Goal: Task Accomplishment & Management: Complete application form

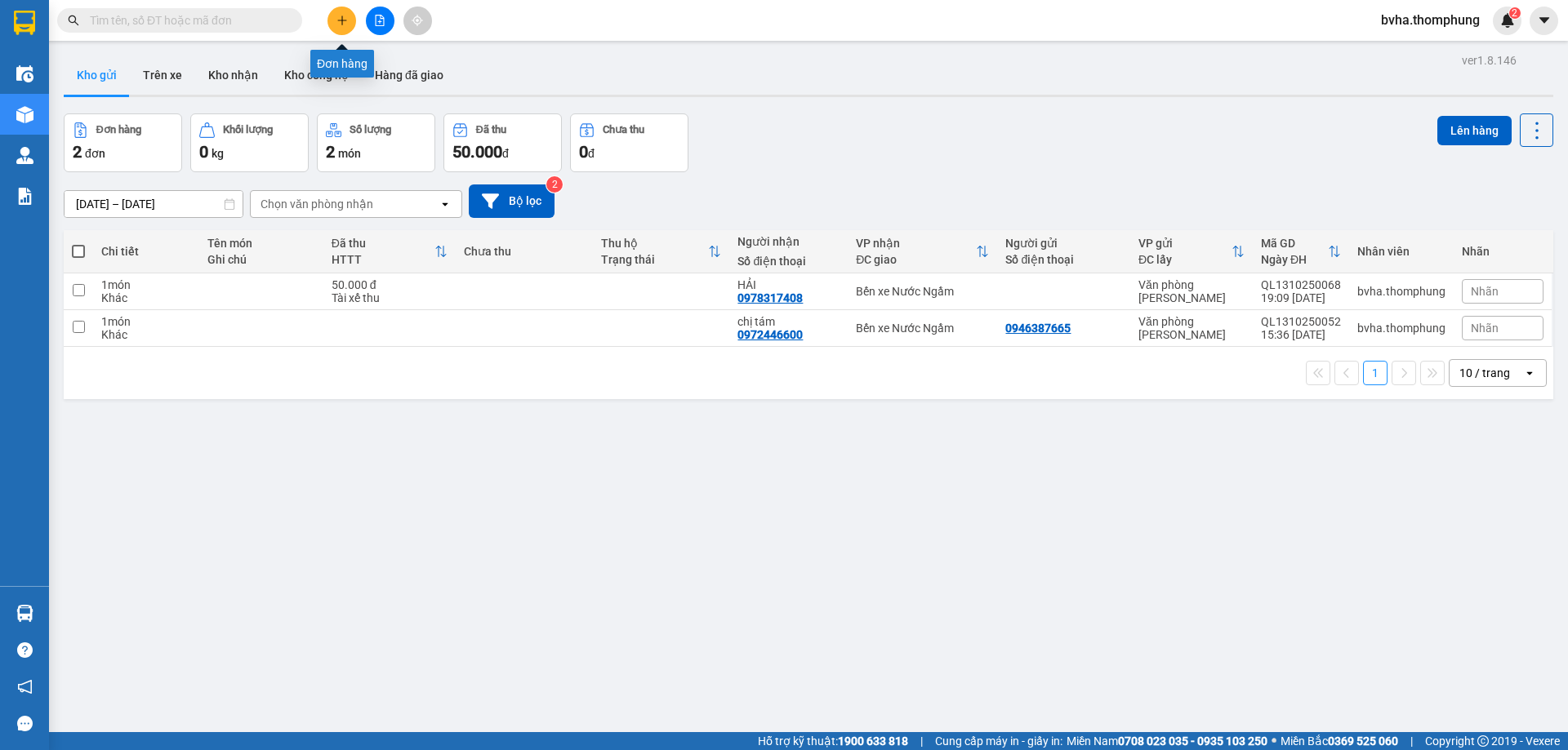
click at [337, 23] on icon "plus" at bounding box center [342, 20] width 11 height 11
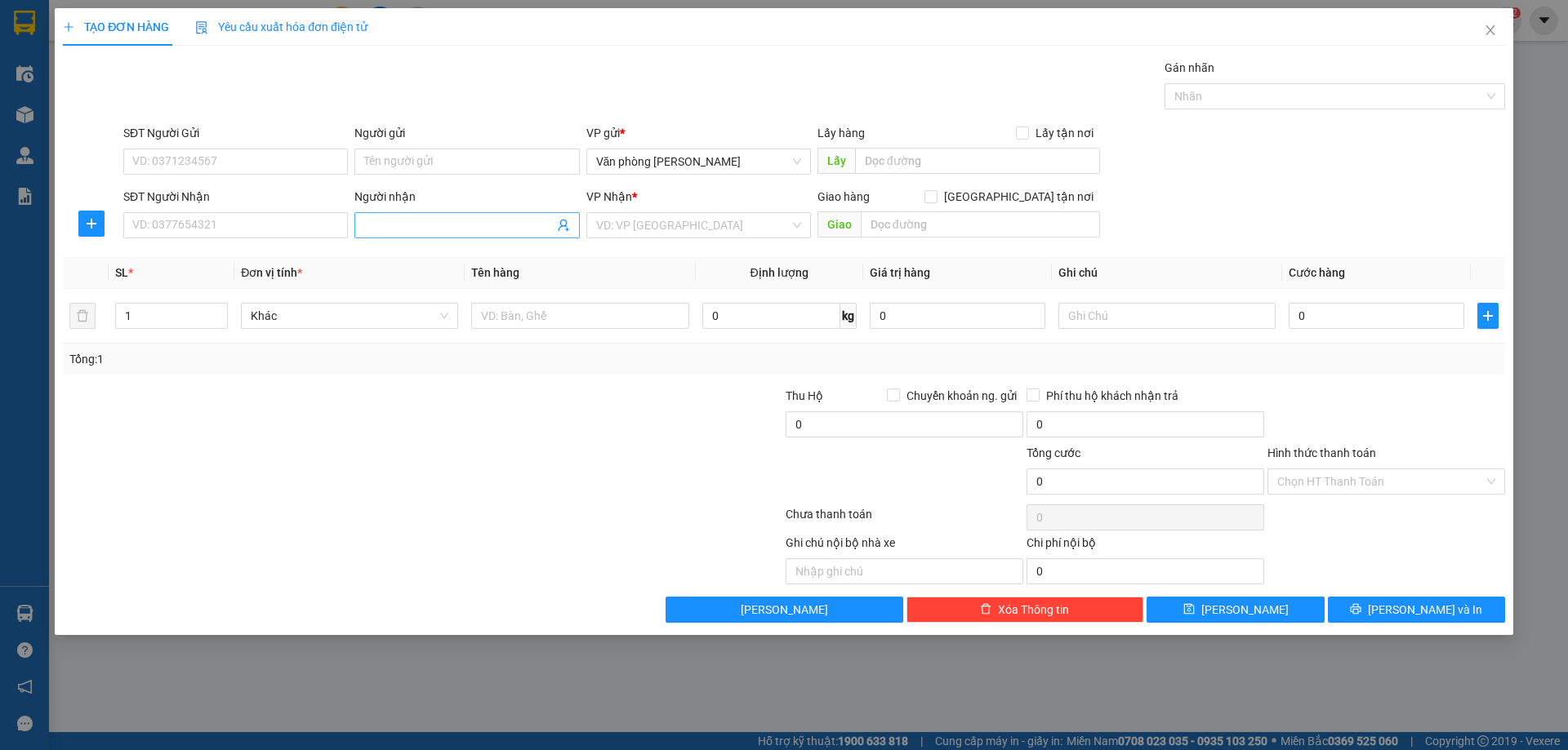
click at [388, 220] on input "Người nhận" at bounding box center [458, 224] width 188 height 18
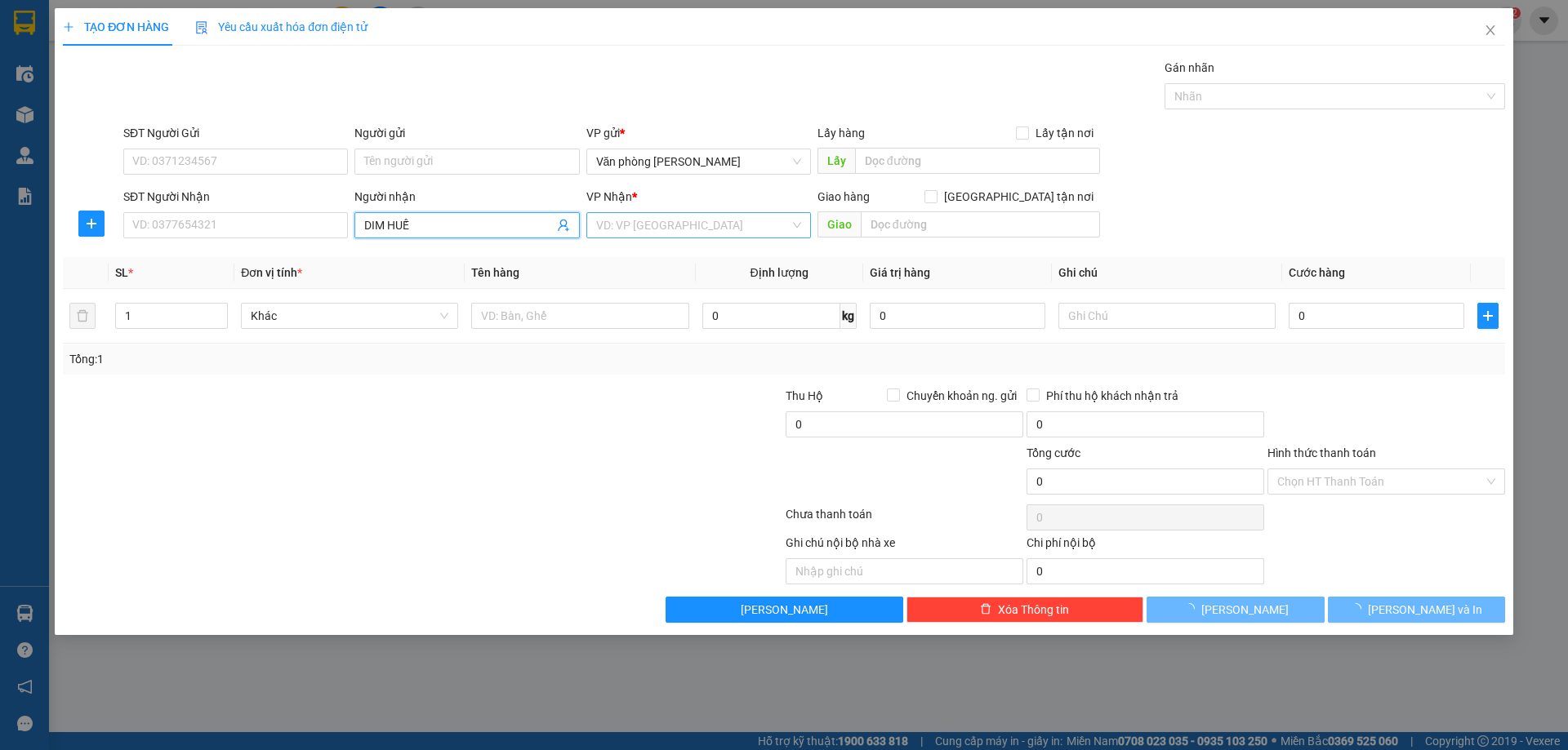
type input "DIM HUẾ"
click at [626, 218] on input "search" at bounding box center [692, 225] width 193 height 25
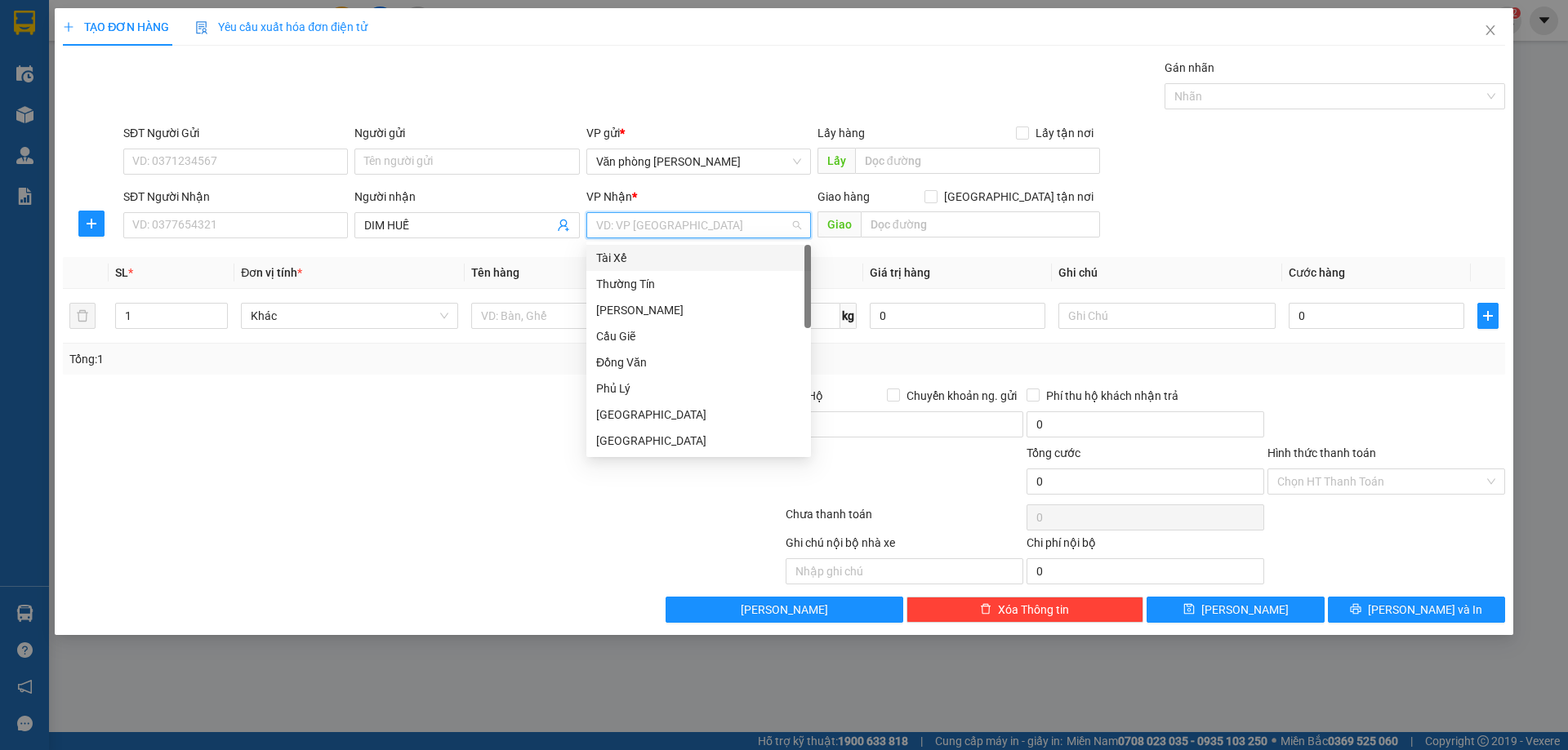
type input "B"
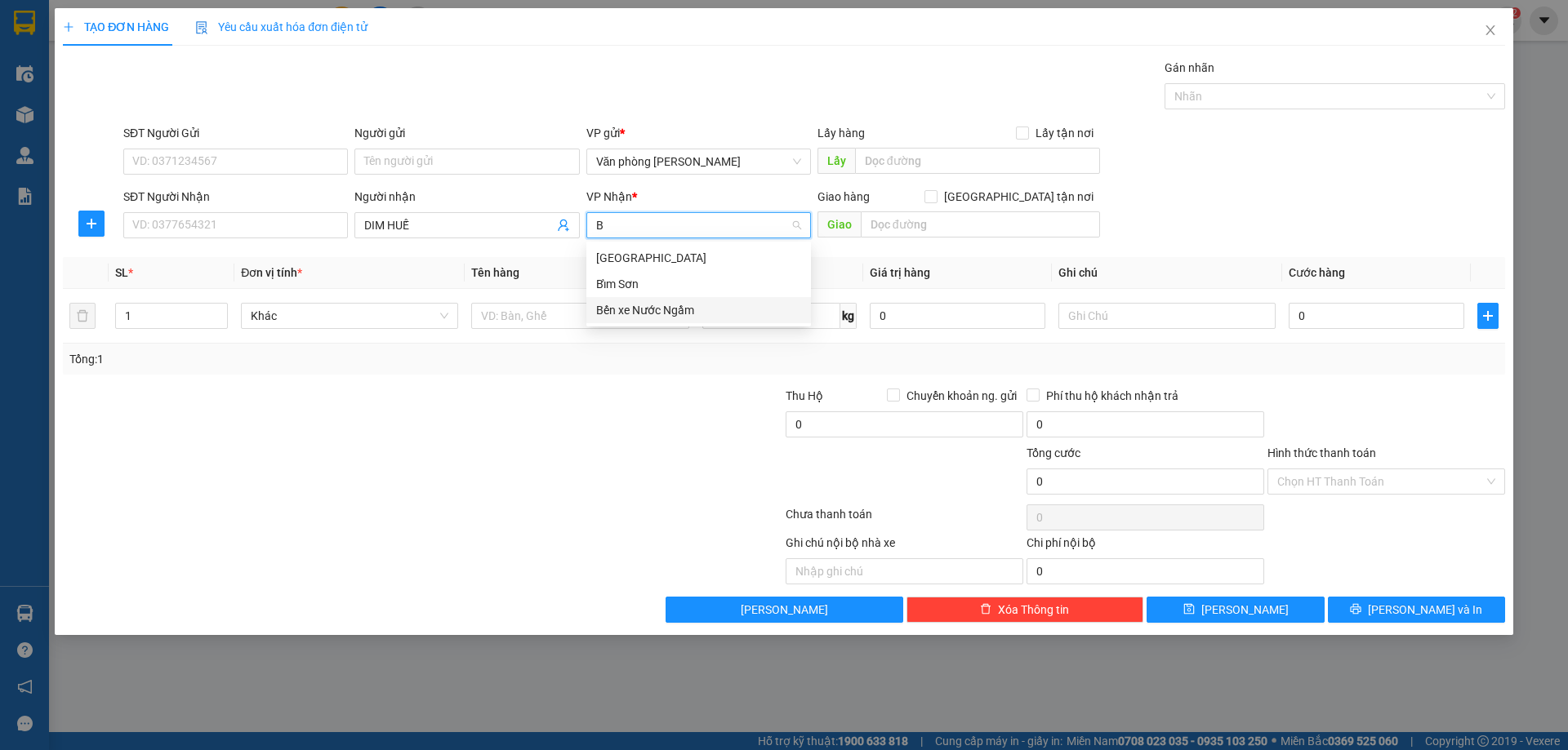
click at [665, 309] on div "Bến xe Nước Ngầm" at bounding box center [699, 309] width 205 height 18
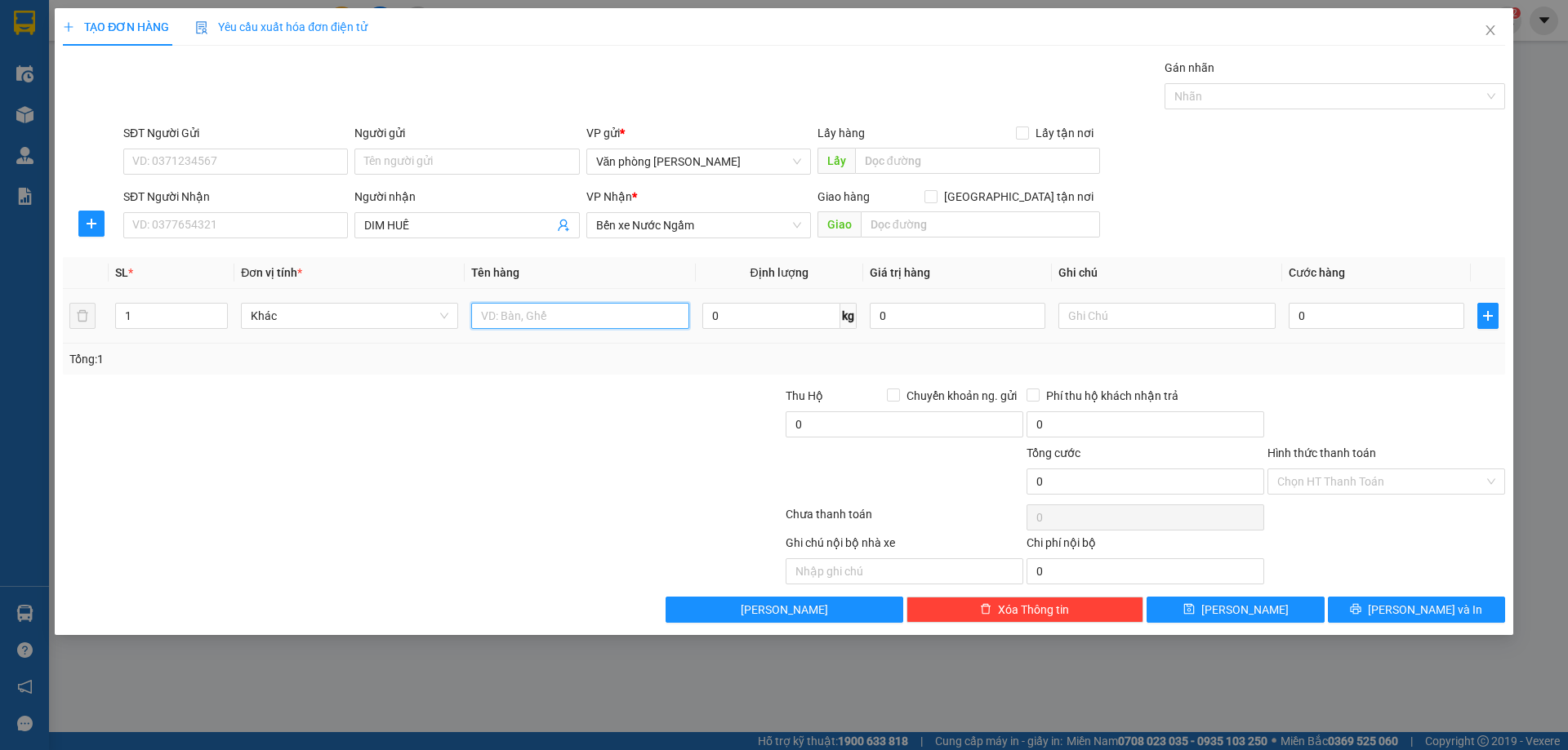
click at [550, 314] on input "text" at bounding box center [579, 316] width 217 height 26
type input "XỐP"
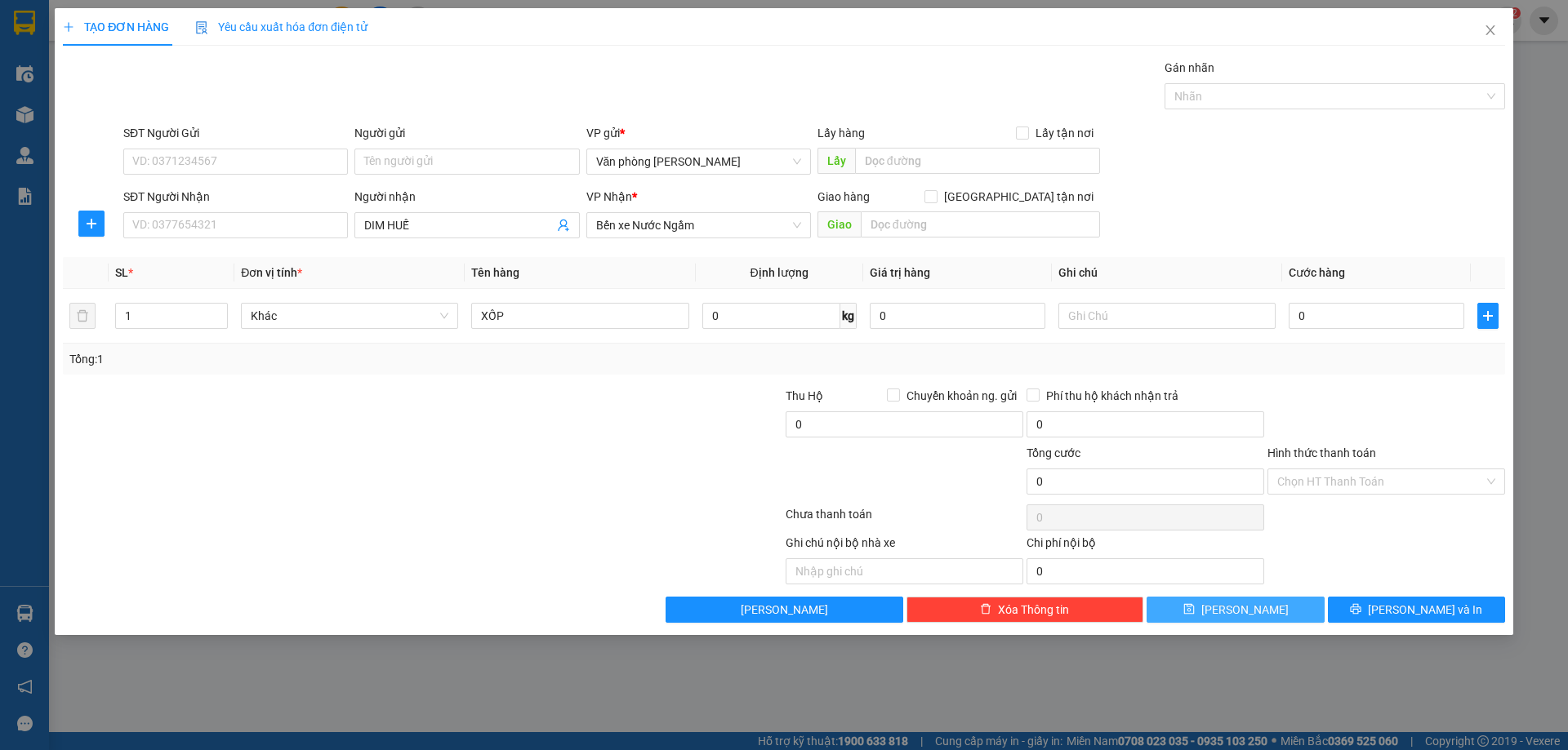
click at [1256, 611] on button "[PERSON_NAME]" at bounding box center [1235, 610] width 177 height 26
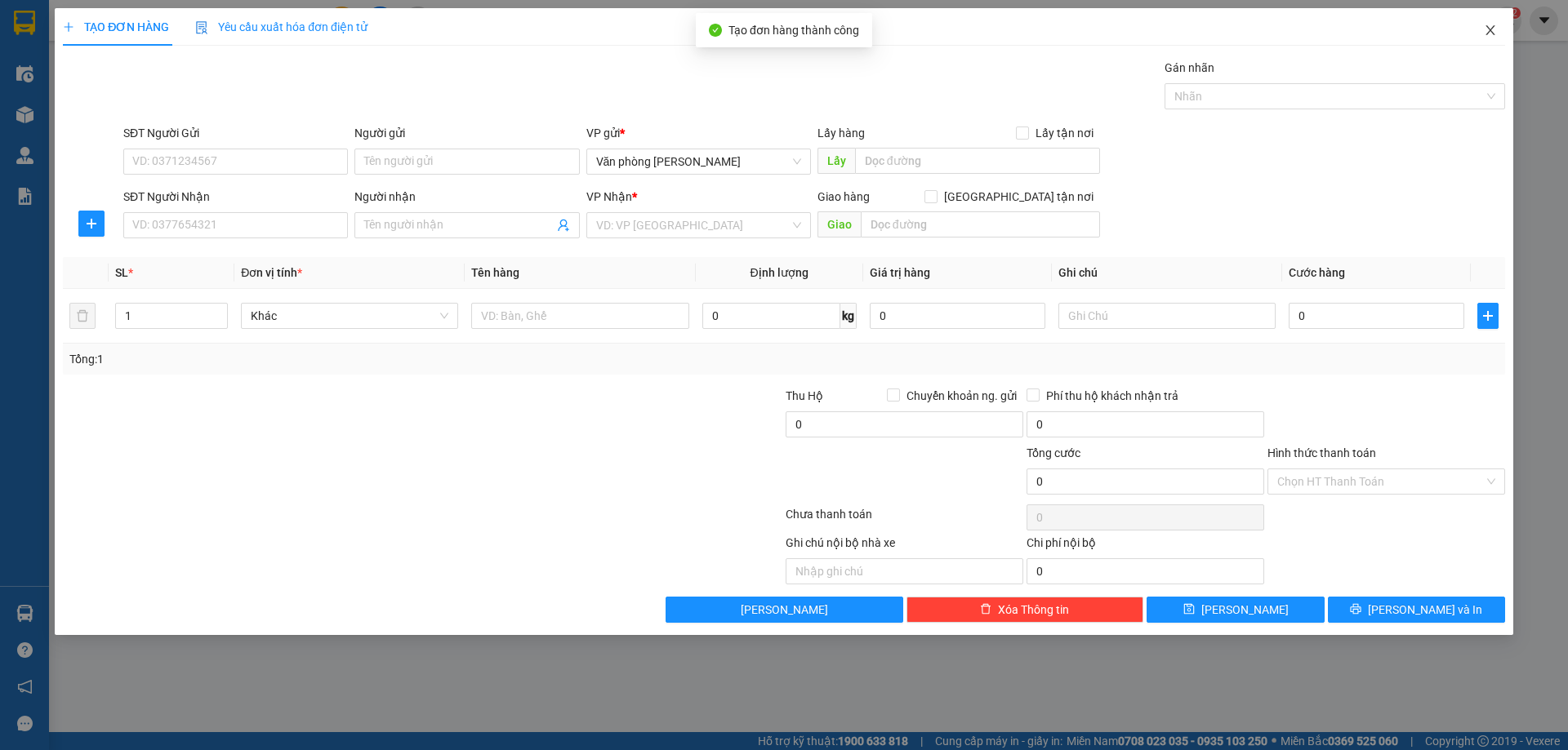
click at [1488, 27] on icon "close" at bounding box center [1490, 30] width 13 height 13
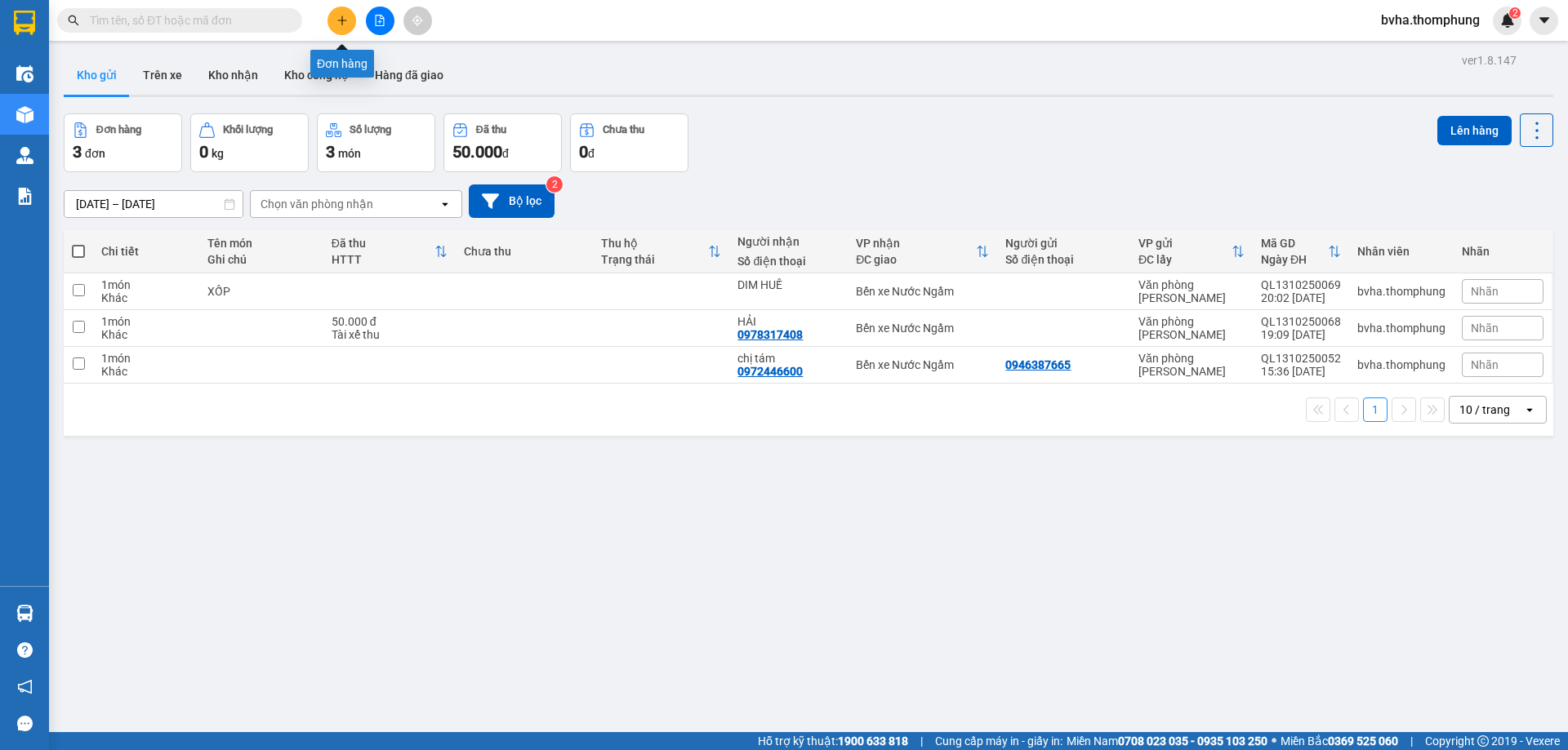
click at [345, 25] on icon "plus" at bounding box center [342, 20] width 11 height 11
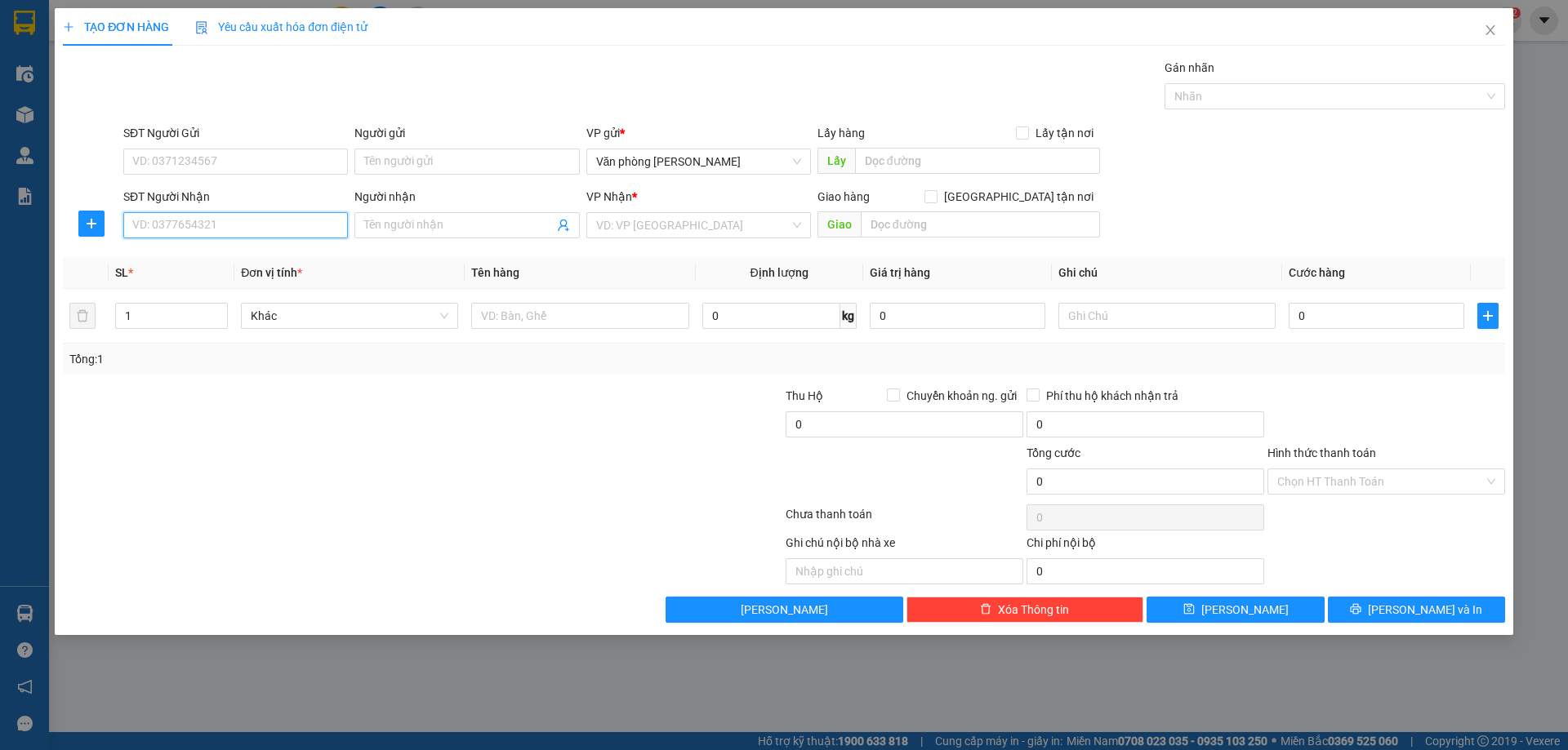
click at [259, 235] on input "SĐT Người Nhận" at bounding box center [235, 225] width 225 height 26
click at [218, 266] on div "0982261138 - Hiền" at bounding box center [236, 258] width 205 height 18
type input "0982261138"
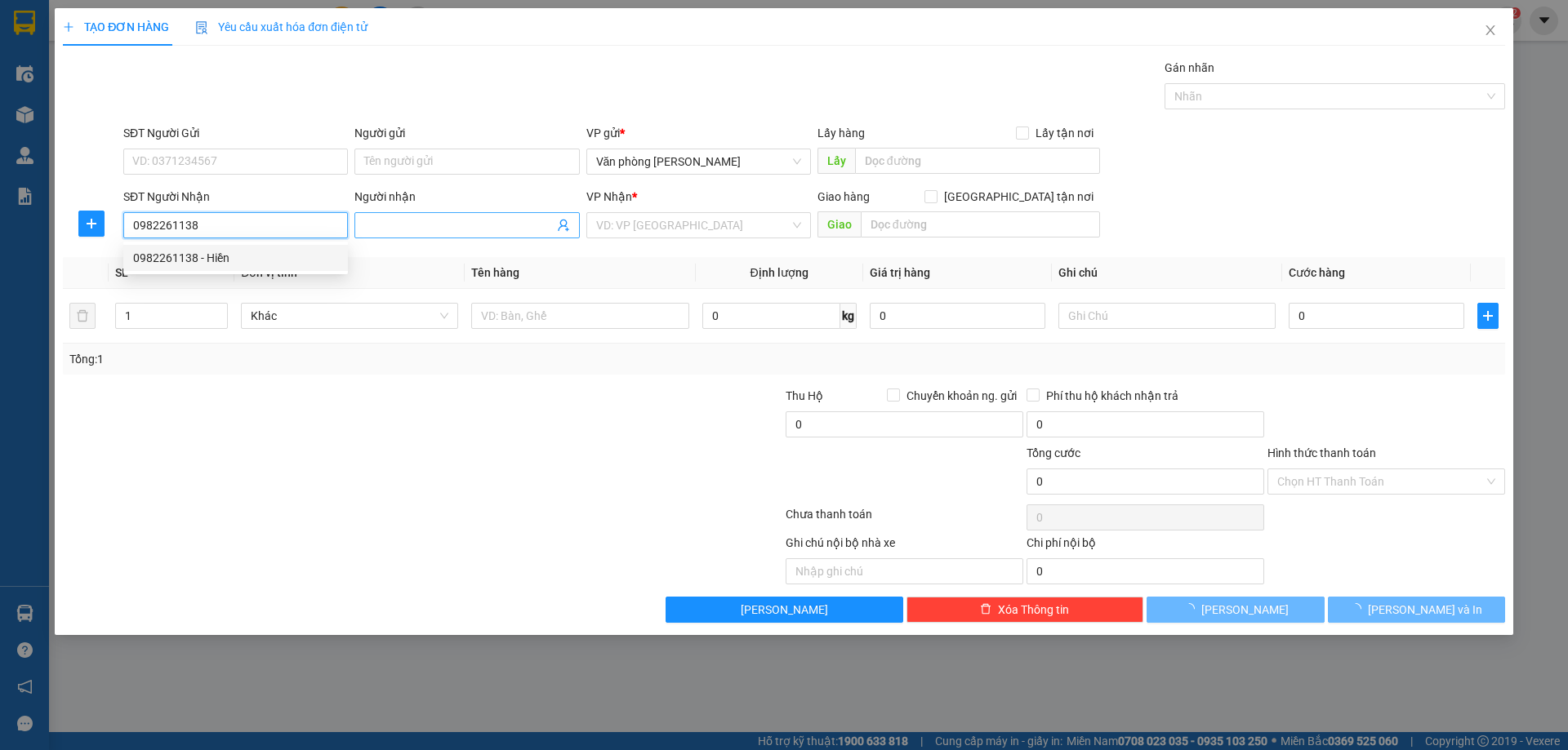
type input "Hiền"
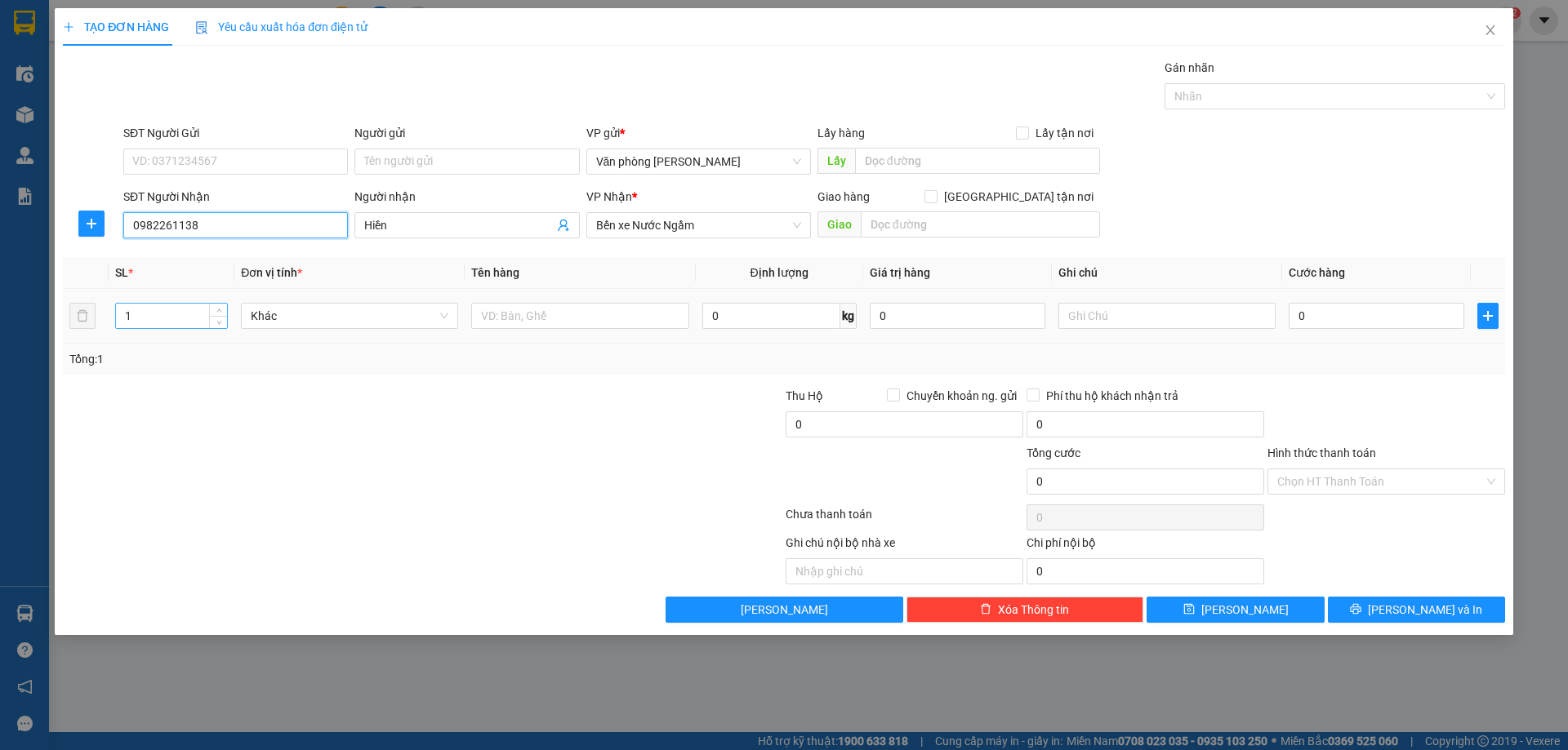
type input "0982261138"
drag, startPoint x: 167, startPoint y: 317, endPoint x: 67, endPoint y: 317, distance: 100.0
click at [67, 317] on tr "1 Khác 0 kg 0 0" at bounding box center [784, 316] width 1442 height 54
type input "2"
click at [509, 313] on input "text" at bounding box center [579, 316] width 217 height 26
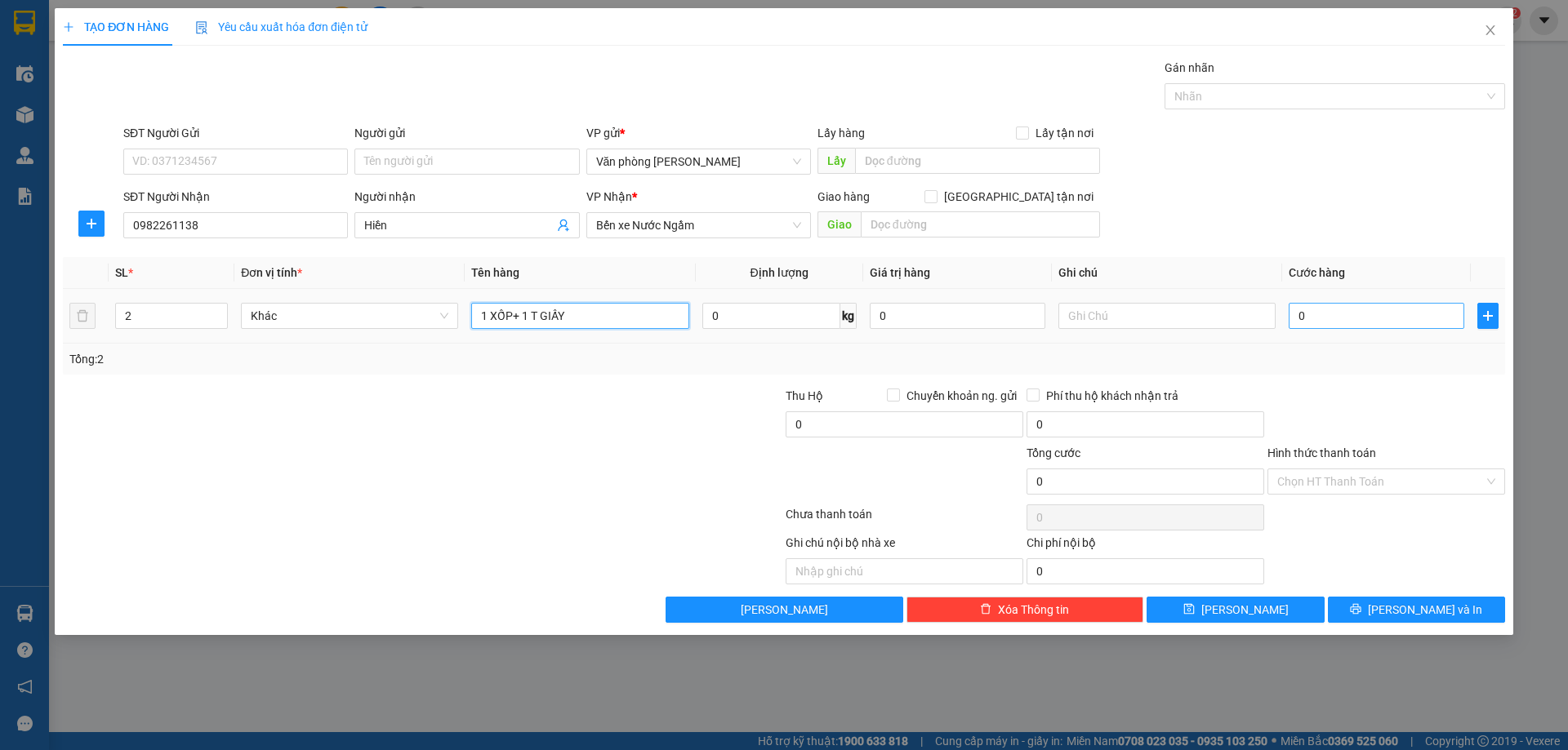
type input "1 XỐP+ 1 T GIẤY"
click at [1350, 305] on input "0" at bounding box center [1377, 316] width 176 height 26
type input "5"
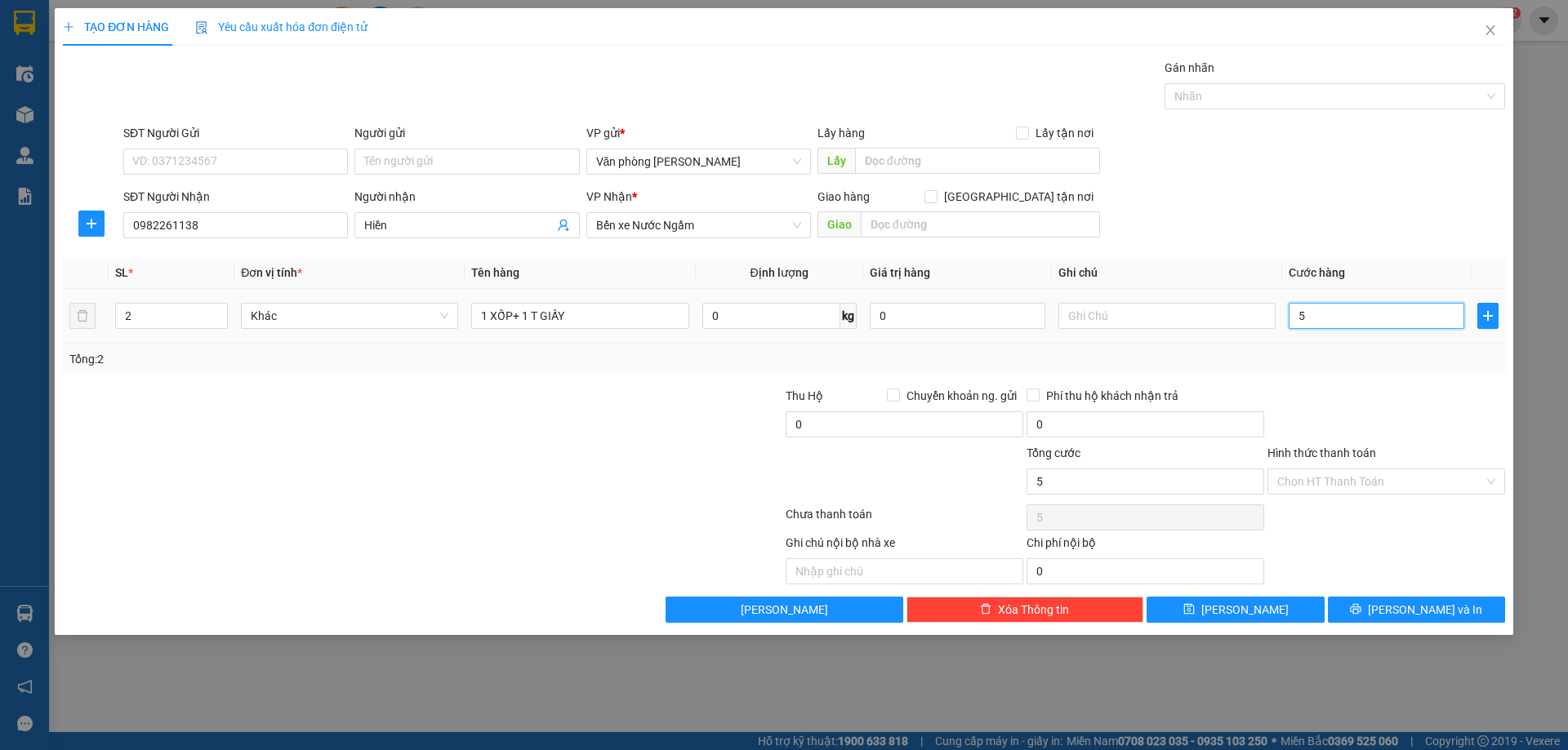
type input "50"
type input "50.000"
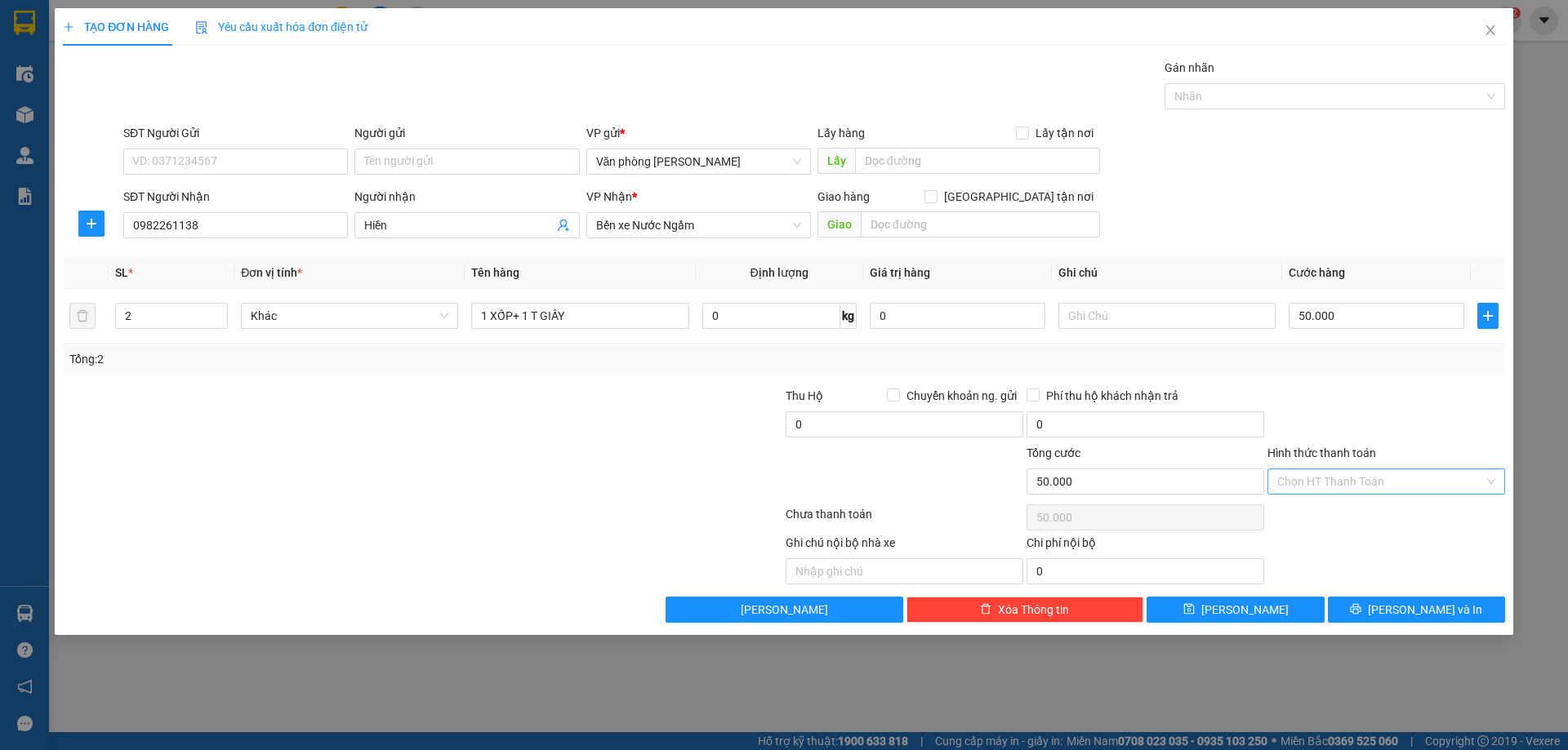
click at [1429, 474] on input "Hình thức thanh toán" at bounding box center [1380, 481] width 207 height 25
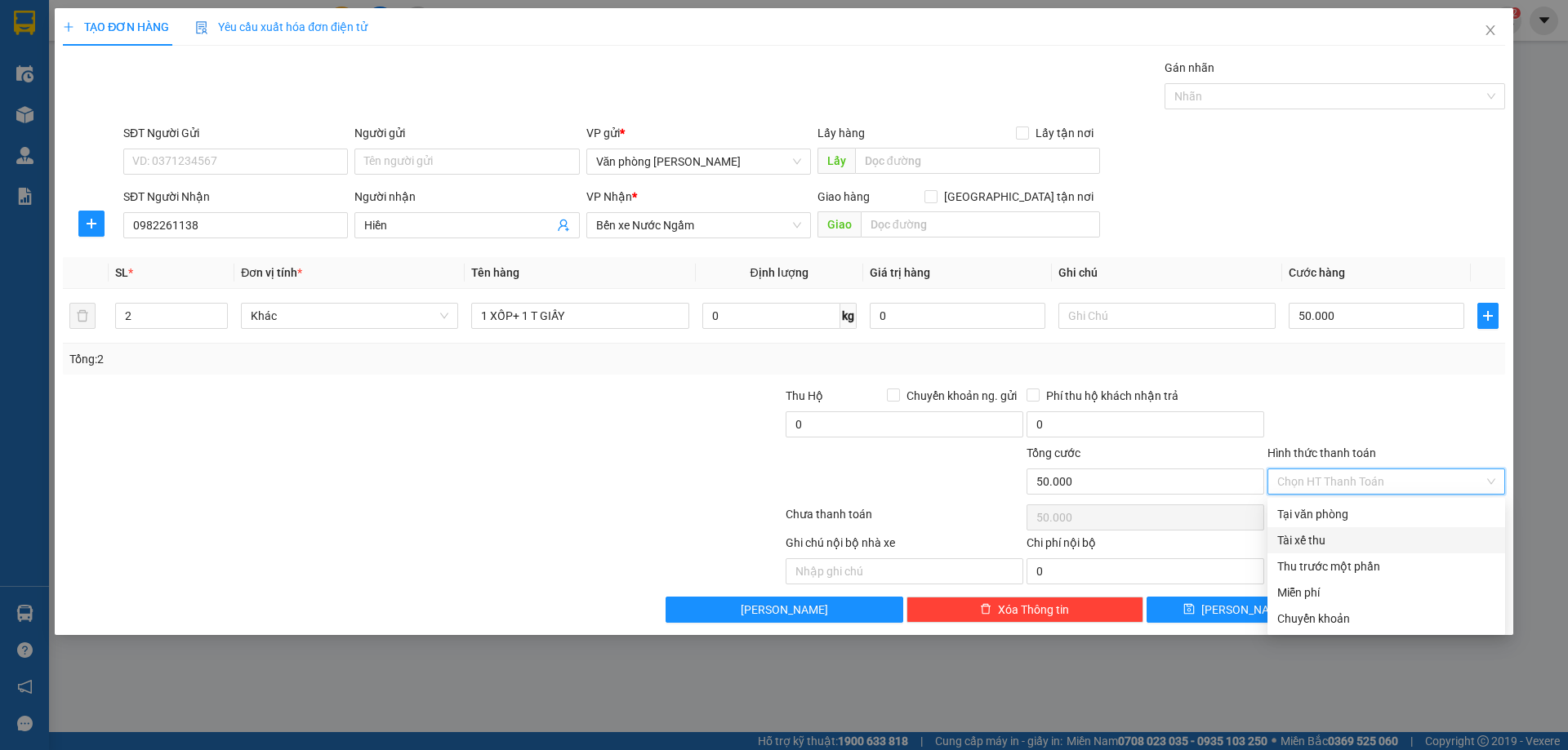
click at [1320, 545] on div "Tài xế thu" at bounding box center [1386, 539] width 218 height 18
type input "0"
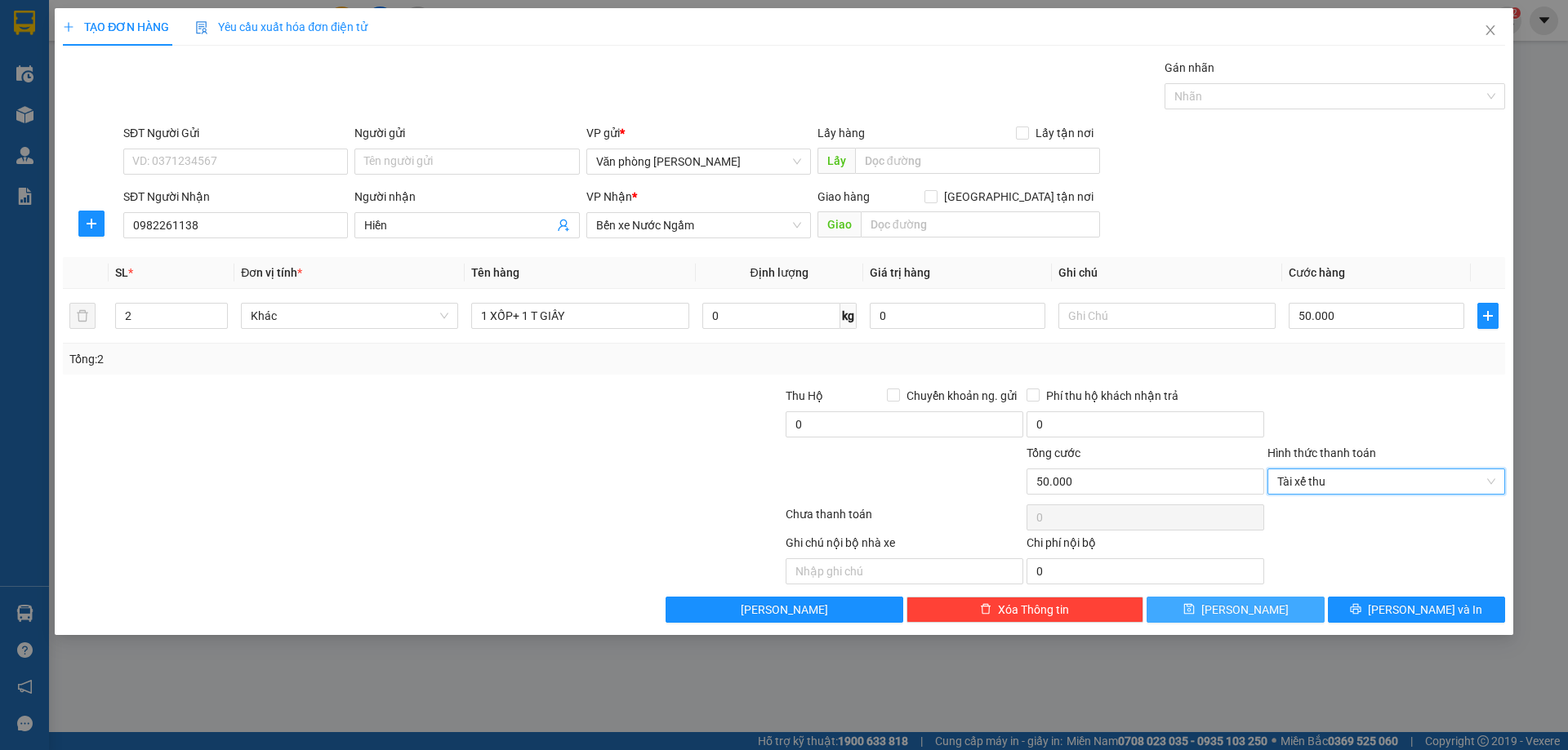
click at [1211, 613] on button "[PERSON_NAME]" at bounding box center [1235, 610] width 177 height 26
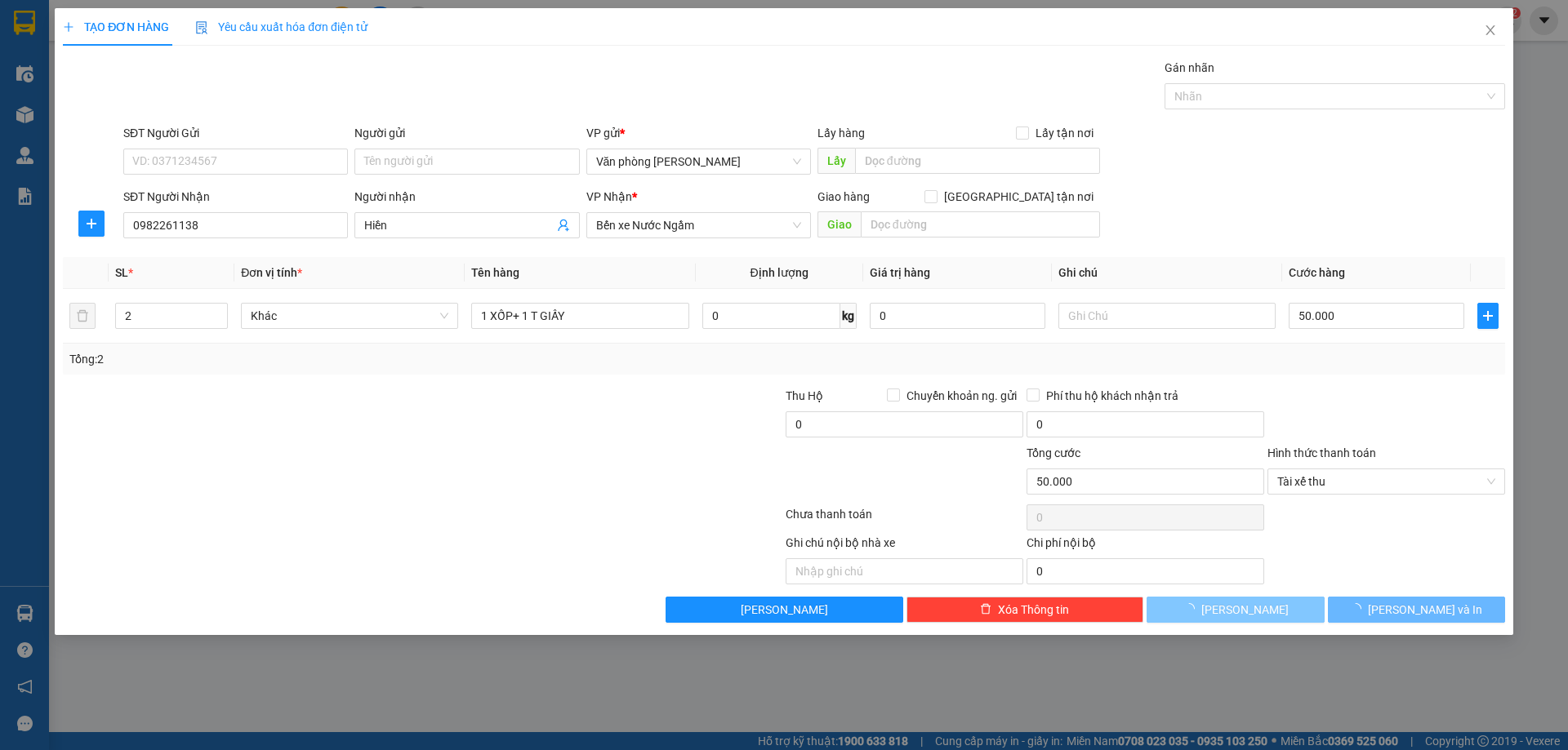
type input "1"
type input "0"
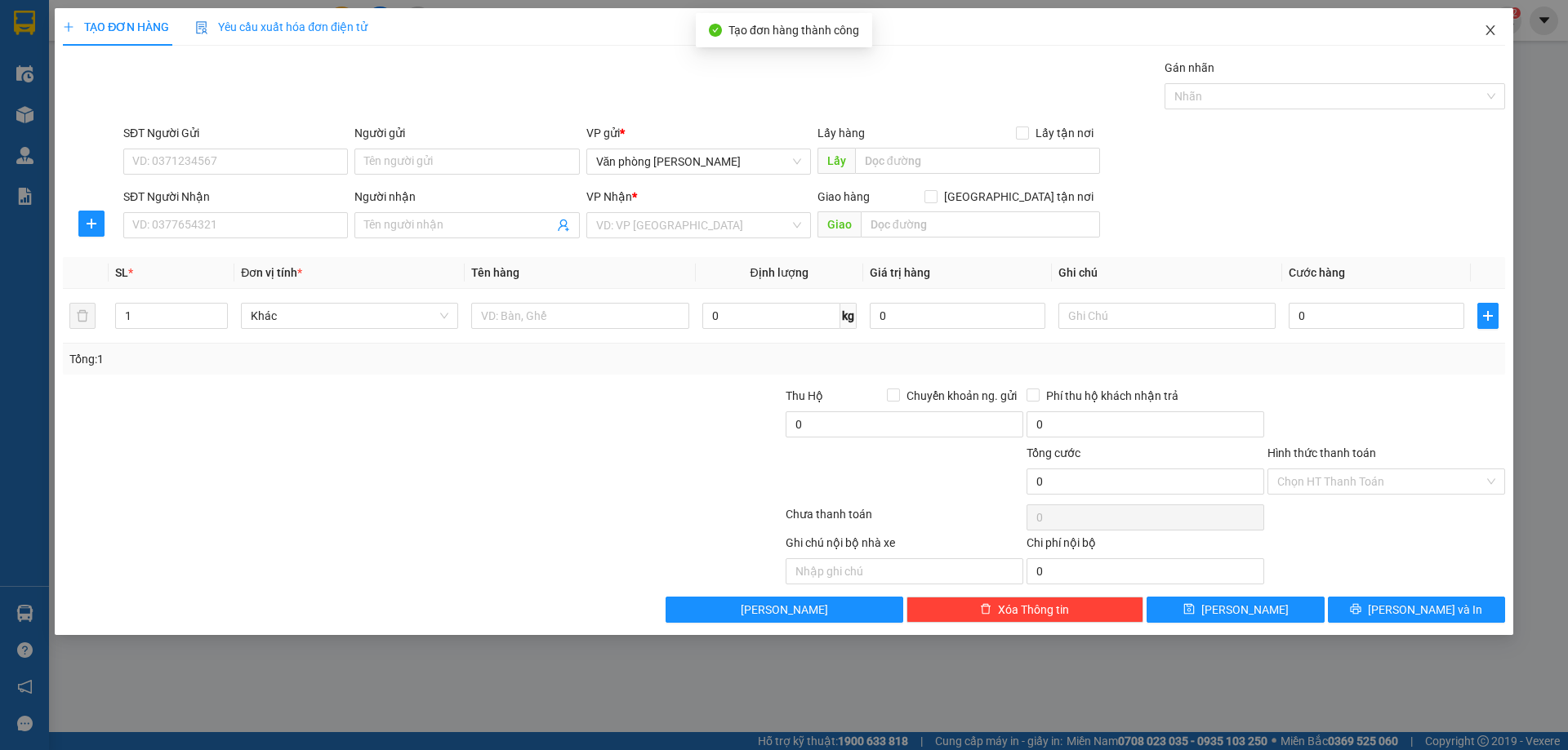
click at [1496, 29] on icon "close" at bounding box center [1490, 30] width 13 height 13
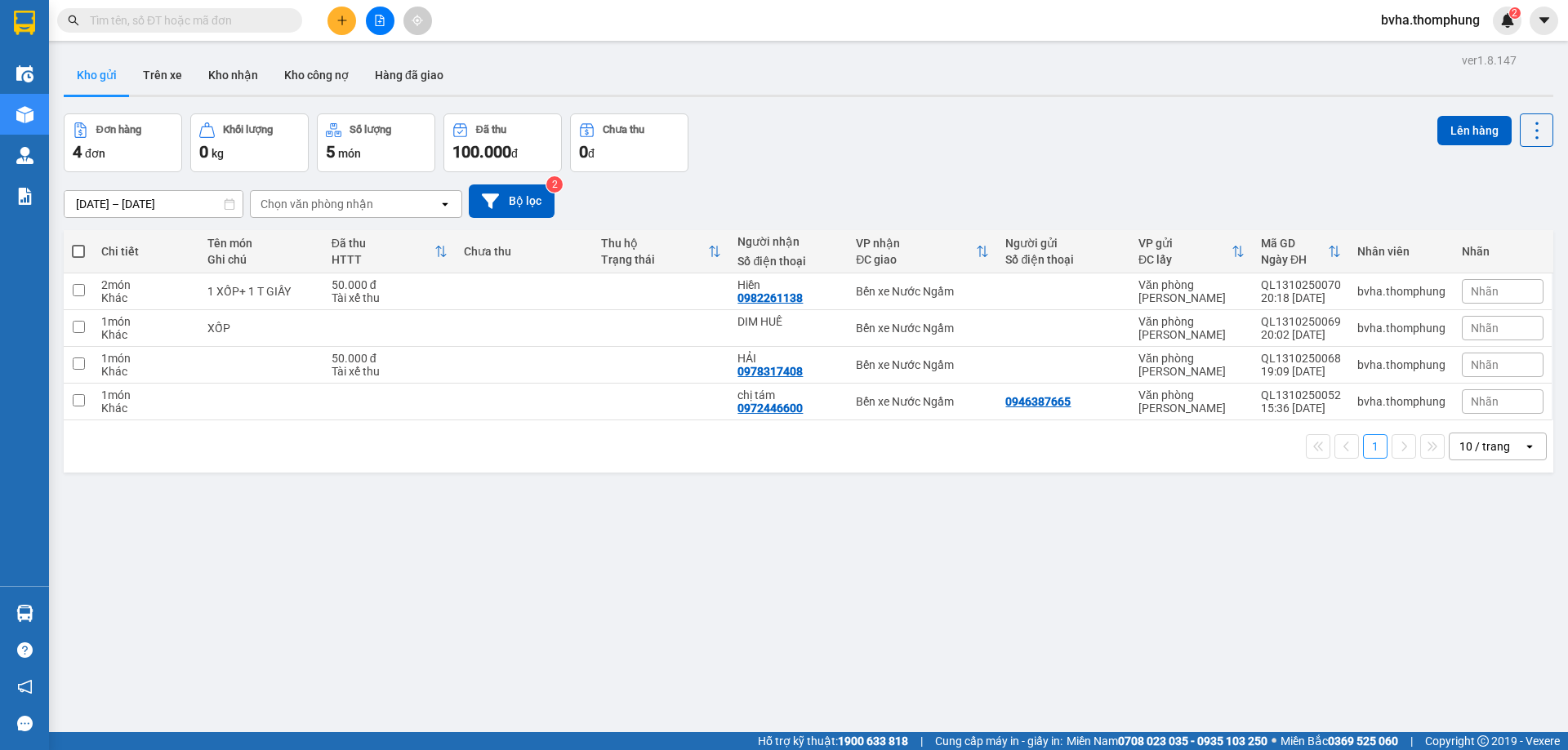
click at [81, 251] on span at bounding box center [79, 251] width 13 height 13
click at [79, 243] on input "checkbox" at bounding box center [79, 243] width 0 height 0
checkbox input "true"
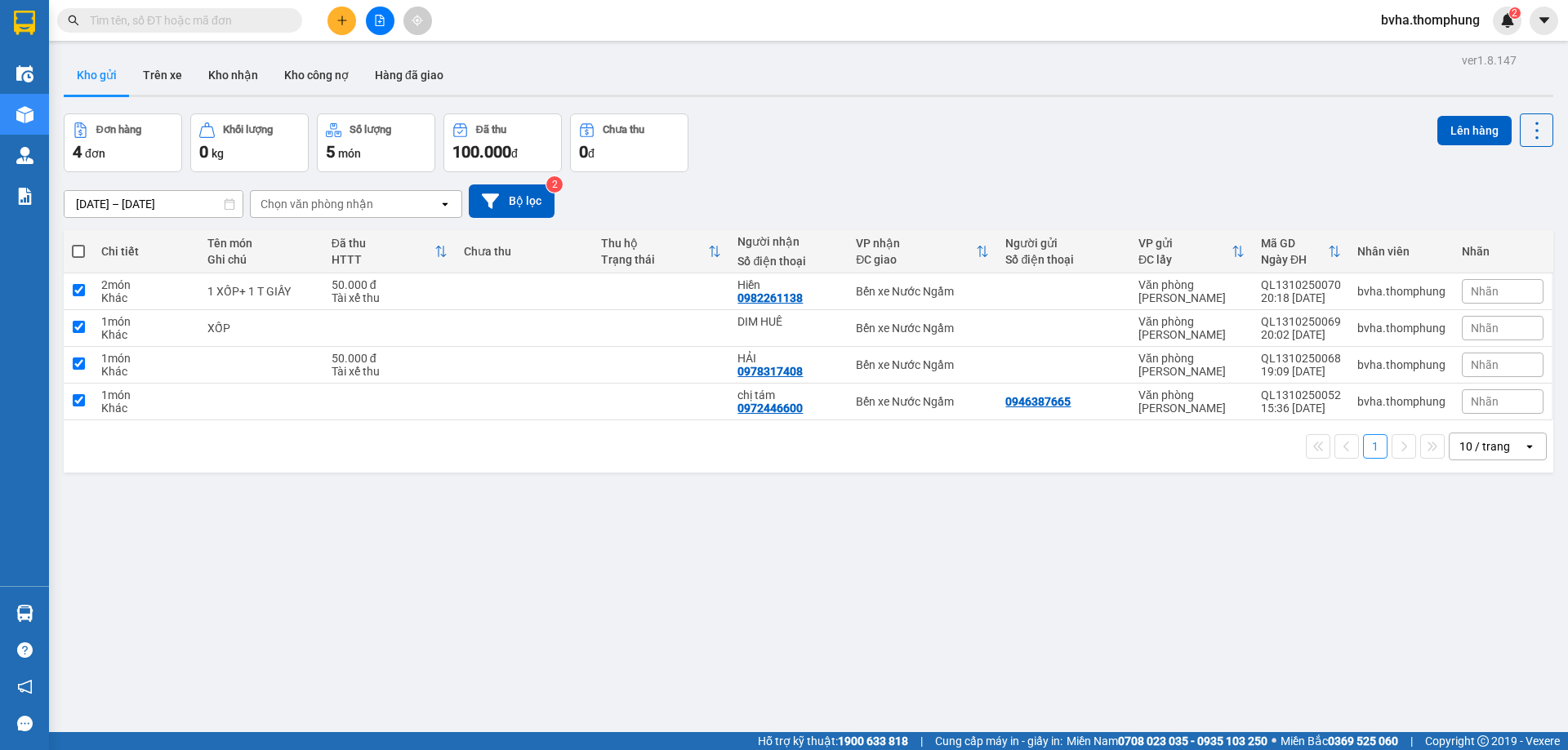
checkbox input "true"
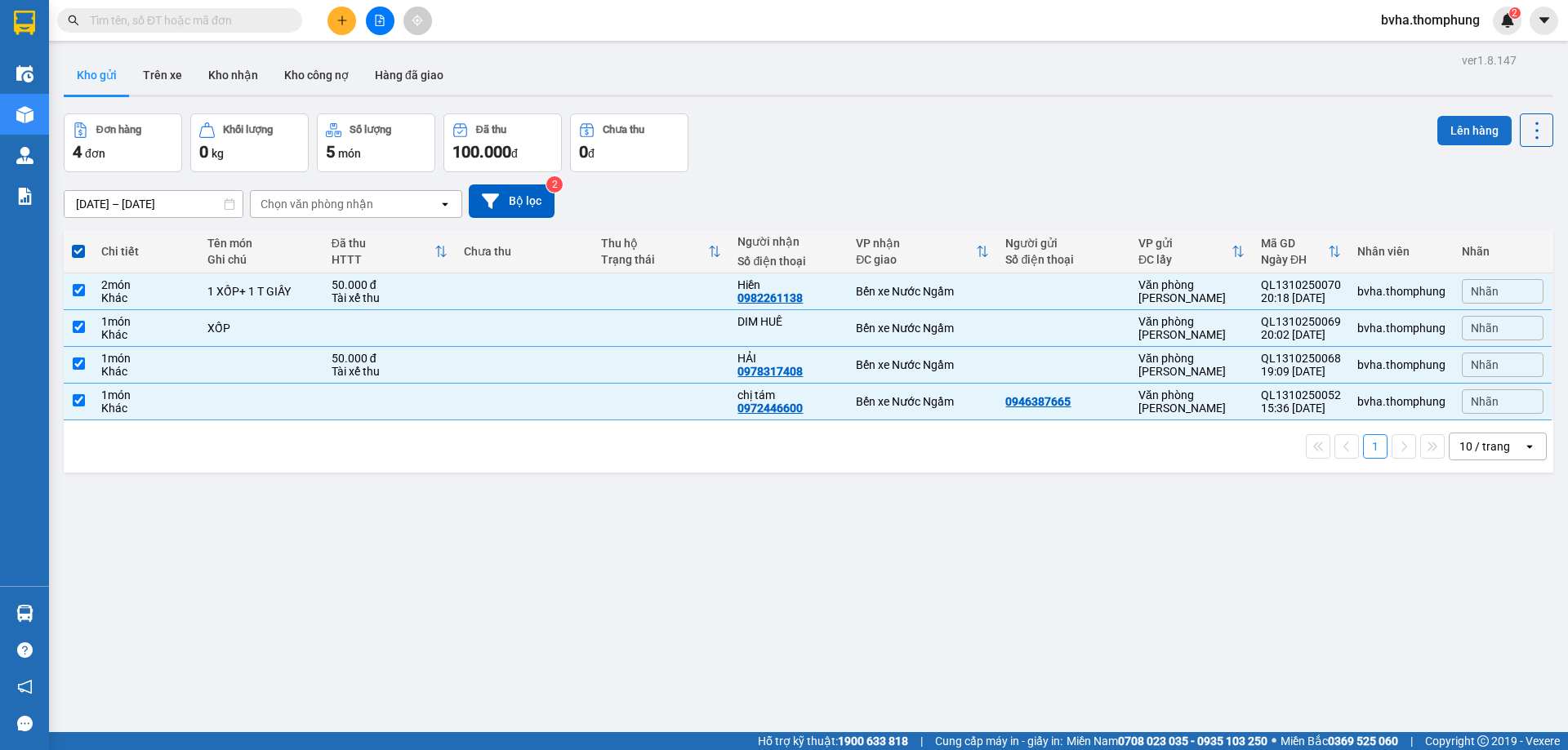
click at [1475, 137] on button "Lên hàng" at bounding box center [1474, 130] width 74 height 30
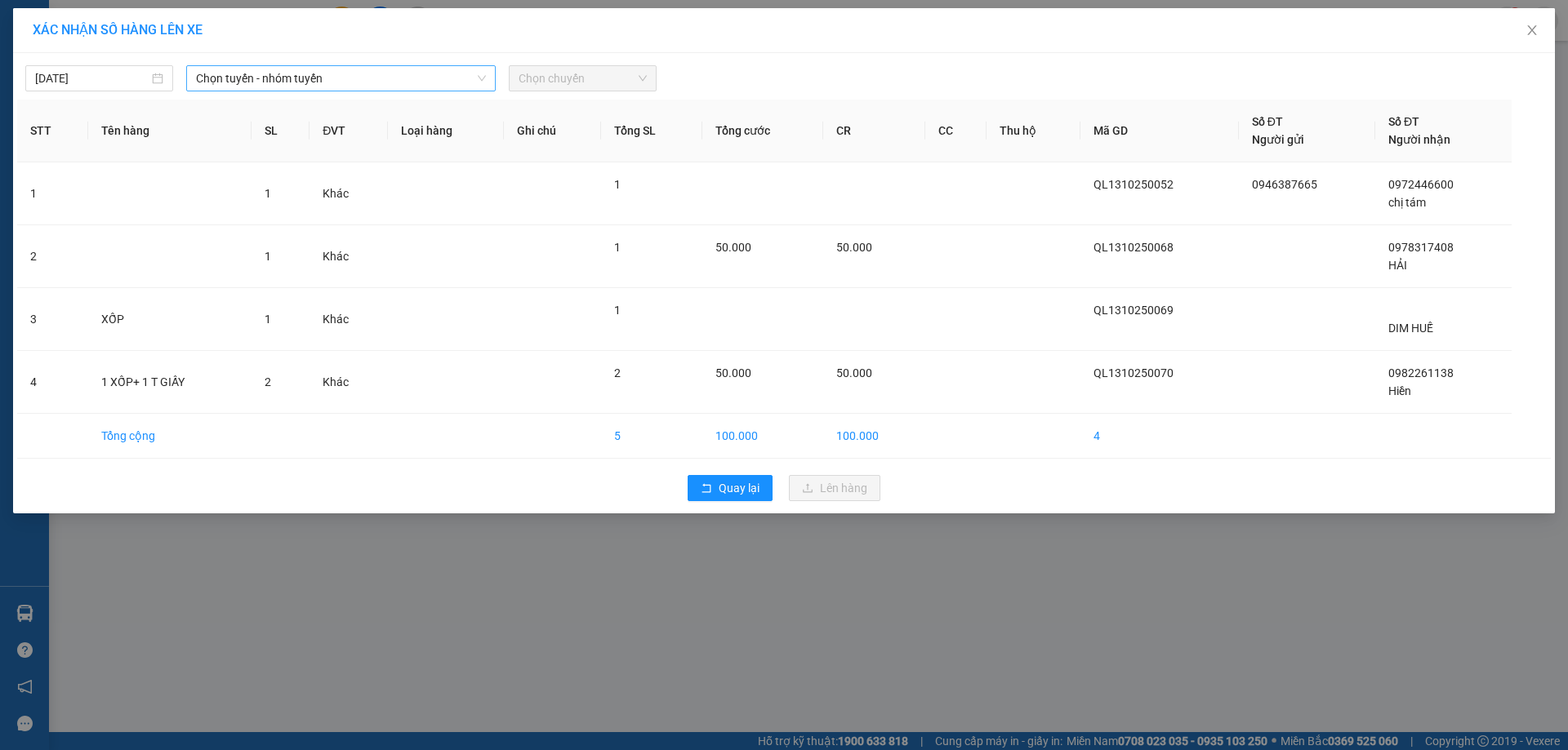
click at [312, 79] on span "Chọn tuyến - nhóm tuyến" at bounding box center [341, 79] width 290 height 25
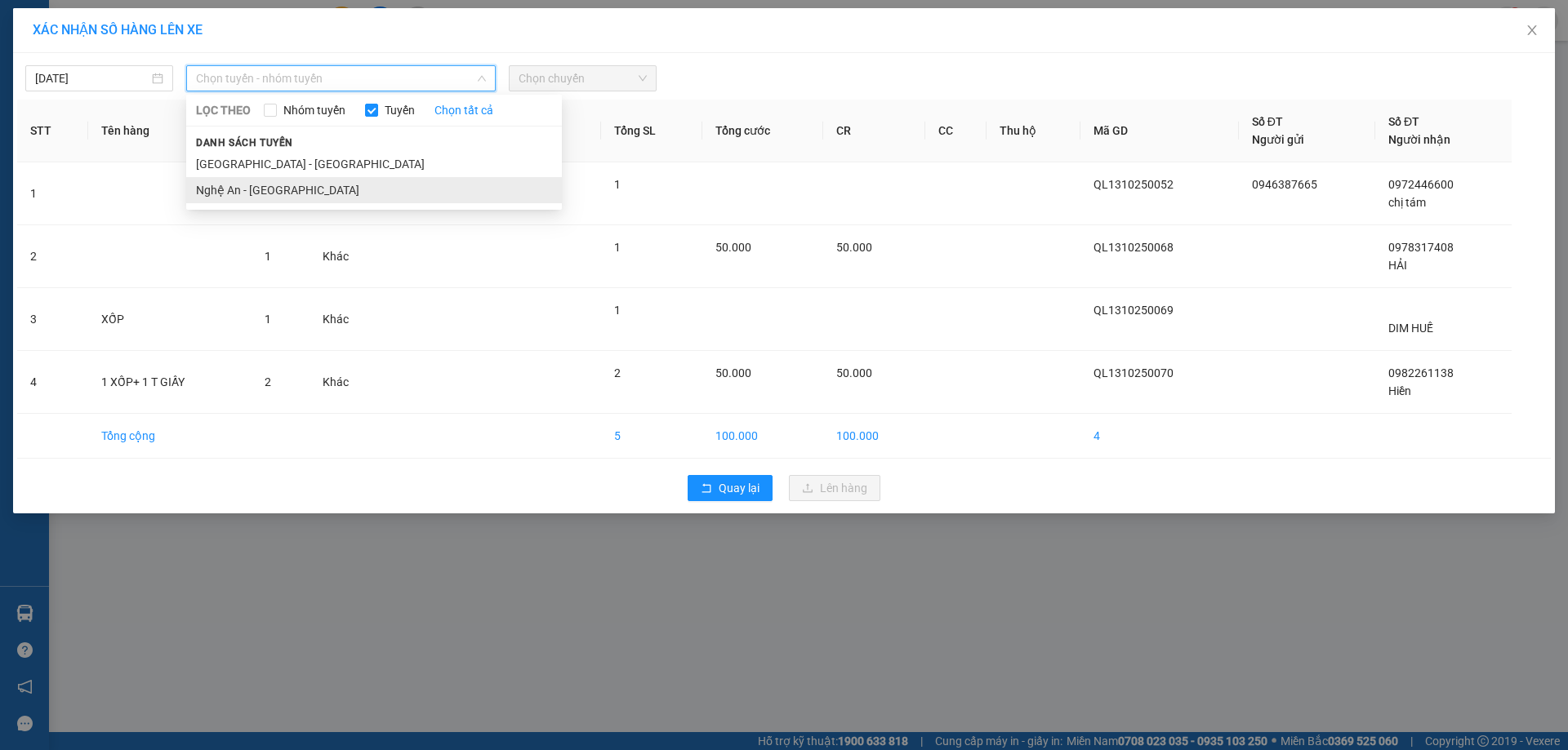
click at [289, 193] on li "Nghệ An - [GEOGRAPHIC_DATA]" at bounding box center [373, 190] width 376 height 26
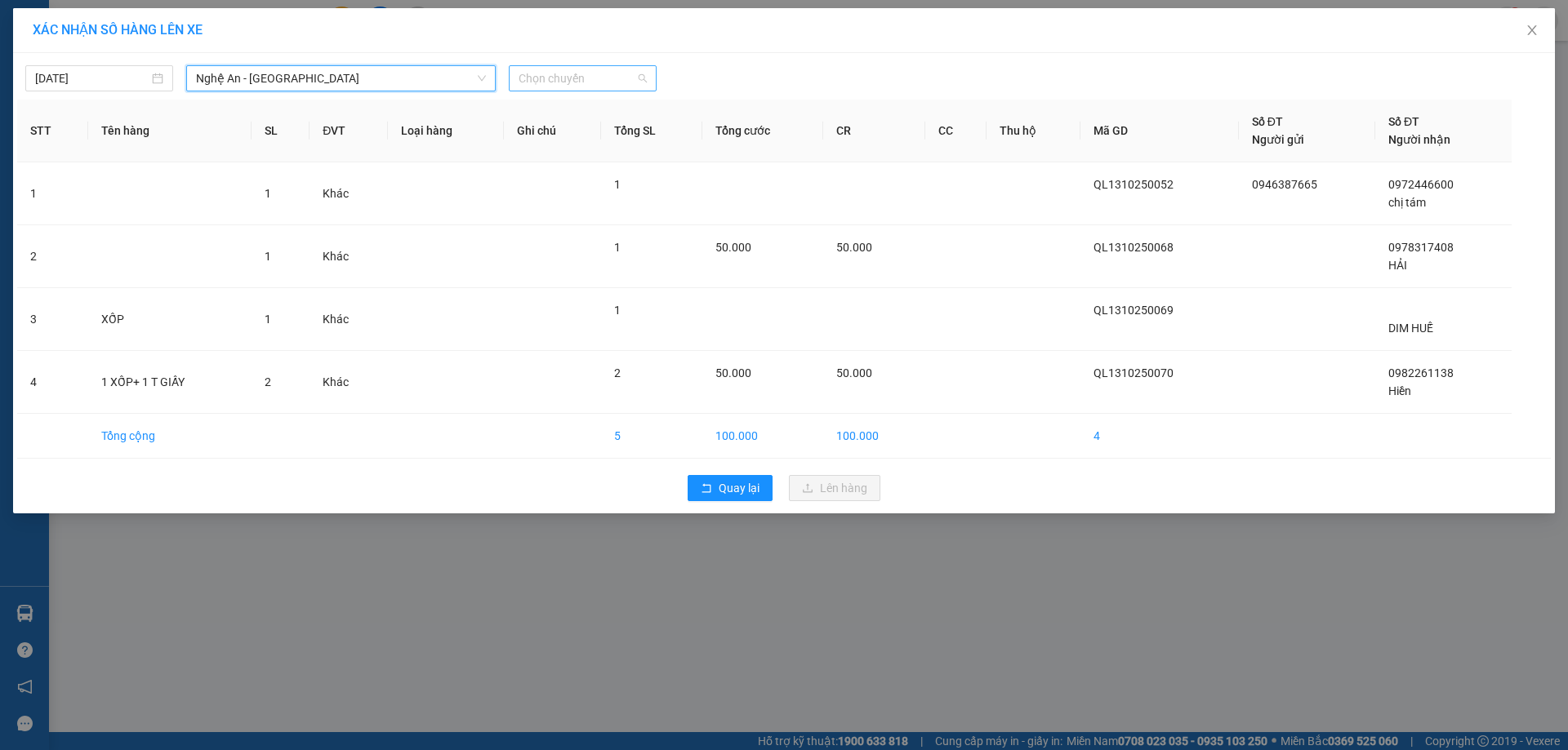
click at [610, 72] on span "Chọn chuyến" at bounding box center [582, 79] width 128 height 25
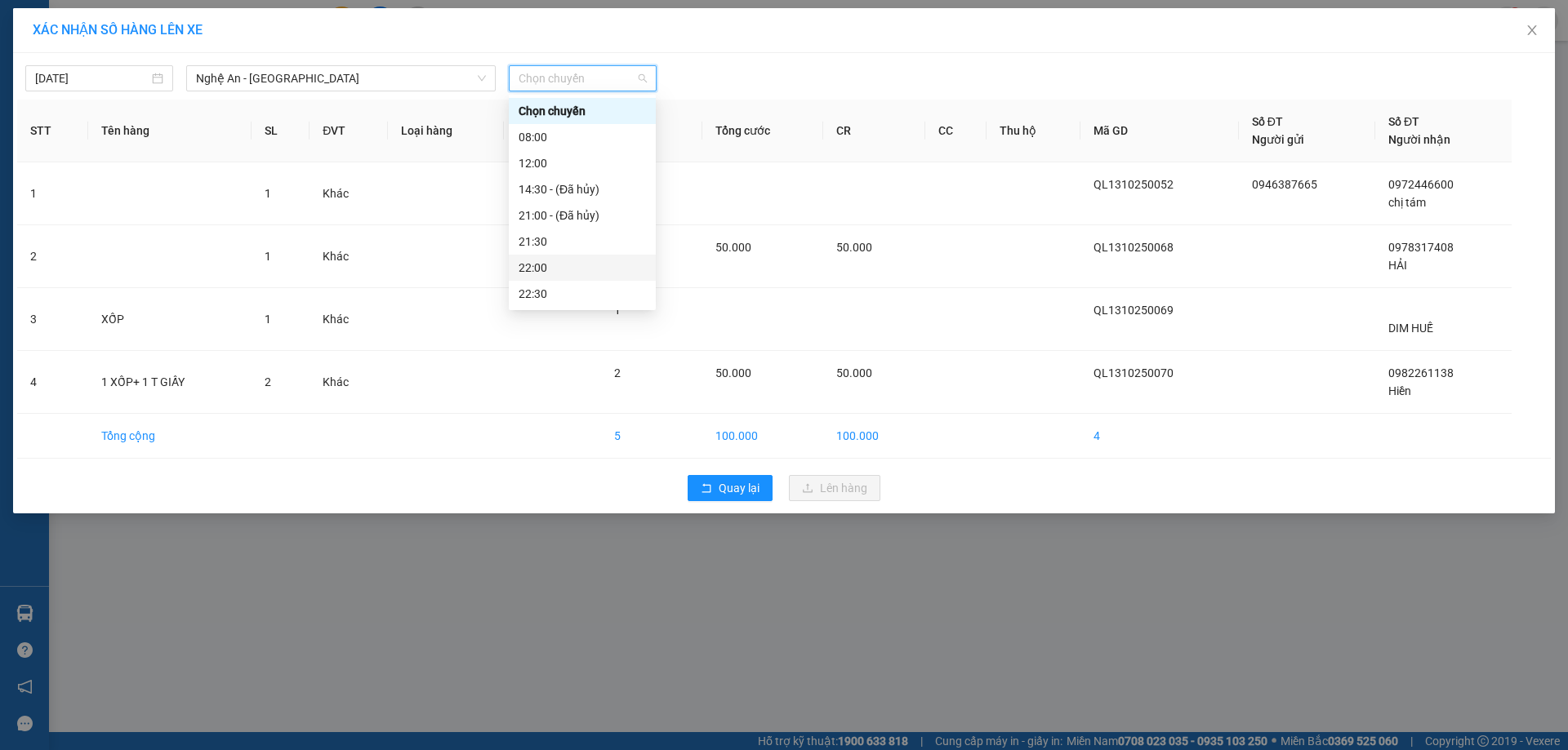
click at [556, 273] on div "22:00" at bounding box center [582, 267] width 128 height 18
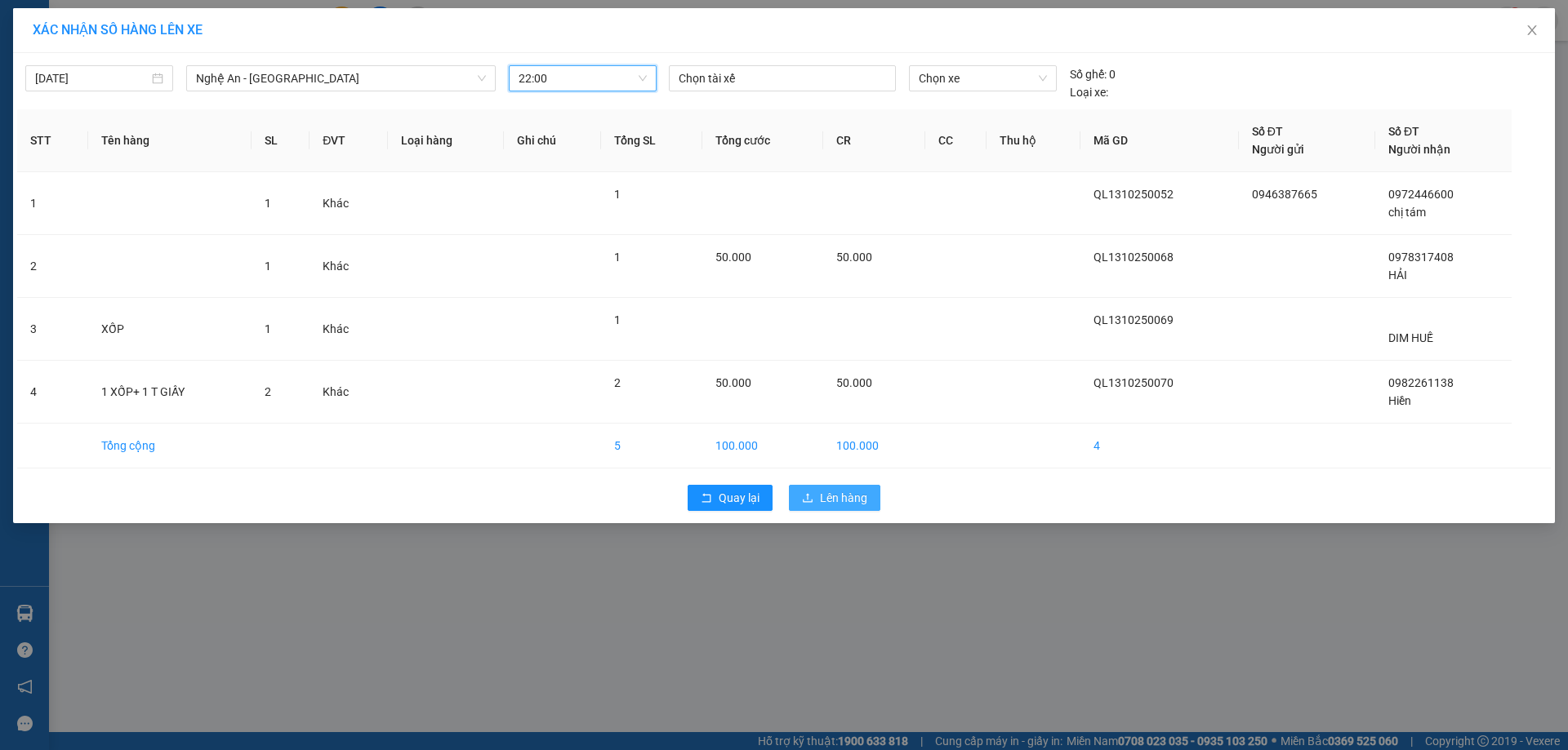
click at [841, 502] on span "Lên hàng" at bounding box center [843, 497] width 47 height 18
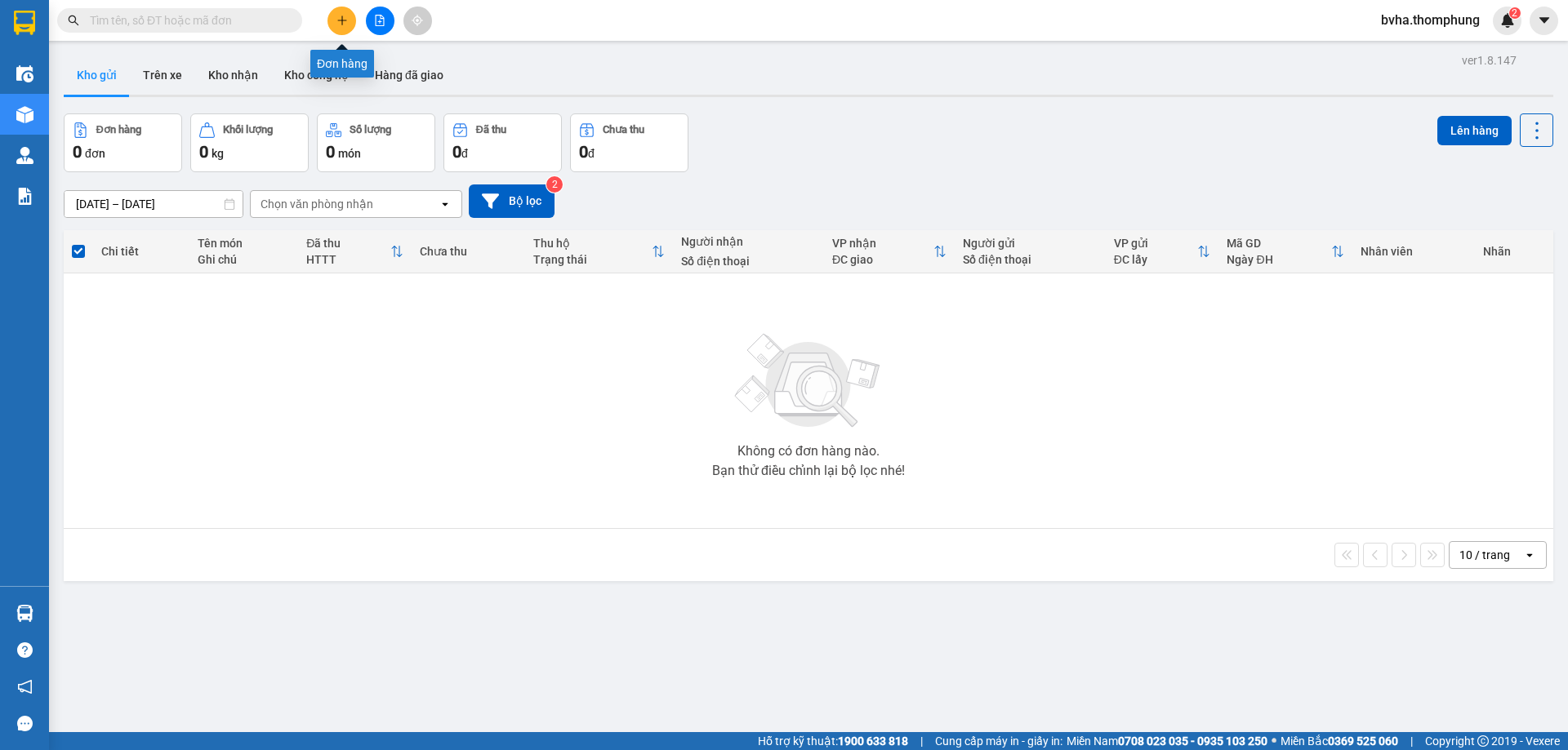
click at [337, 22] on icon "plus" at bounding box center [342, 20] width 11 height 11
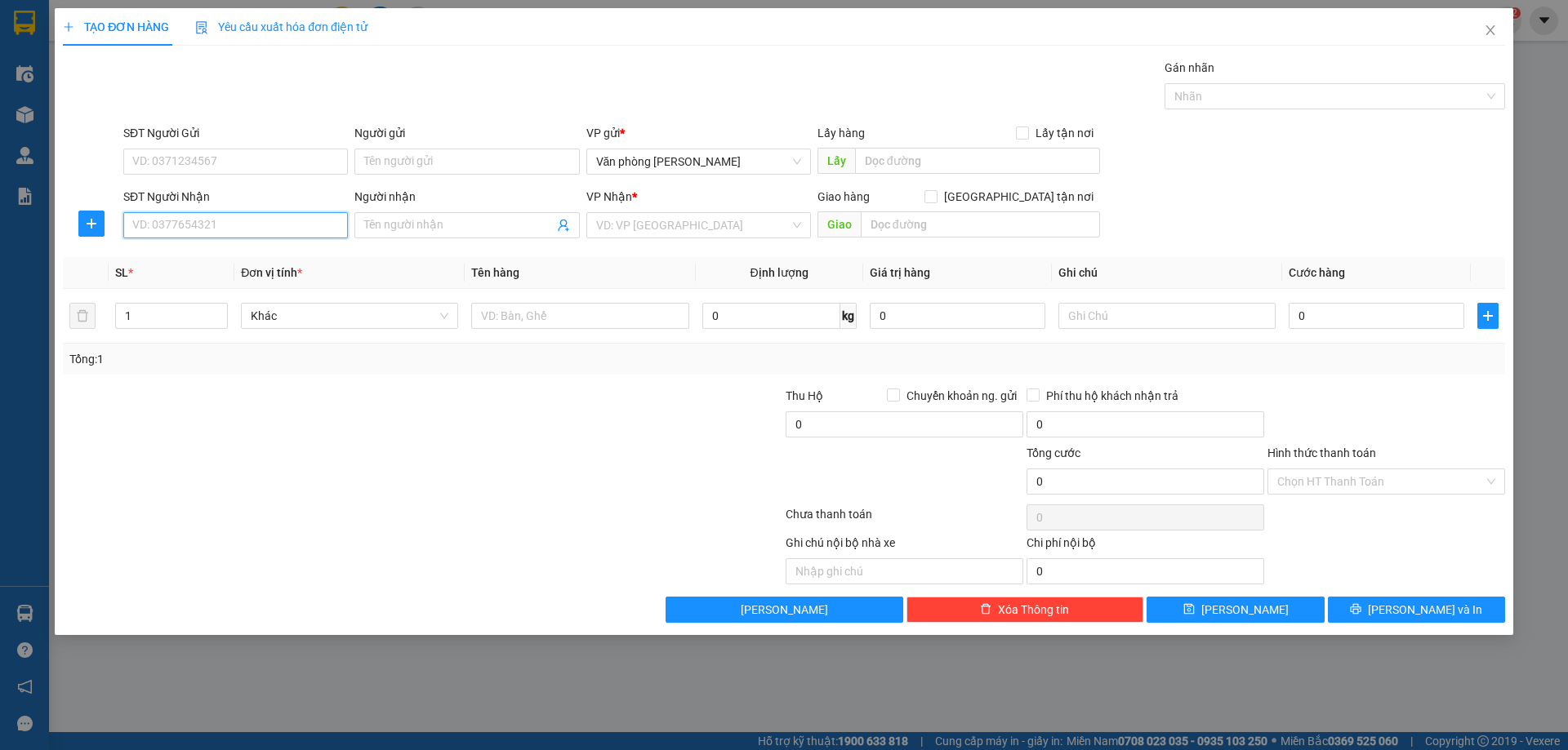
click at [256, 228] on input "SĐT Người Nhận" at bounding box center [235, 225] width 225 height 26
type input "0985544900"
click at [242, 254] on div "0985544900 - CHỊ DẦN, NHỜ SHIP" at bounding box center [236, 258] width 205 height 18
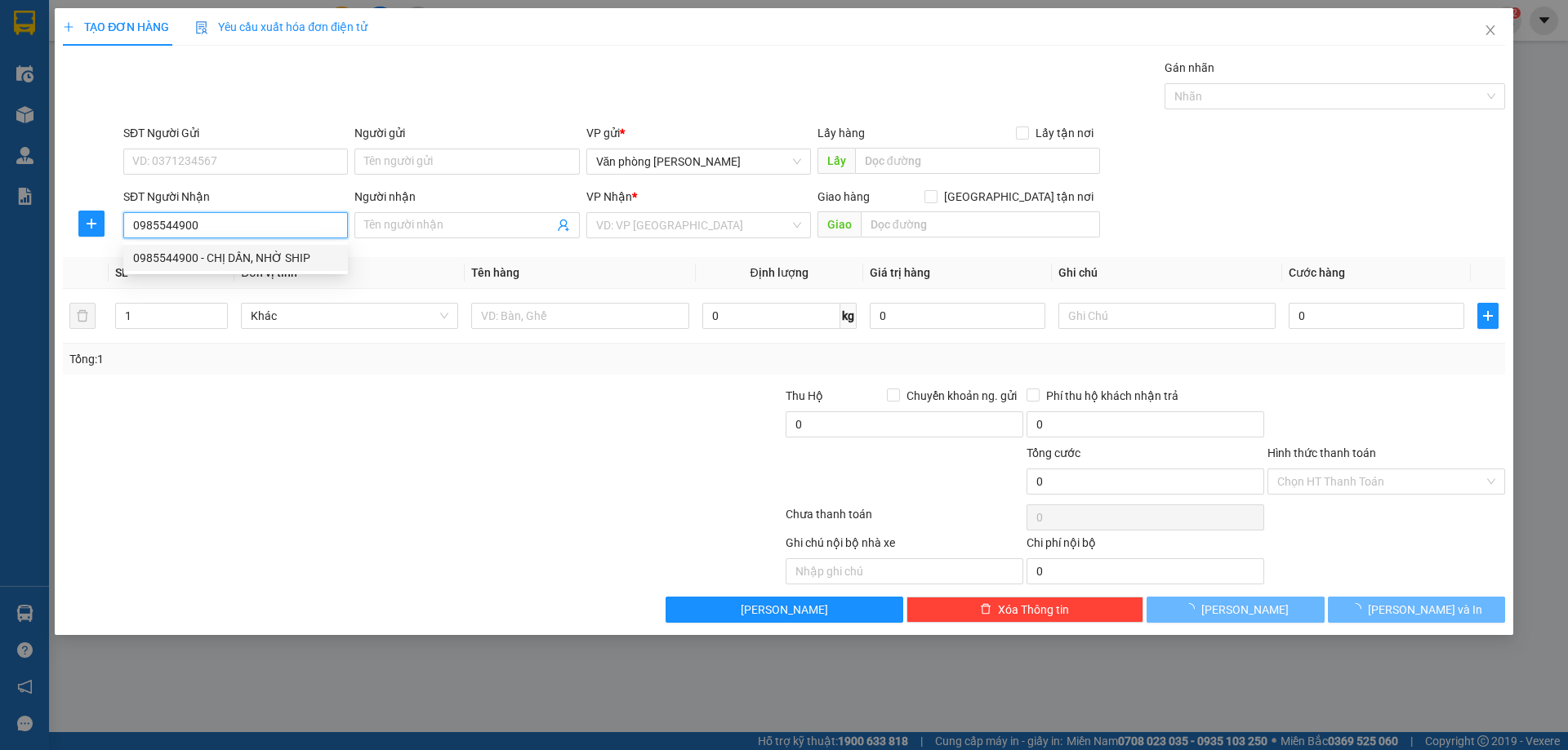
type input "CHỊ DẦN, NHỜ SHIP"
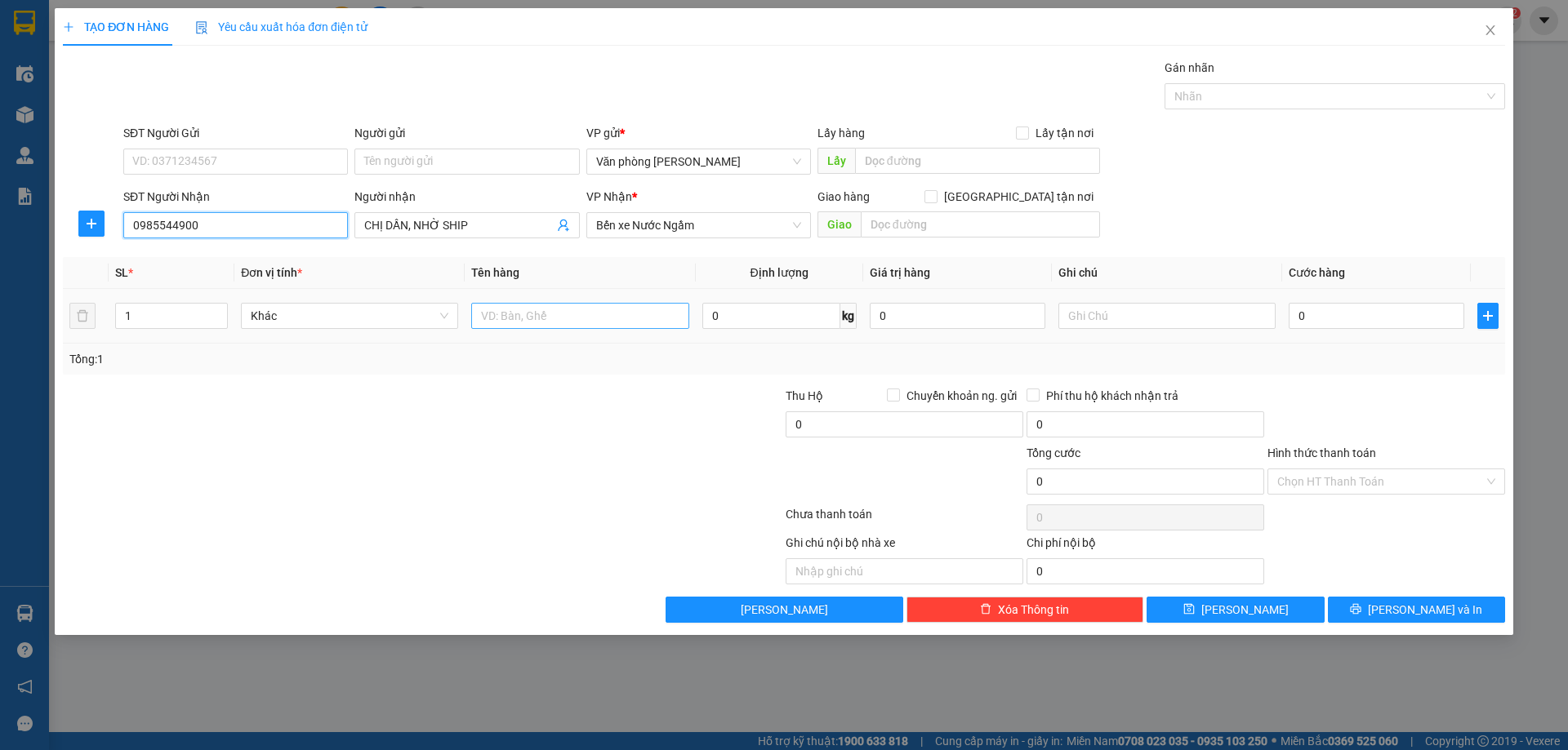
type input "0985544900"
click at [538, 312] on input "text" at bounding box center [579, 316] width 217 height 26
type input "HỒ SƠ"
click at [535, 387] on div at bounding box center [301, 416] width 481 height 57
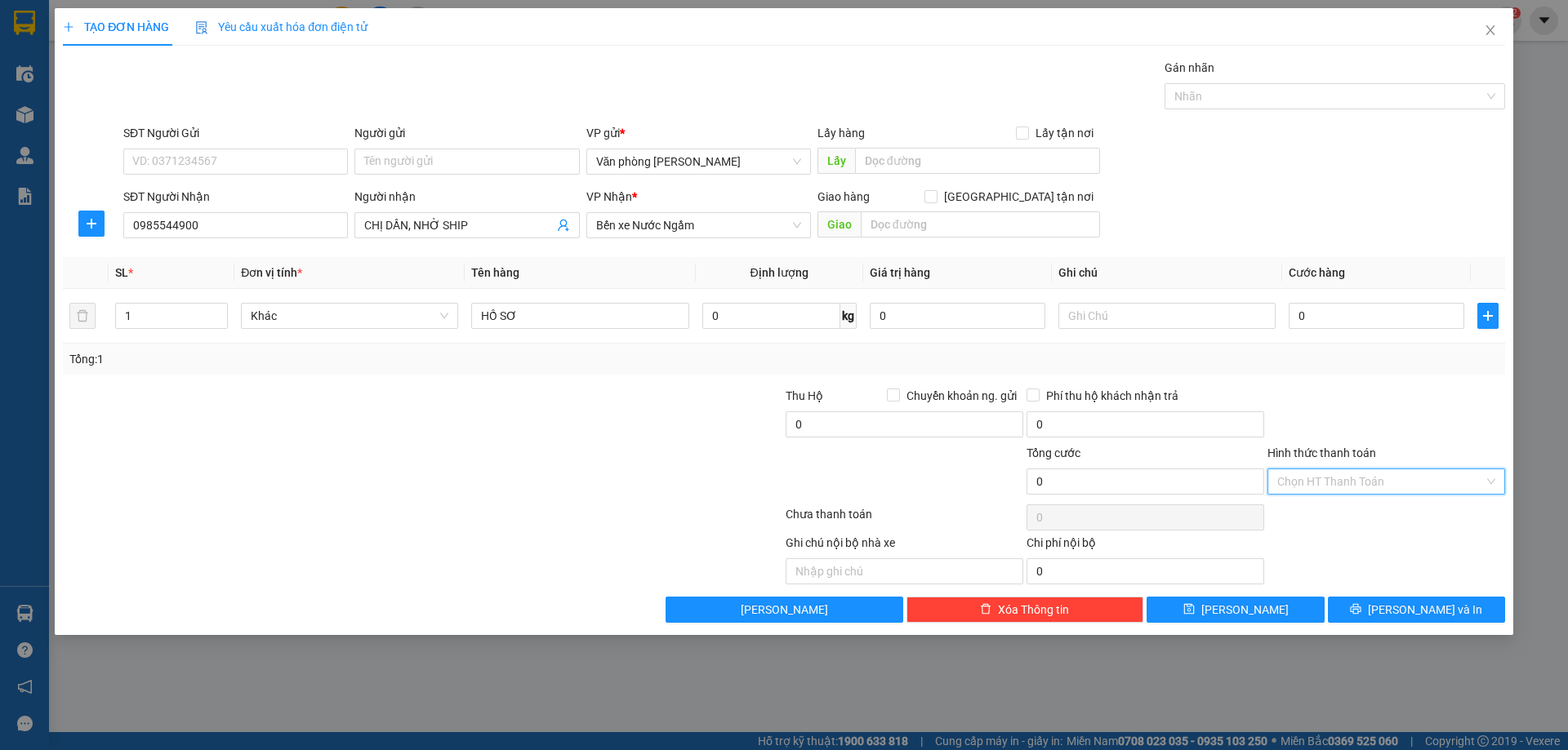
click at [1414, 486] on input "Hình thức thanh toán" at bounding box center [1380, 481] width 207 height 25
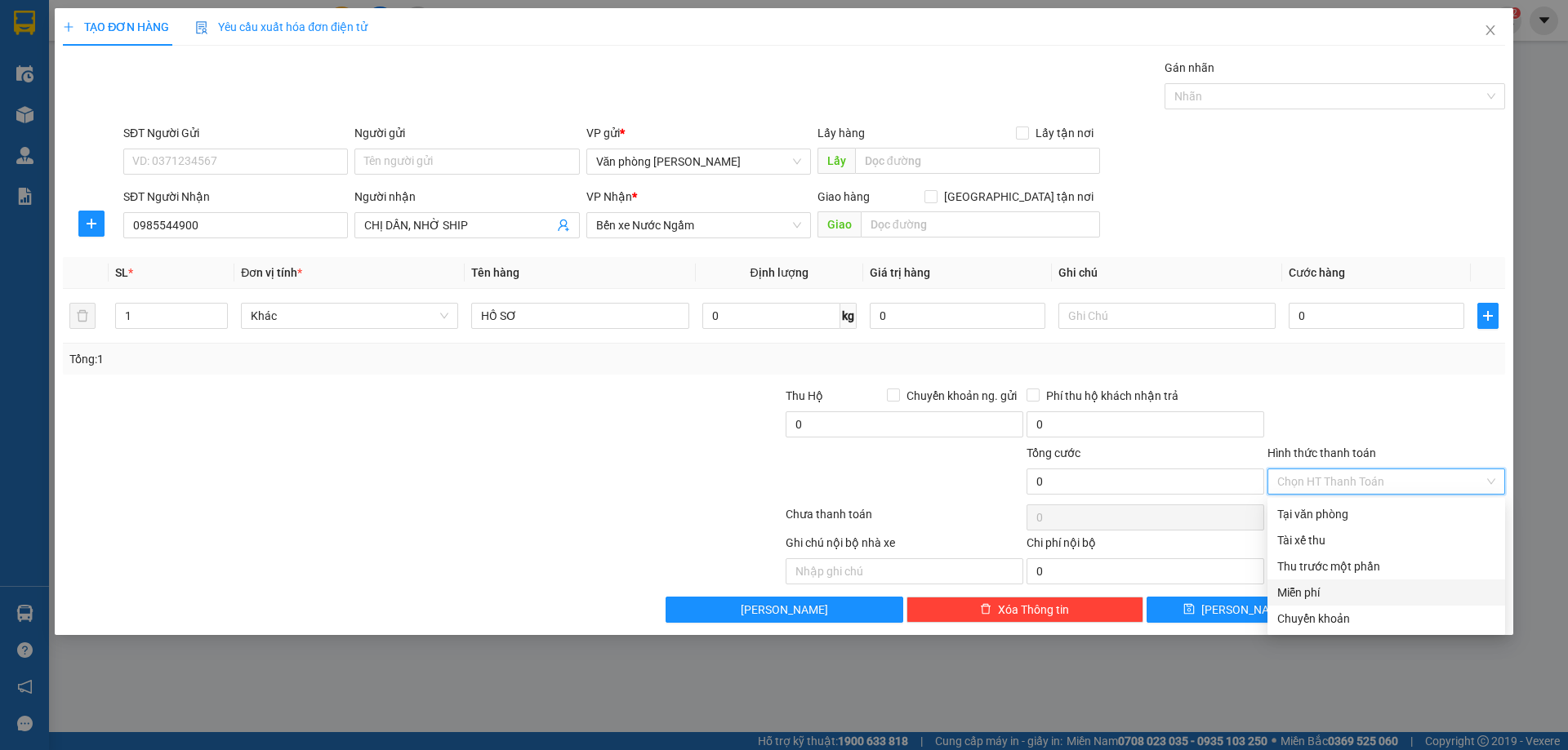
click at [1308, 587] on div "Miễn phí" at bounding box center [1386, 592] width 218 height 18
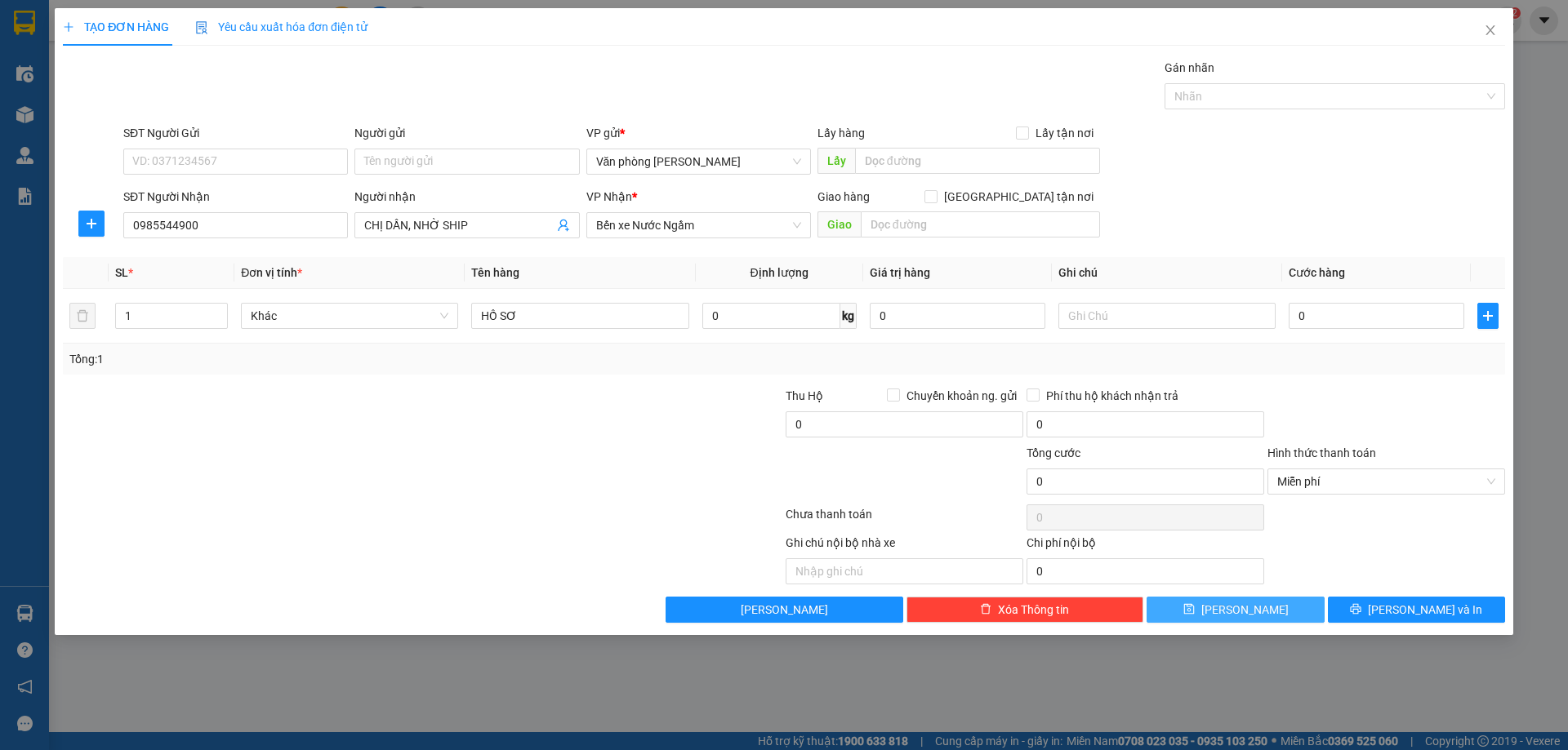
click at [1214, 609] on button "[PERSON_NAME]" at bounding box center [1235, 610] width 177 height 26
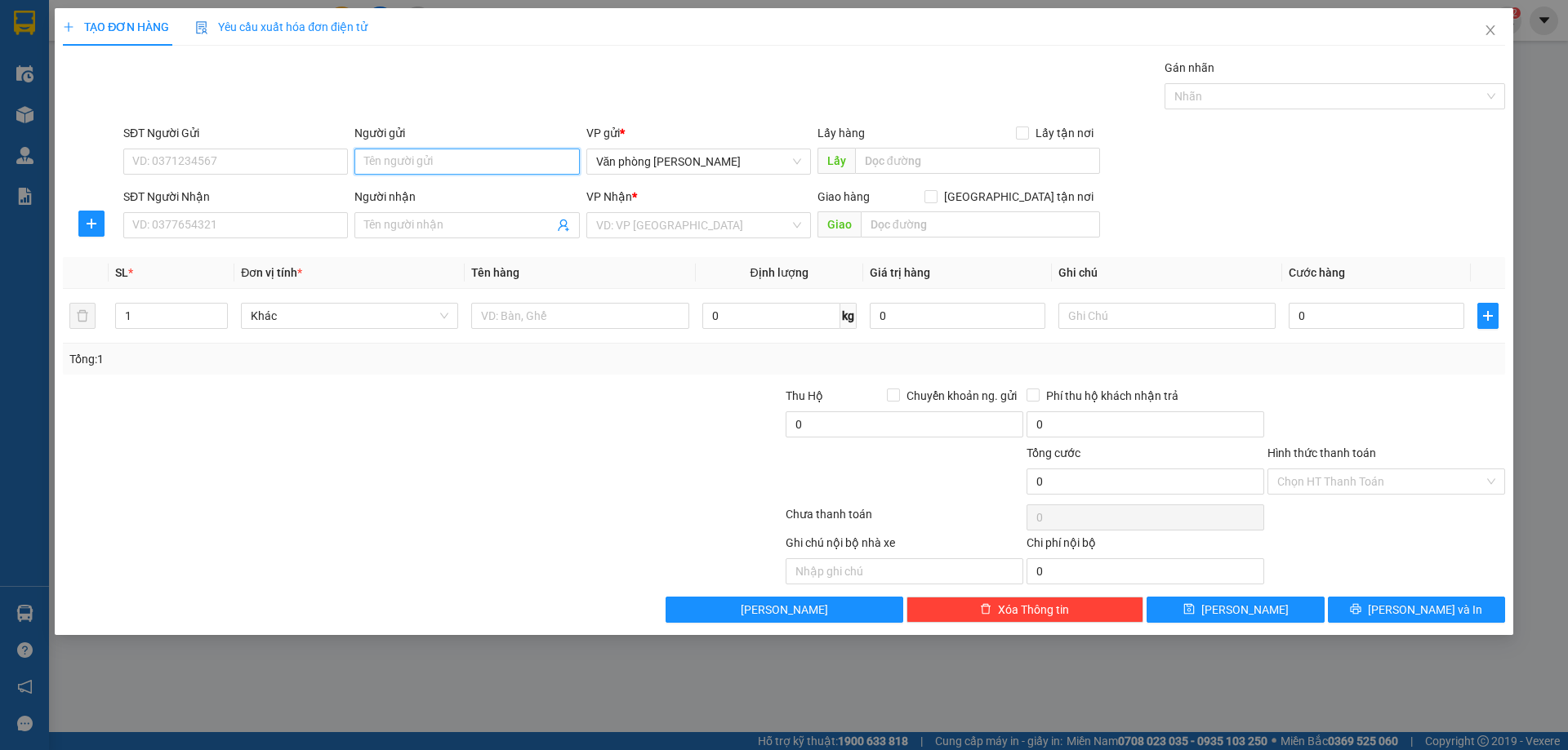
click at [436, 164] on input "Người gửi" at bounding box center [467, 162] width 225 height 26
type input "TUYẾT"
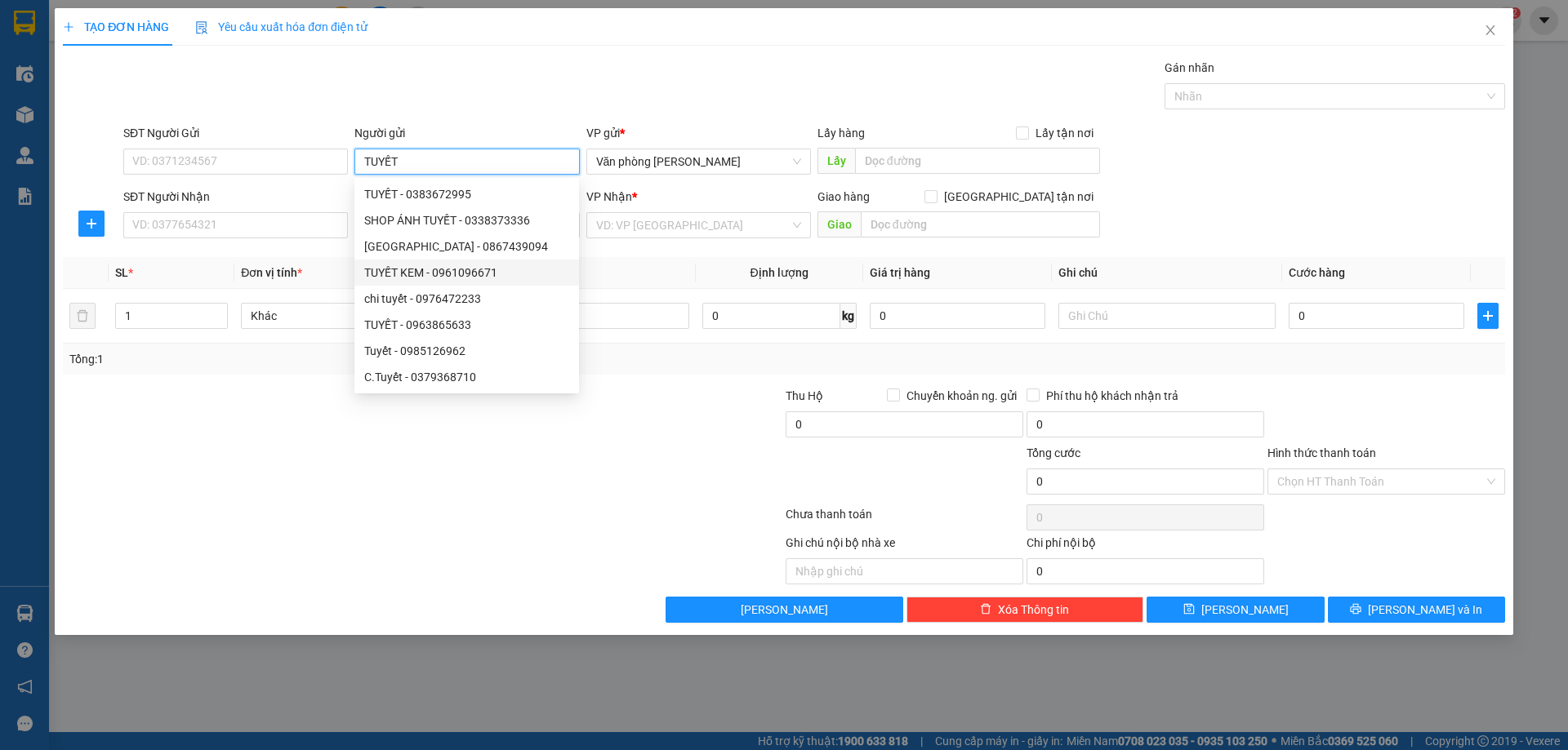
click at [398, 277] on div "TUYẾT KEM - 0961096671" at bounding box center [467, 272] width 205 height 18
type input "0961096671"
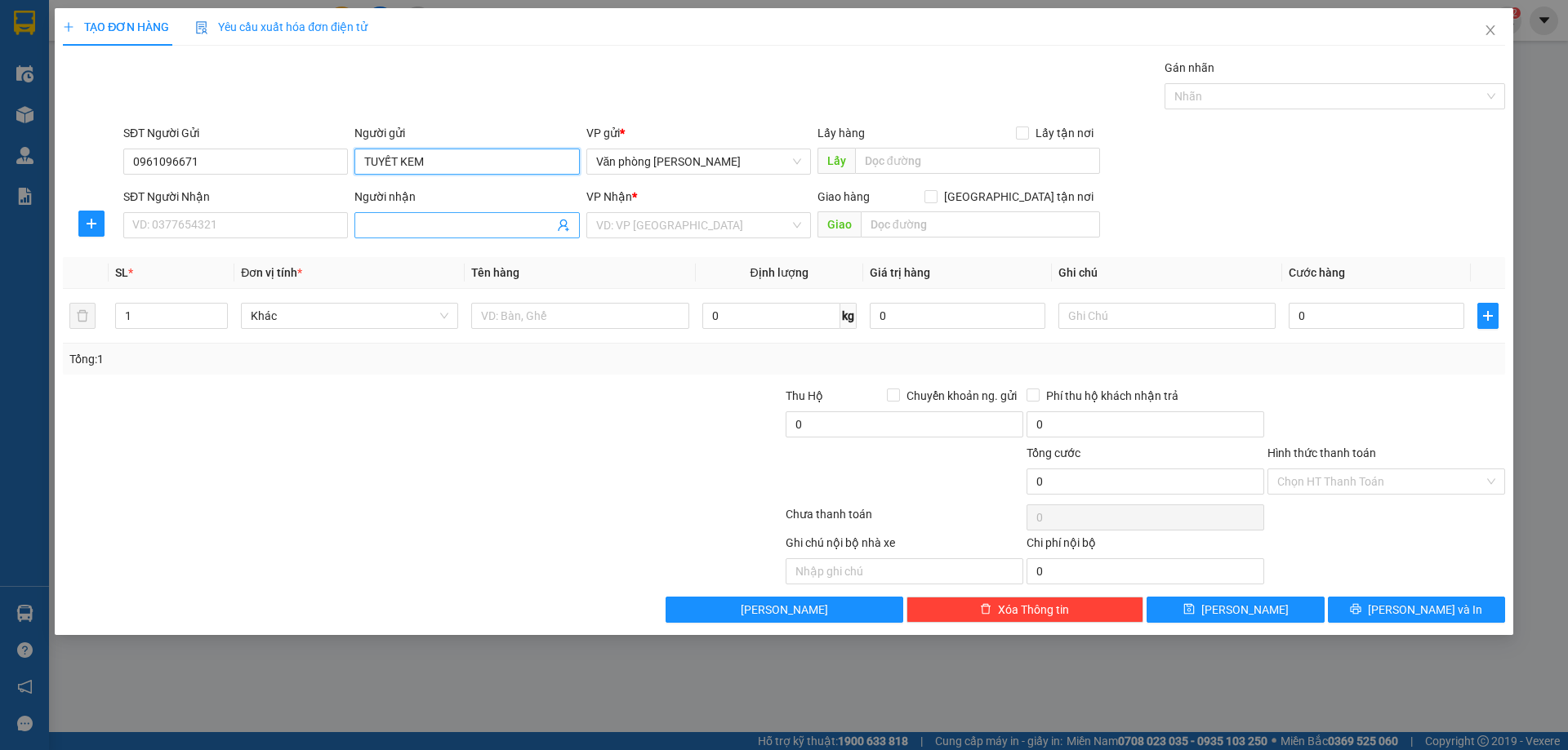
type input "TUYẾT KEM"
click at [472, 228] on input "Người nhận" at bounding box center [458, 224] width 188 height 18
type input "C SƯƠNG"
click at [640, 227] on input "search" at bounding box center [692, 225] width 193 height 25
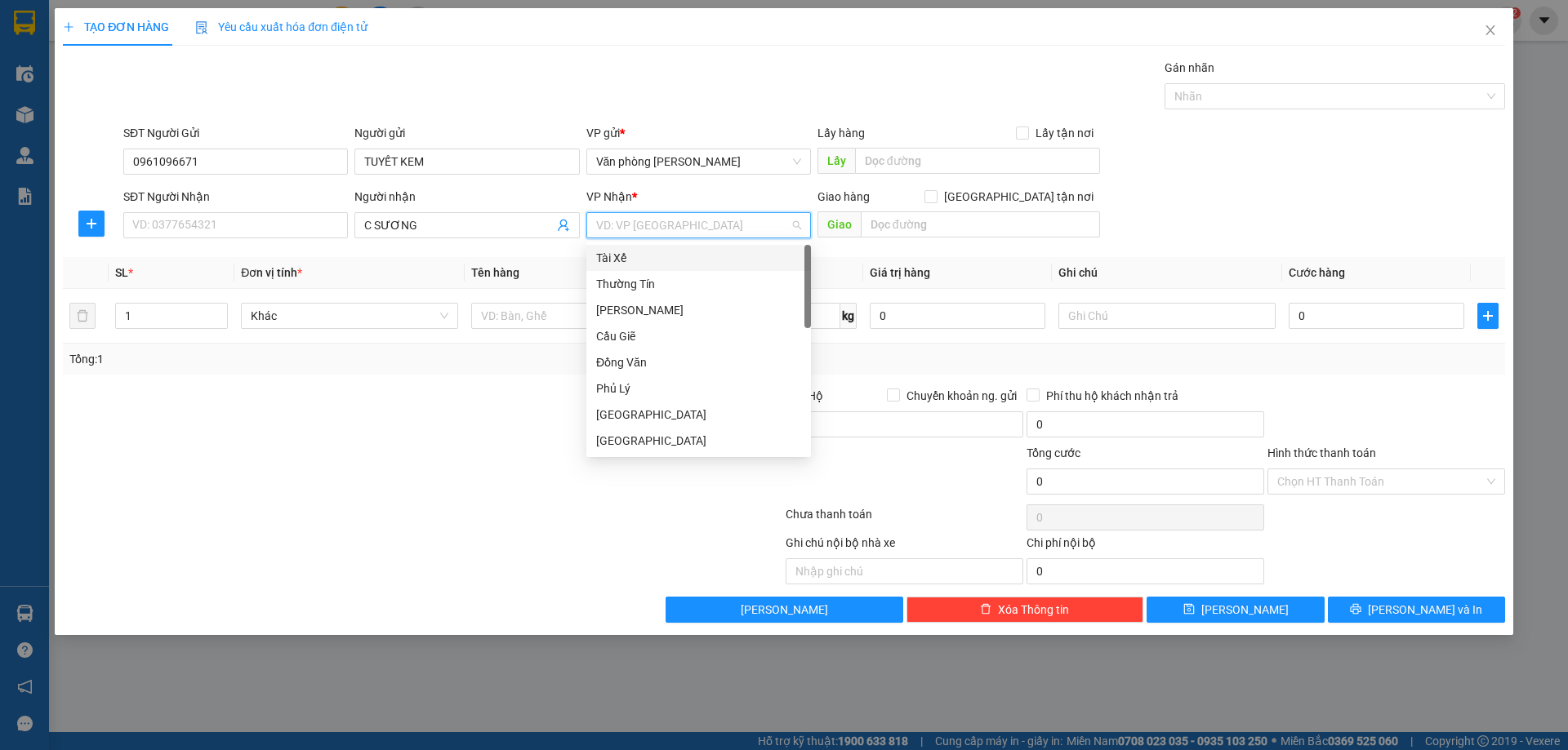
type input "B"
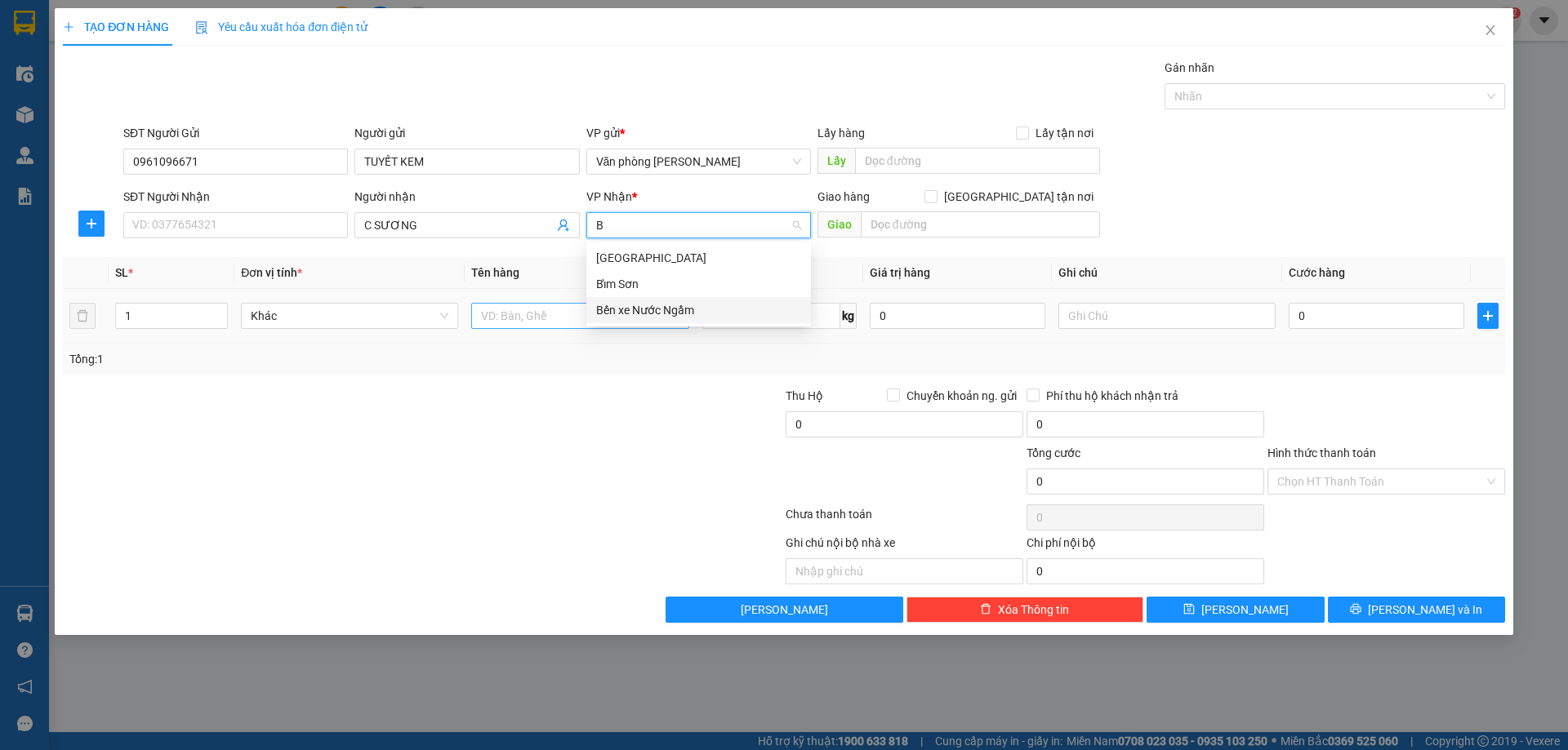
click at [597, 315] on div "Bến xe Nước Ngầm" at bounding box center [699, 310] width 225 height 26
click at [565, 312] on input "text" at bounding box center [579, 316] width 217 height 26
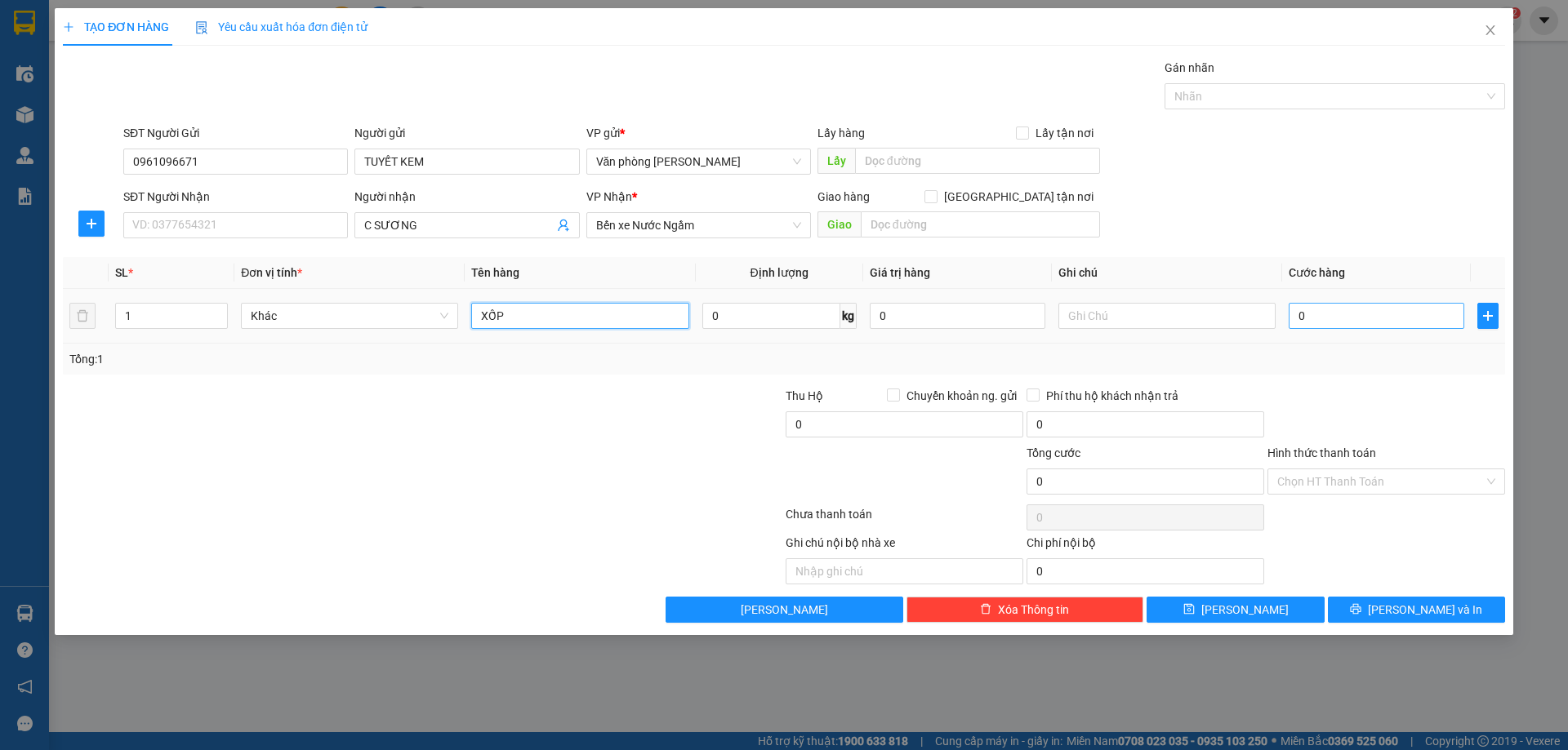
type input "XỐP"
click at [1331, 319] on input "0" at bounding box center [1377, 316] width 176 height 26
type input "1"
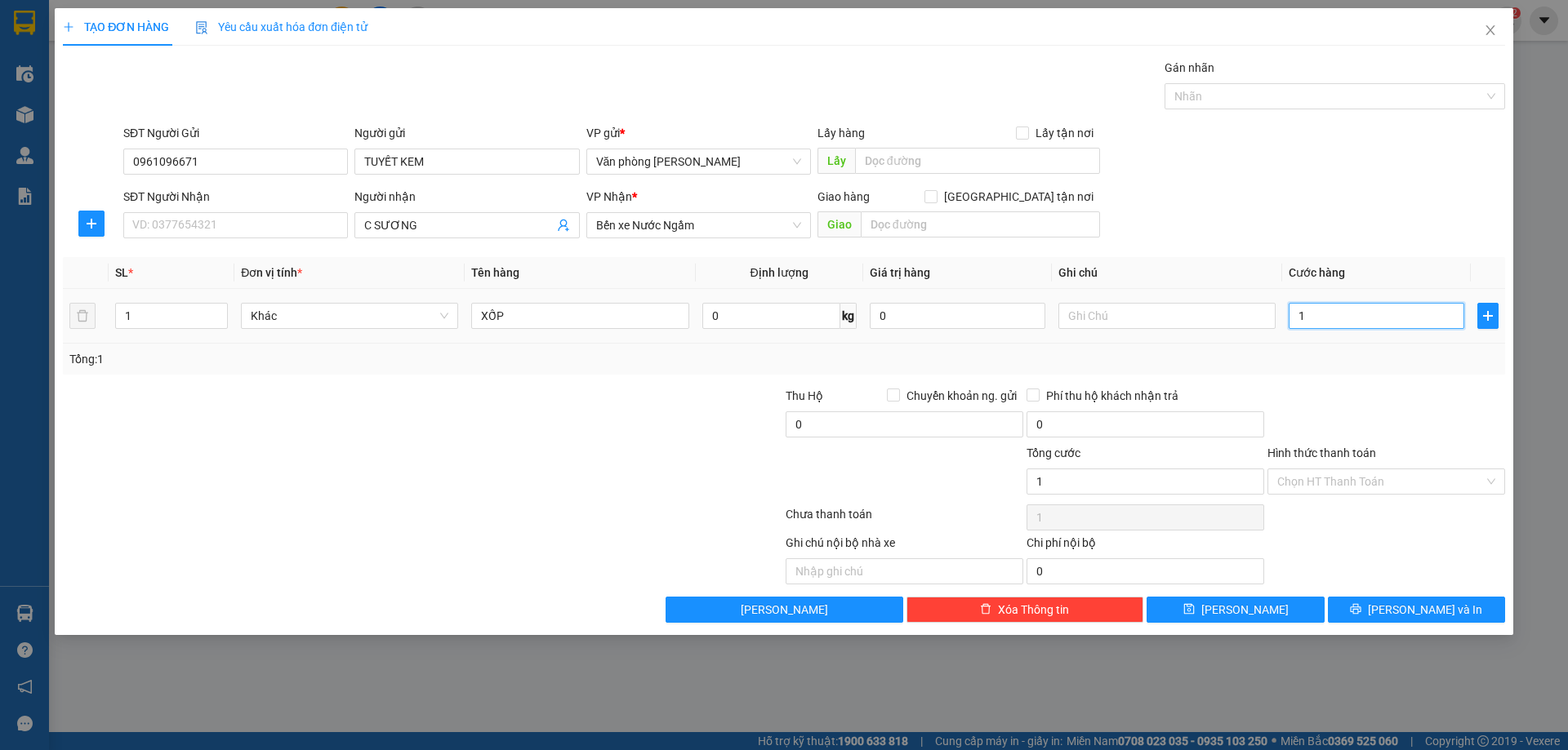
type input "10"
type input "100"
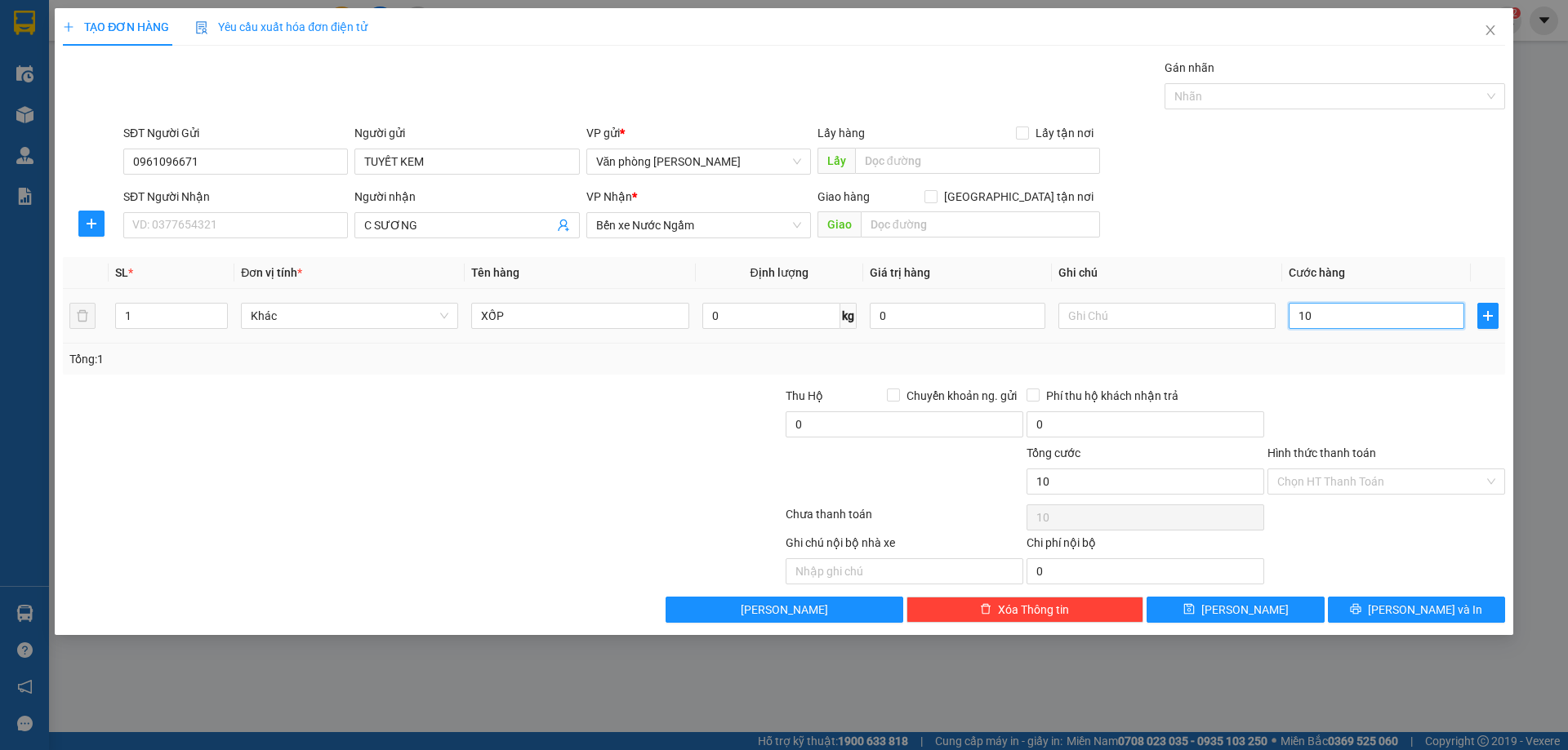
type input "100"
type input "100.000"
click at [1424, 482] on input "Hình thức thanh toán" at bounding box center [1380, 481] width 207 height 25
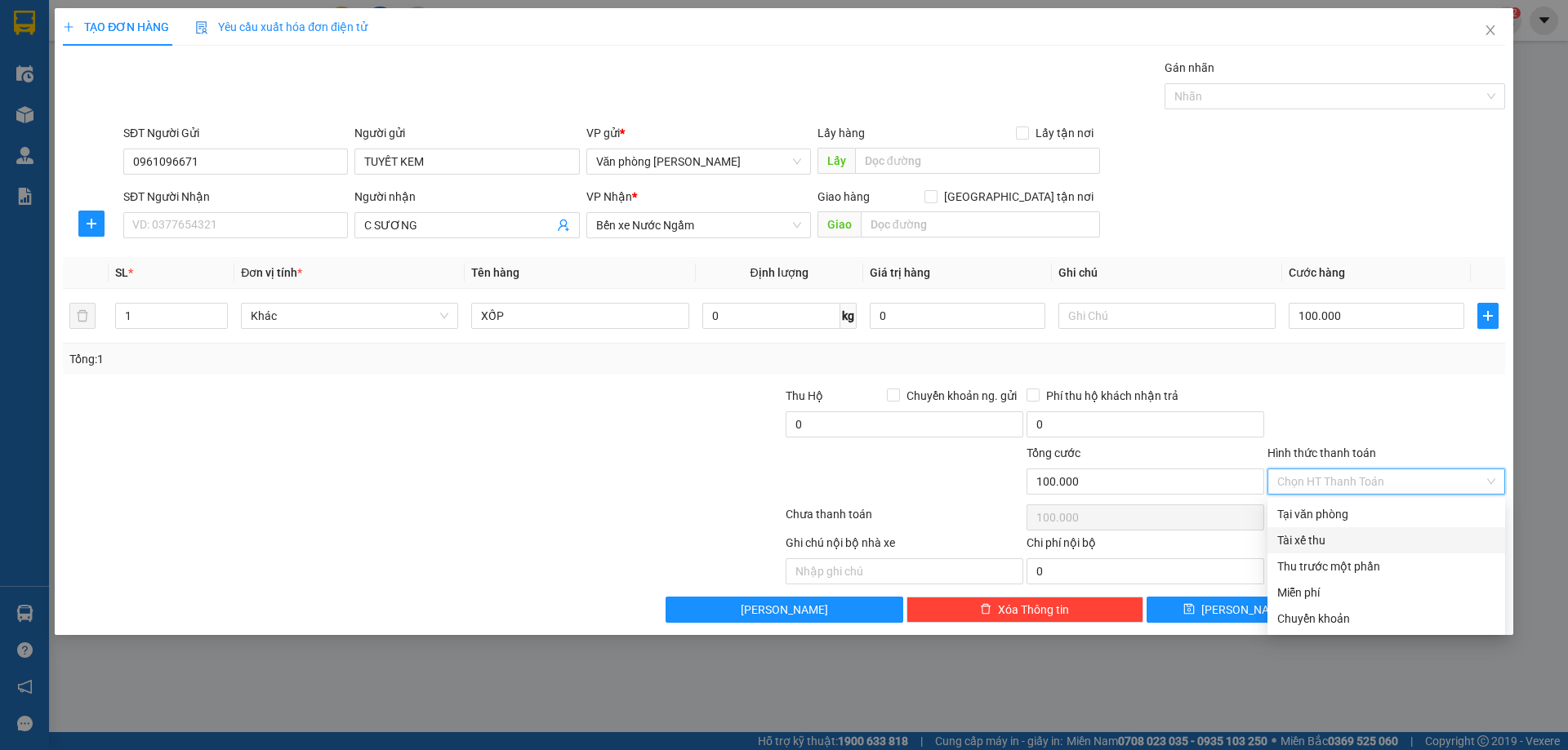
click at [1346, 539] on div "Tài xế thu" at bounding box center [1386, 539] width 218 height 18
type input "0"
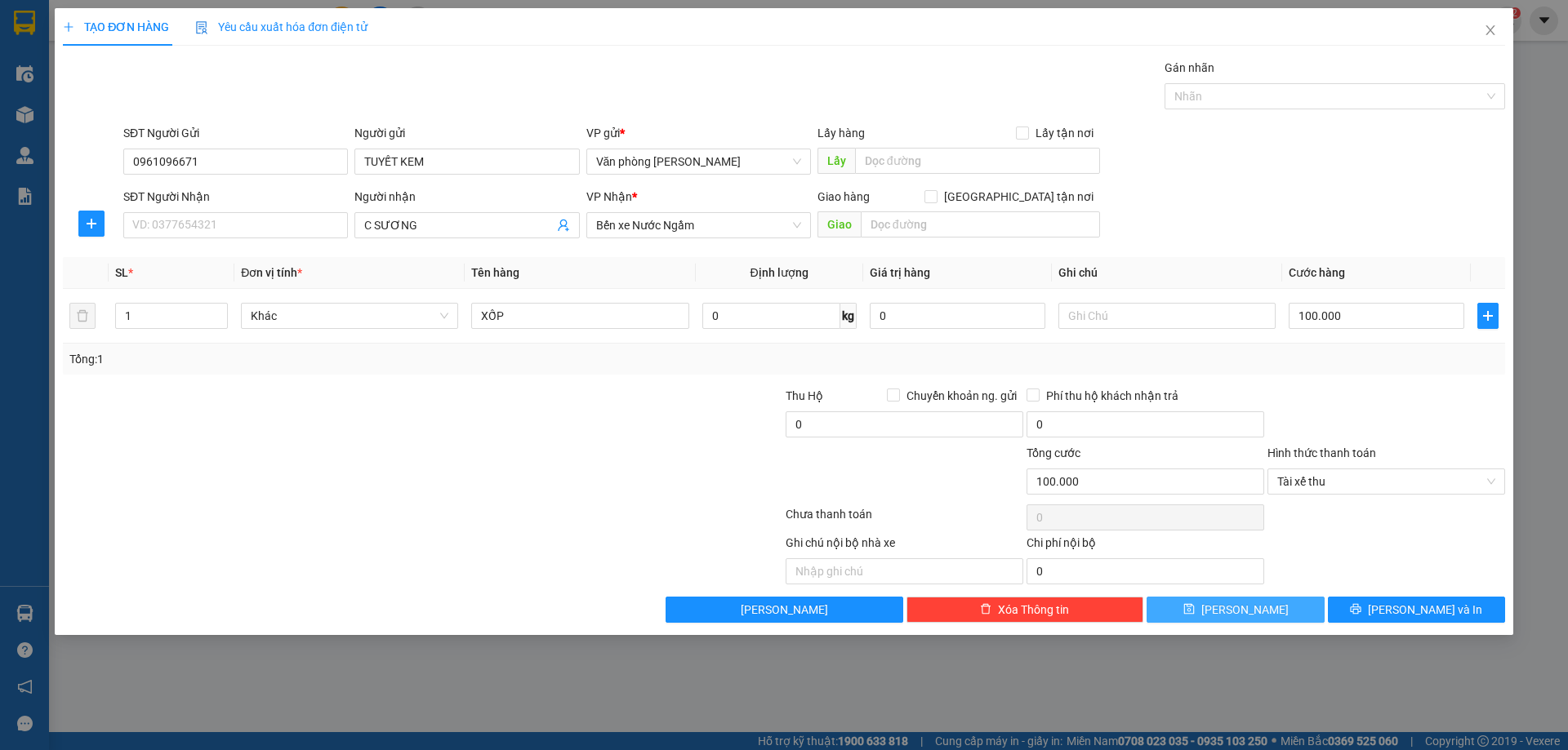
click at [1212, 608] on button "[PERSON_NAME]" at bounding box center [1235, 610] width 177 height 26
type input "0"
click at [1487, 31] on icon "close" at bounding box center [1490, 30] width 13 height 13
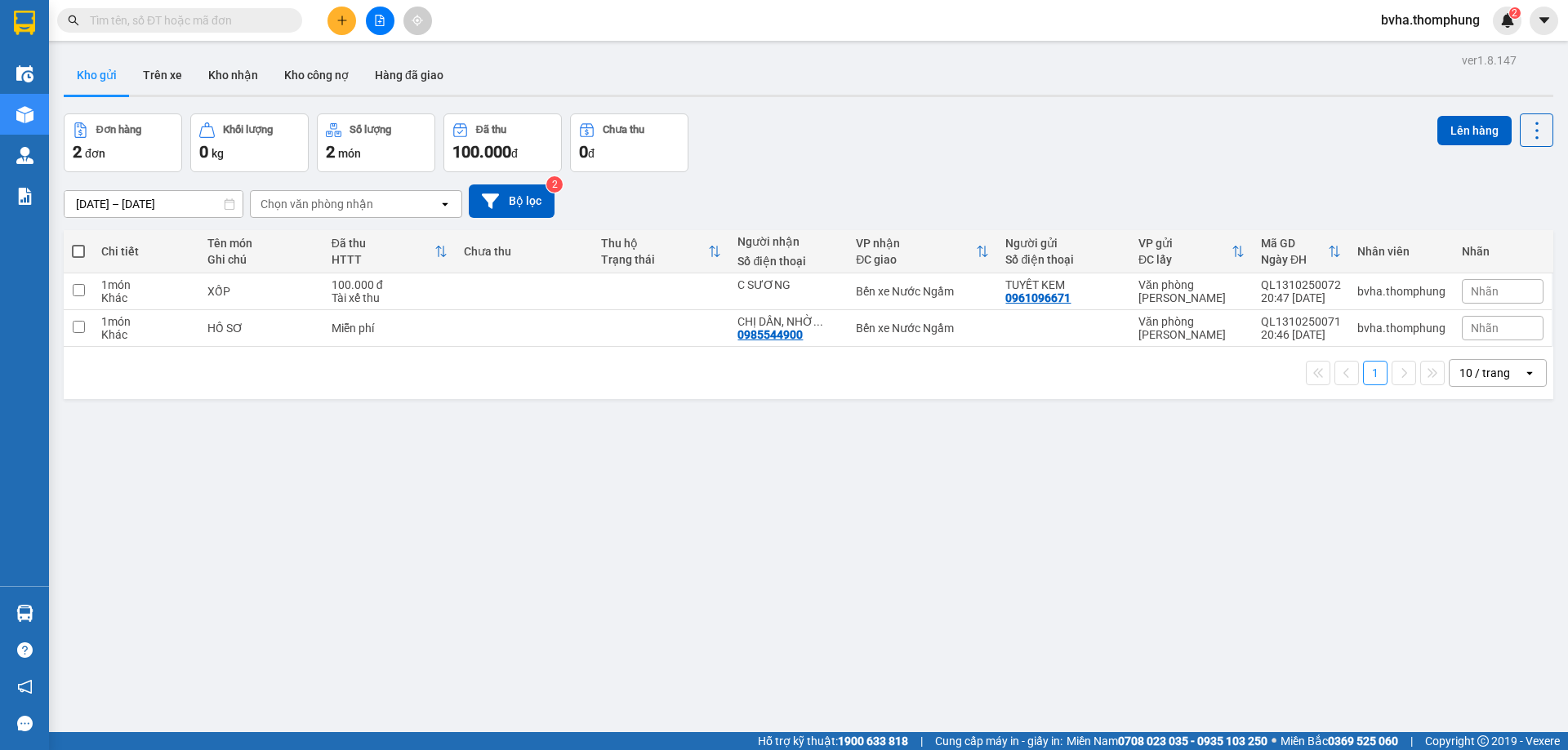
click at [78, 249] on span at bounding box center [79, 251] width 13 height 13
click at [79, 243] on input "checkbox" at bounding box center [79, 243] width 0 height 0
checkbox input "true"
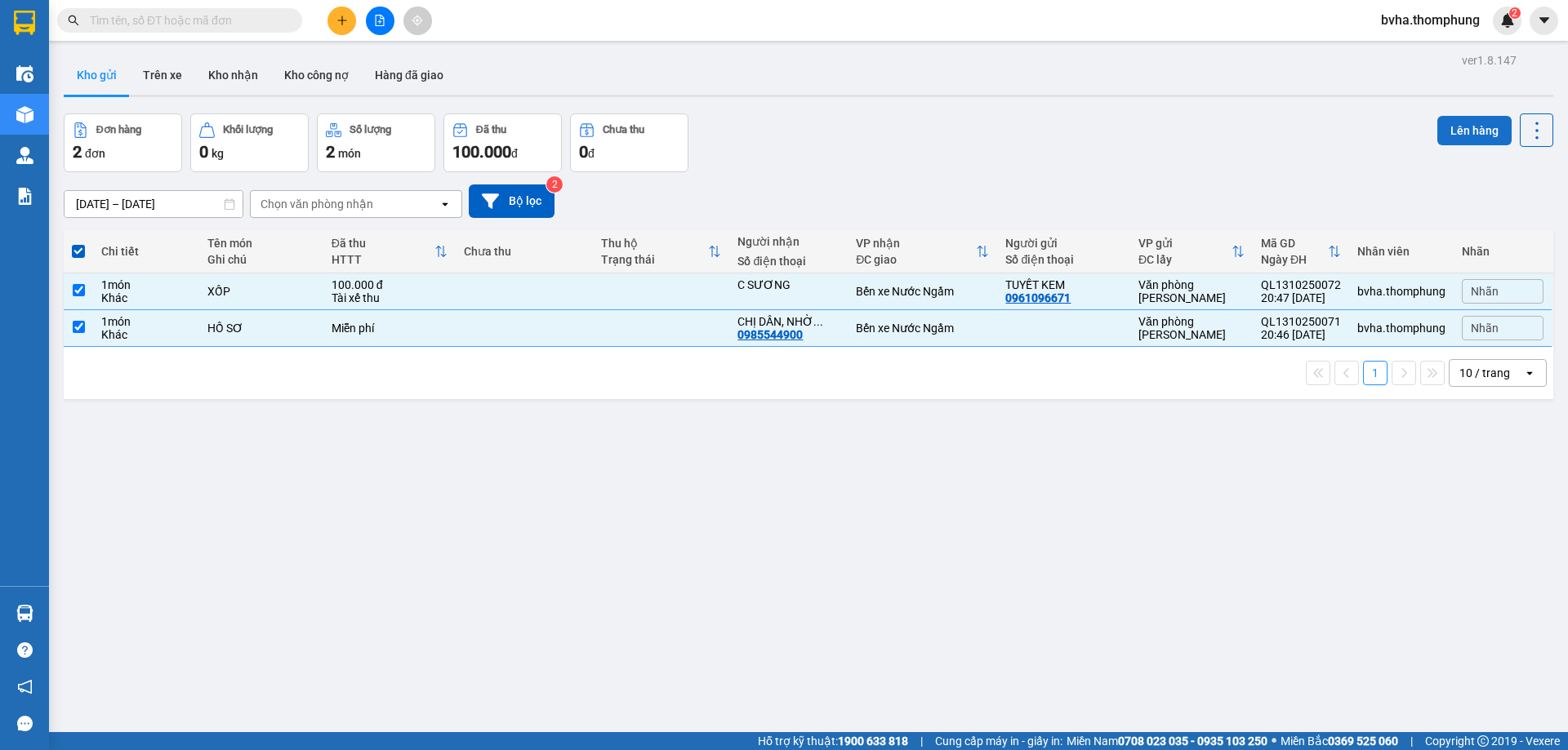
click at [1465, 134] on button "Lên hàng" at bounding box center [1474, 130] width 74 height 30
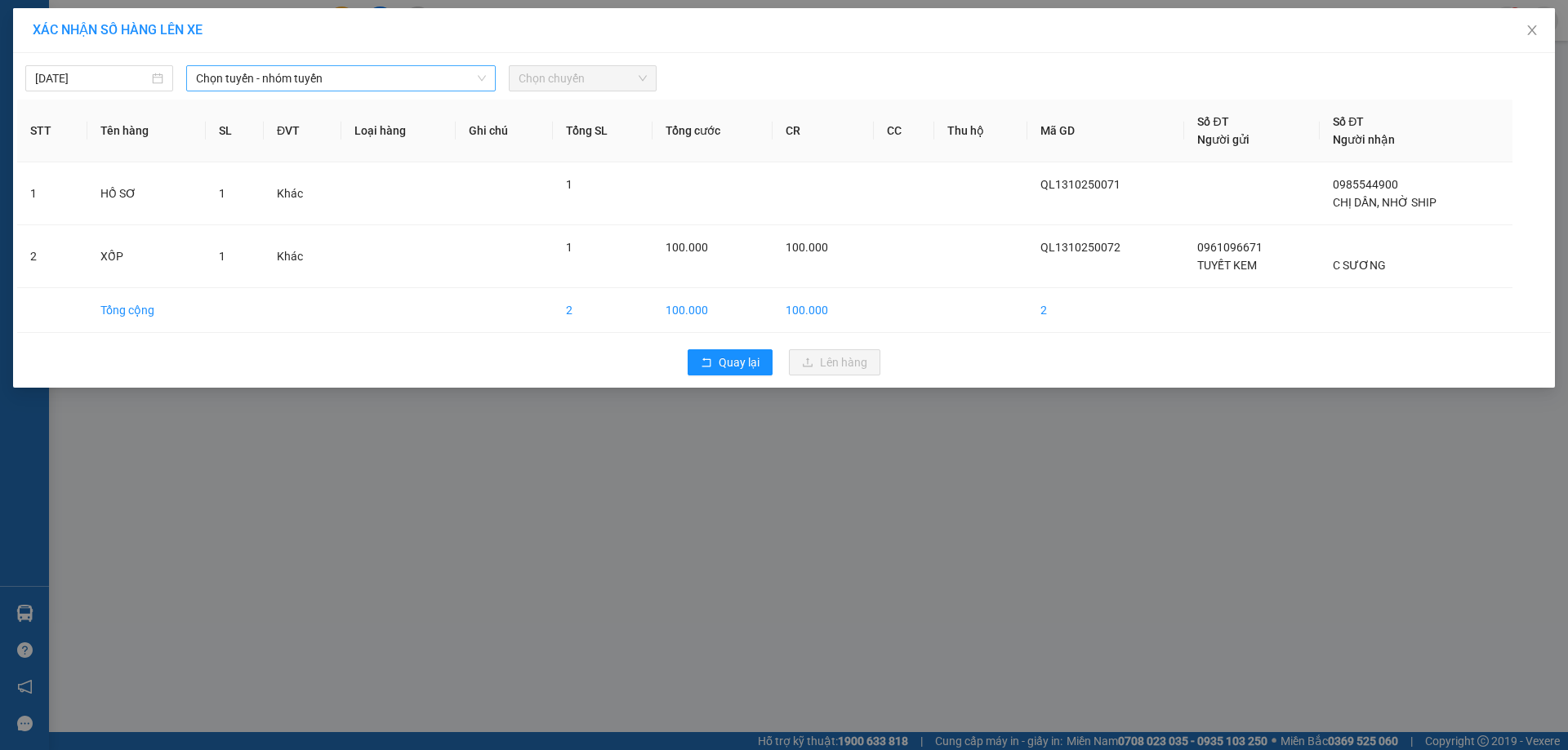
click at [315, 82] on span "Chọn tuyến - nhóm tuyến" at bounding box center [341, 79] width 290 height 25
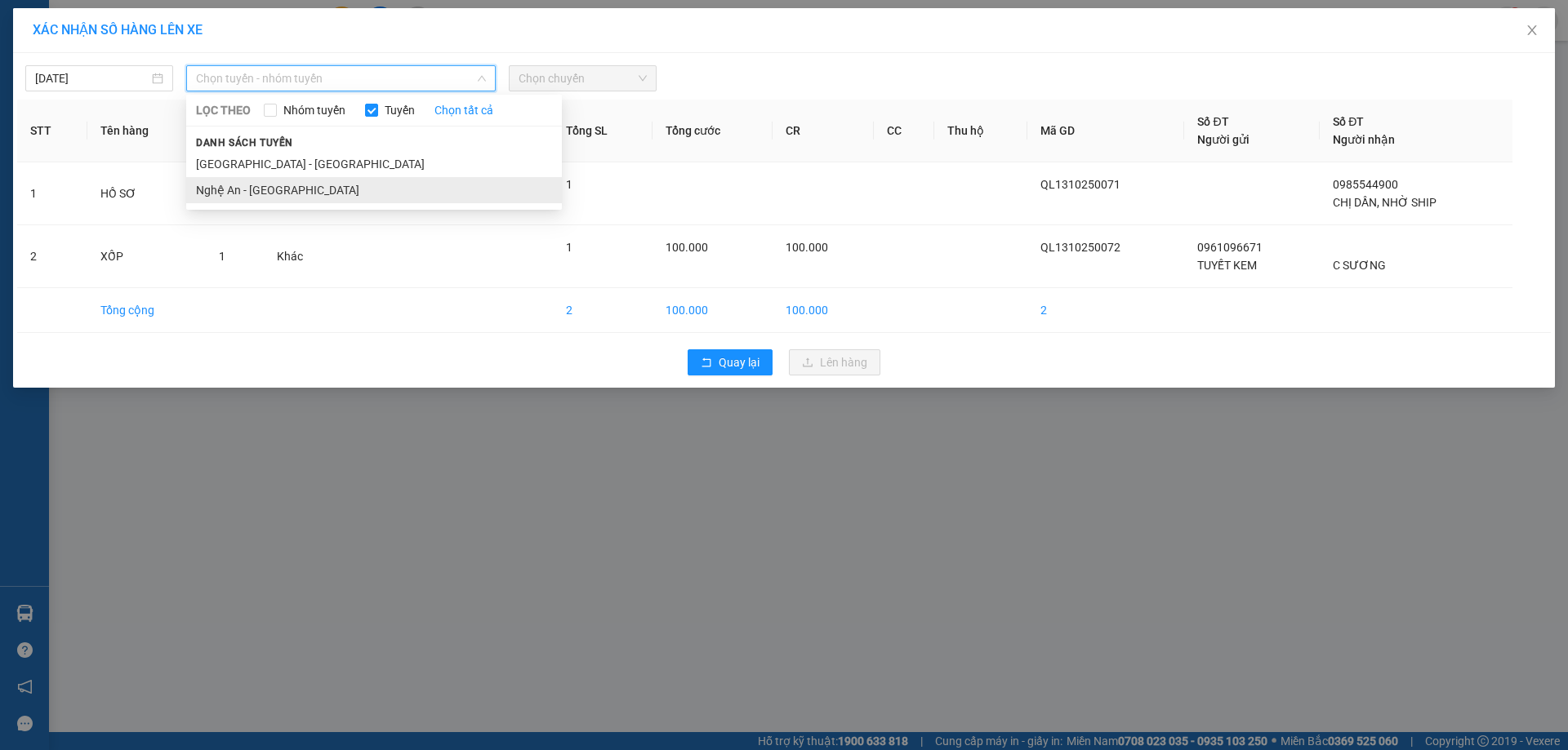
click at [297, 188] on li "Nghệ An - [GEOGRAPHIC_DATA]" at bounding box center [373, 190] width 376 height 26
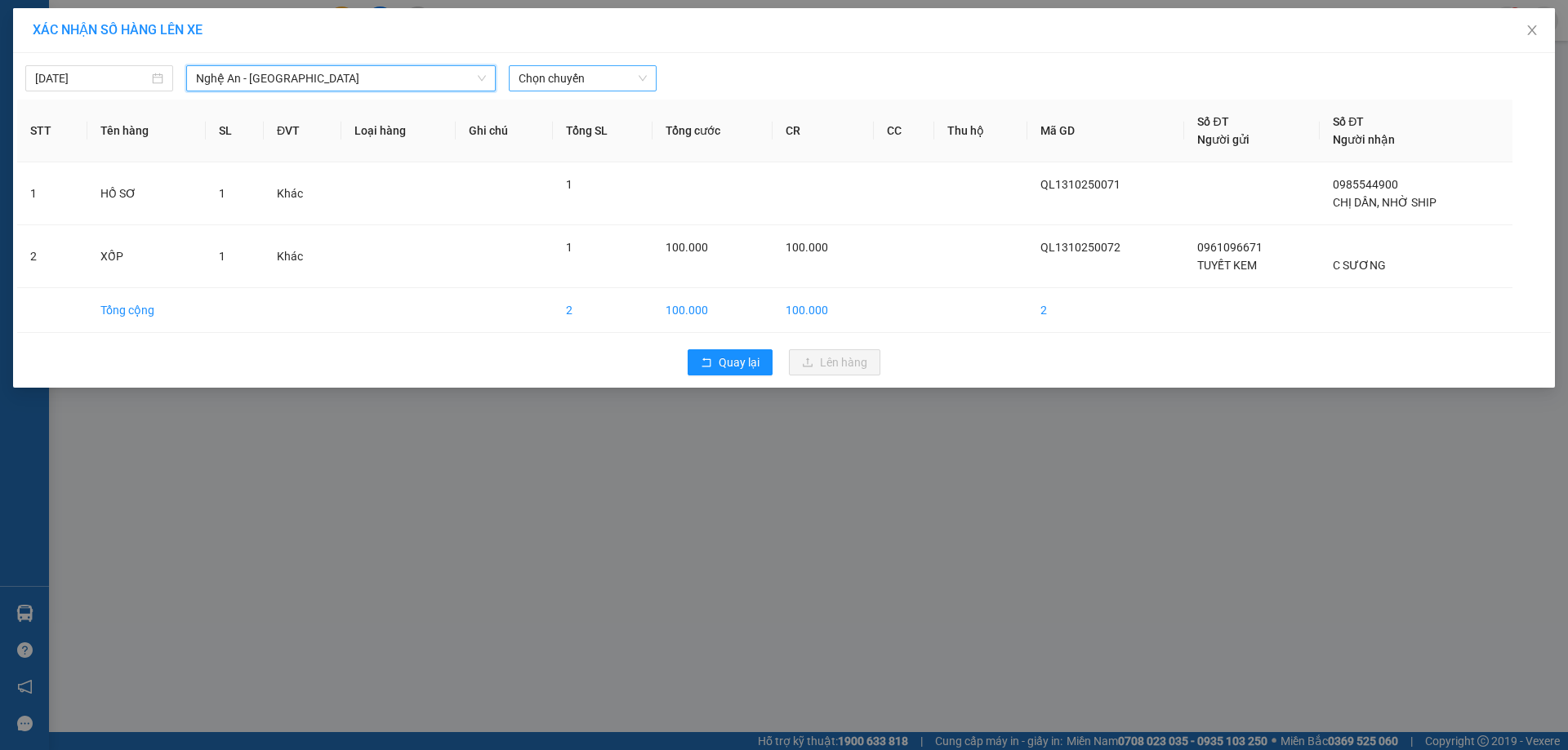
click at [601, 68] on span "Chọn chuyến" at bounding box center [582, 79] width 128 height 25
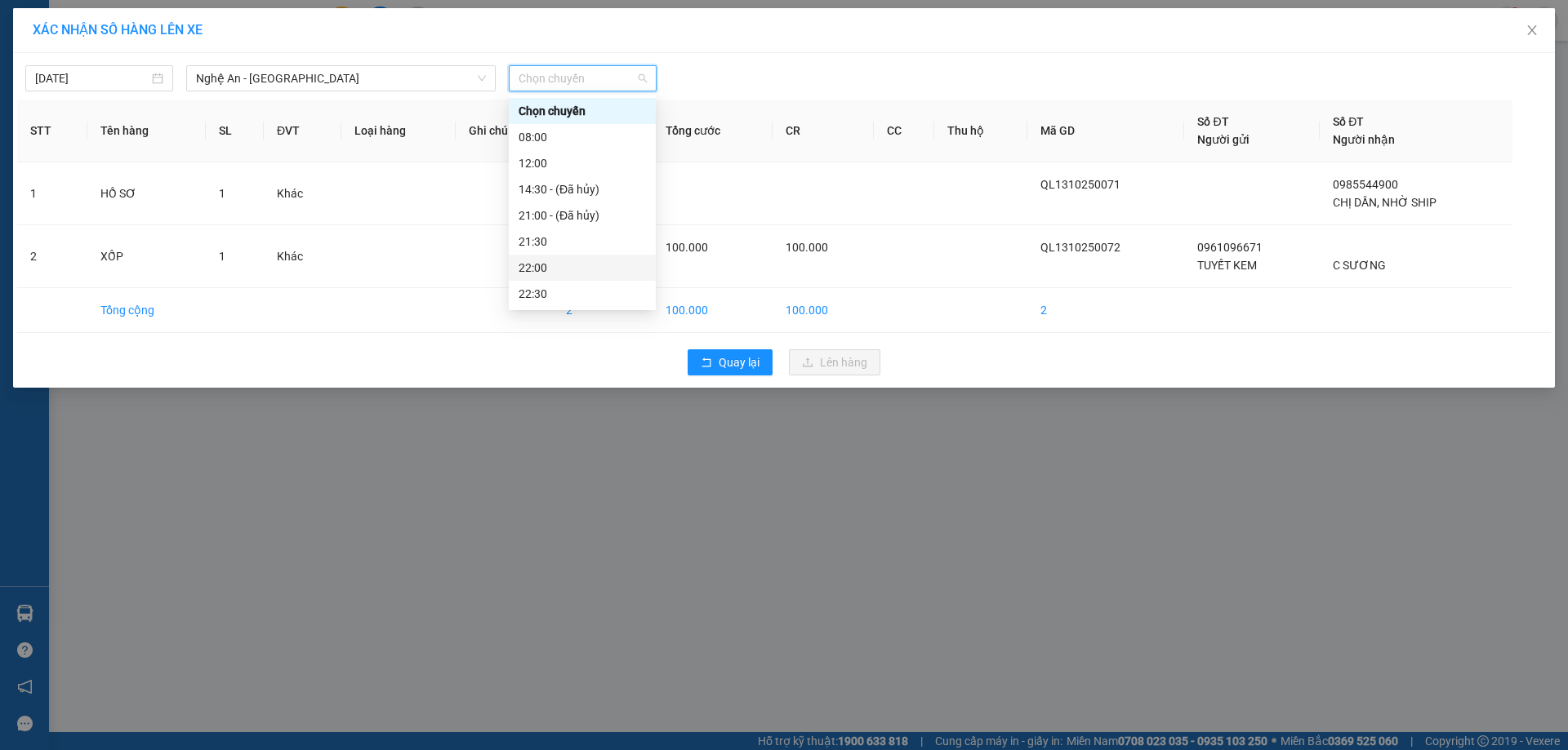
click at [556, 268] on div "22:00" at bounding box center [582, 267] width 128 height 18
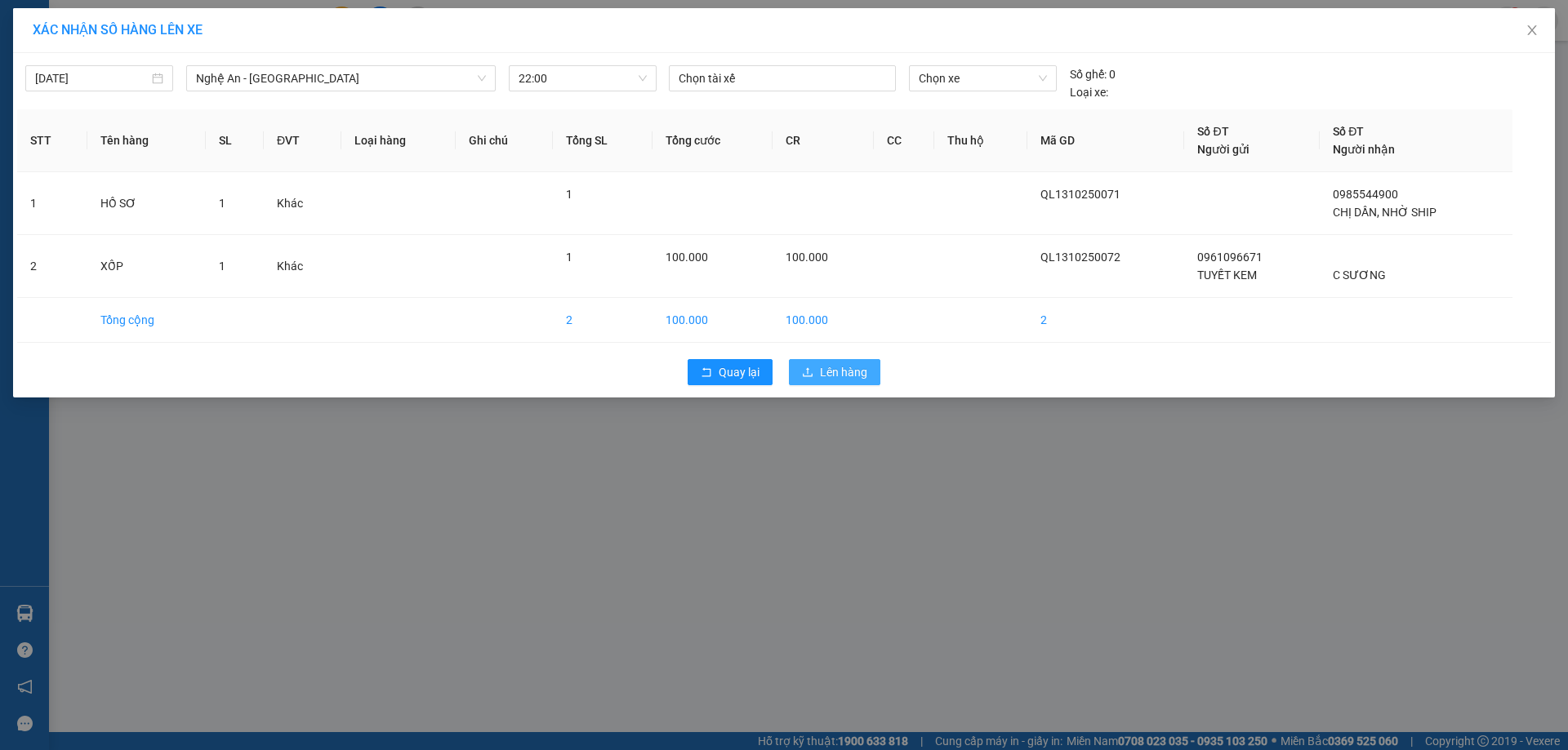
click at [828, 376] on span "Lên hàng" at bounding box center [843, 371] width 47 height 18
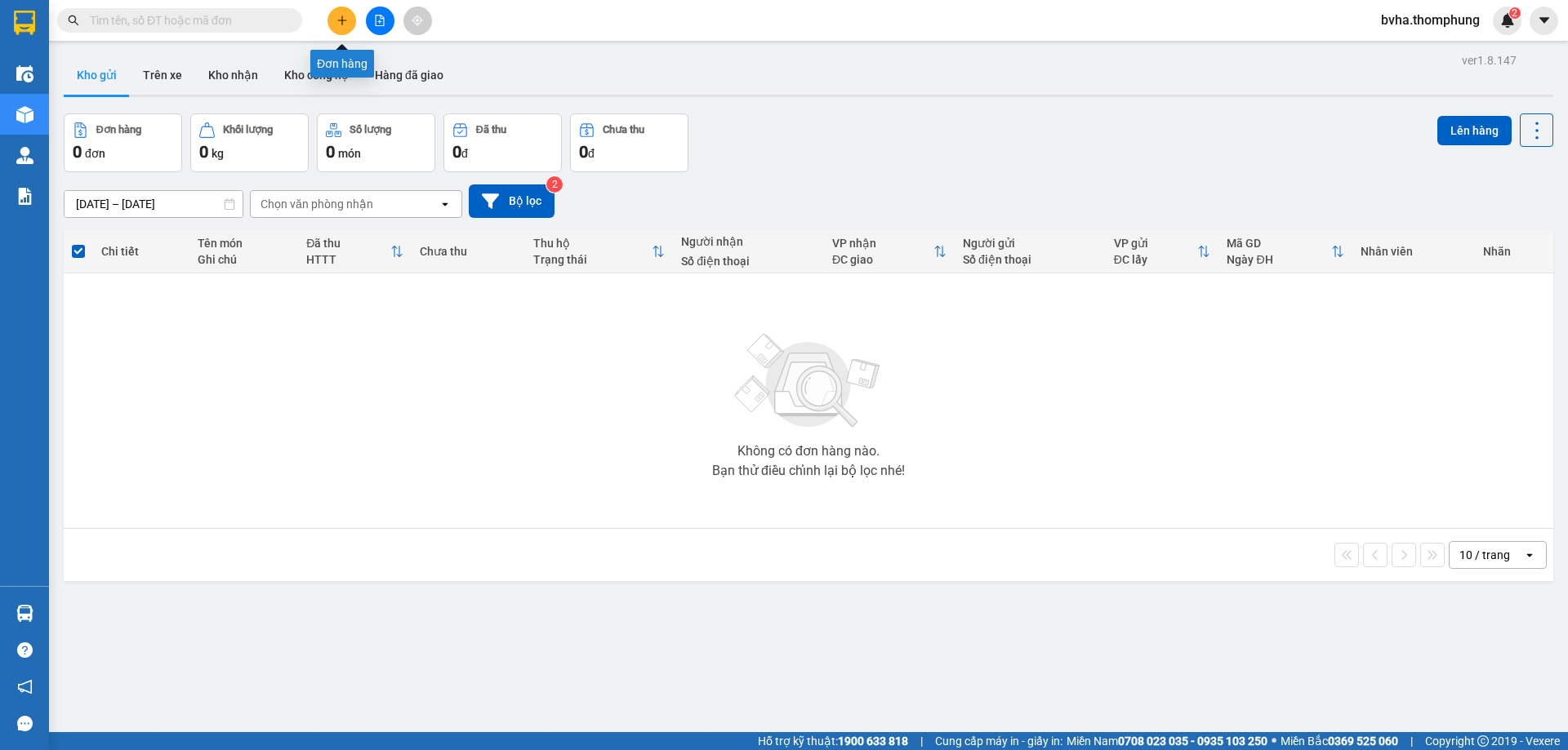
click at [340, 27] on button at bounding box center [341, 20] width 29 height 29
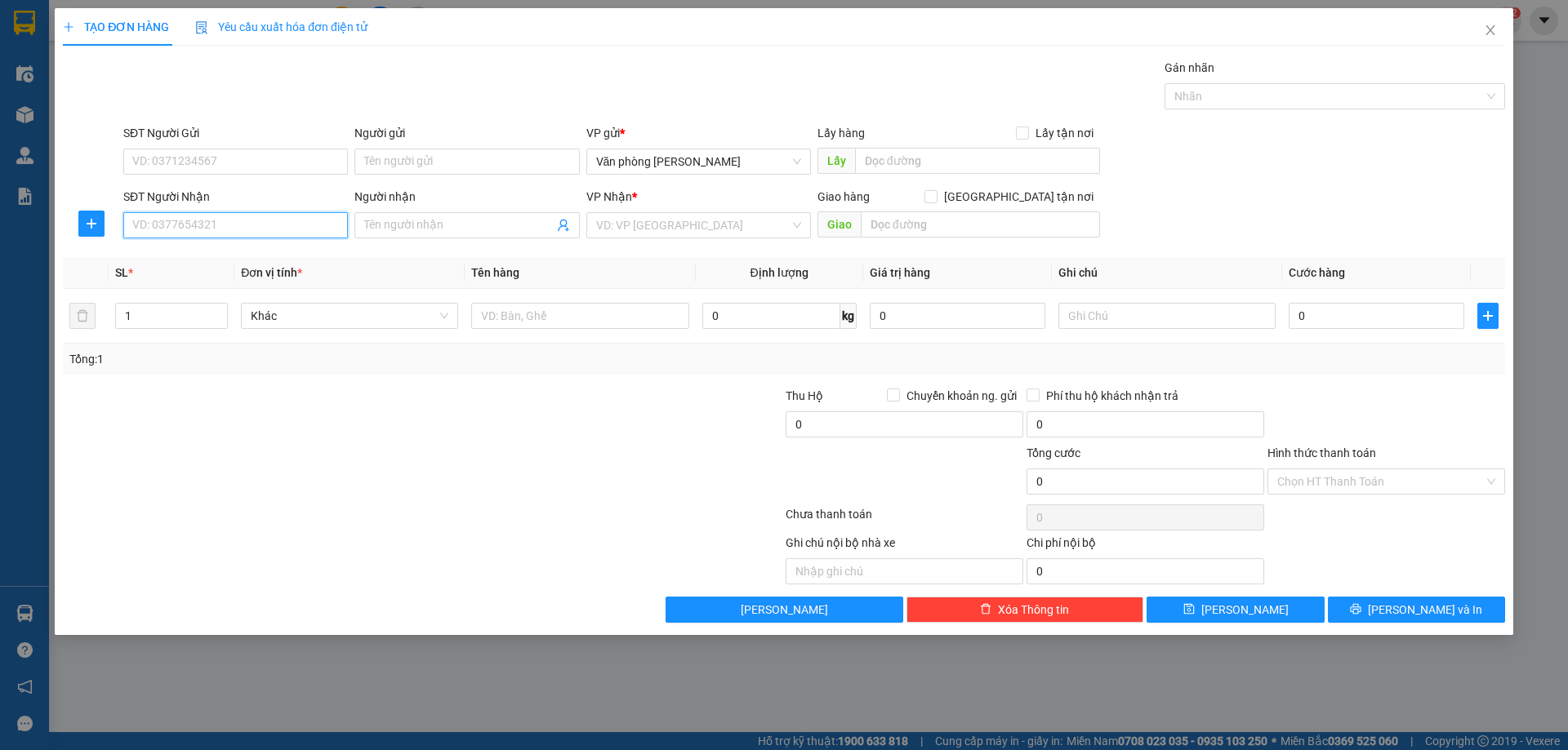
click at [218, 228] on input "SĐT Người Nhận" at bounding box center [235, 225] width 225 height 26
type input "0328641201"
click at [460, 219] on input "Người nhận" at bounding box center [458, 224] width 188 height 18
type input "PHONG BÌ"
click at [673, 219] on input "search" at bounding box center [692, 225] width 193 height 25
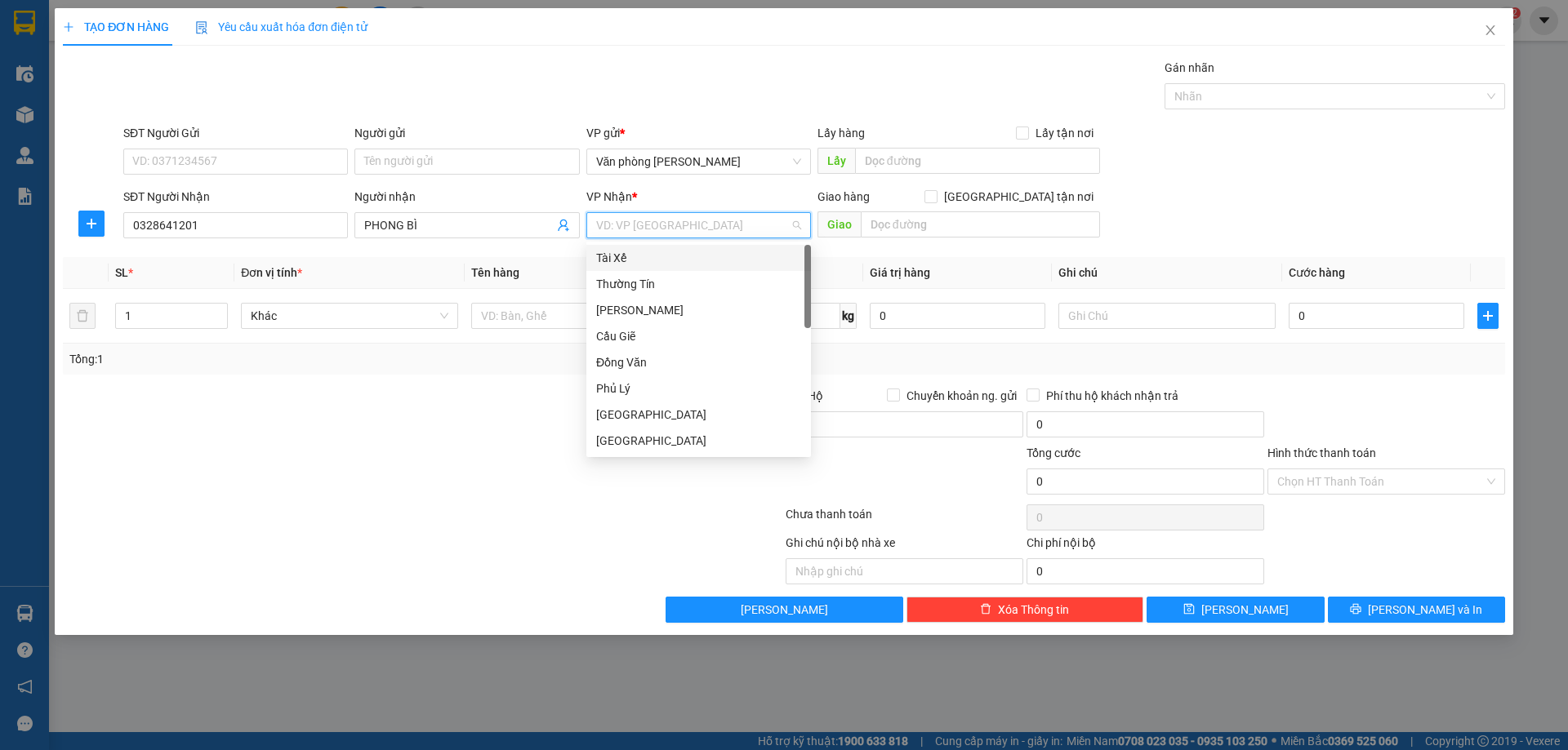
type input "B"
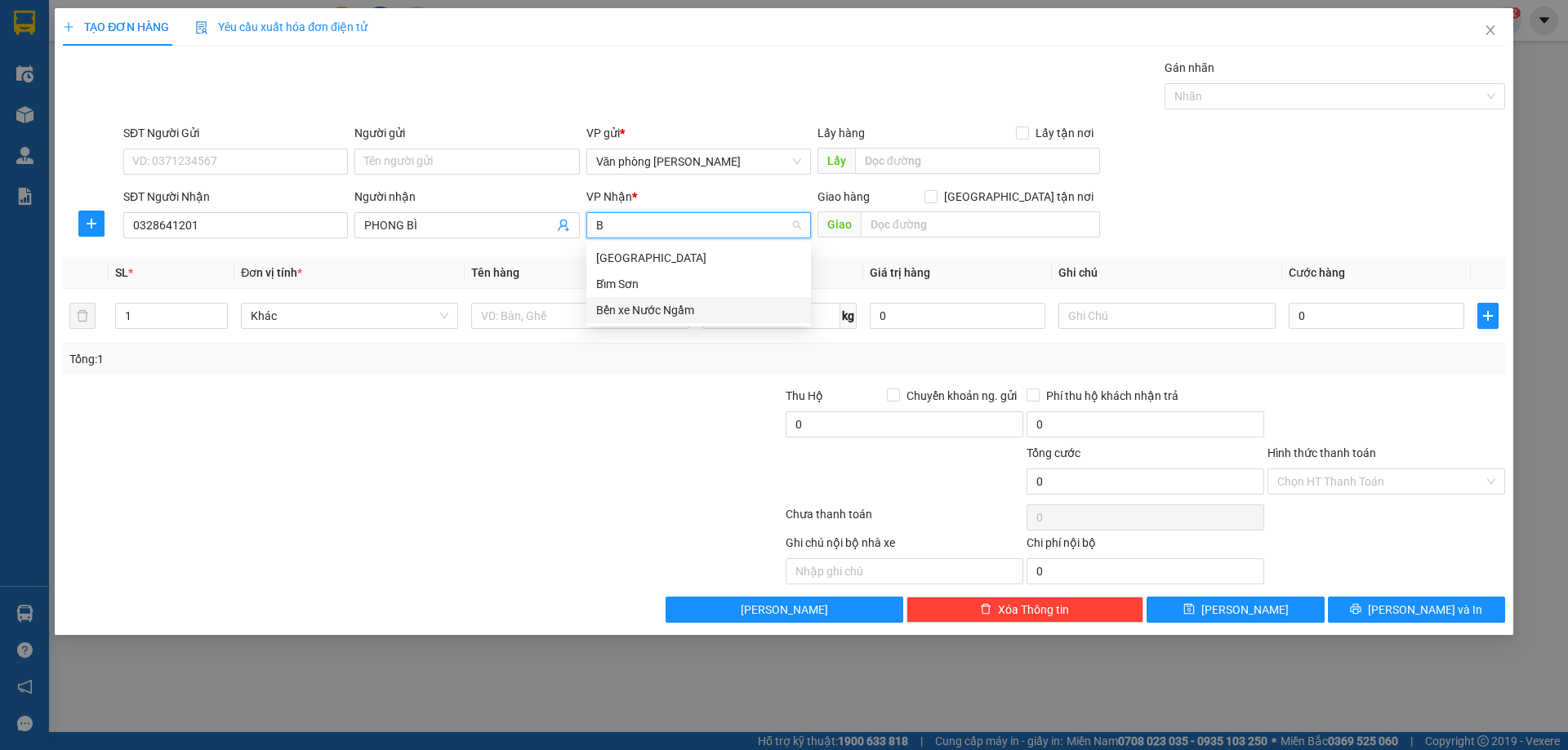
click at [638, 307] on div "Bến xe Nước Ngầm" at bounding box center [699, 309] width 205 height 18
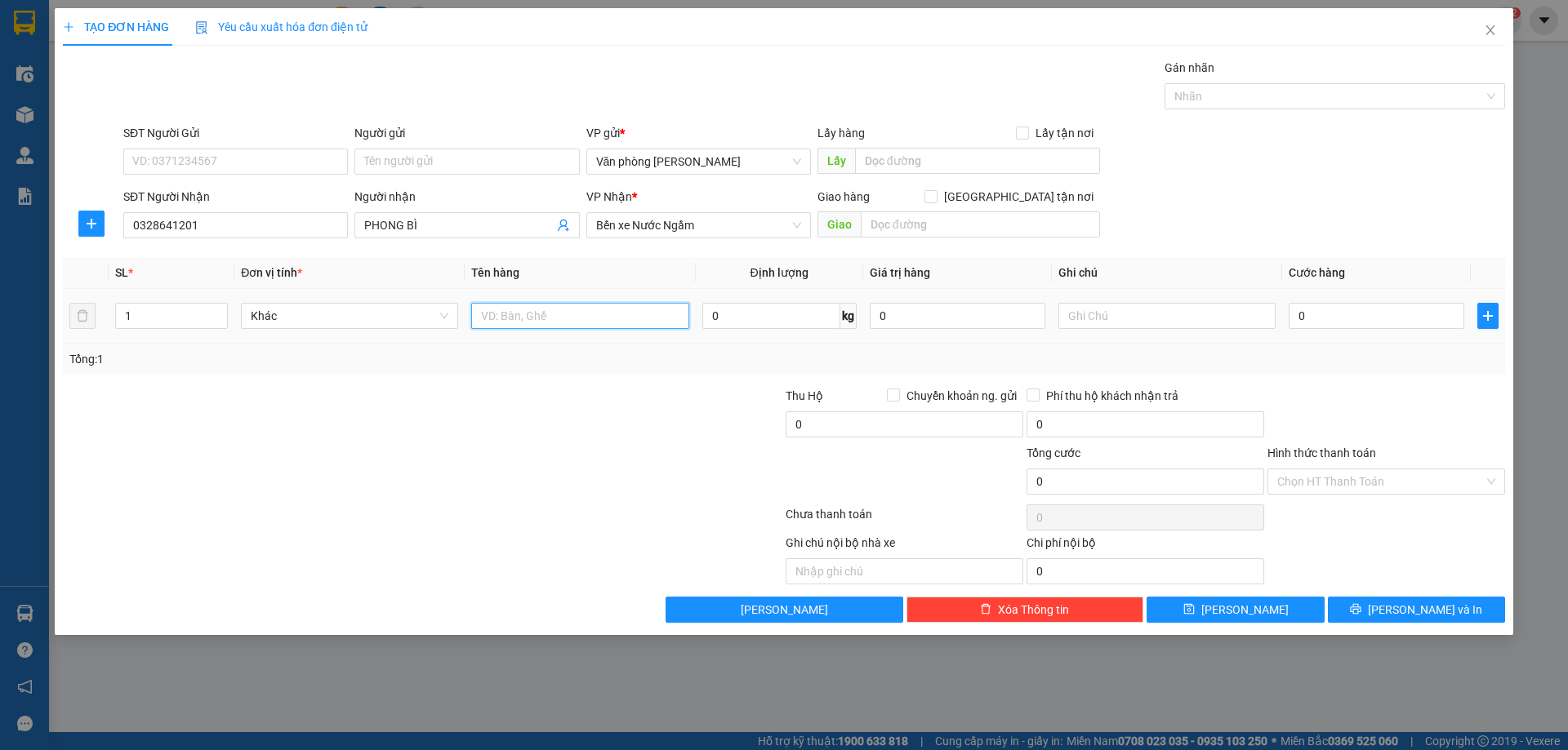
click at [579, 312] on input "text" at bounding box center [579, 316] width 217 height 26
click at [446, 221] on input "PHONG BÌ" at bounding box center [458, 224] width 188 height 18
click at [556, 323] on input "text" at bounding box center [579, 316] width 217 height 26
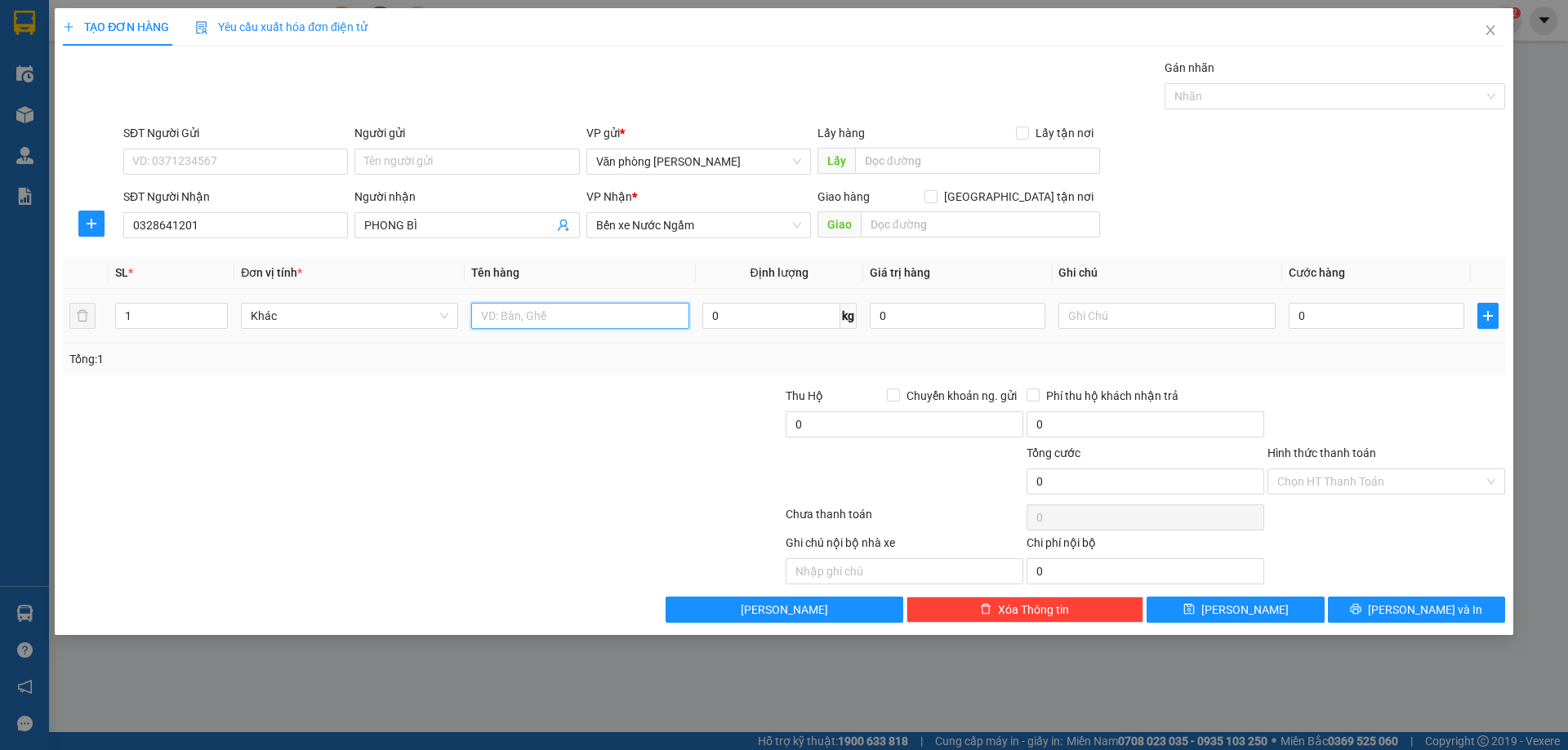
paste input "PHONG BÌ"
type input "PHONG BÌ"
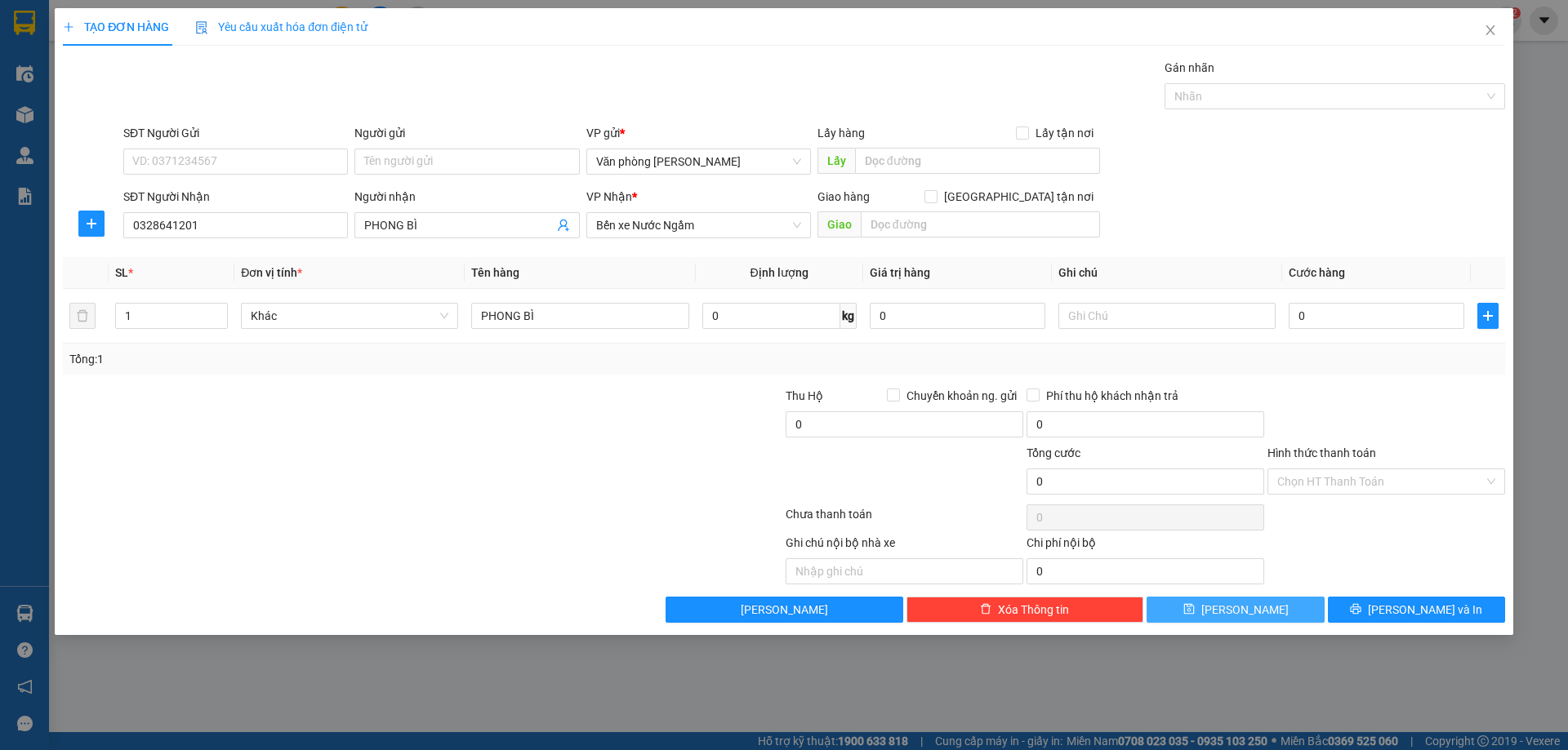
click at [1286, 612] on button "[PERSON_NAME]" at bounding box center [1235, 610] width 177 height 26
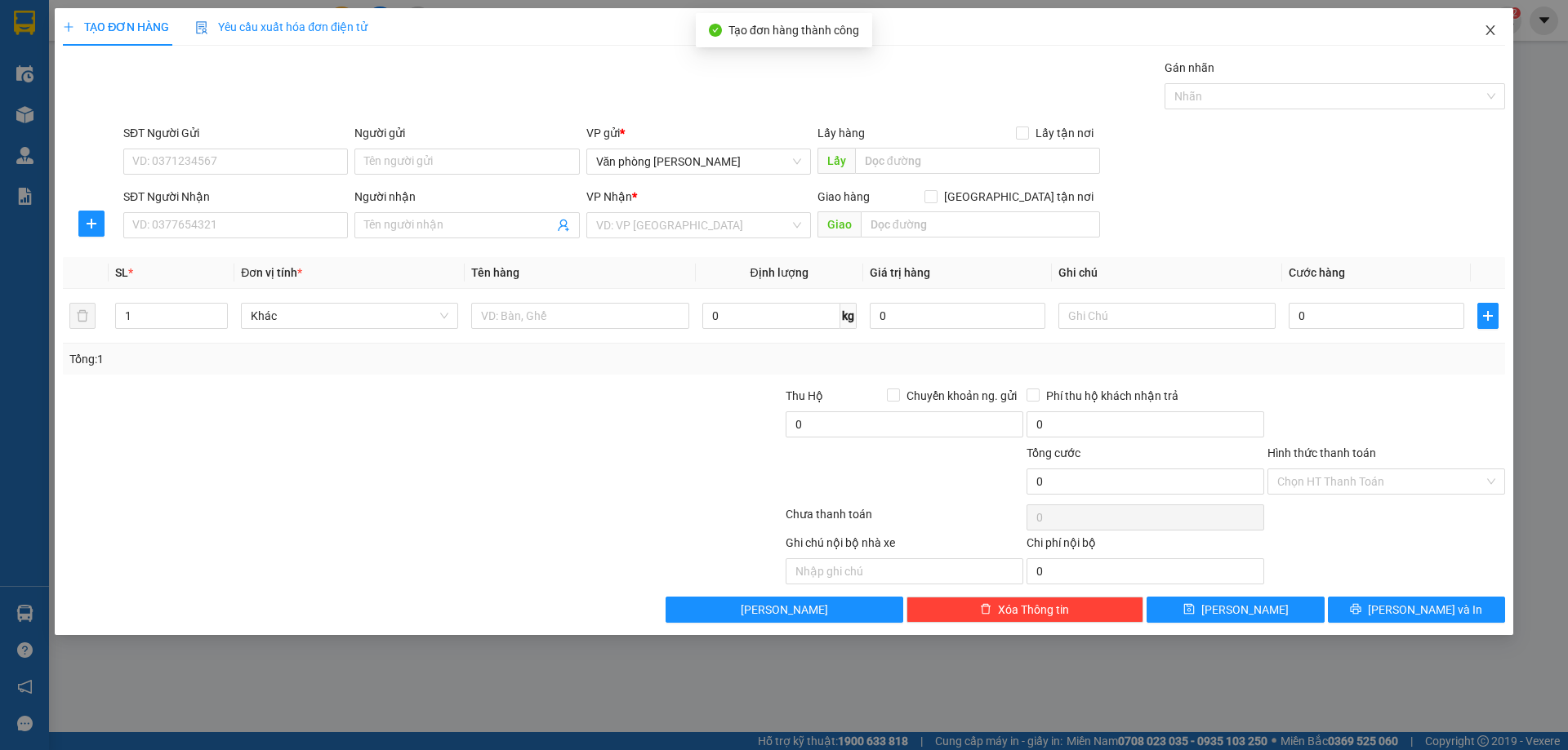
click at [1491, 31] on icon "close" at bounding box center [1490, 30] width 9 height 10
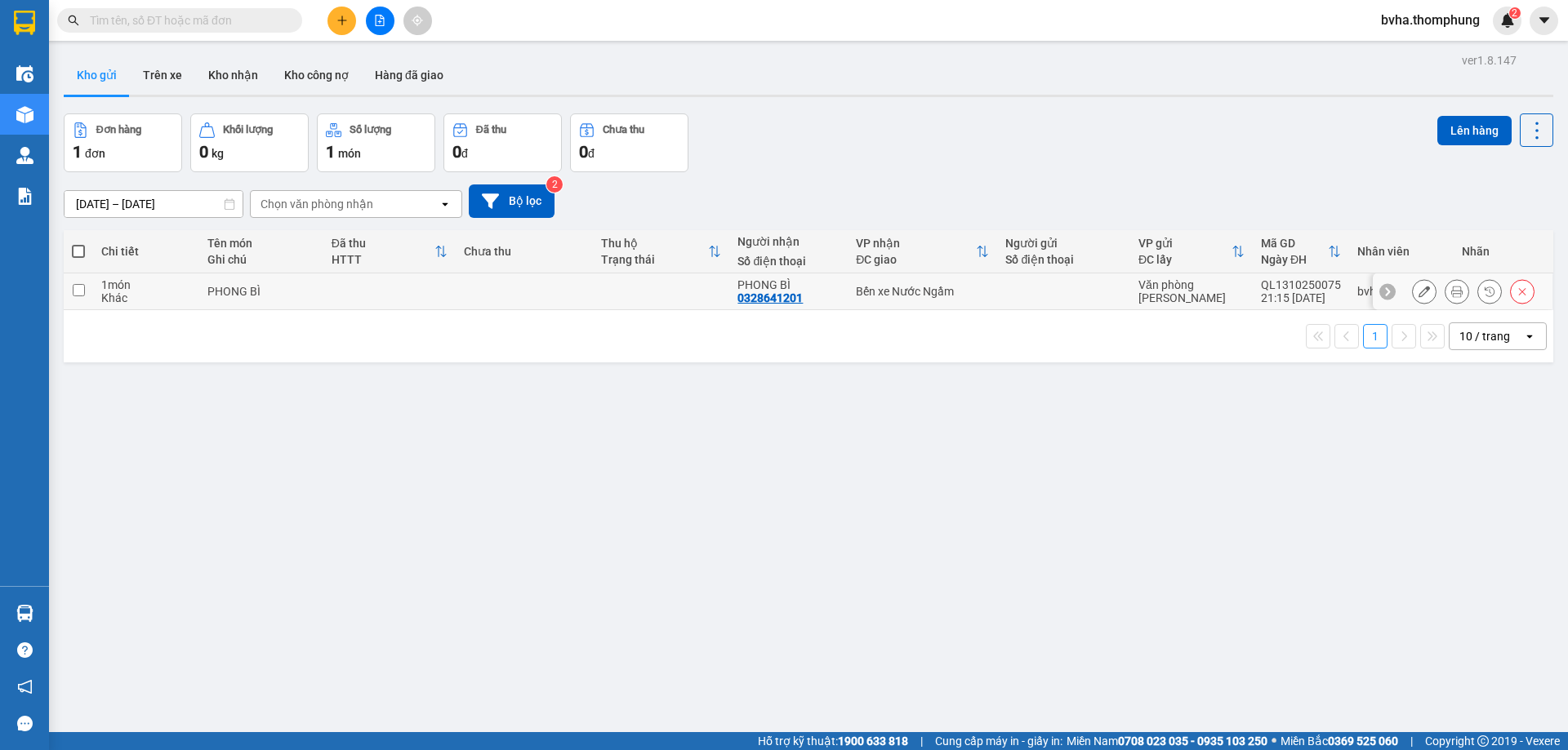
click at [317, 290] on td "PHONG BÌ" at bounding box center [261, 292] width 124 height 37
checkbox input "true"
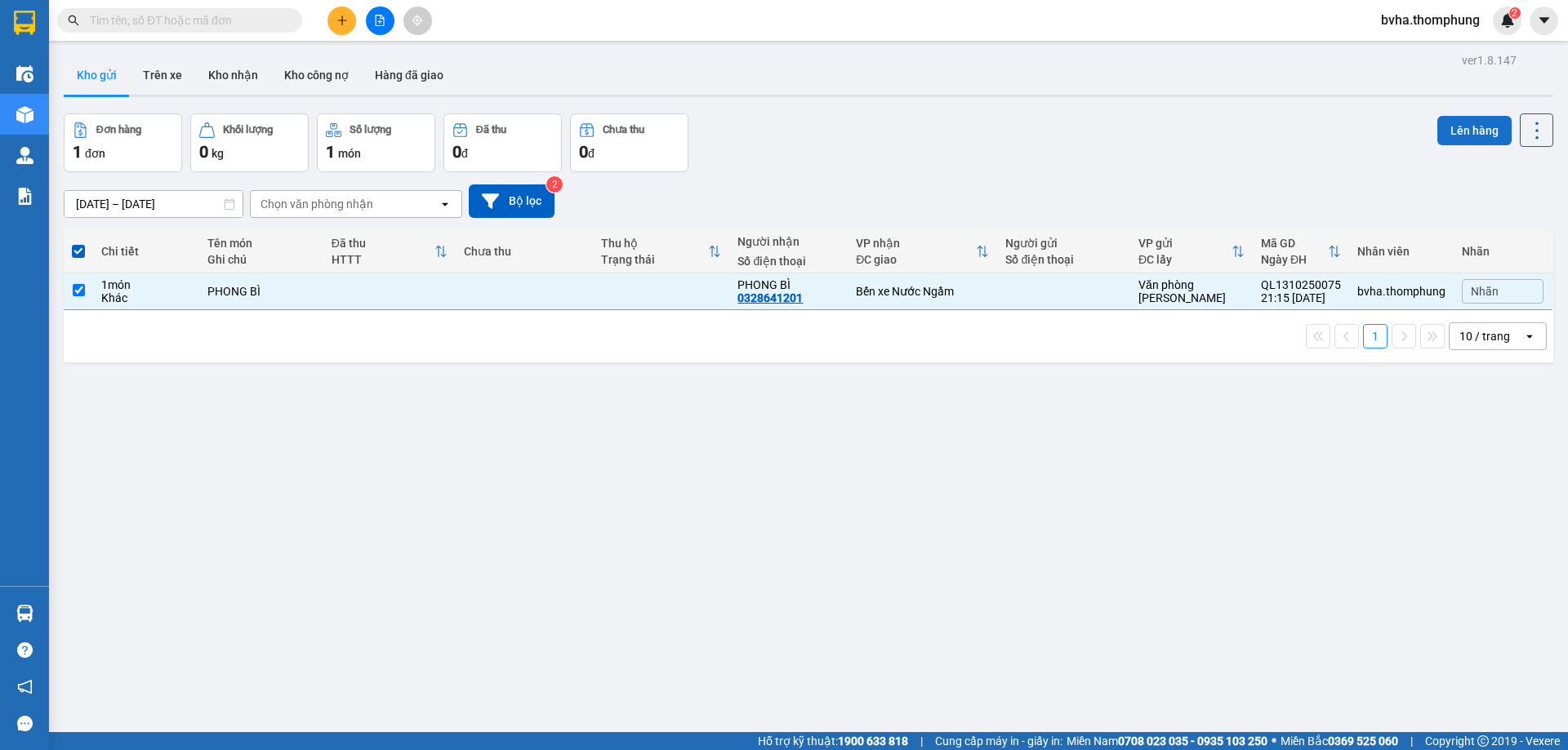
click at [1451, 133] on button "Lên hàng" at bounding box center [1474, 130] width 74 height 30
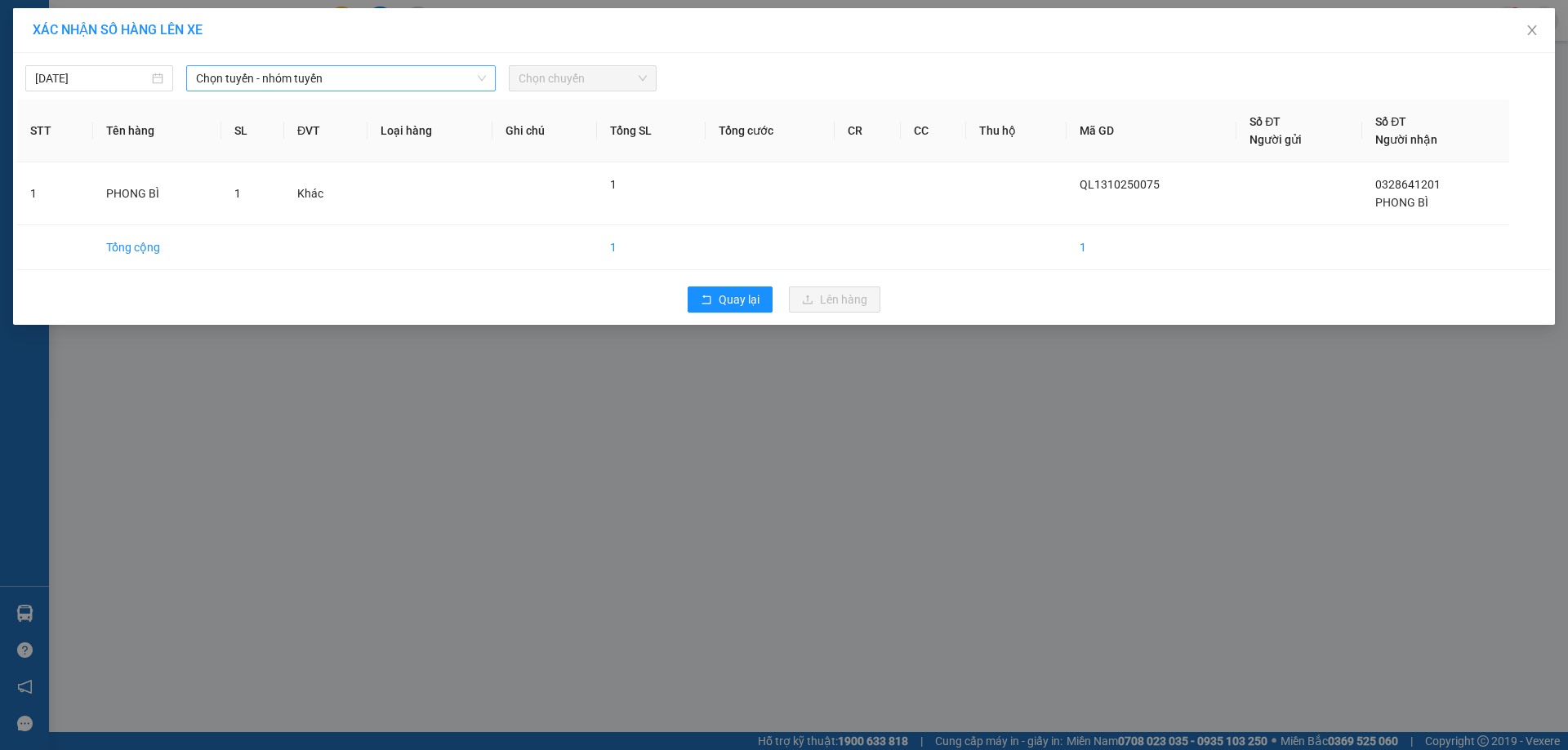
click at [381, 81] on span "Chọn tuyến - nhóm tuyến" at bounding box center [341, 79] width 290 height 25
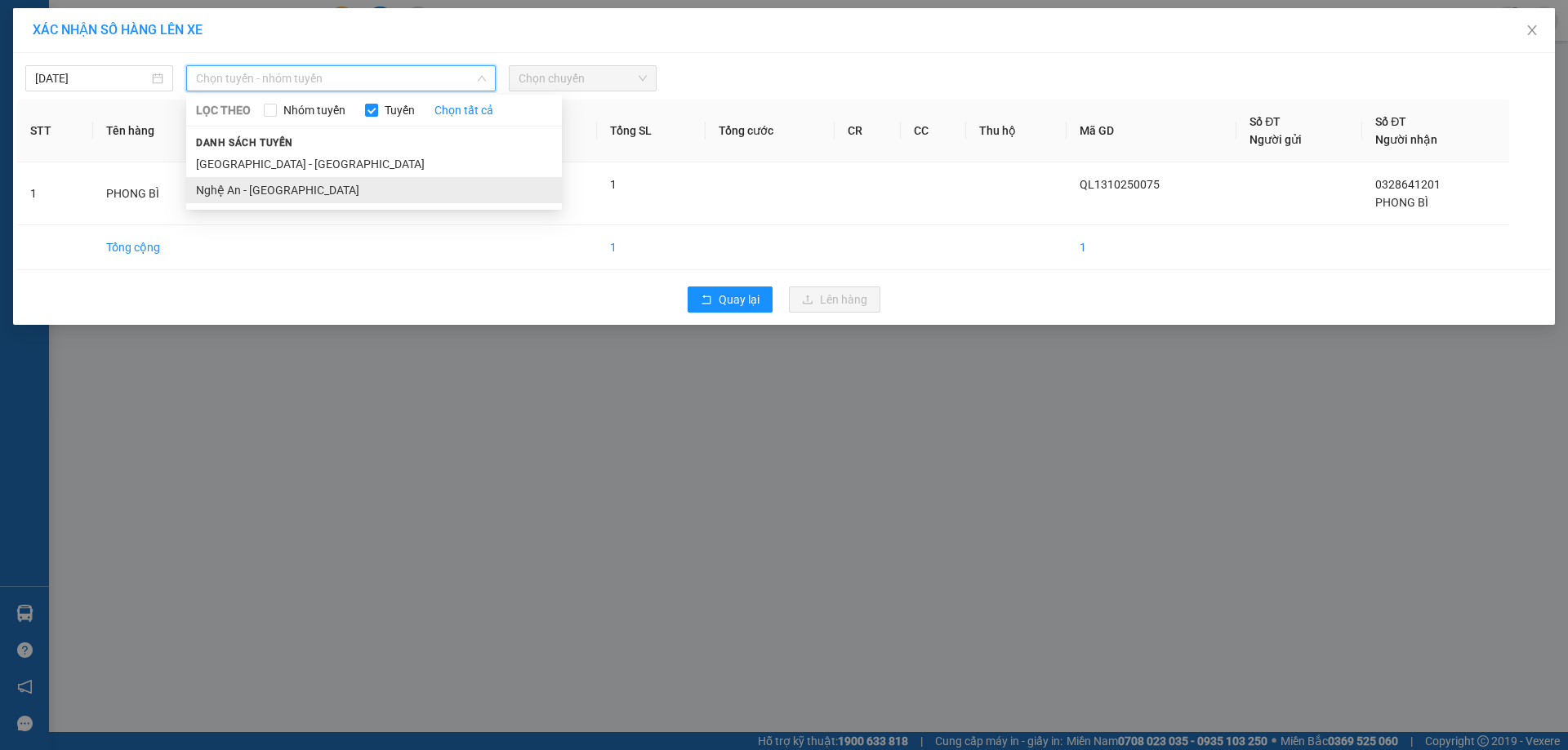
click at [277, 194] on li "Nghệ An - [GEOGRAPHIC_DATA]" at bounding box center [373, 190] width 376 height 26
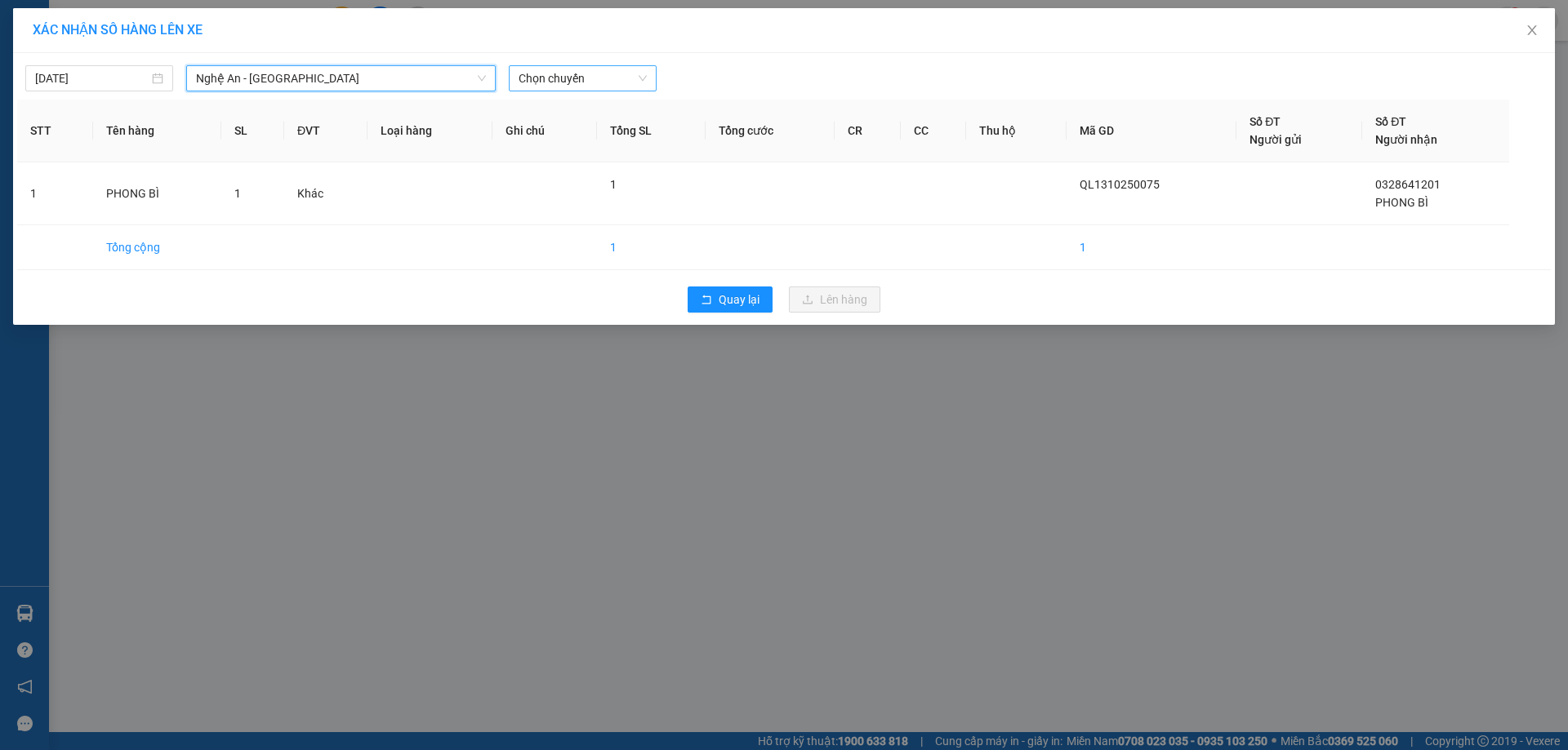
click at [602, 82] on span "Chọn chuyến" at bounding box center [582, 79] width 128 height 25
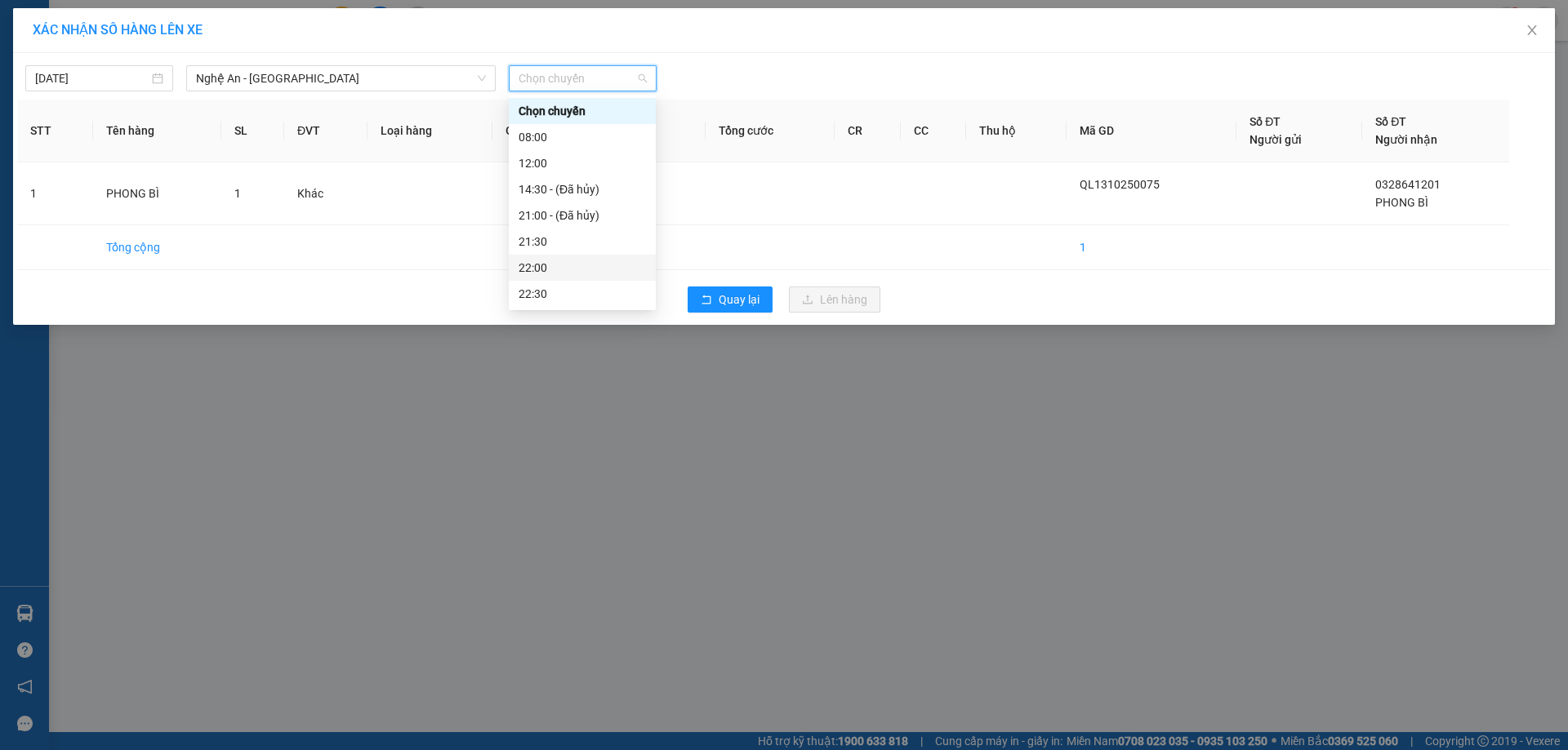
click at [572, 272] on div "22:00" at bounding box center [582, 267] width 128 height 18
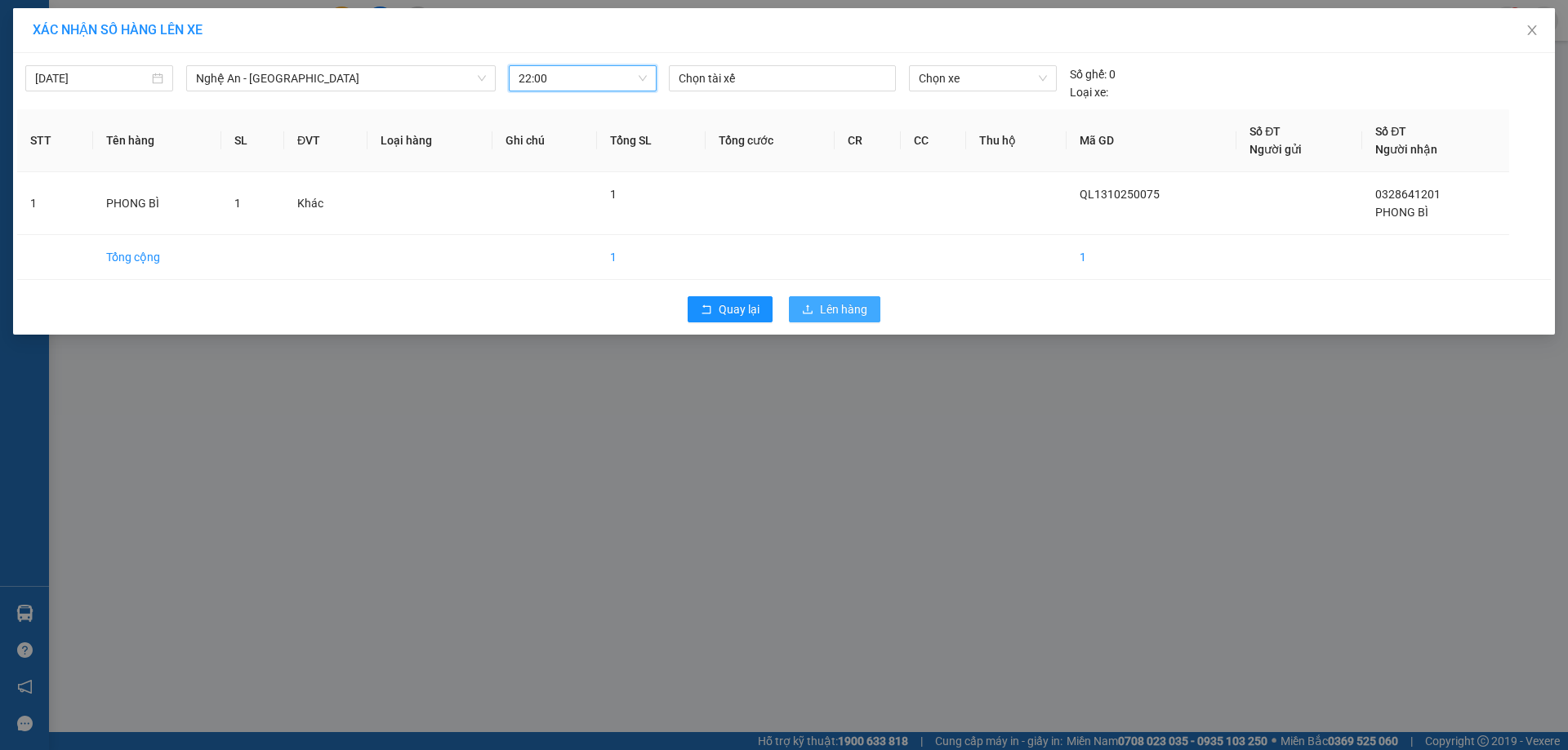
drag, startPoint x: 825, startPoint y: 299, endPoint x: 846, endPoint y: 281, distance: 27.7
click at [826, 298] on button "Lên hàng" at bounding box center [834, 309] width 91 height 26
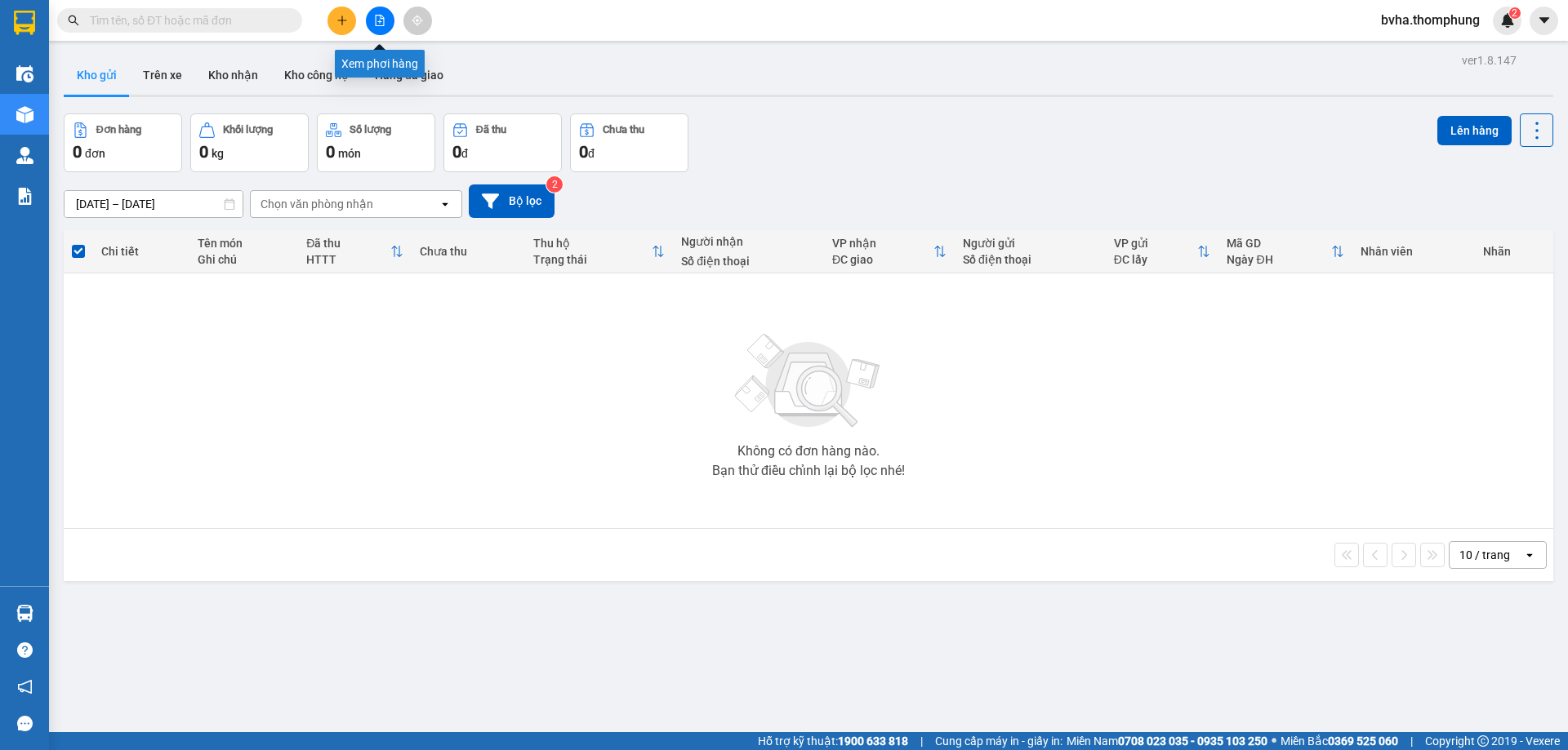
click at [389, 18] on button at bounding box center [380, 20] width 29 height 29
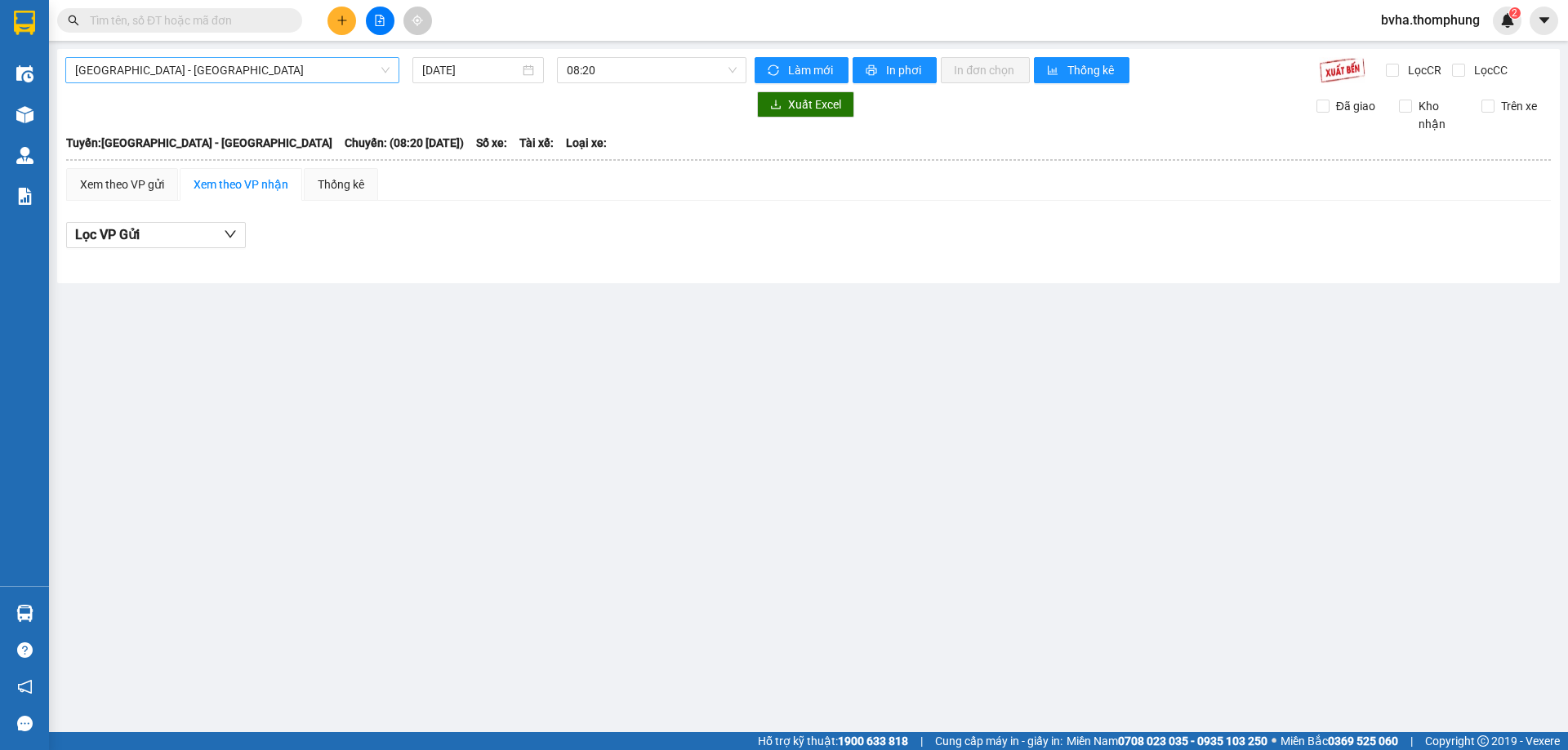
click at [321, 69] on span "[GEOGRAPHIC_DATA] - [GEOGRAPHIC_DATA]" at bounding box center [232, 70] width 314 height 25
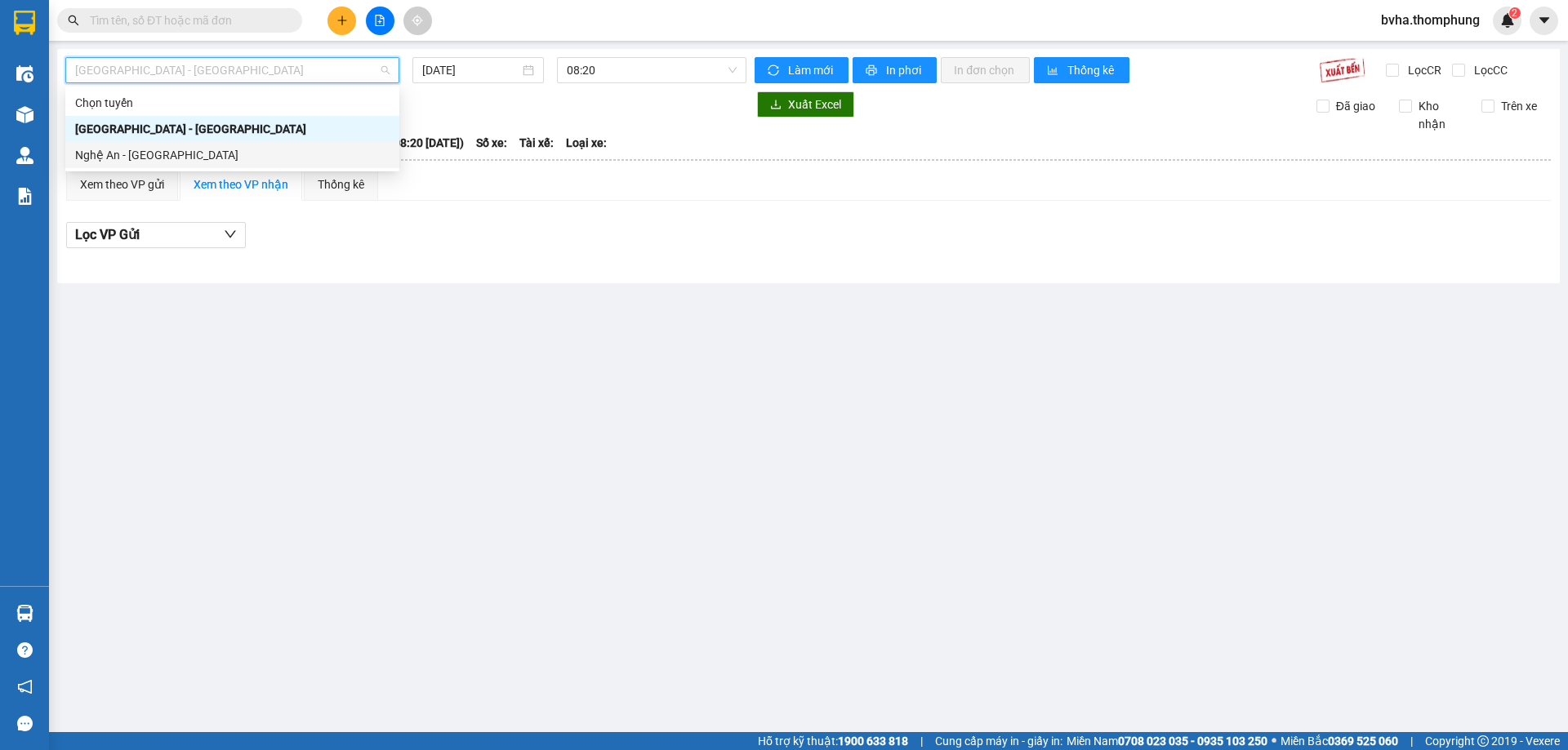
click at [192, 151] on div "Nghệ An - [GEOGRAPHIC_DATA]" at bounding box center [232, 154] width 314 height 18
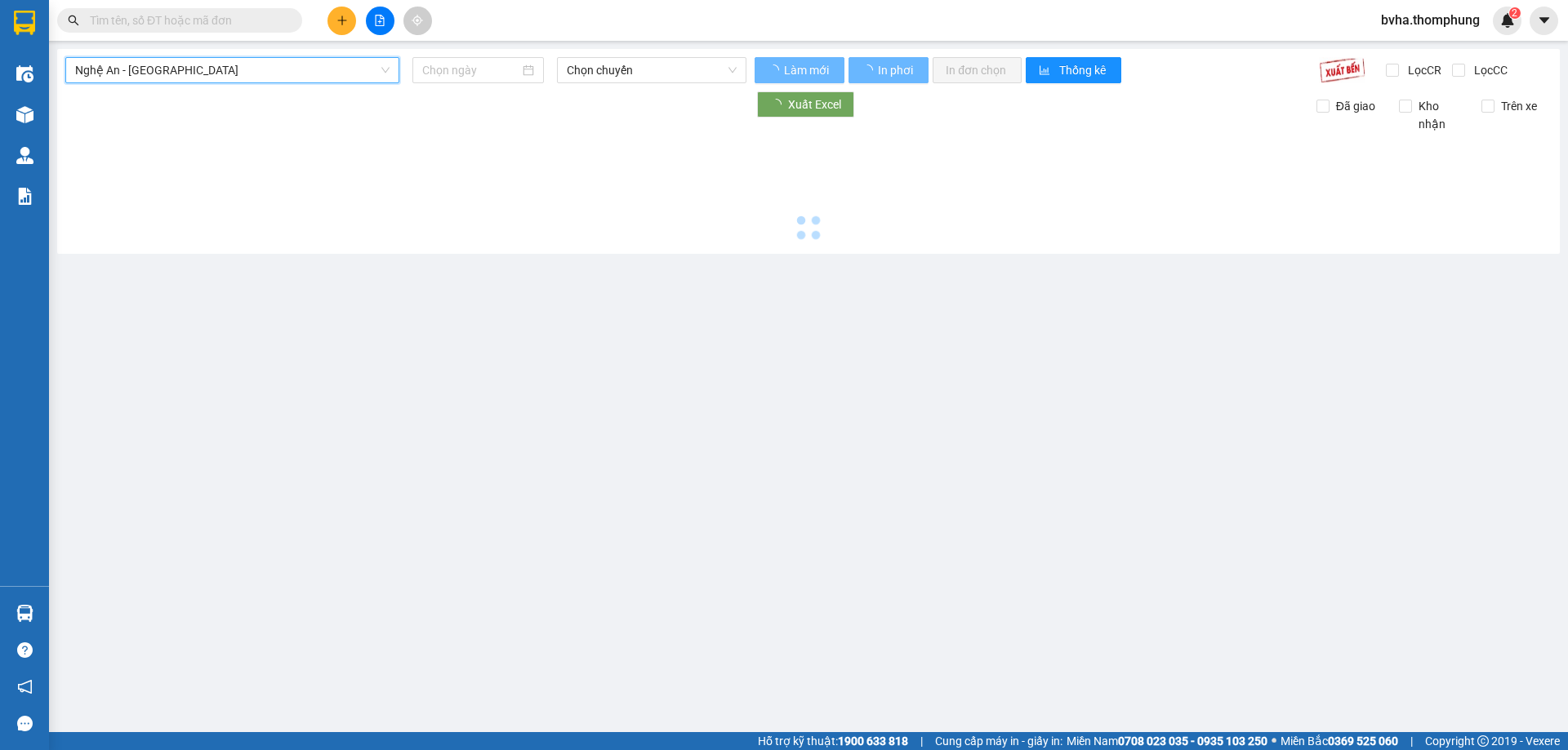
type input "[DATE]"
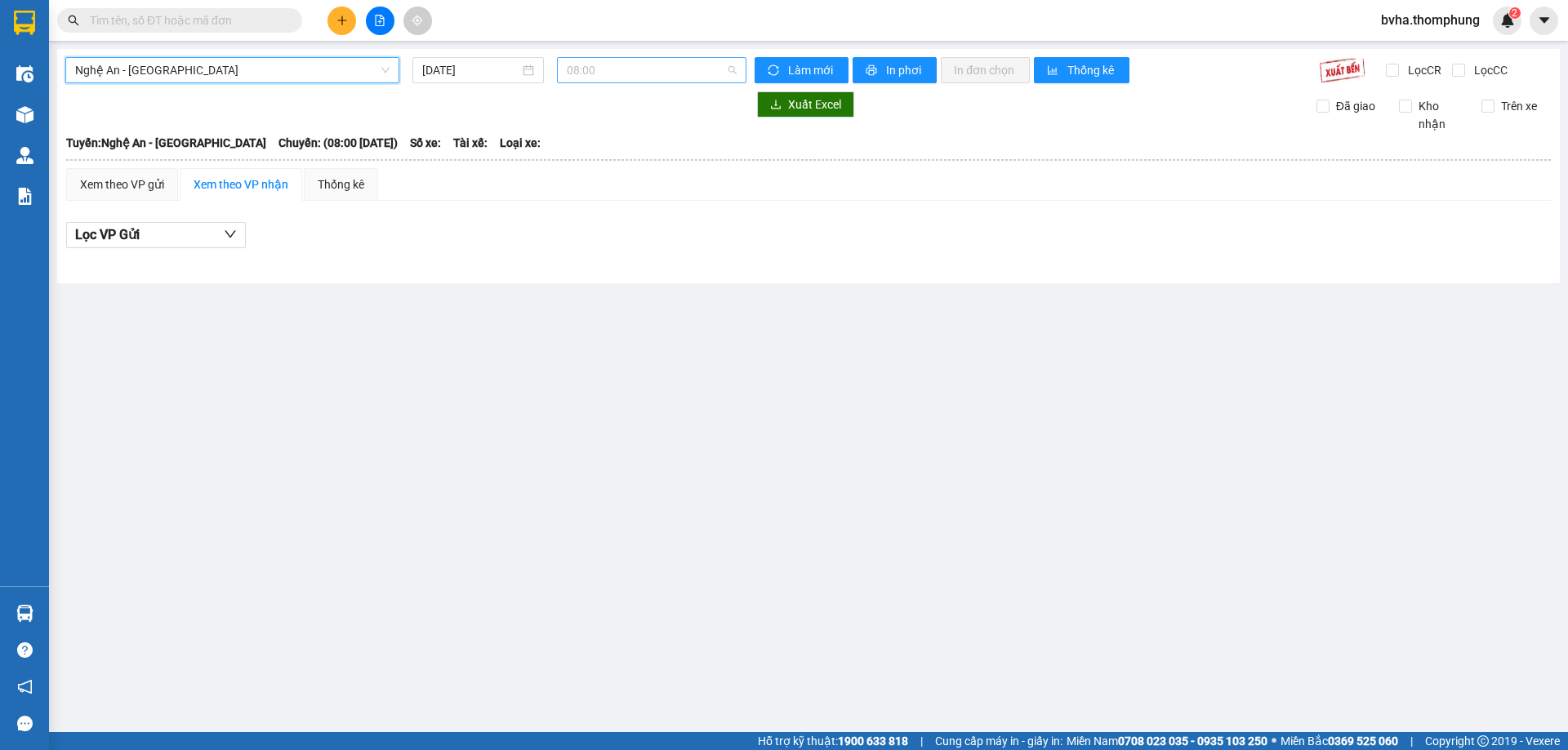
click at [729, 74] on span "08:00" at bounding box center [651, 70] width 170 height 25
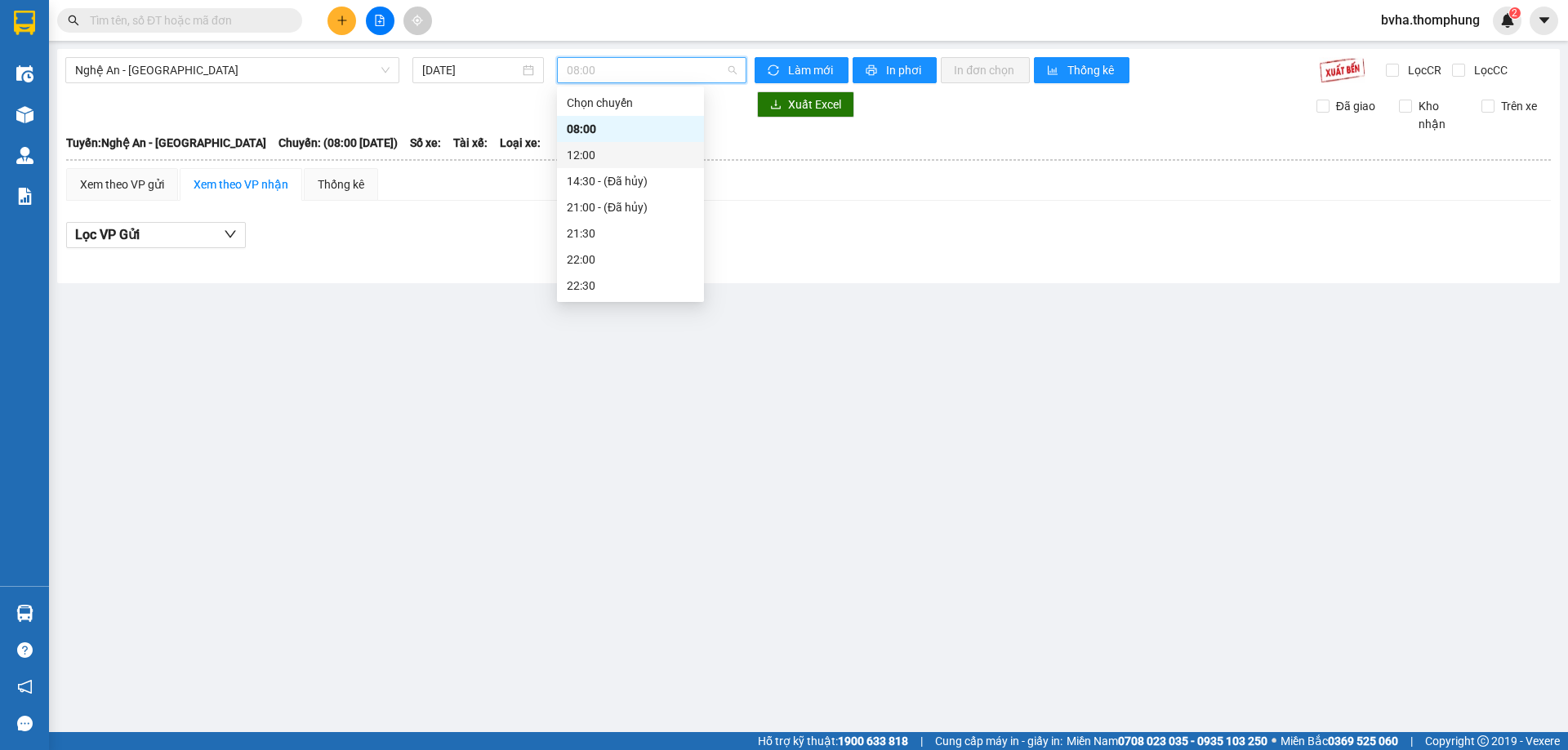
click at [596, 151] on div "12:00" at bounding box center [630, 154] width 128 height 18
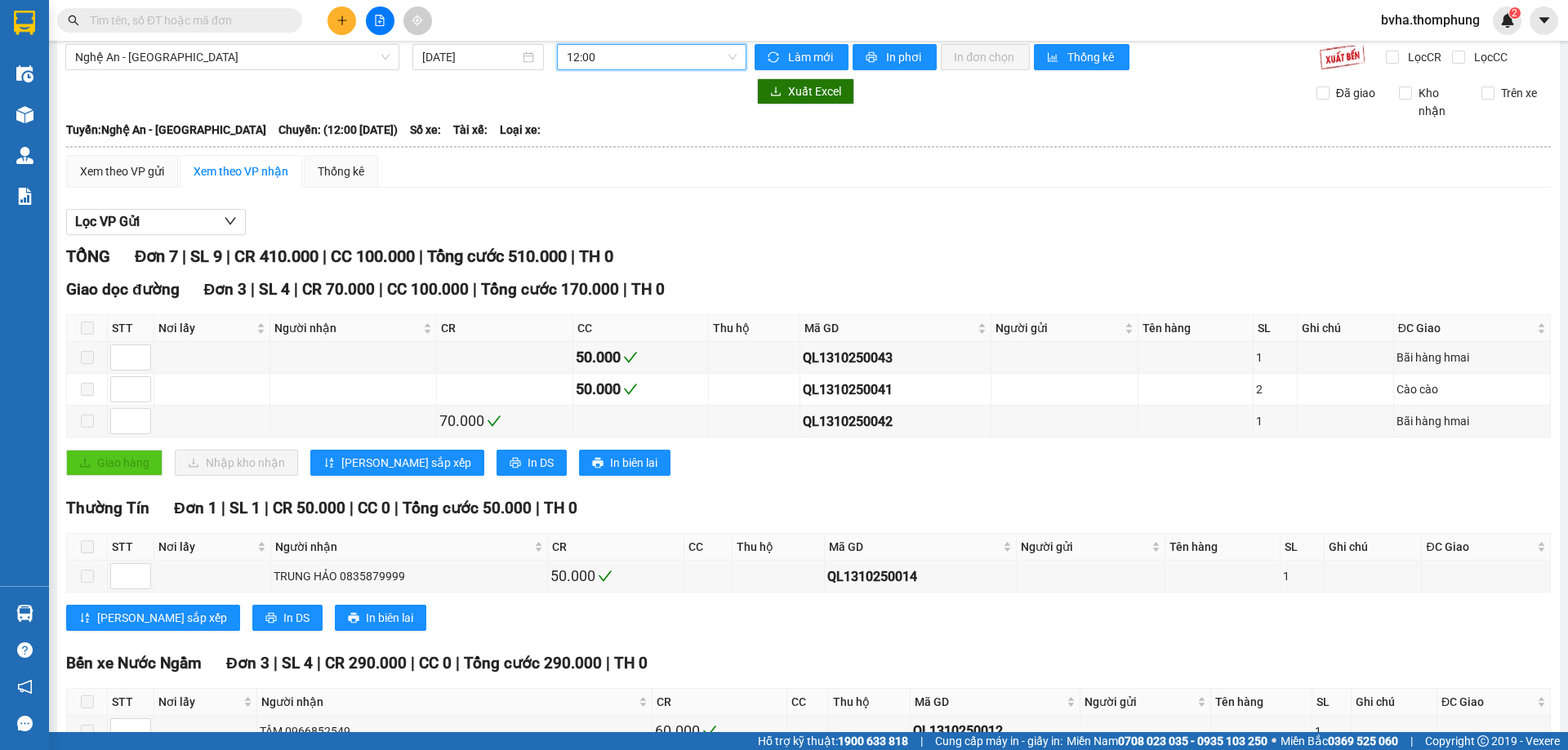
scroll to position [176, 0]
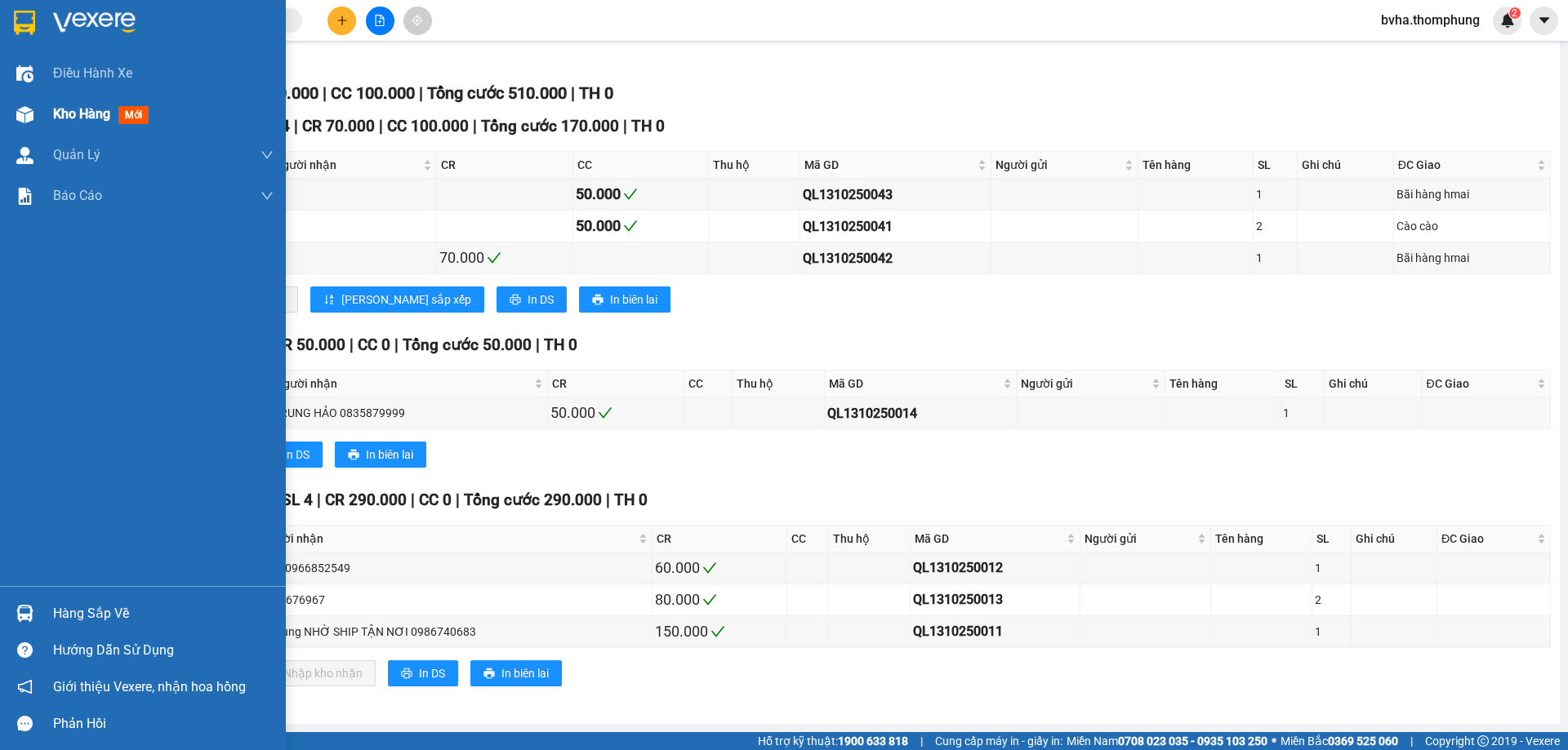
click at [35, 117] on div at bounding box center [24, 115] width 29 height 29
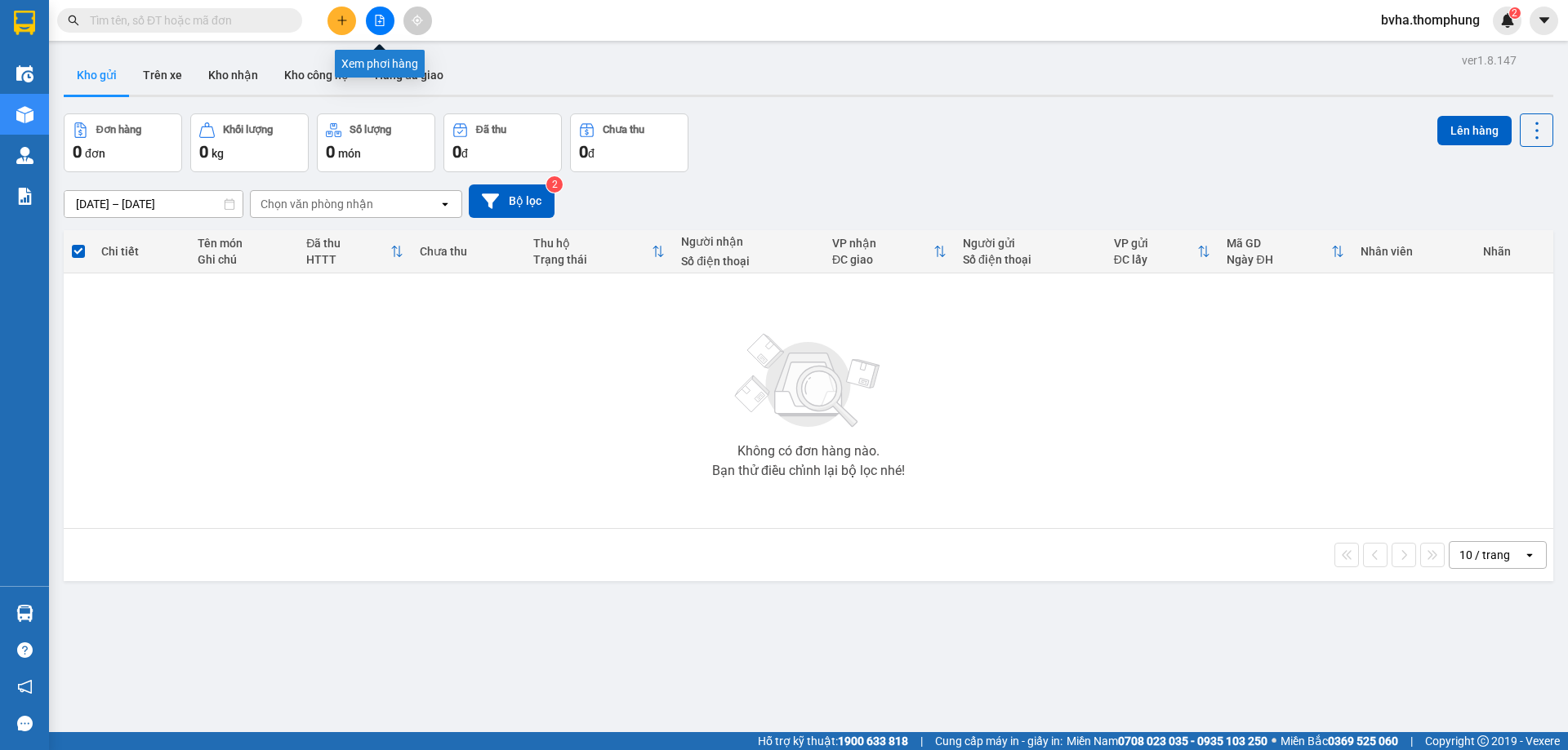
drag, startPoint x: 380, startPoint y: 15, endPoint x: 437, endPoint y: 30, distance: 58.9
click at [380, 16] on icon "file-add" at bounding box center [381, 20] width 9 height 11
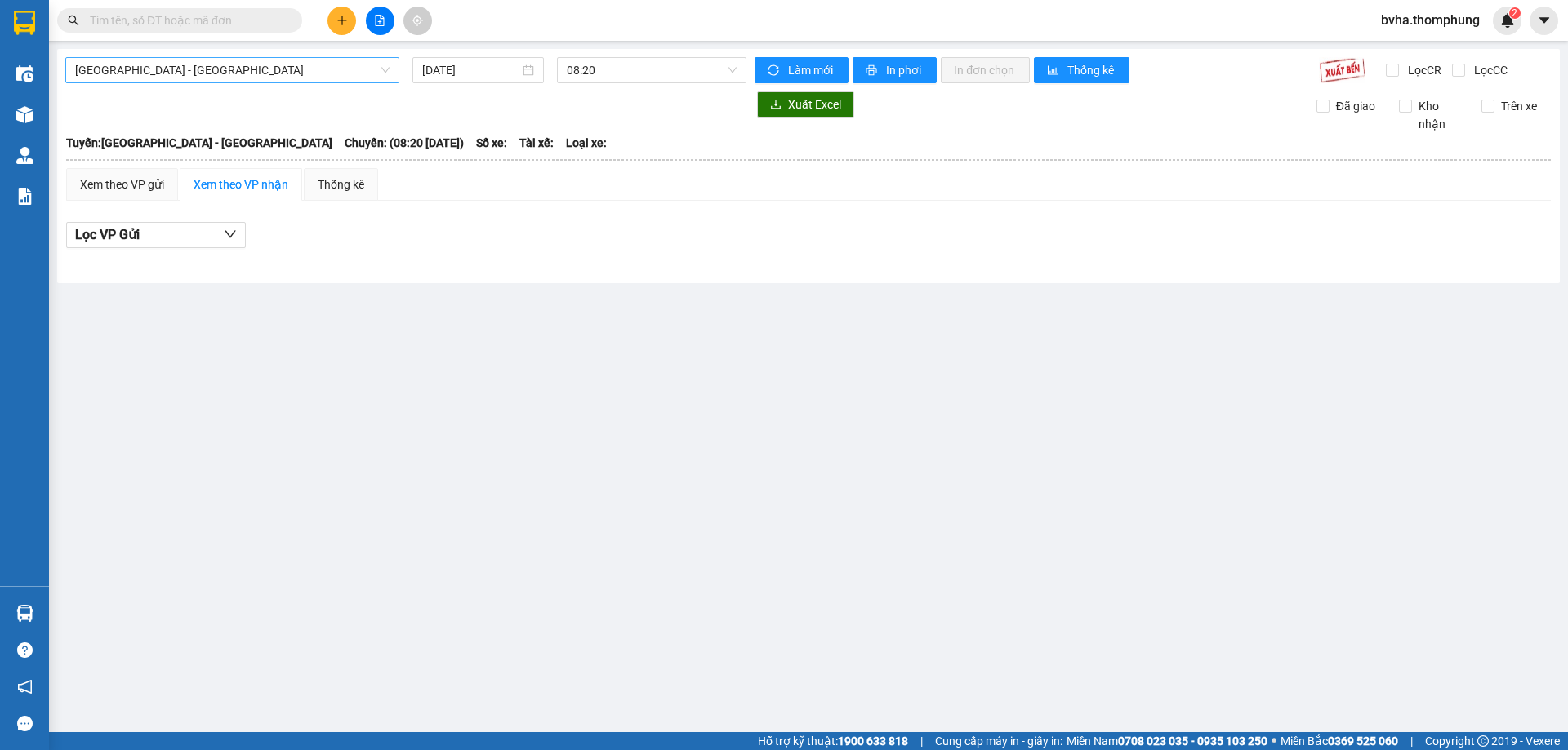
click at [256, 59] on span "[GEOGRAPHIC_DATA] - [GEOGRAPHIC_DATA]" at bounding box center [232, 70] width 314 height 25
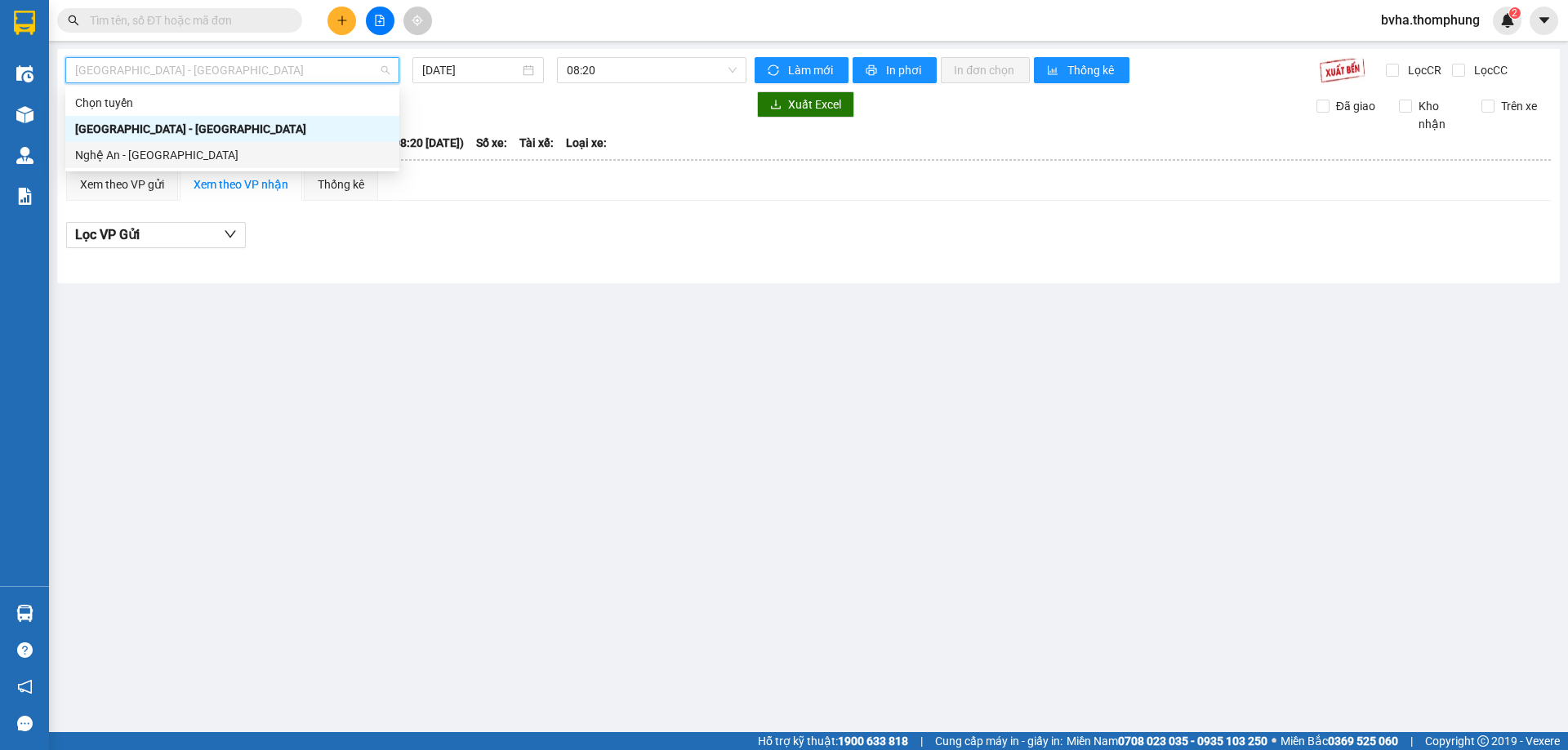
click at [168, 149] on div "Nghệ An - [GEOGRAPHIC_DATA]" at bounding box center [232, 154] width 314 height 18
type input "[DATE]"
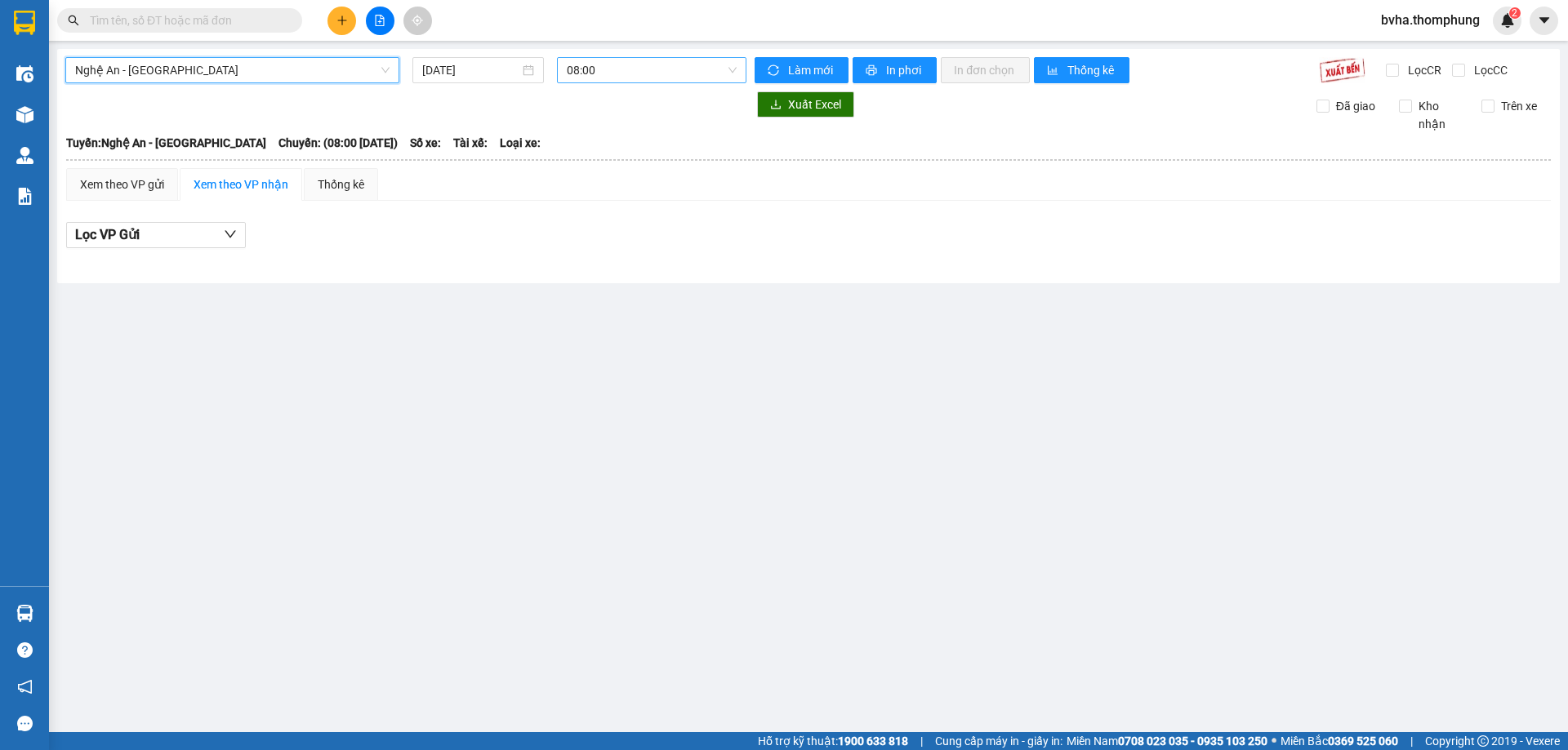
click at [614, 68] on span "08:00" at bounding box center [651, 70] width 170 height 25
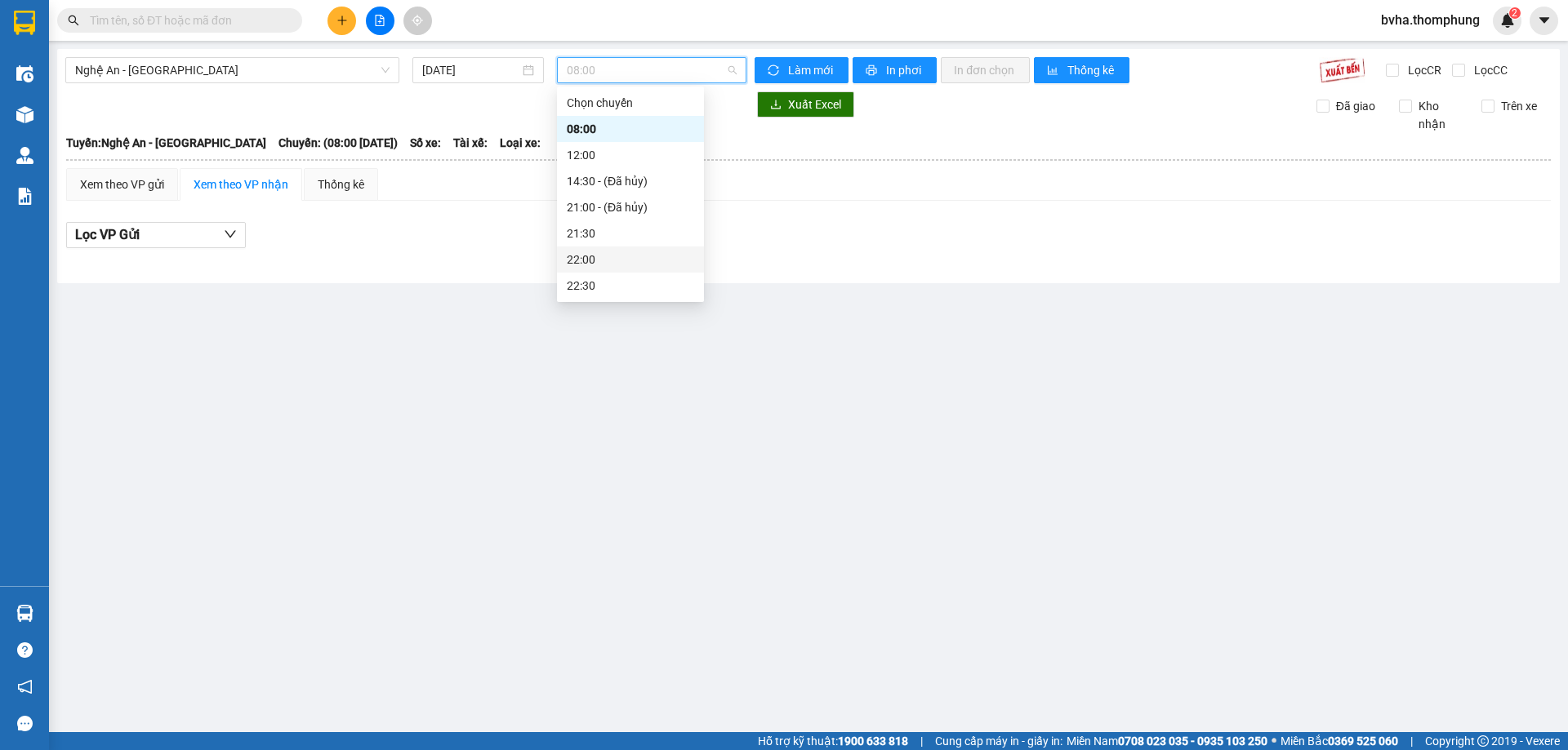
click at [605, 253] on div "22:00" at bounding box center [630, 259] width 128 height 18
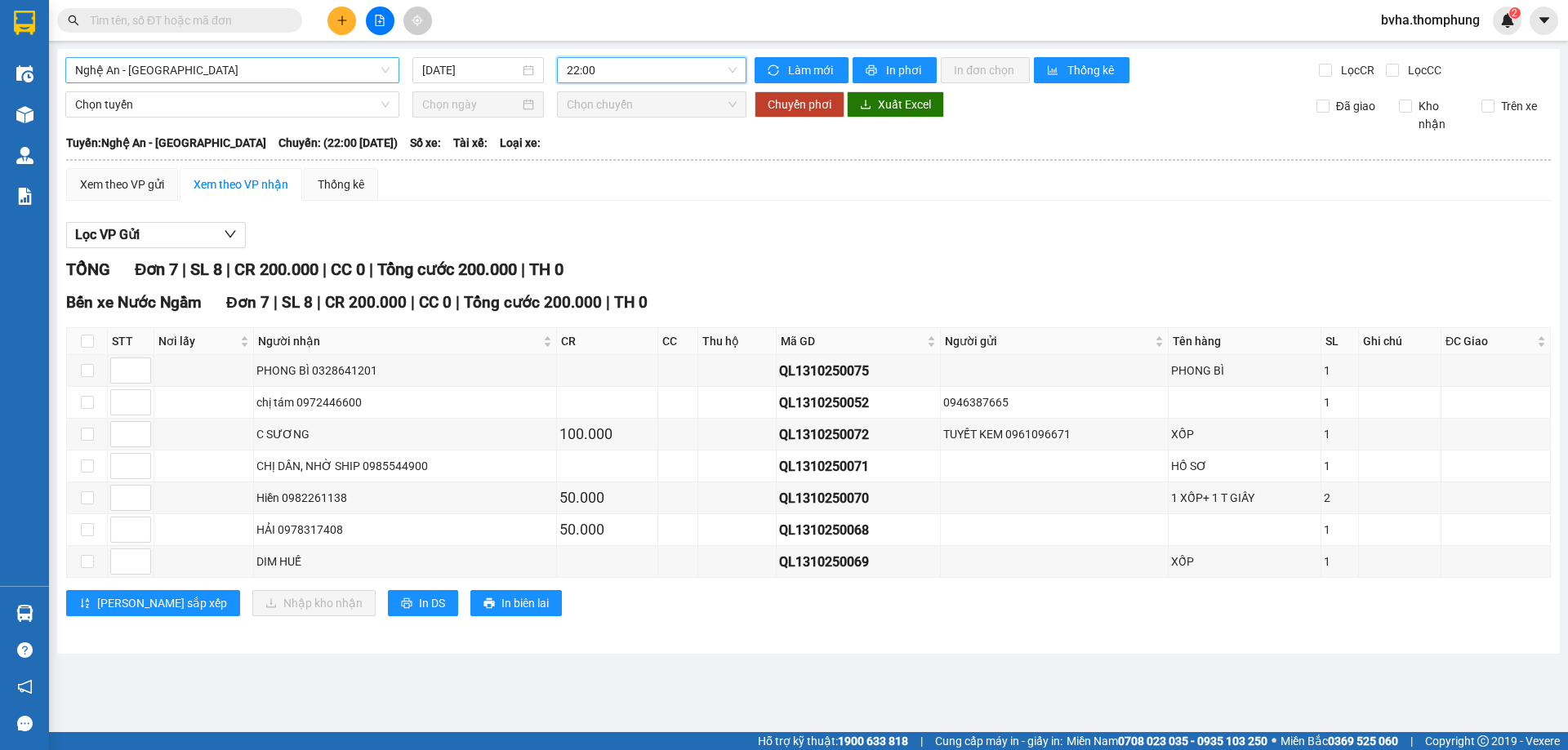
click at [169, 67] on span "Nghệ An - [GEOGRAPHIC_DATA]" at bounding box center [232, 70] width 314 height 25
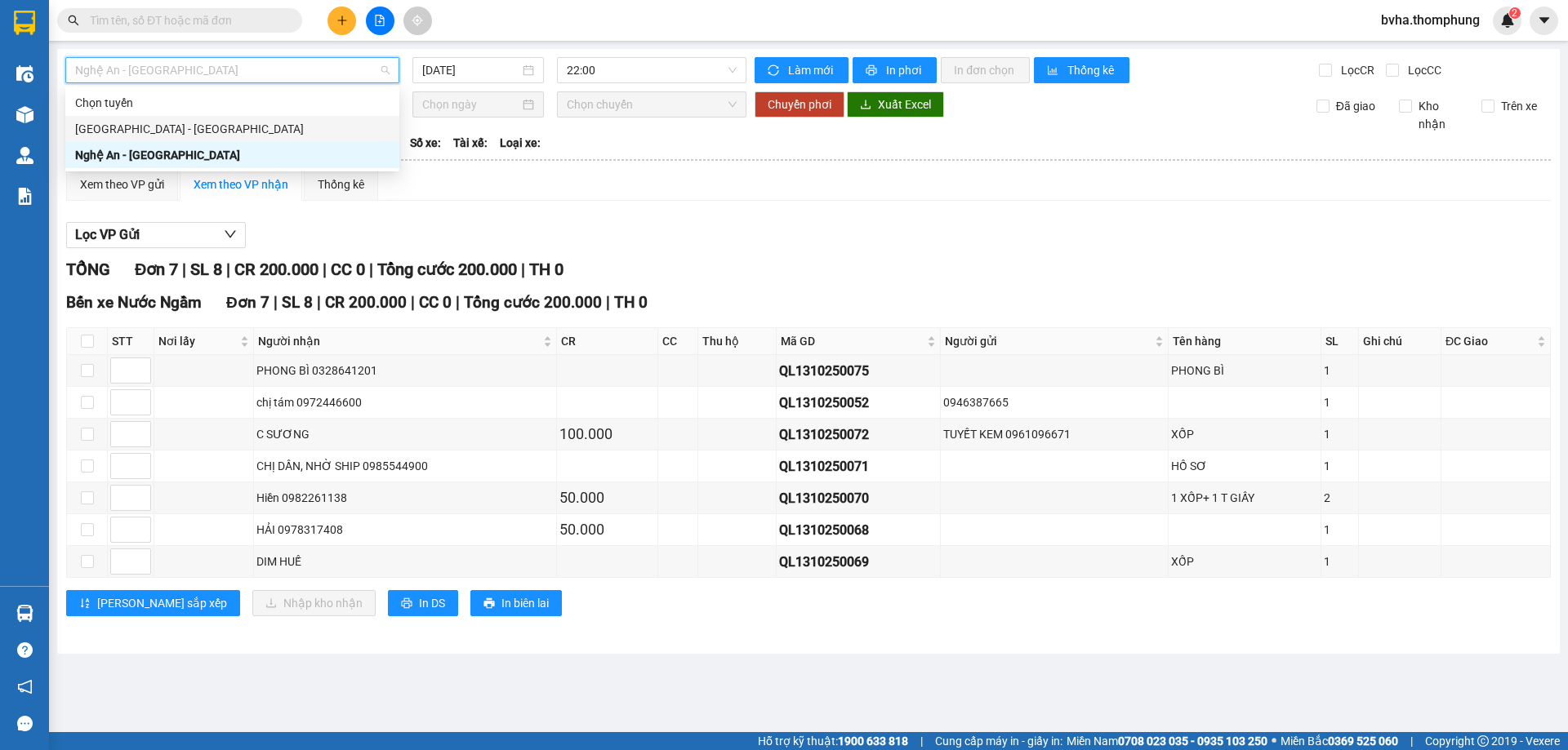
click at [181, 129] on div "[GEOGRAPHIC_DATA] - [GEOGRAPHIC_DATA]" at bounding box center [232, 128] width 314 height 18
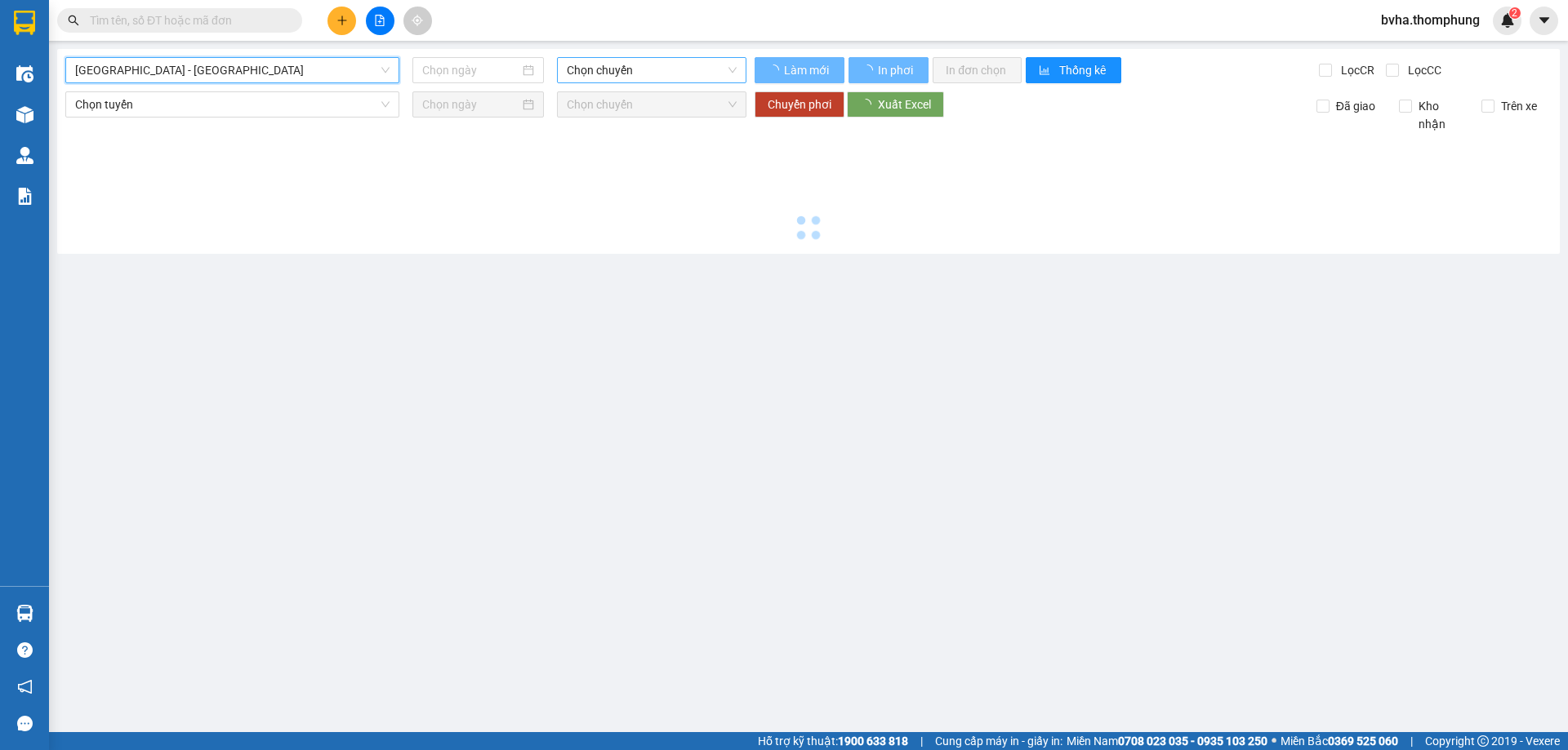
type input "[DATE]"
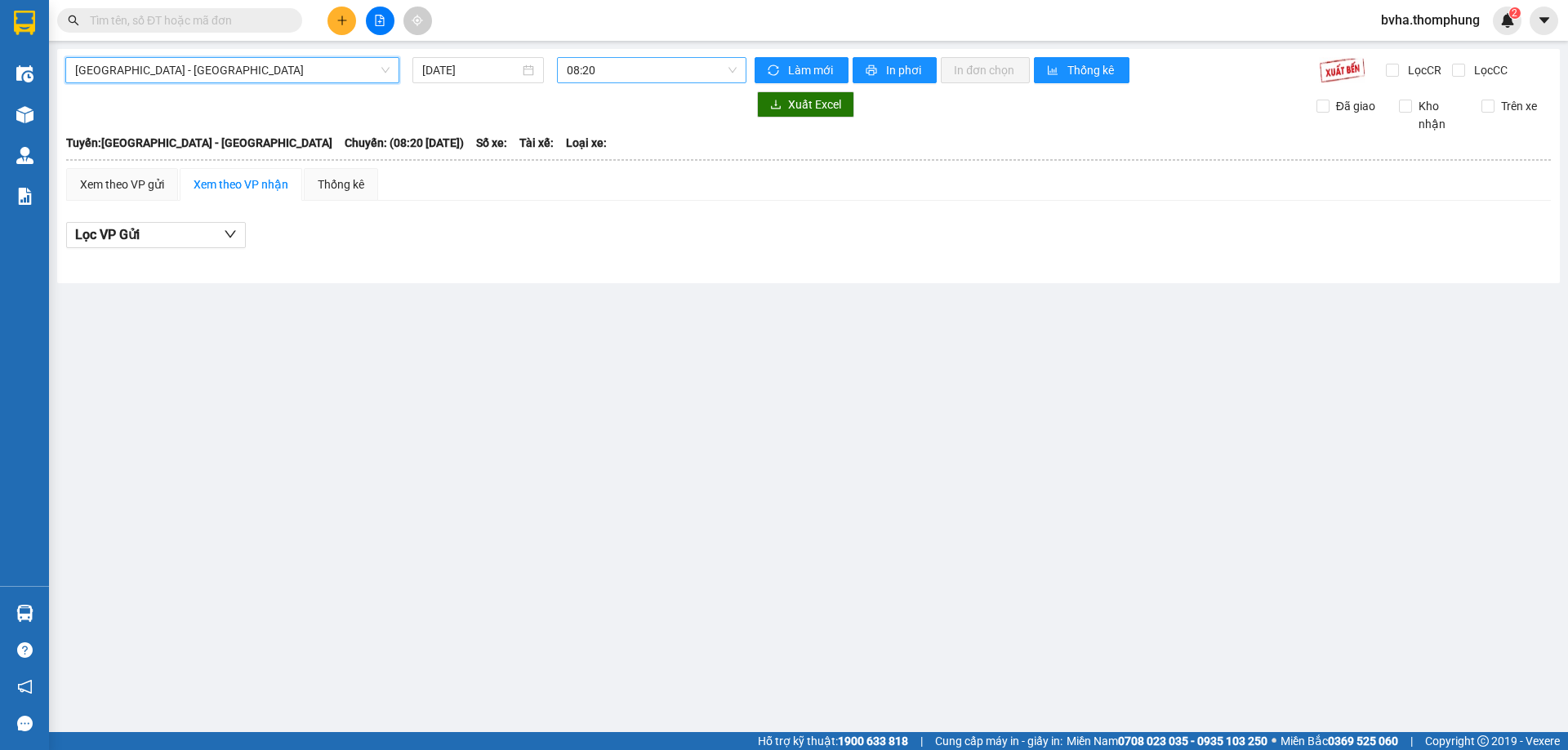
click at [651, 68] on span "08:20" at bounding box center [651, 70] width 170 height 25
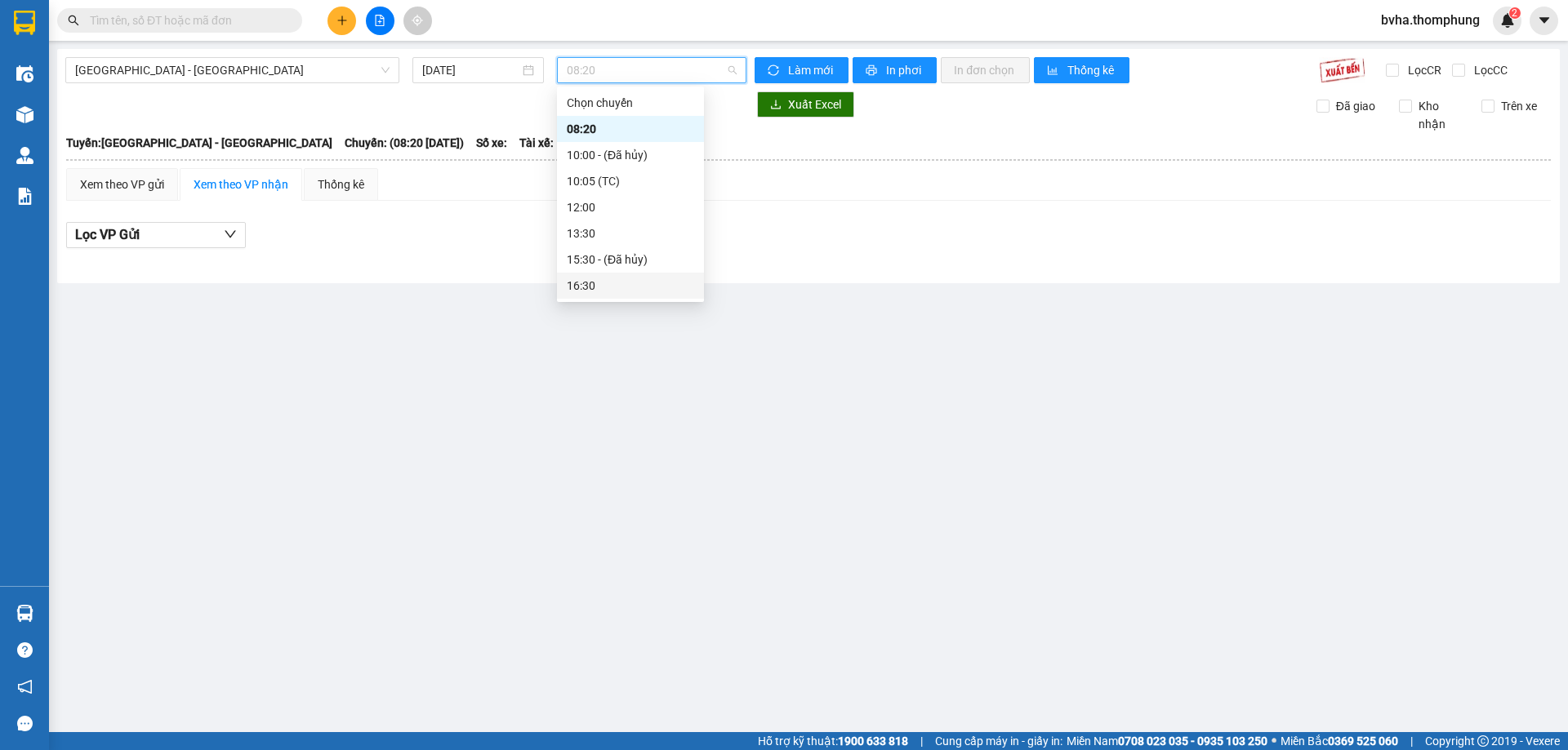
click at [590, 280] on div "16:30" at bounding box center [630, 285] width 128 height 18
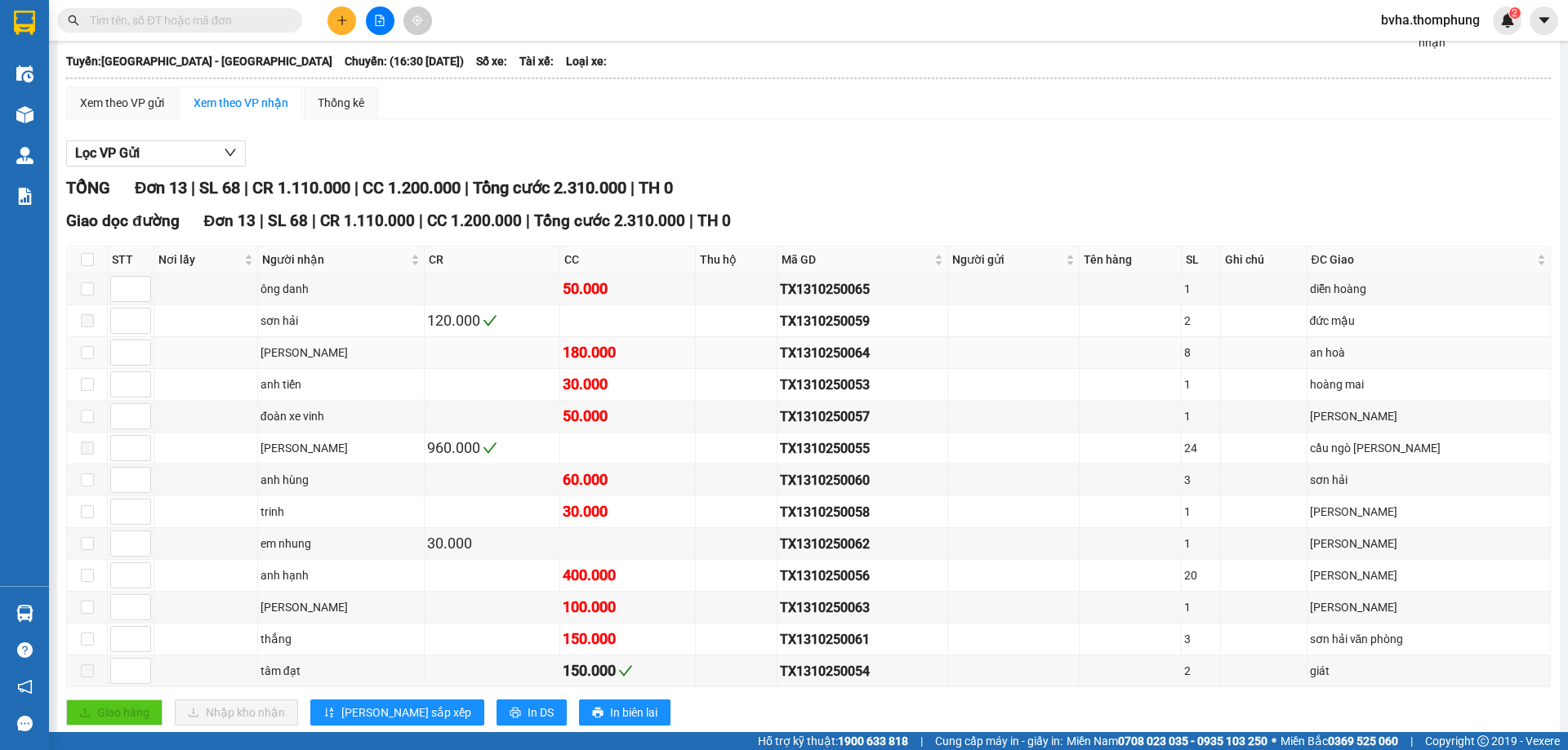
scroll to position [121, 0]
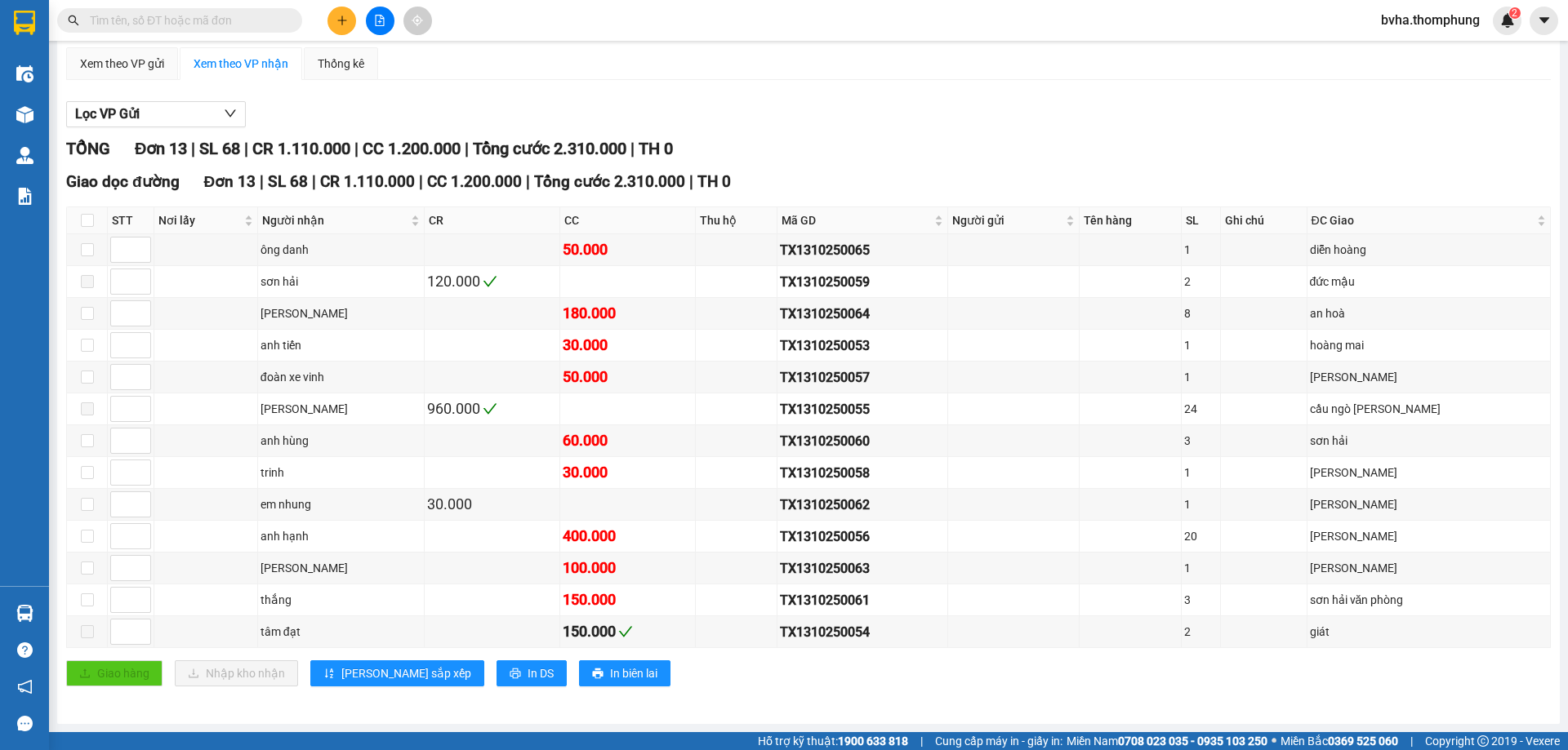
click at [349, 18] on button at bounding box center [341, 20] width 29 height 29
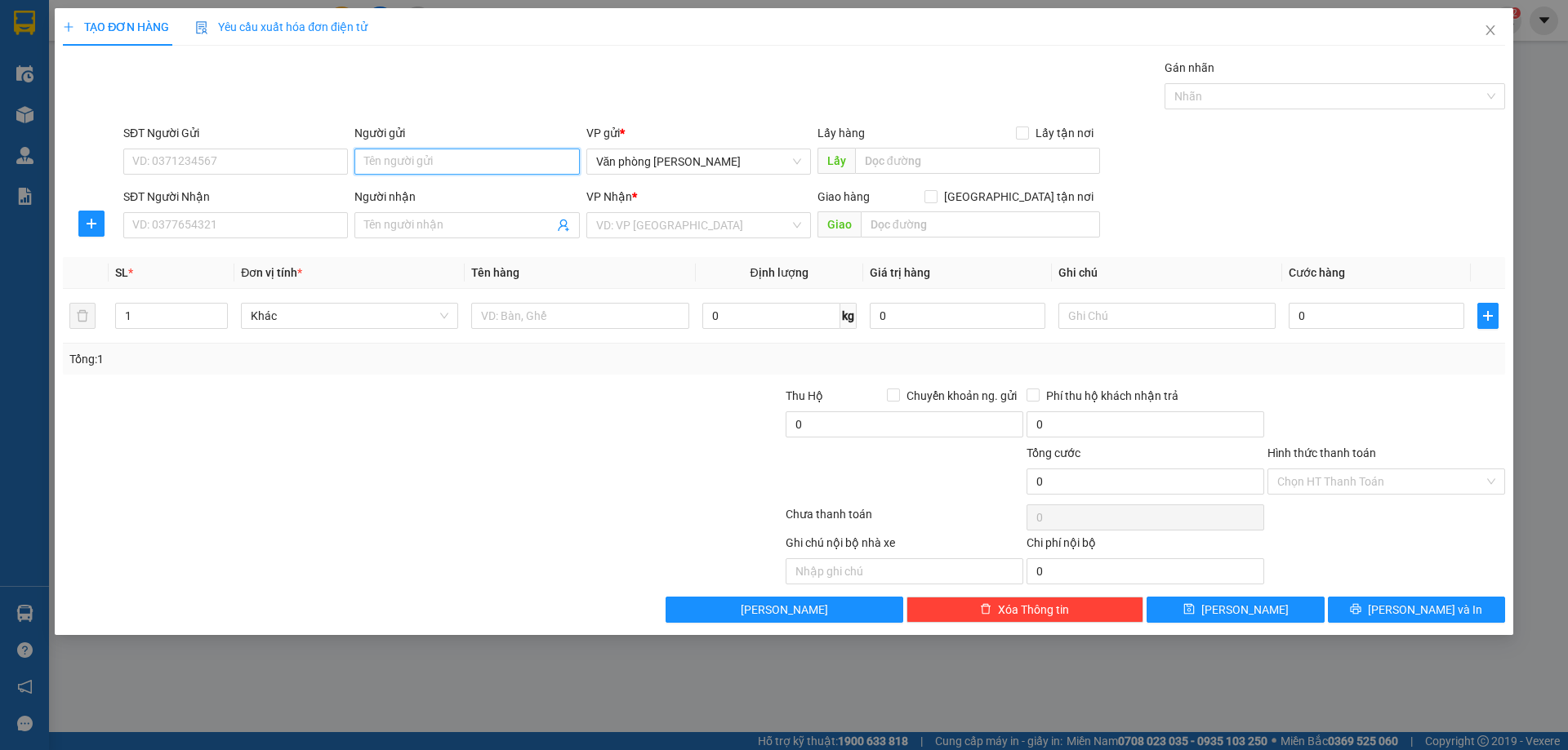
click at [405, 163] on input "Người gửi" at bounding box center [467, 162] width 225 height 26
type input "TUYẾT"
click at [421, 249] on div "TUYẾT KEM - 0961096671" at bounding box center [467, 246] width 205 height 18
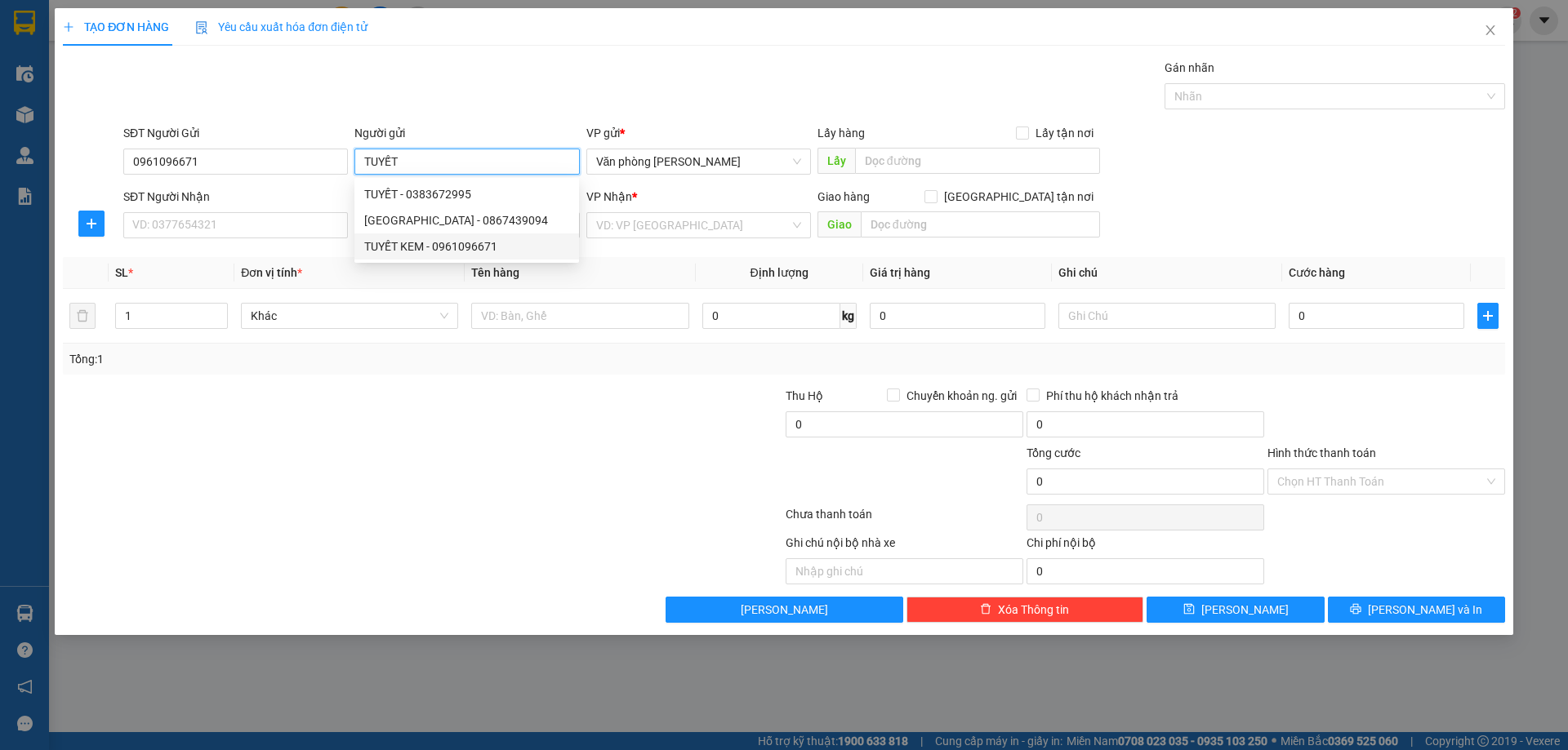
type input "0961096671"
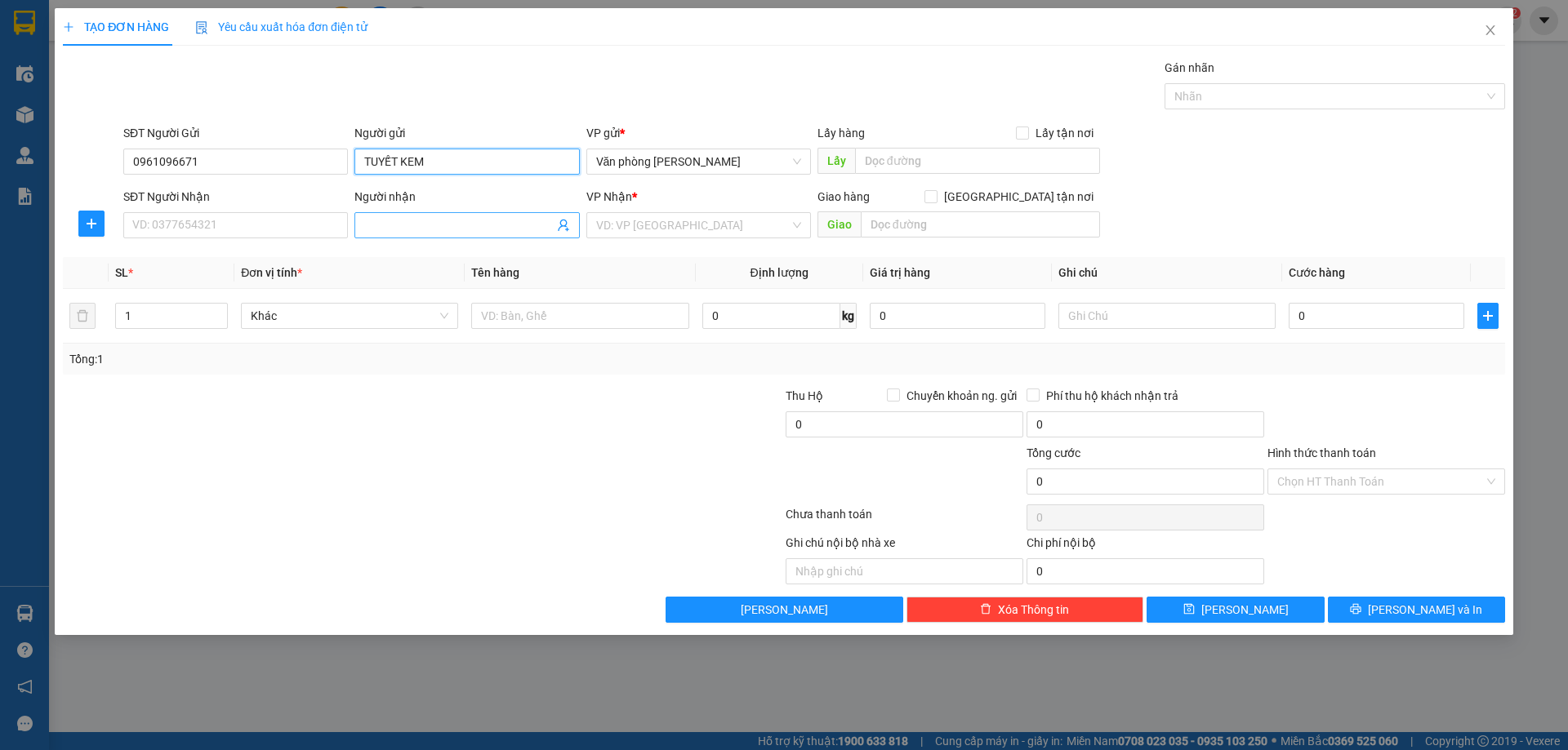
type input "TUYẾT KEM"
click at [431, 225] on input "Người nhận" at bounding box center [458, 224] width 188 height 18
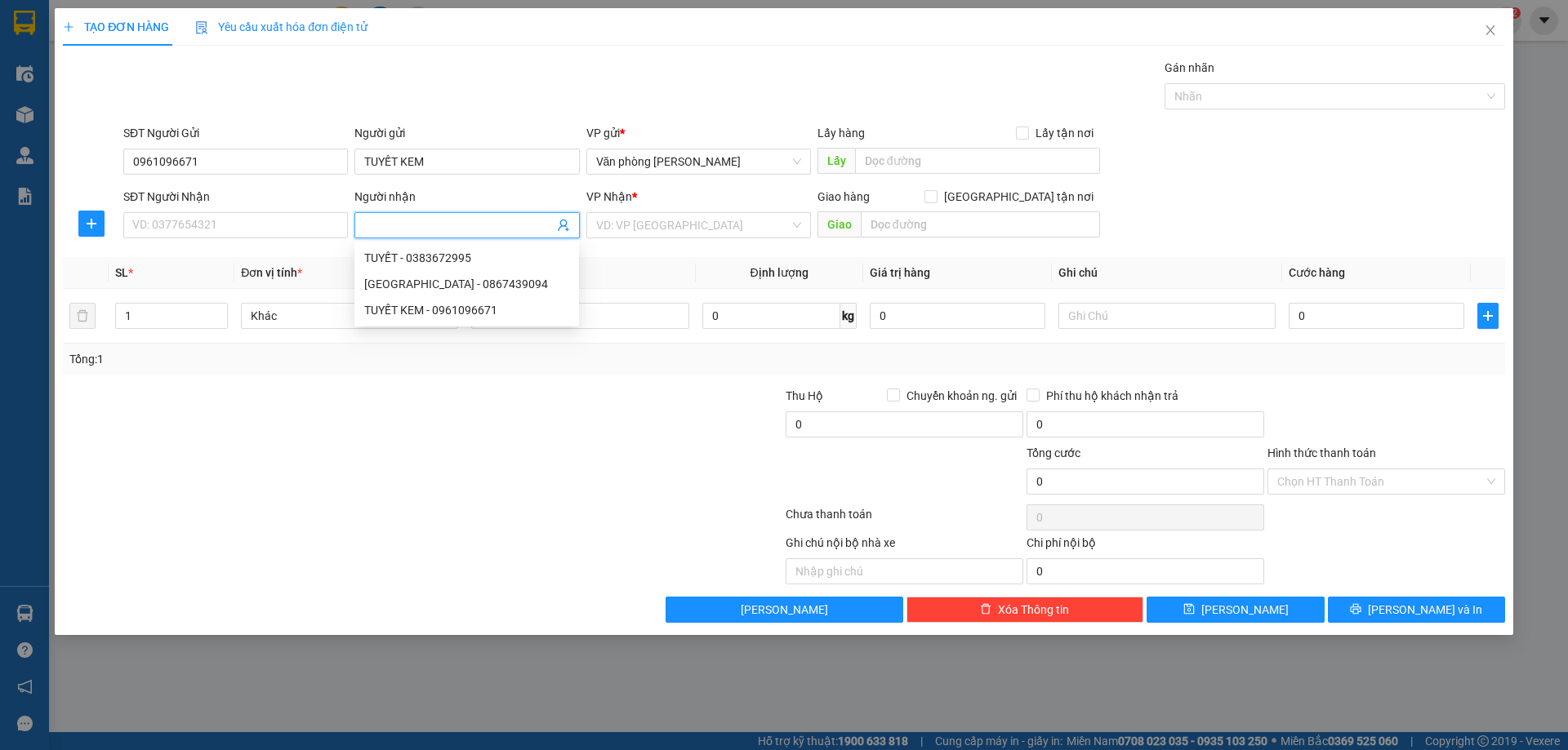
type input "X"
type input "[PERSON_NAME]"
click at [663, 229] on input "search" at bounding box center [692, 225] width 193 height 25
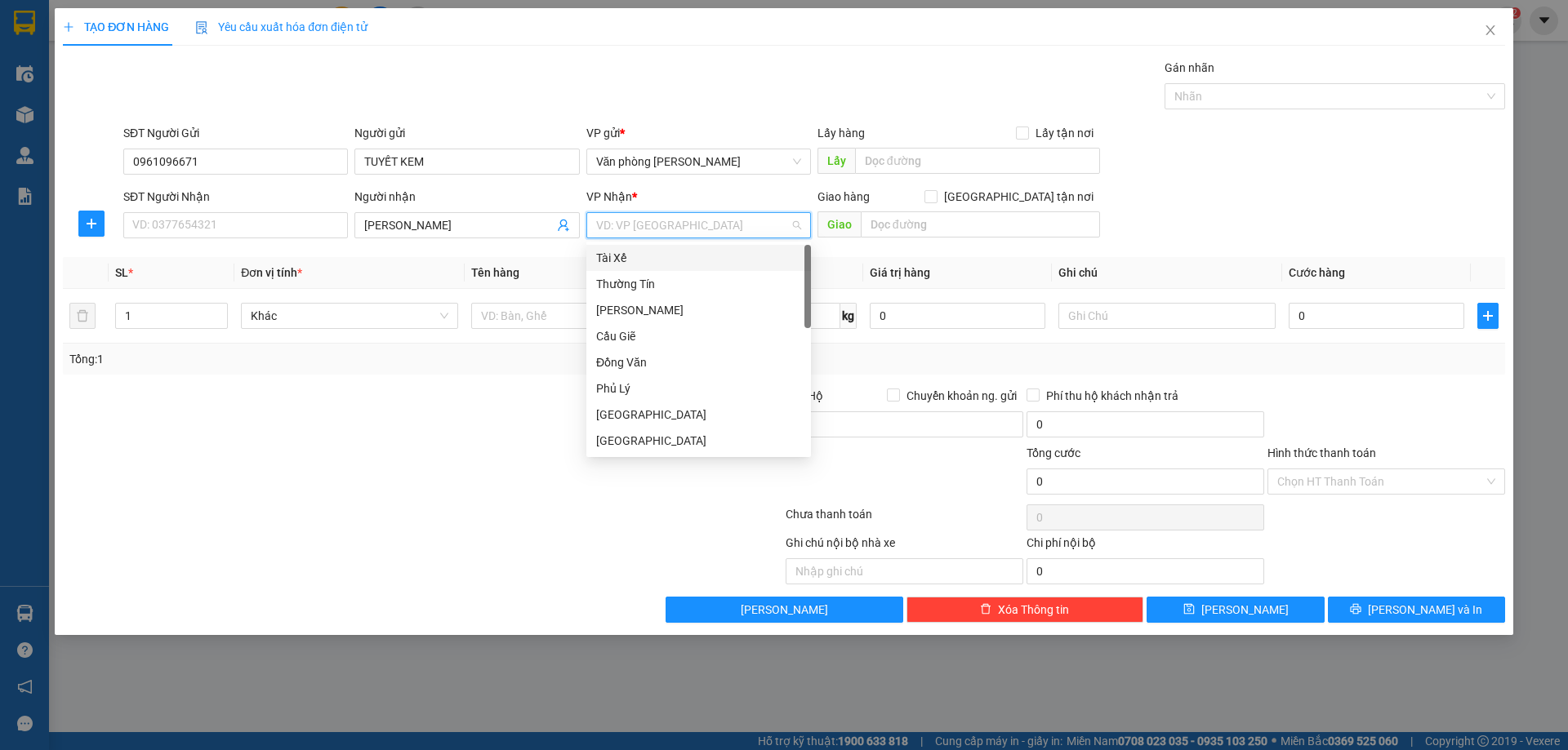
type input "B"
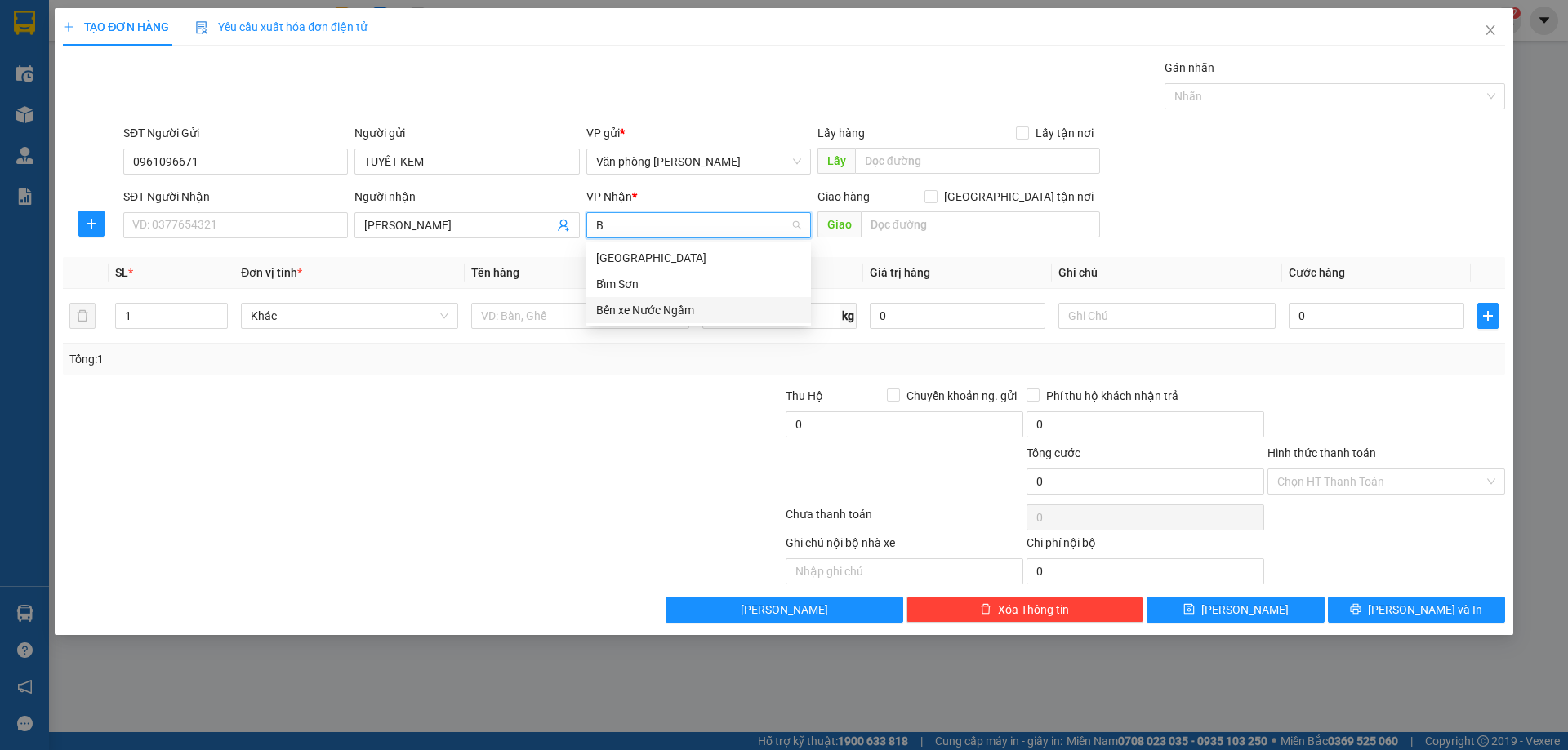
click at [629, 307] on div "Bến xe Nước Ngầm" at bounding box center [699, 309] width 205 height 18
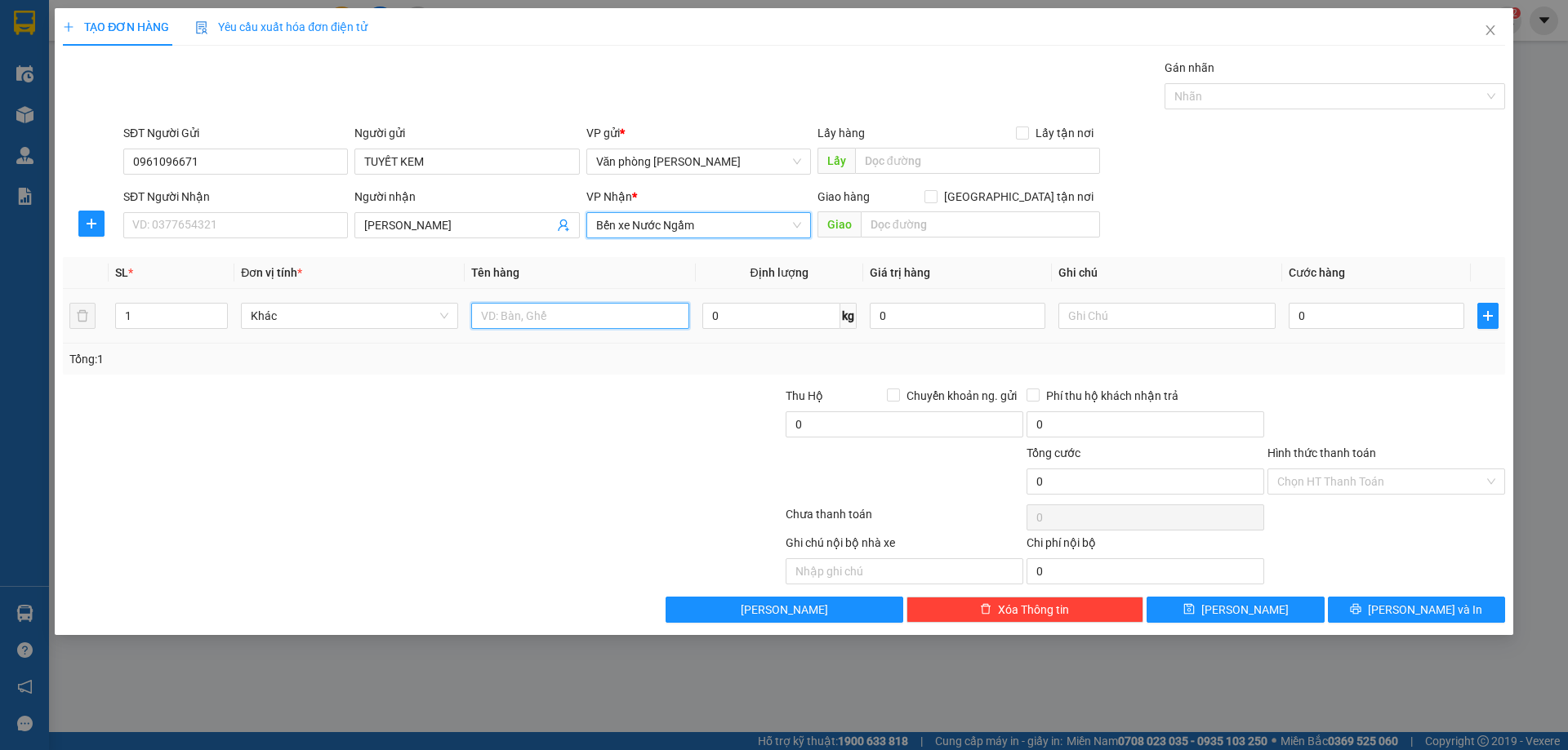
click at [575, 314] on input "text" at bounding box center [579, 316] width 217 height 26
type input "XỐP"
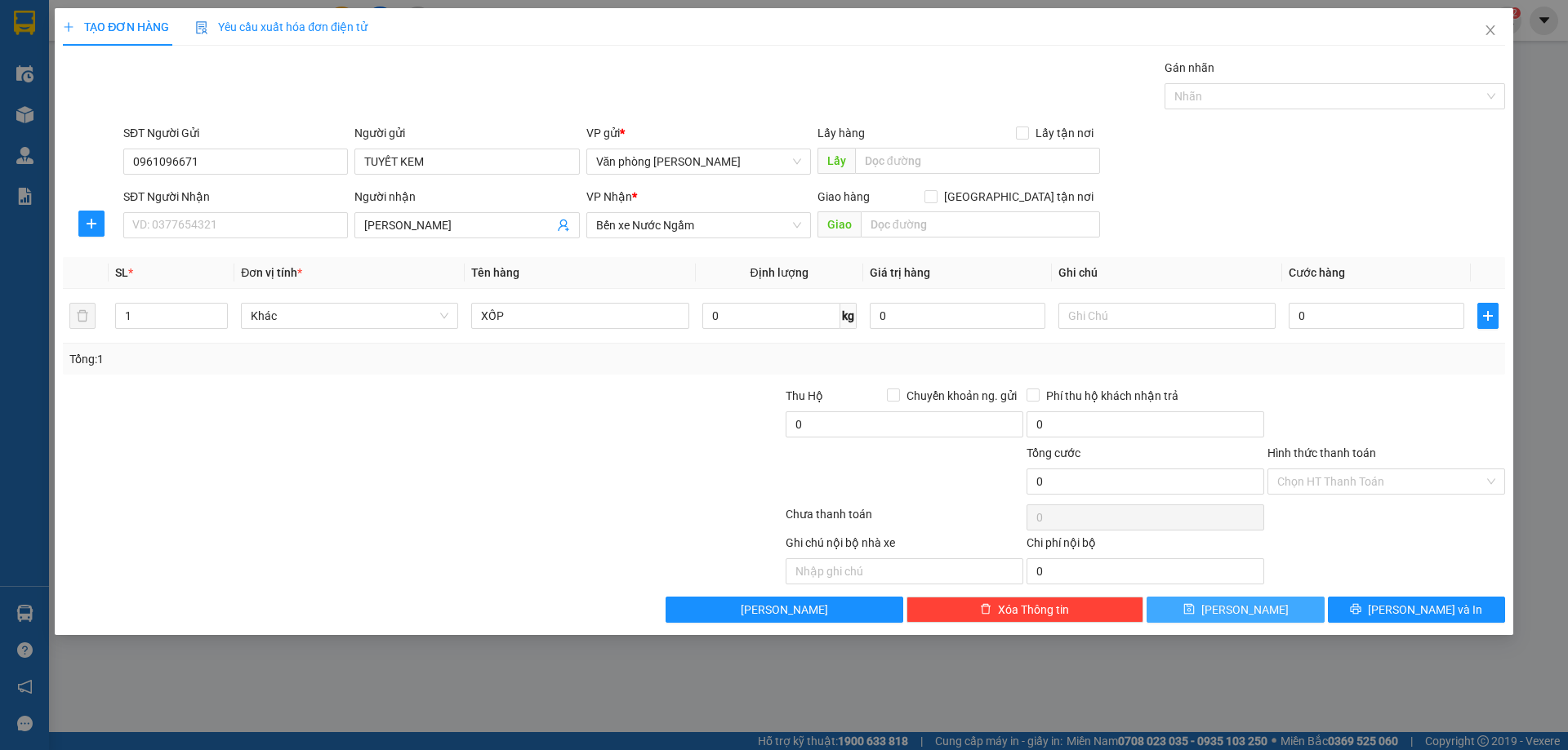
click at [1266, 612] on button "[PERSON_NAME]" at bounding box center [1235, 610] width 177 height 26
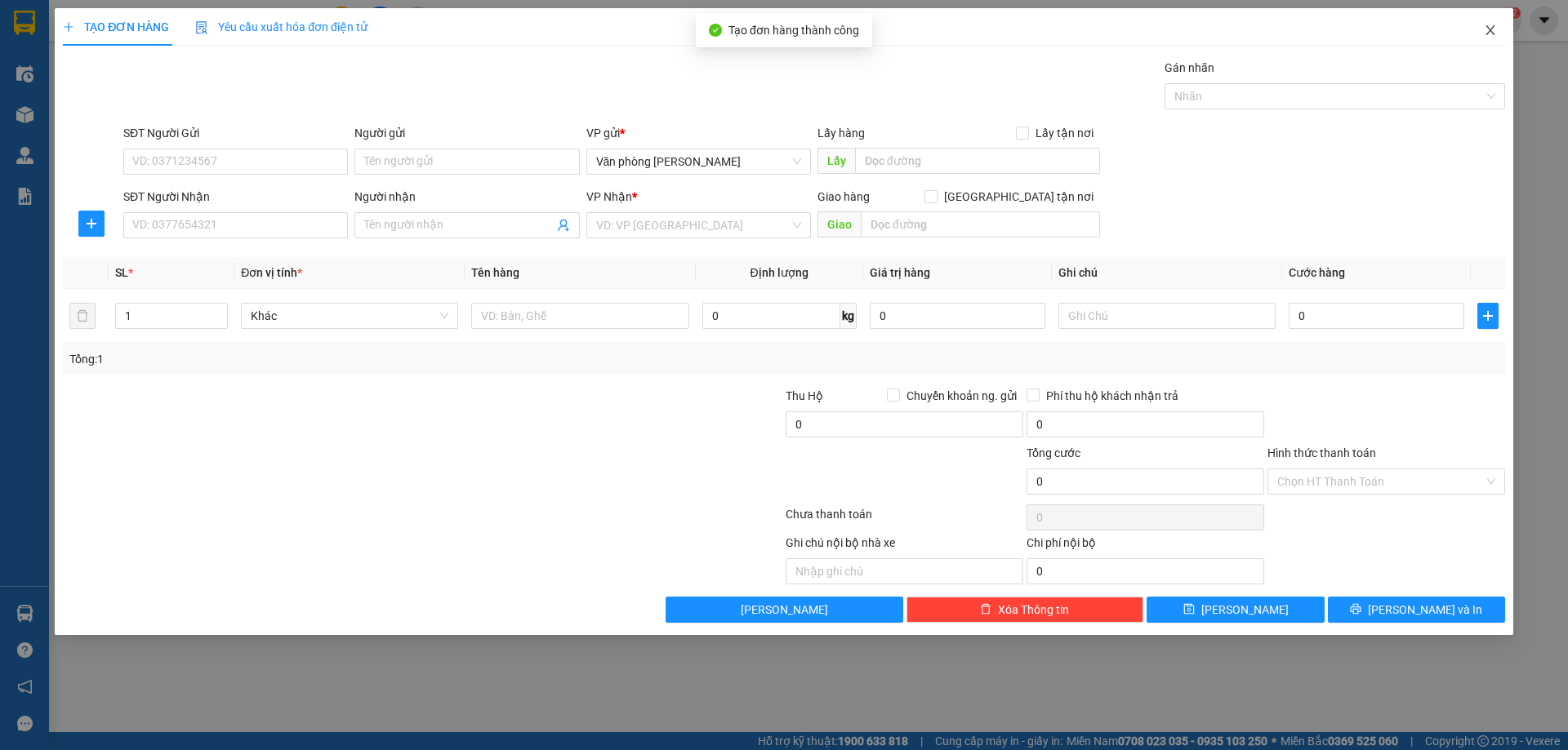
click at [1497, 31] on span "Close" at bounding box center [1489, 30] width 45 height 45
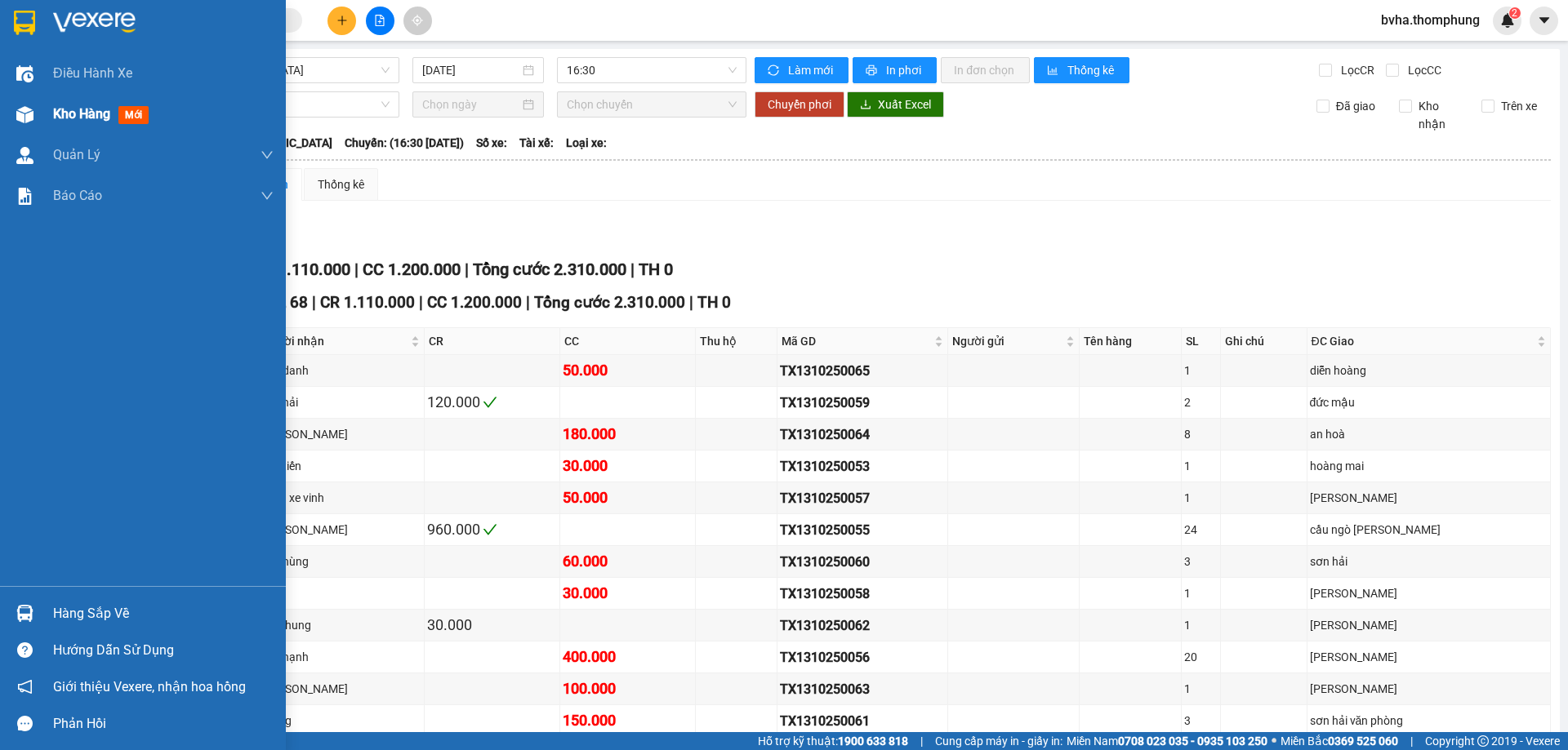
click at [22, 115] on img at bounding box center [25, 115] width 18 height 18
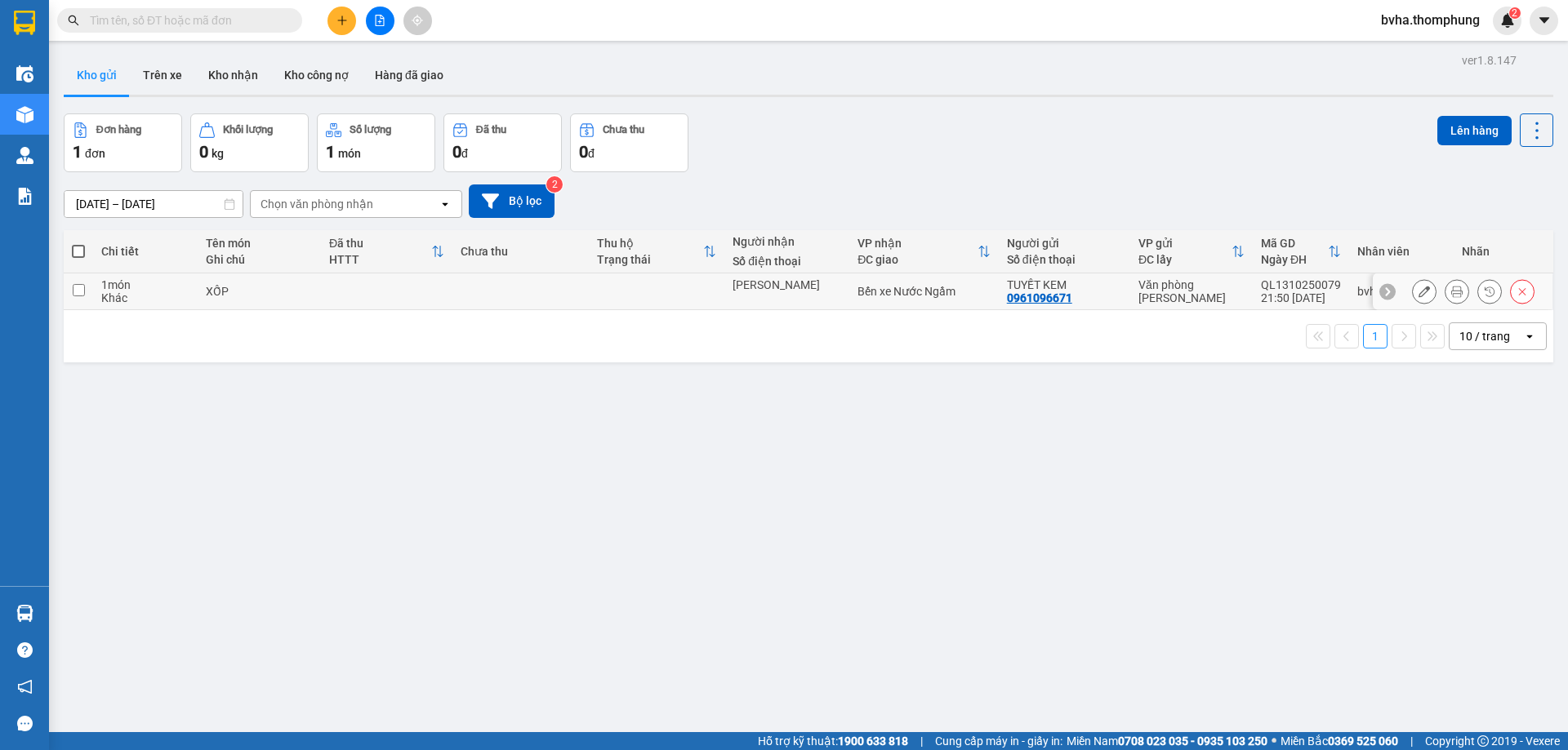
click at [471, 304] on td at bounding box center [521, 292] width 137 height 37
checkbox input "true"
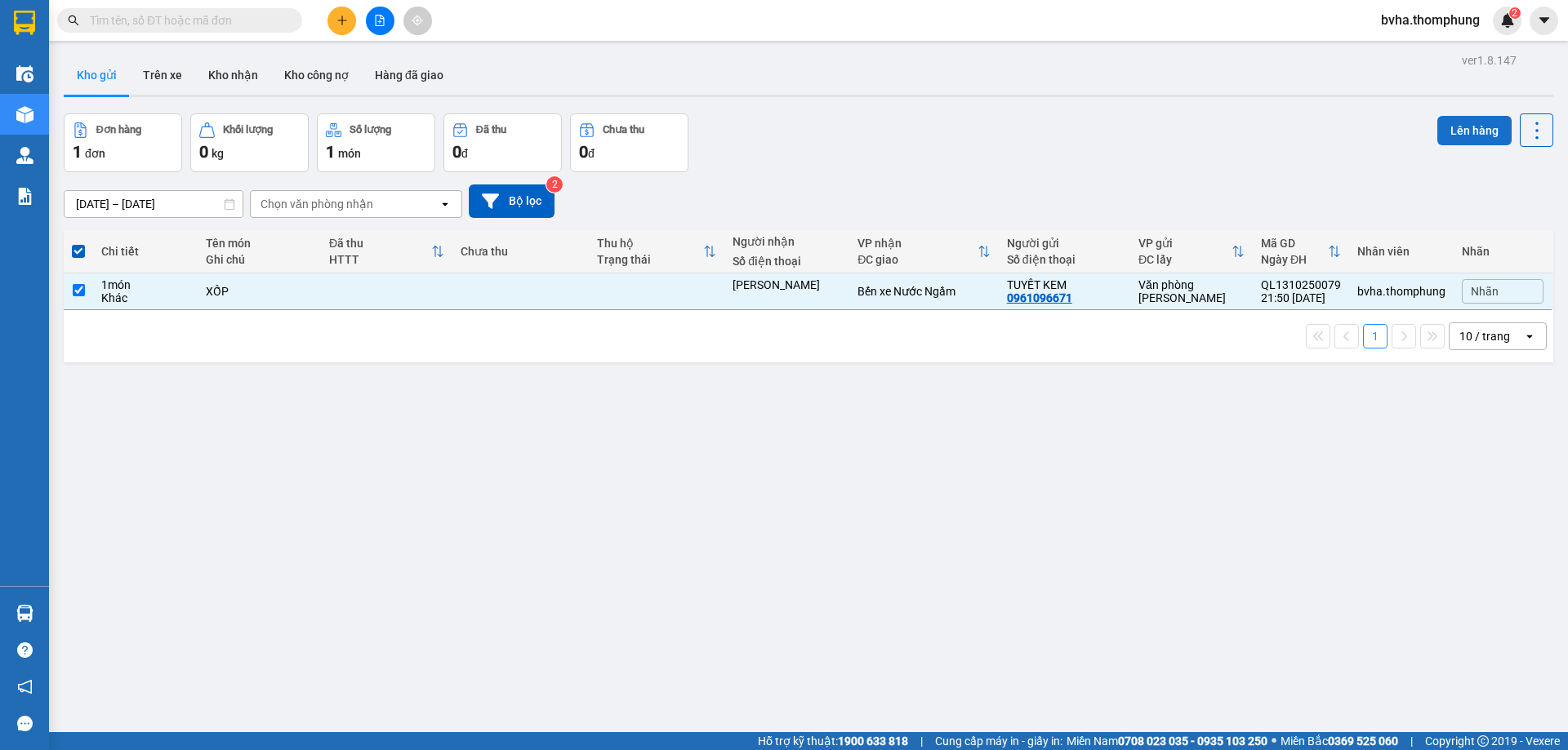
click at [1459, 133] on button "Lên hàng" at bounding box center [1474, 130] width 74 height 30
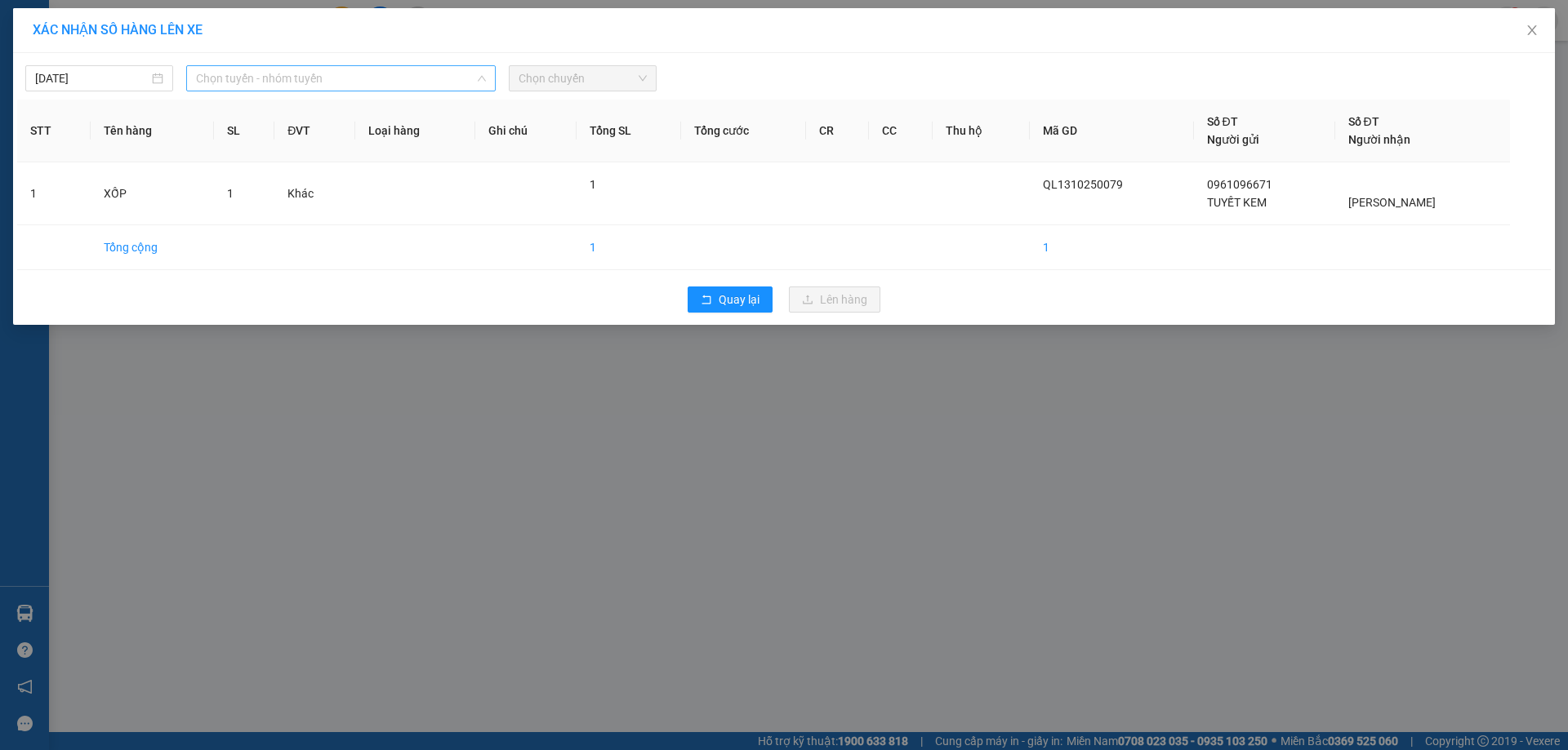
click at [381, 74] on span "Chọn tuyến - nhóm tuyến" at bounding box center [341, 79] width 290 height 25
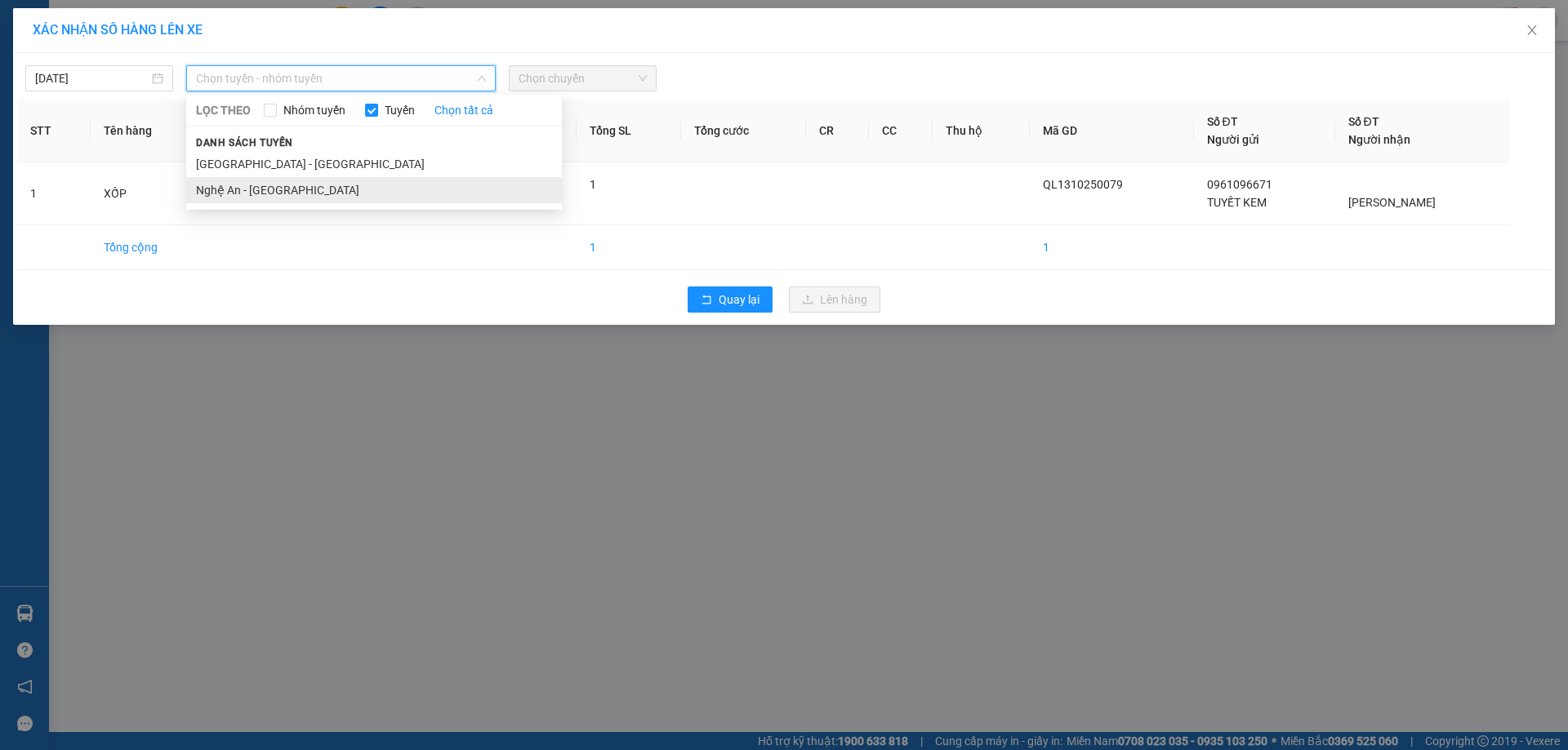
click at [286, 193] on li "Nghệ An - [GEOGRAPHIC_DATA]" at bounding box center [373, 190] width 376 height 26
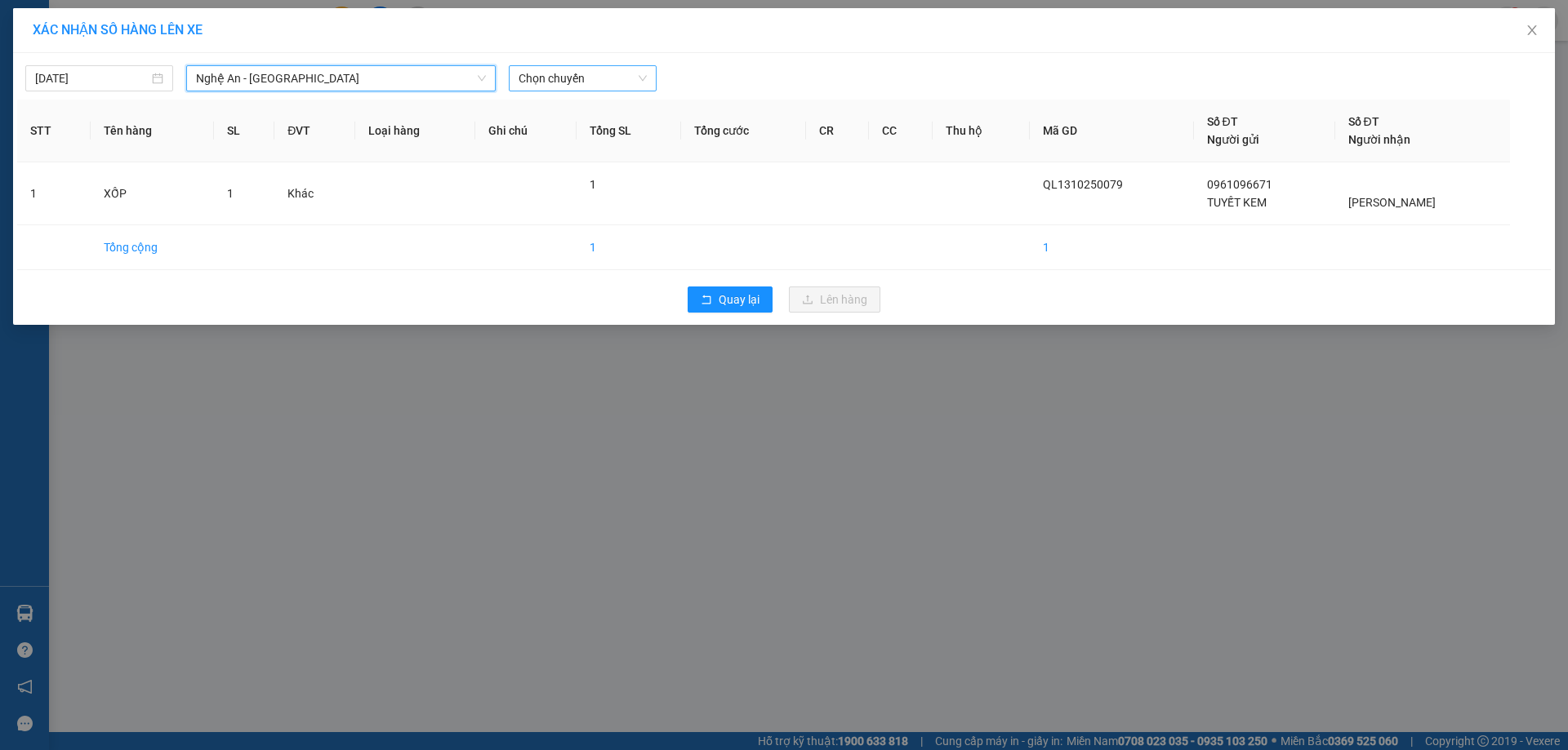
click at [549, 82] on span "Chọn chuyến" at bounding box center [582, 79] width 128 height 25
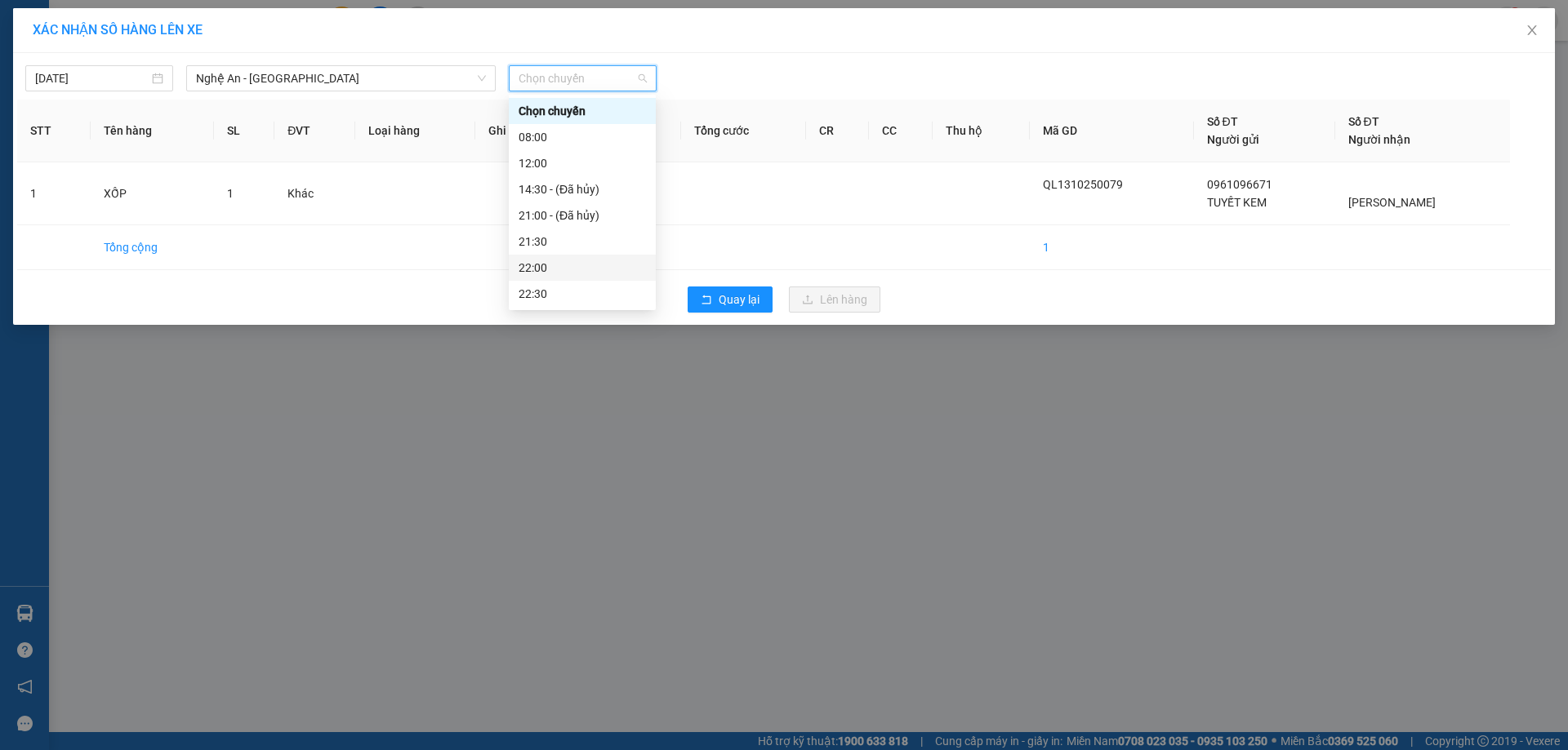
click at [539, 259] on div "22:00" at bounding box center [582, 267] width 128 height 18
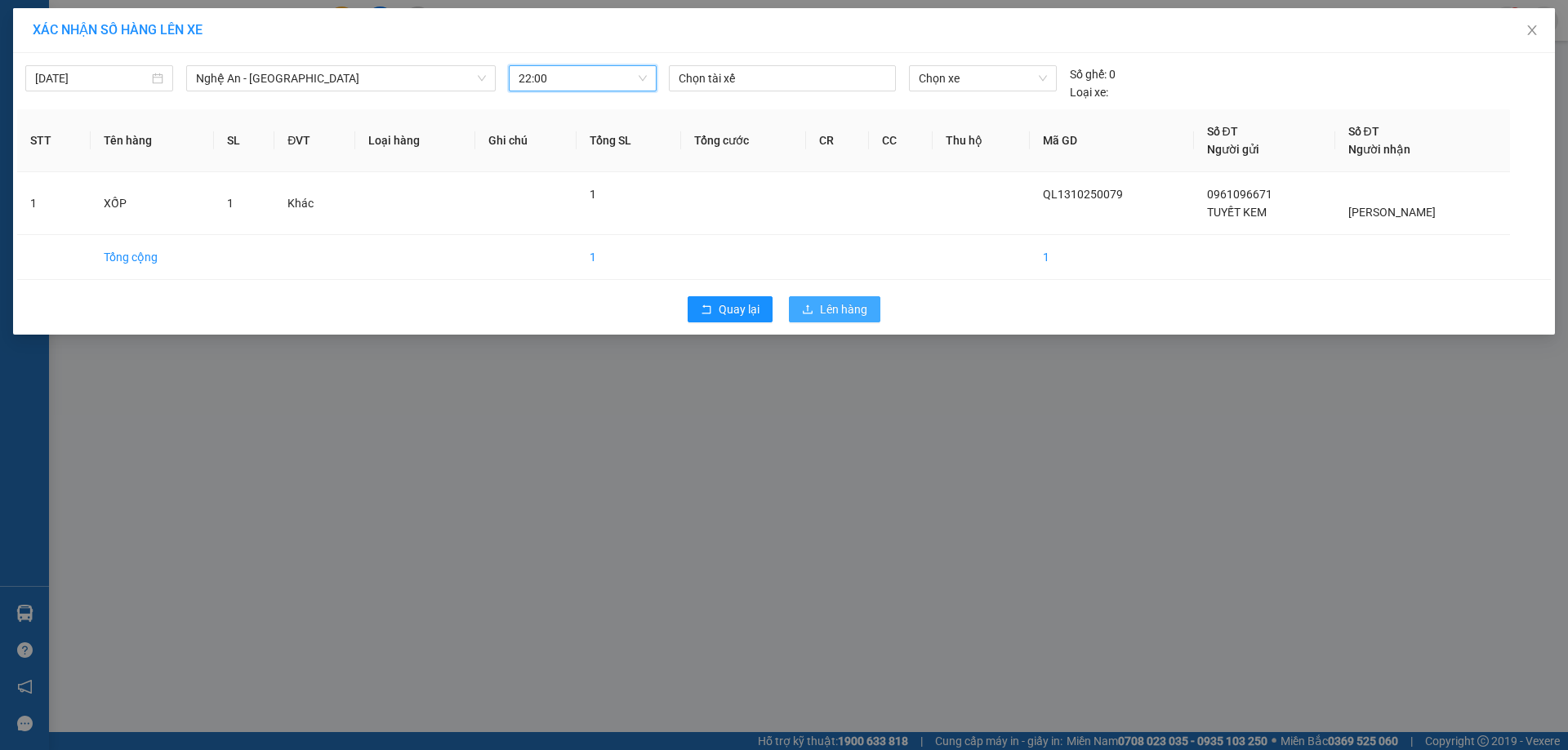
click at [825, 306] on span "Lên hàng" at bounding box center [843, 308] width 47 height 18
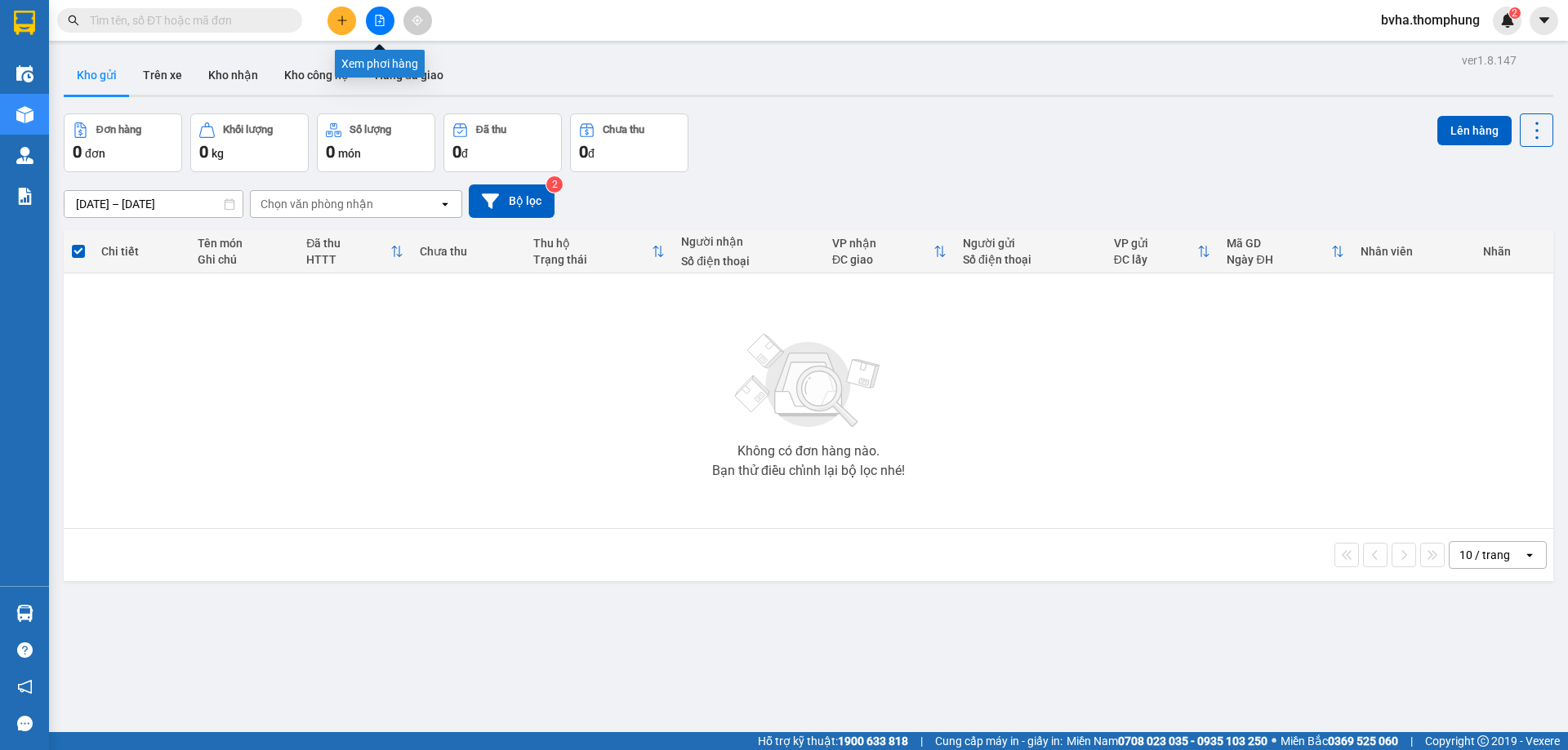
click at [376, 22] on icon "file-add" at bounding box center [380, 20] width 11 height 11
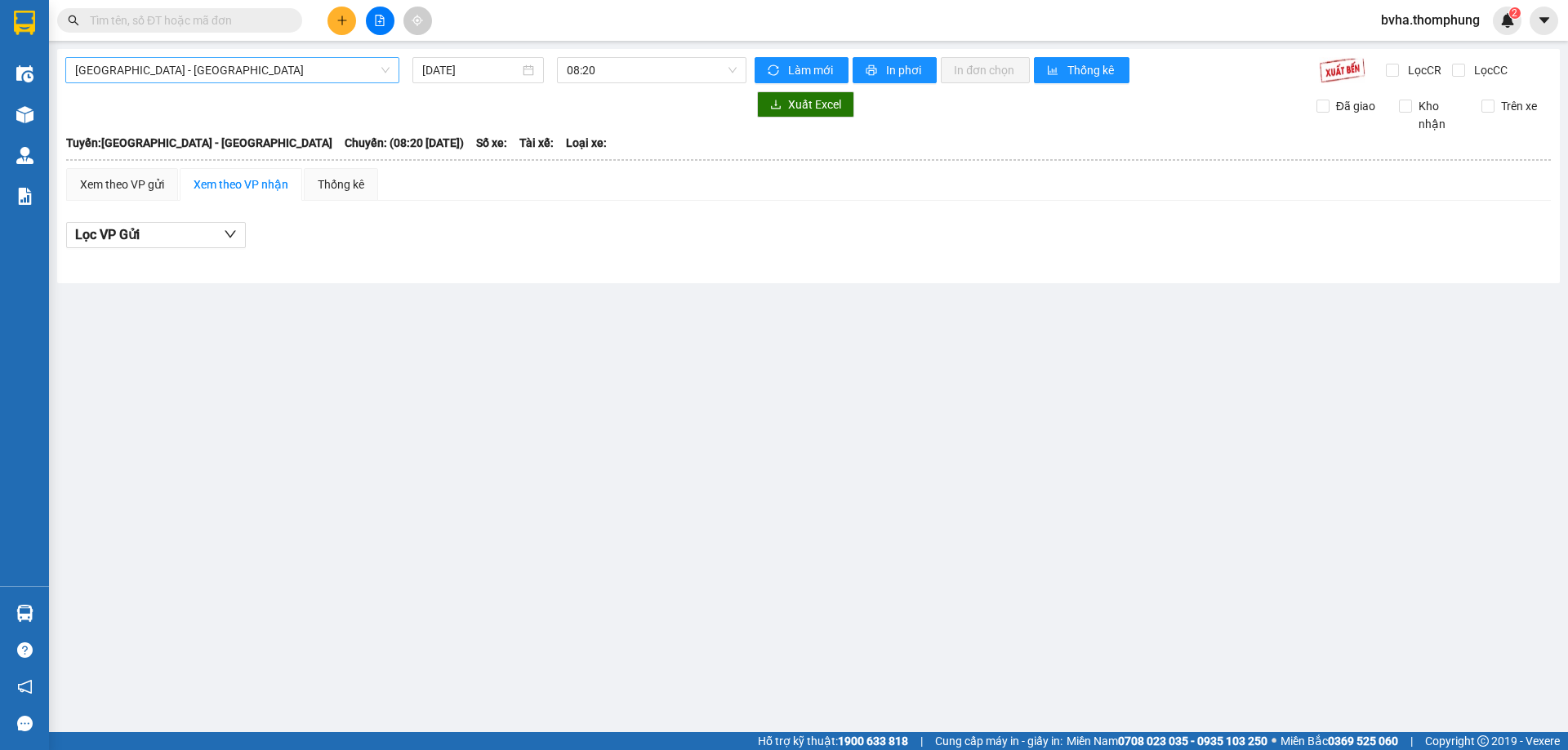
click at [258, 78] on span "[GEOGRAPHIC_DATA] - [GEOGRAPHIC_DATA]" at bounding box center [232, 70] width 314 height 25
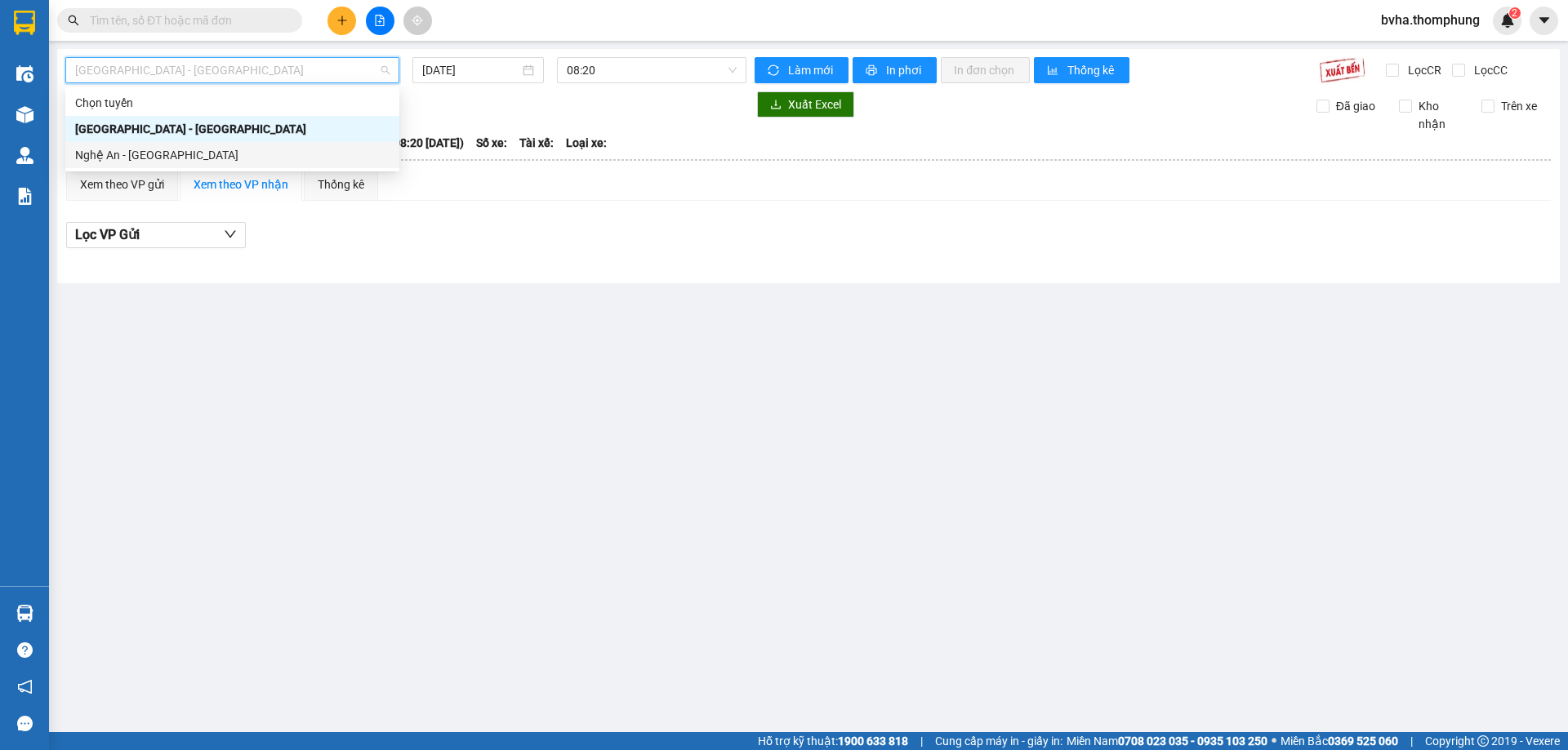
click at [186, 156] on div "Nghệ An - [GEOGRAPHIC_DATA]" at bounding box center [232, 154] width 314 height 18
type input "[DATE]"
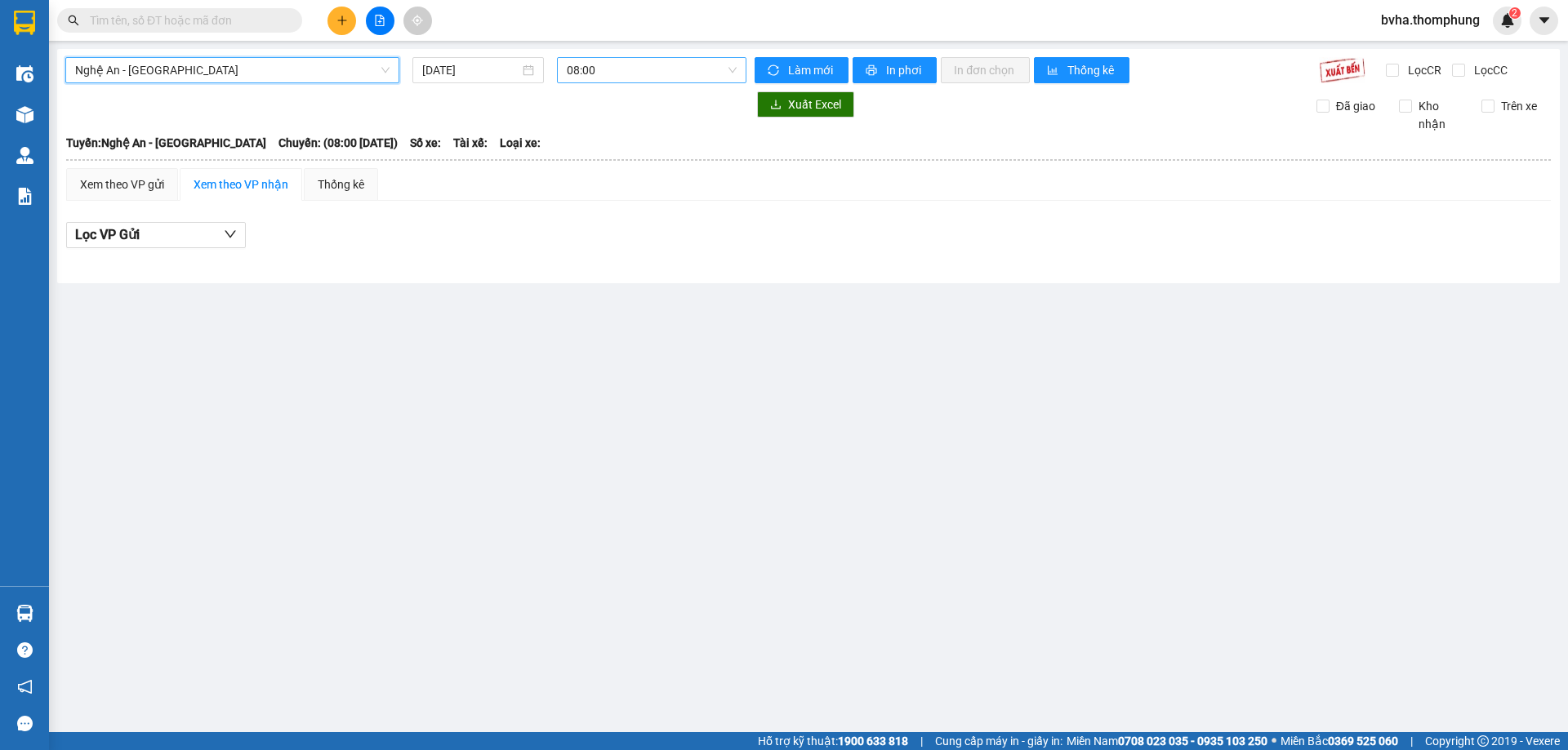
click at [645, 72] on span "08:00" at bounding box center [651, 70] width 170 height 25
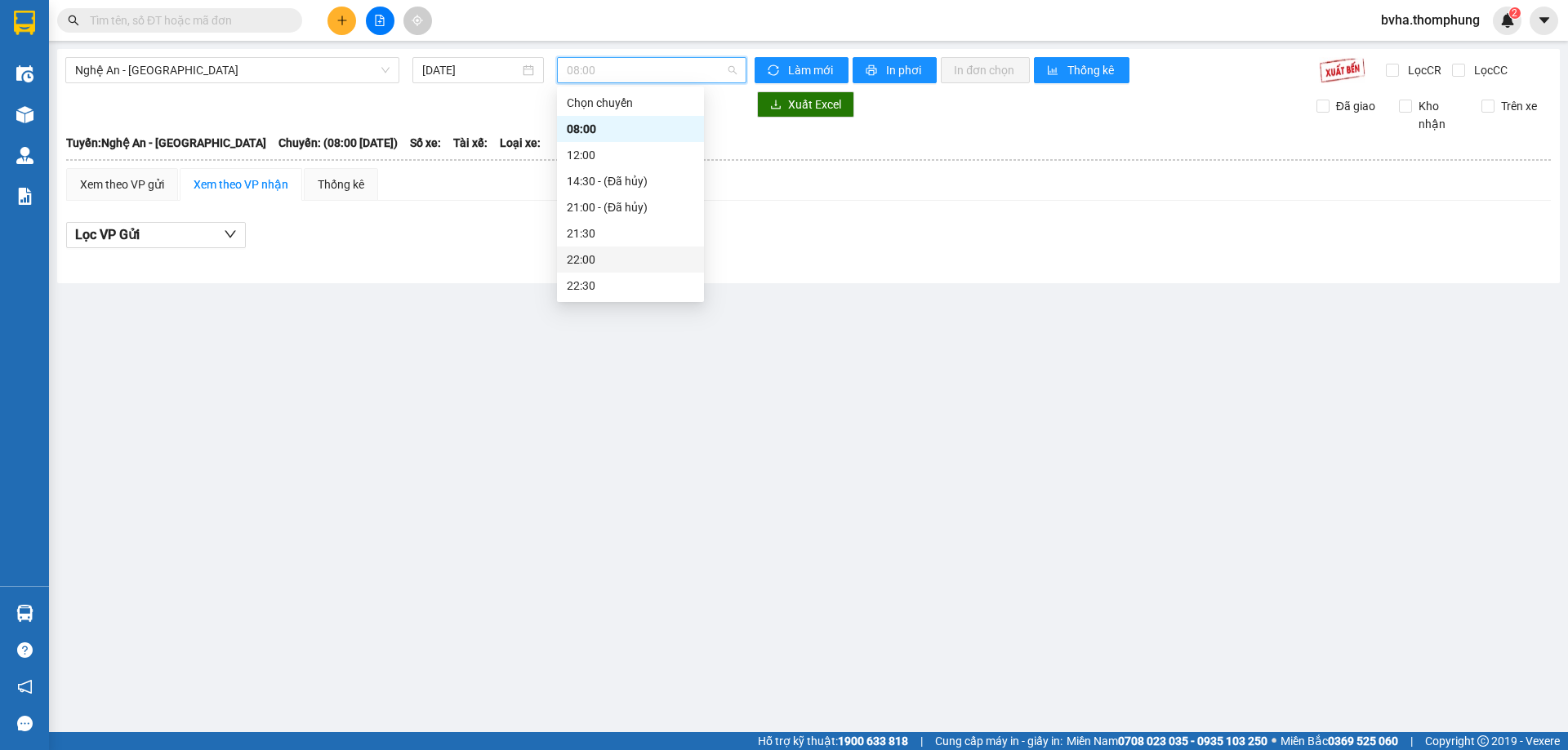
click at [597, 255] on div "22:00" at bounding box center [630, 259] width 128 height 18
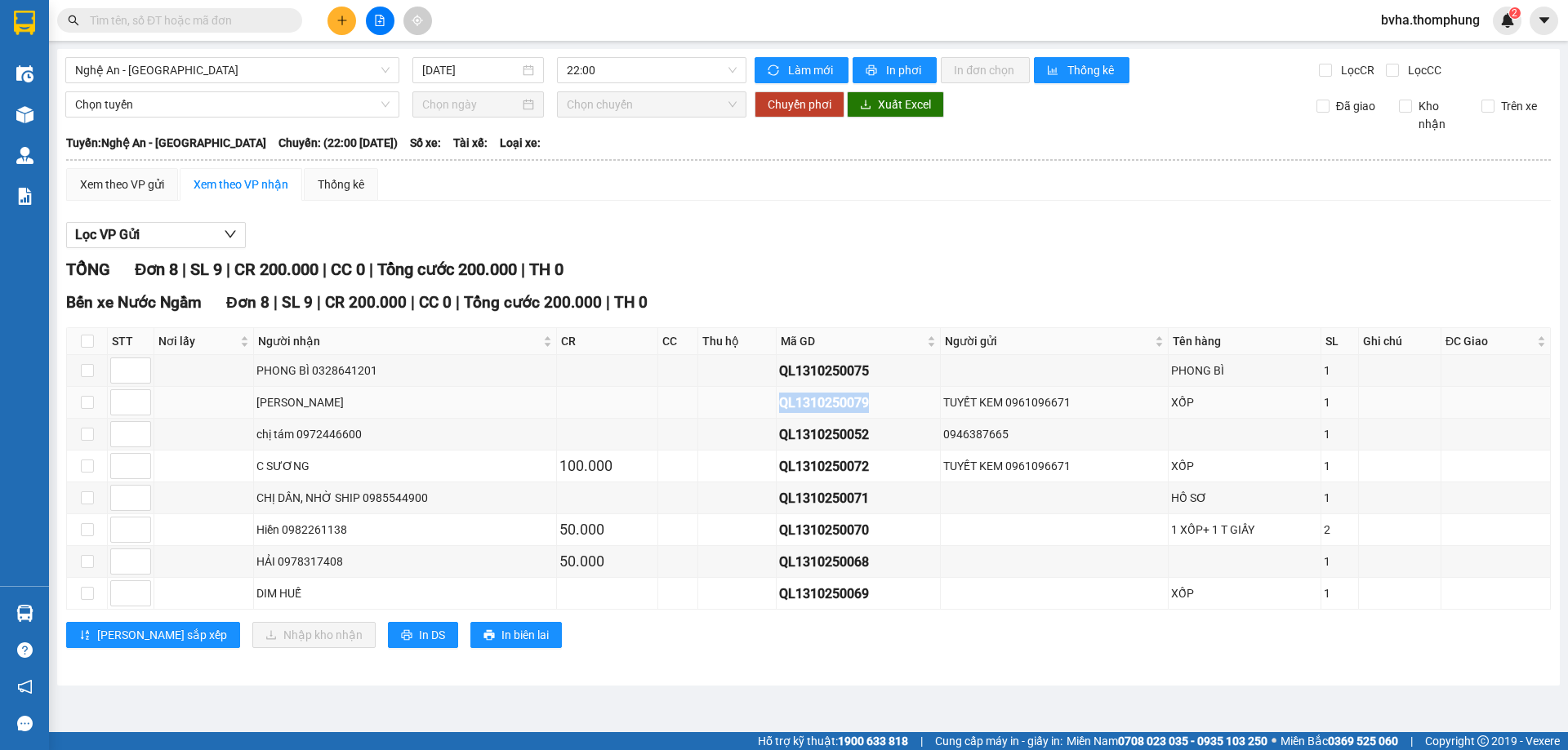
drag, startPoint x: 866, startPoint y: 407, endPoint x: 772, endPoint y: 411, distance: 94.1
click at [776, 411] on td "QL1310250079" at bounding box center [857, 403] width 164 height 31
copy div "QL1310250079"
click at [147, 24] on input "text" at bounding box center [186, 19] width 193 height 18
paste input "QL1310250079"
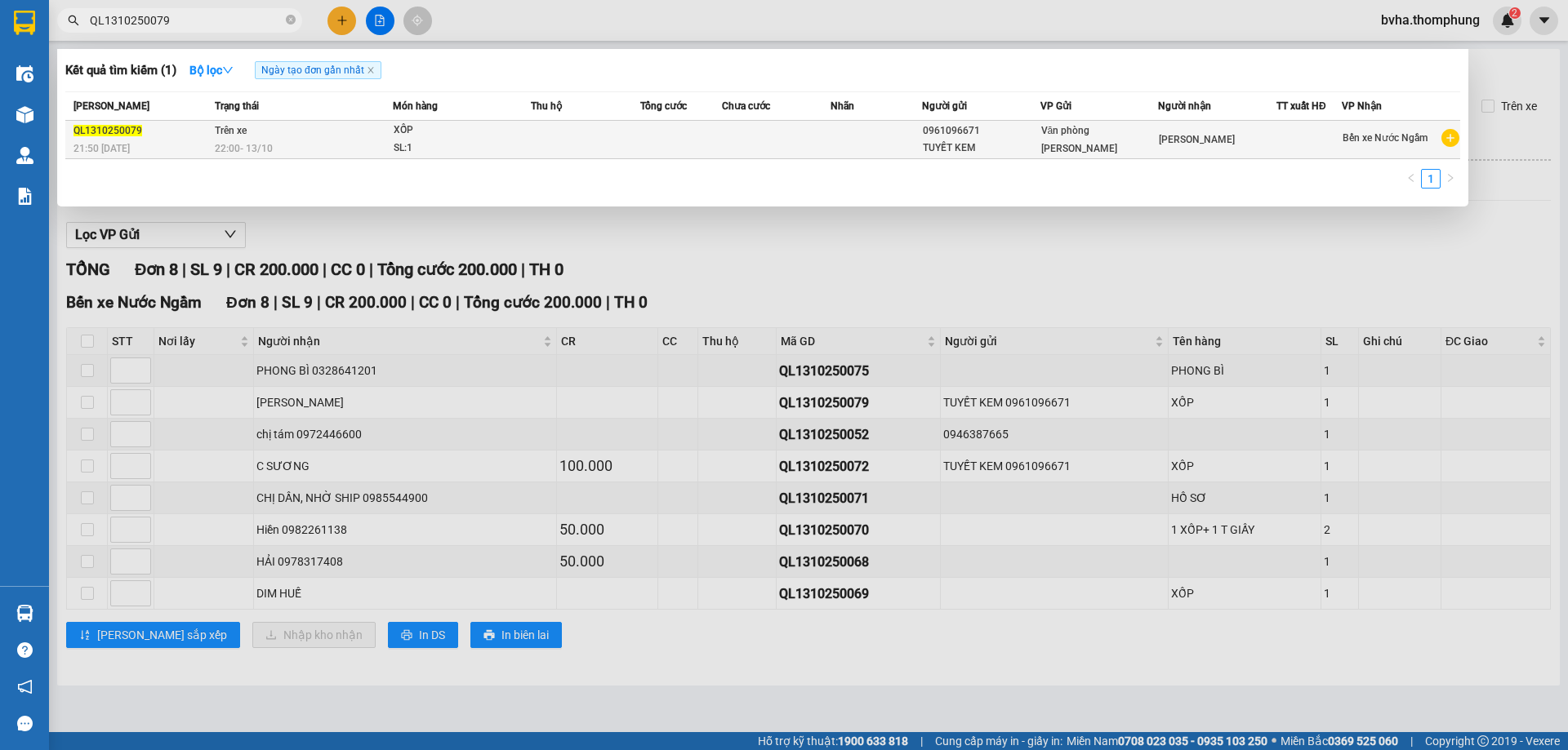
type input "QL1310250079"
click at [884, 145] on td at bounding box center [876, 140] width 91 height 39
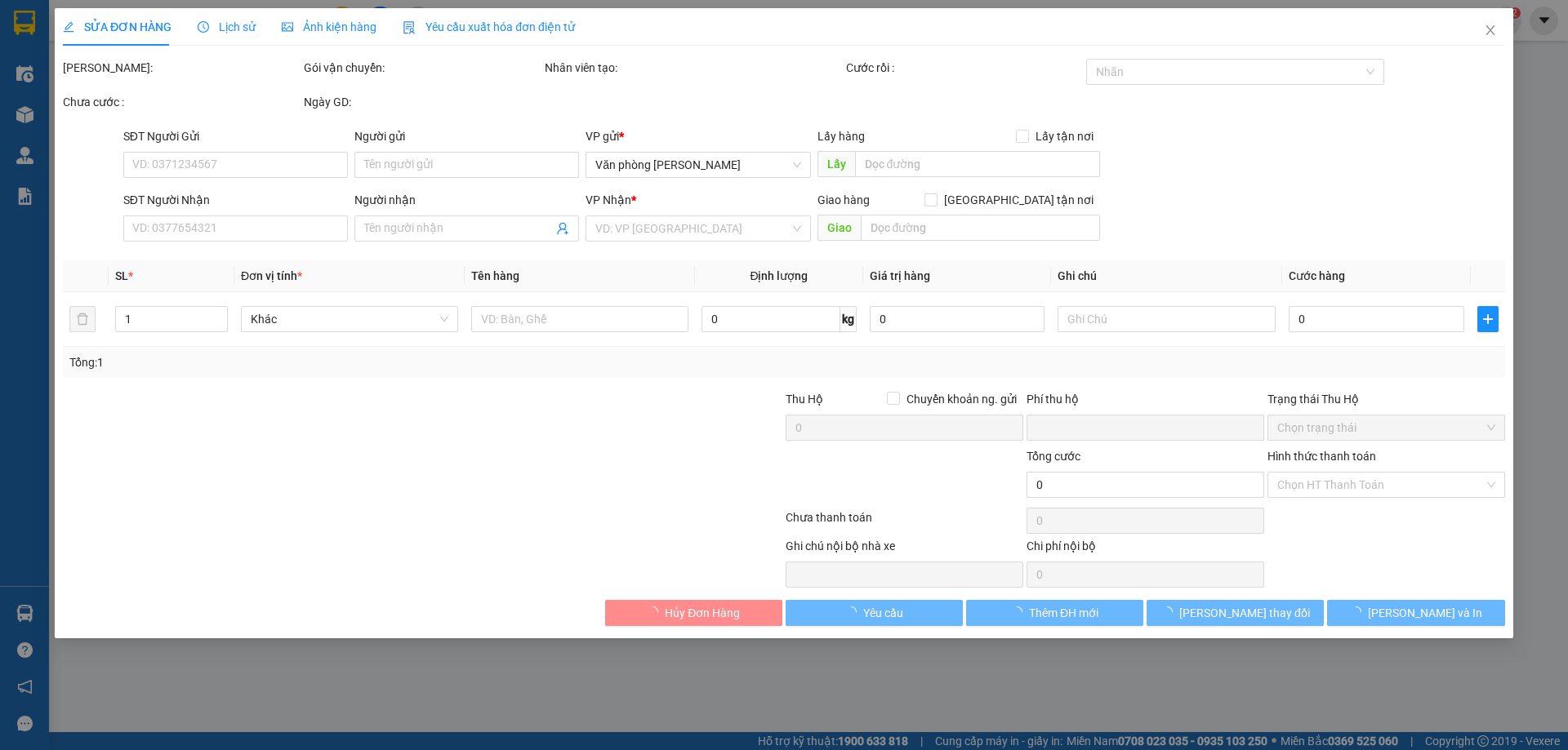
type input "0961096671"
type input "TUYẾT KEM"
type input "[PERSON_NAME]"
type input "0"
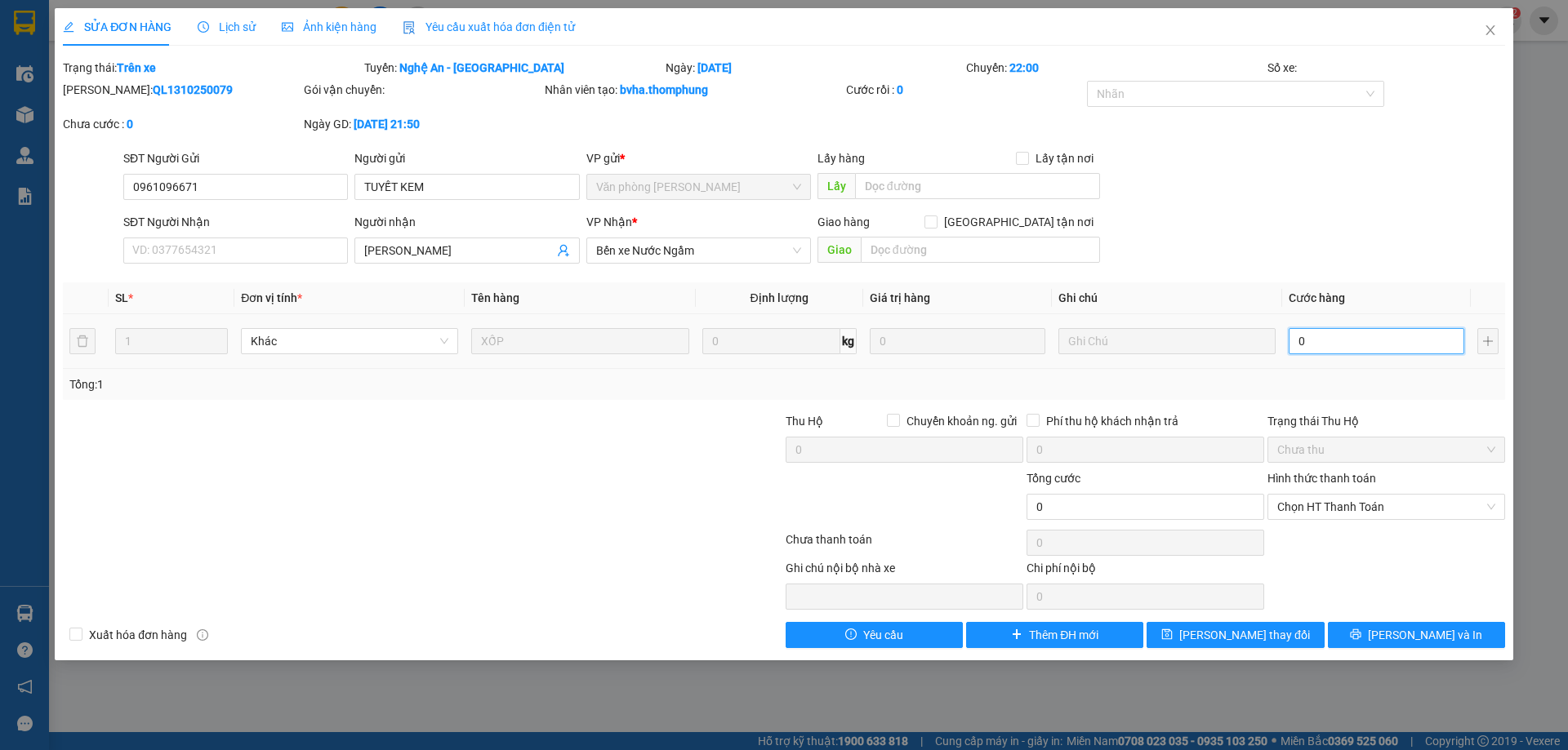
click at [1353, 343] on input "0" at bounding box center [1377, 341] width 176 height 26
type input "1"
type input "14"
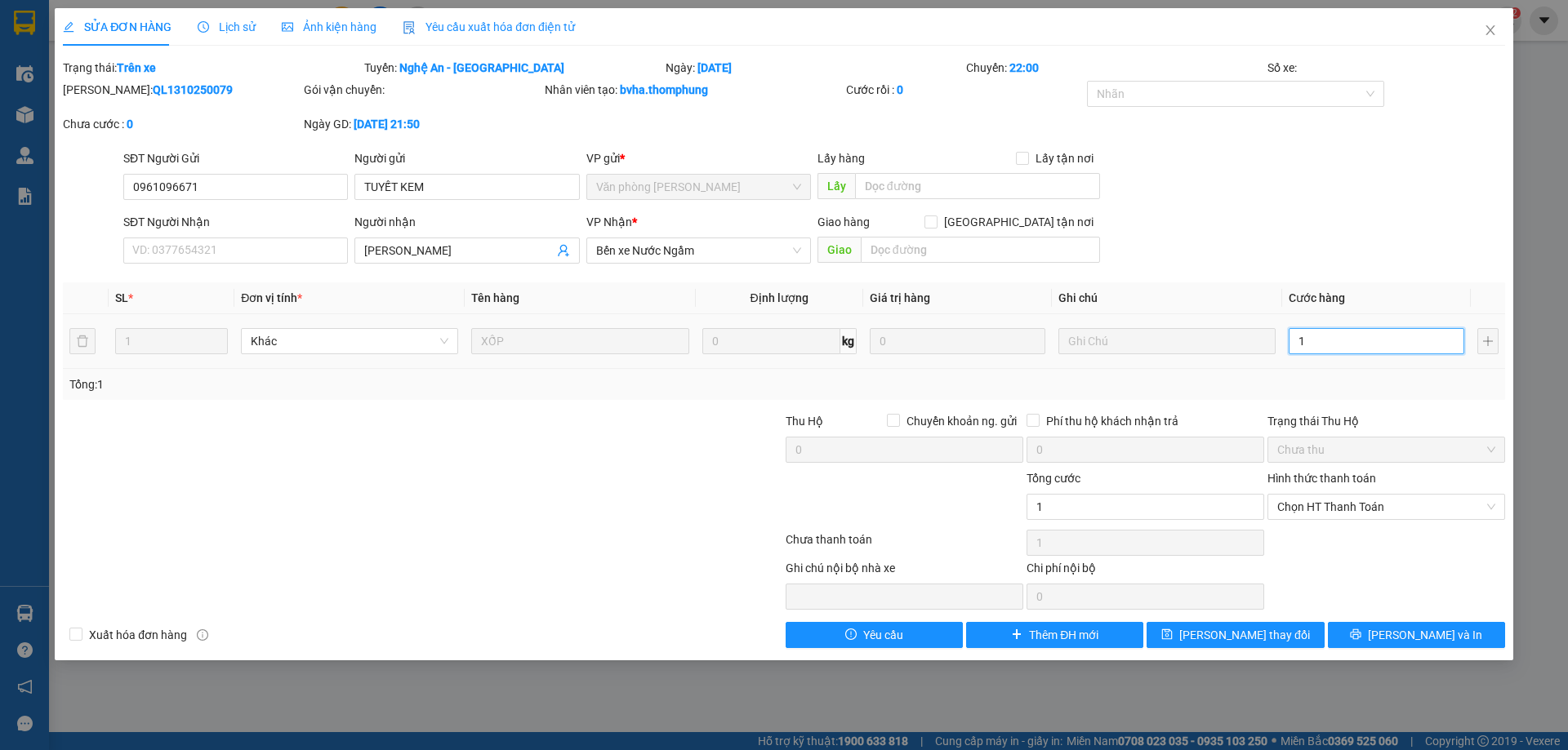
type input "14"
type input "140"
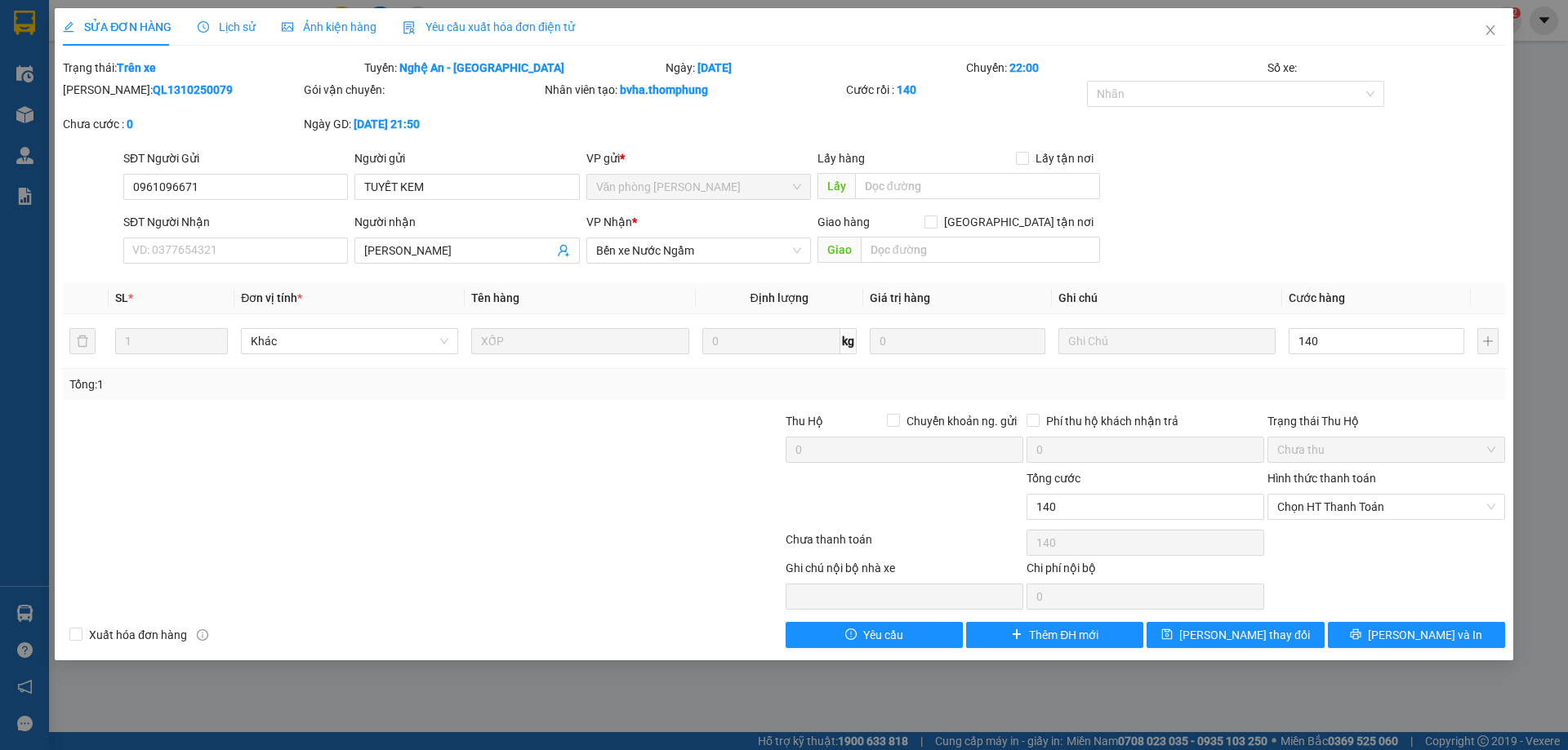
type input "140.000"
click at [1408, 403] on div "Total Paid Fee 0 Total UnPaid Fee 0 Cash Collection Total Fee Trạng thái: Trên …" at bounding box center [784, 354] width 1442 height 589
click at [1368, 504] on span "Chọn HT Thanh Toán" at bounding box center [1386, 507] width 218 height 25
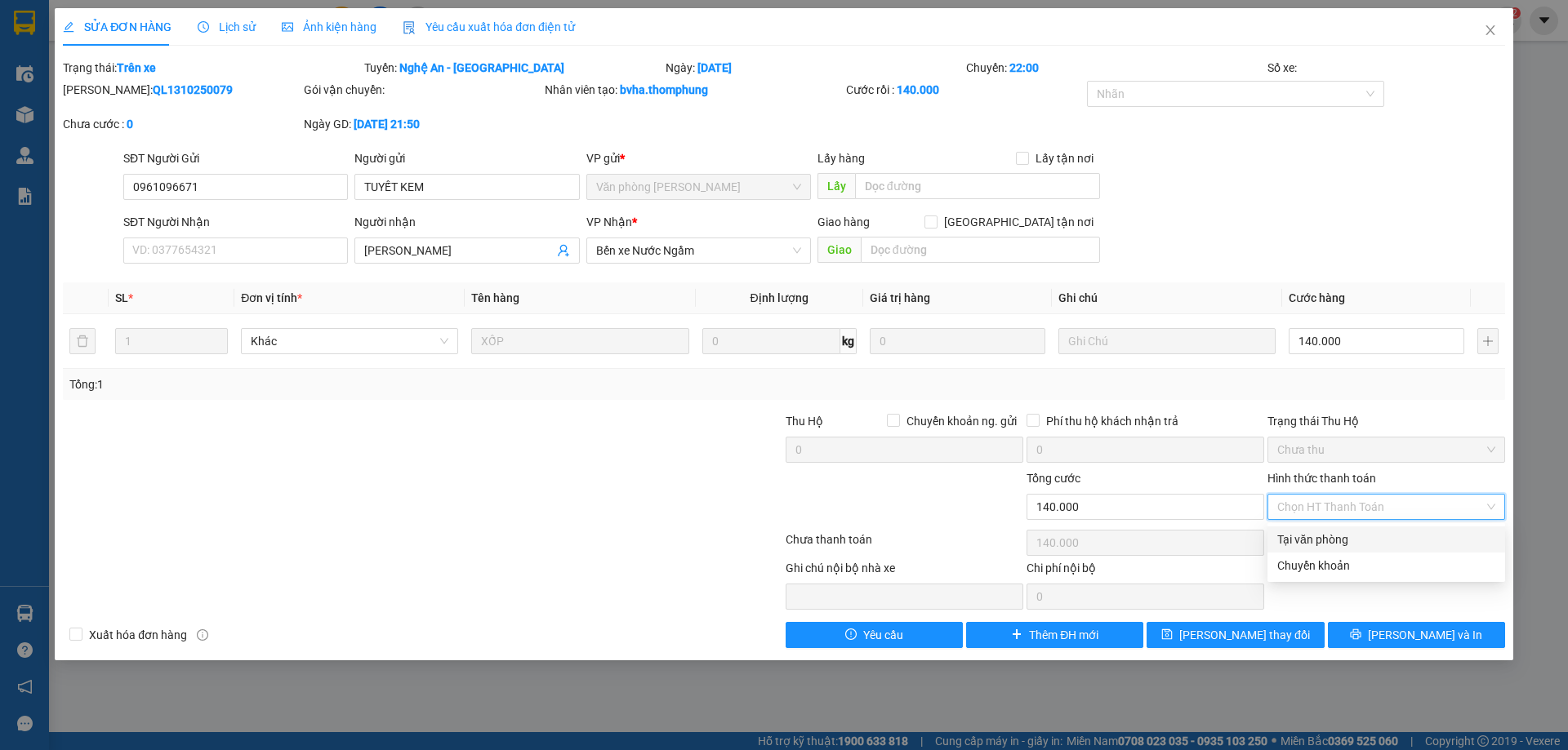
click at [1317, 537] on div "Tại văn phòng" at bounding box center [1386, 538] width 218 height 18
type input "0"
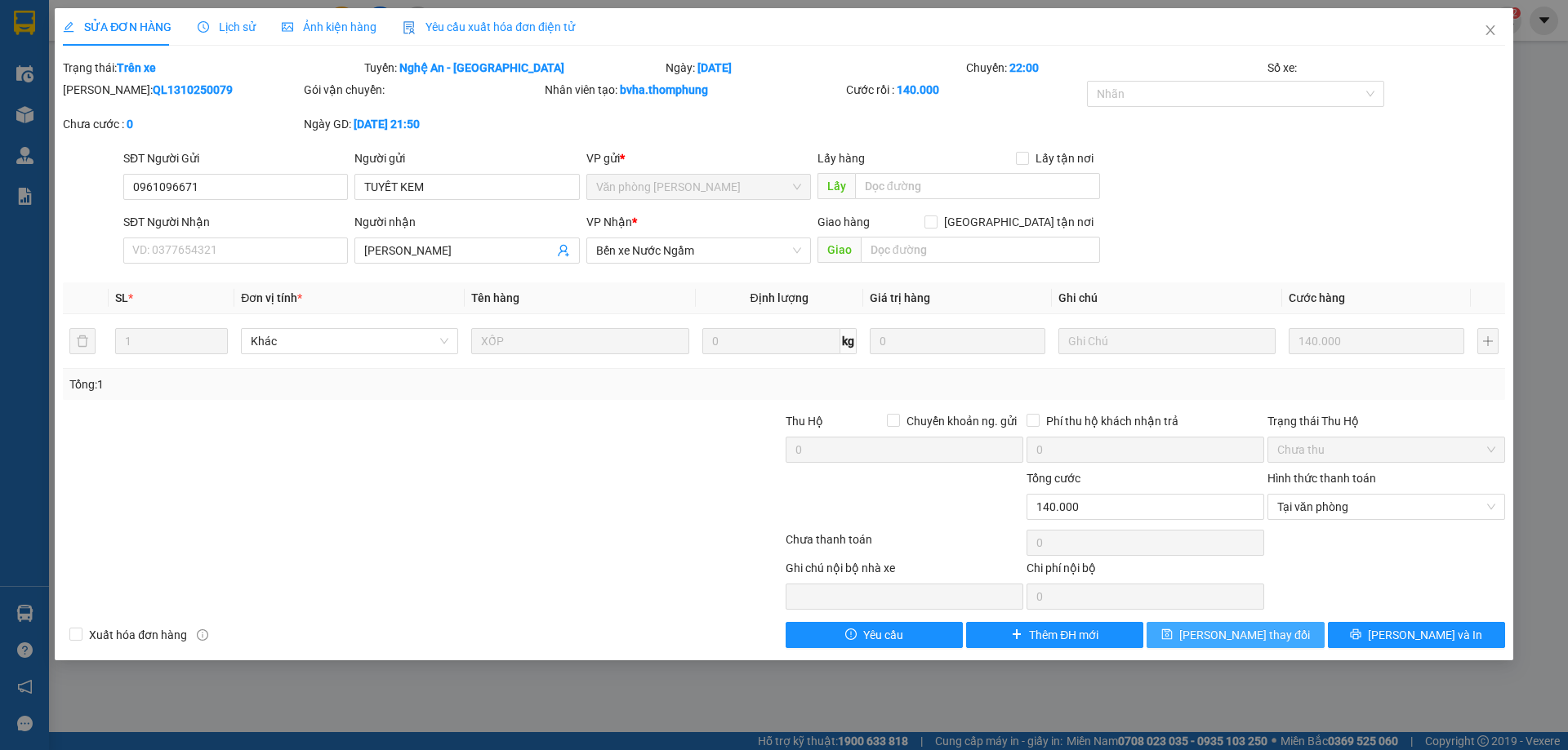
click at [1257, 638] on span "[PERSON_NAME] thay đổi" at bounding box center [1244, 635] width 130 height 18
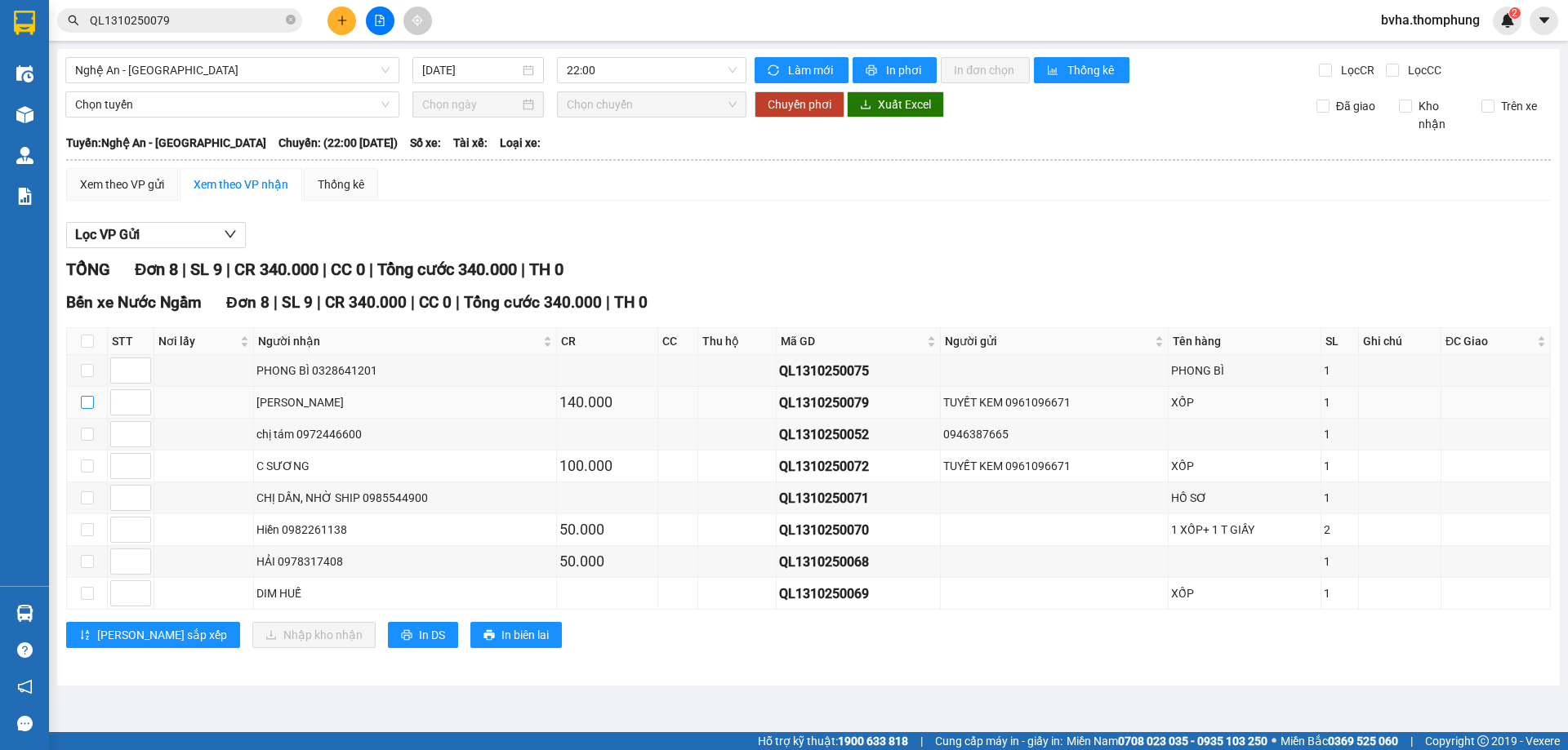
click at [83, 399] on input "checkbox" at bounding box center [87, 403] width 13 height 13
checkbox input "true"
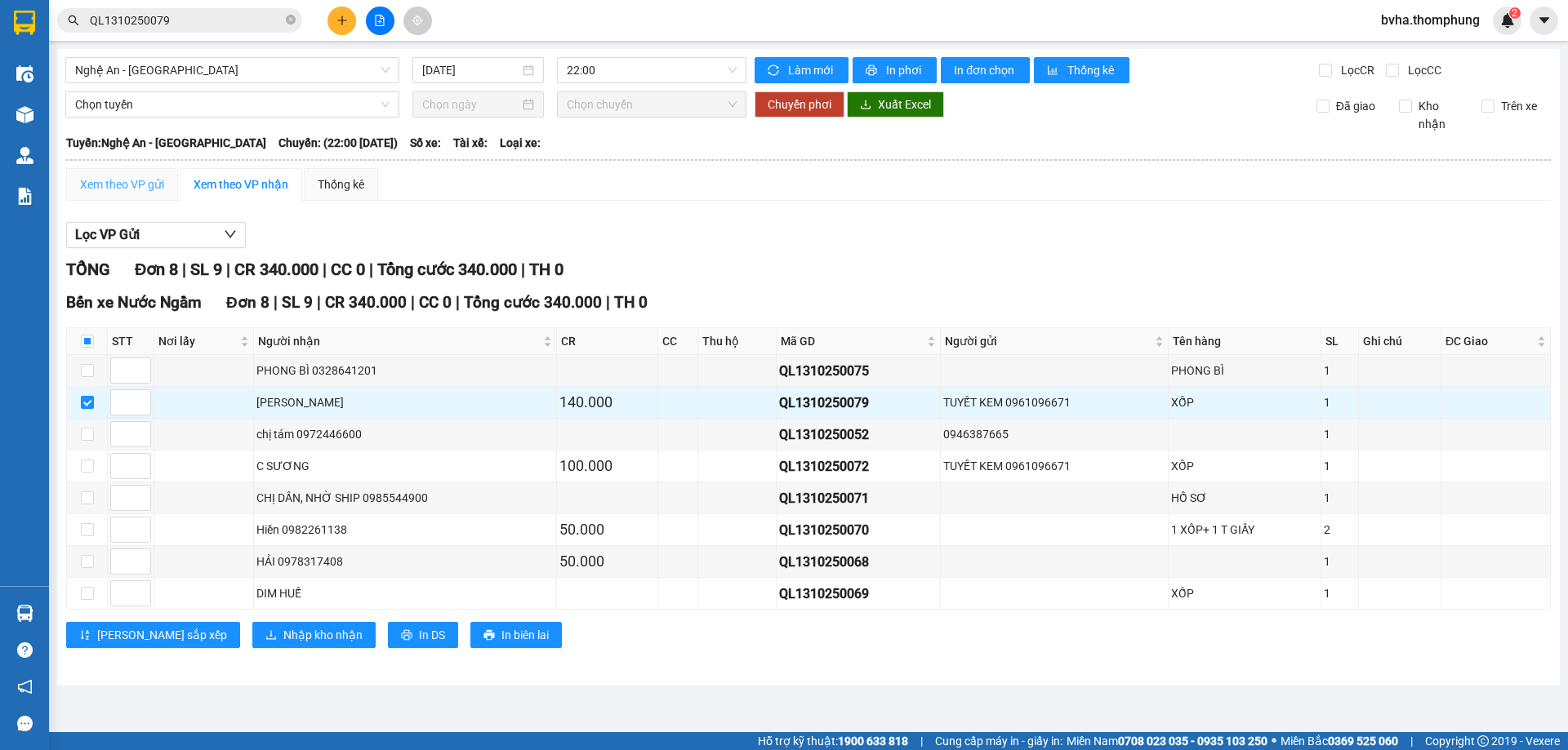
click at [108, 174] on div "Xem theo VP gửi" at bounding box center [122, 184] width 112 height 32
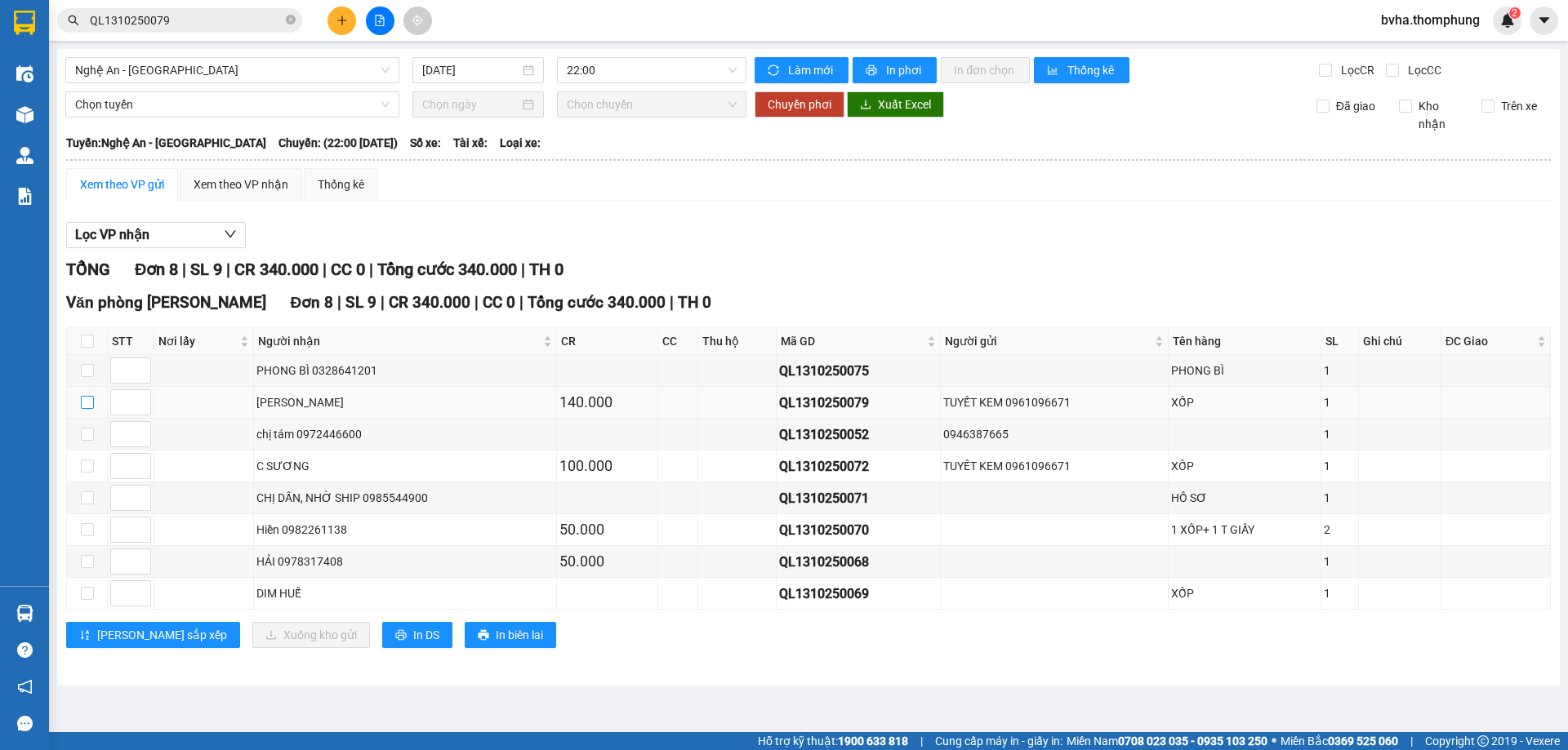
click at [85, 404] on input "checkbox" at bounding box center [87, 403] width 13 height 13
checkbox input "true"
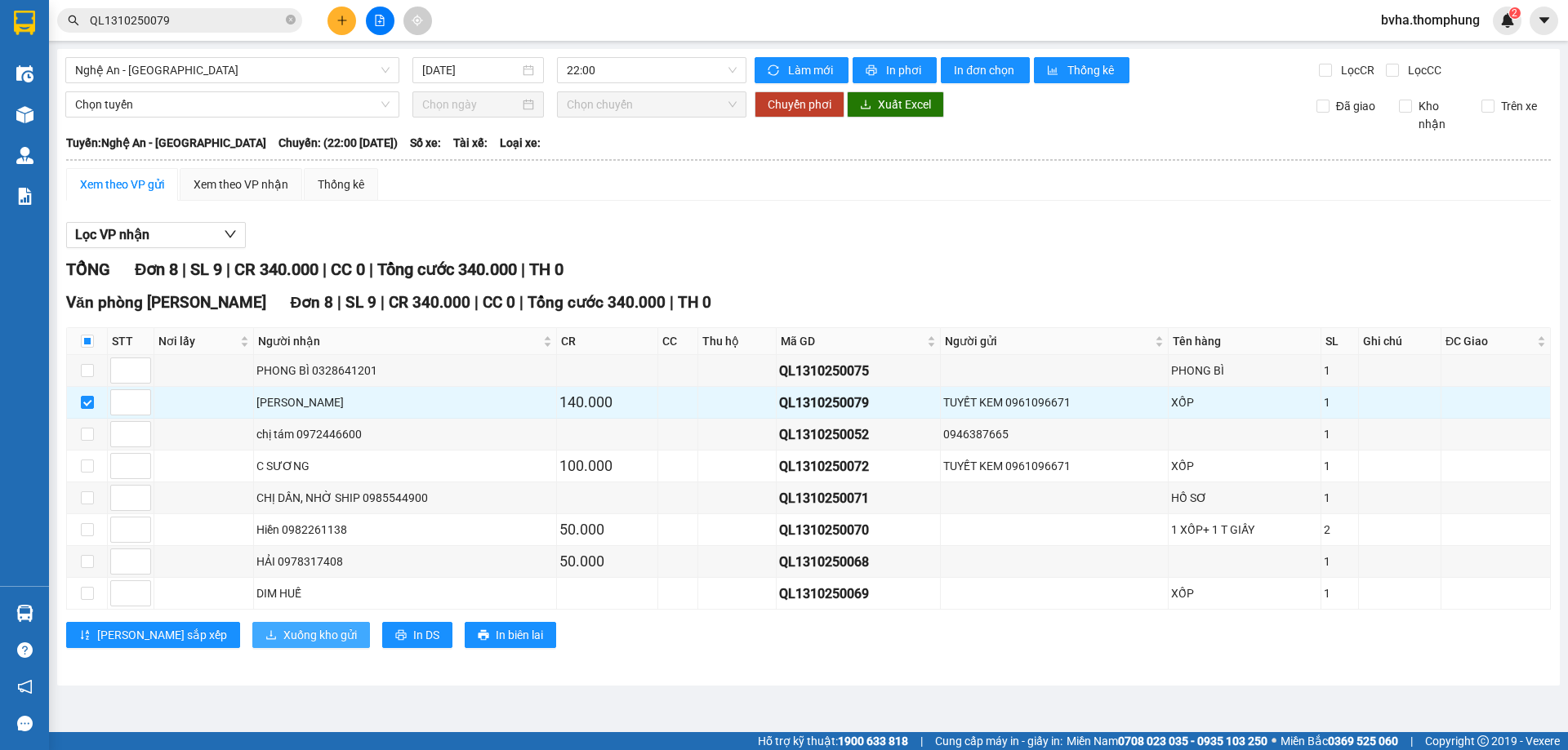
click at [286, 634] on span "Xuống kho gửi" at bounding box center [321, 635] width 74 height 18
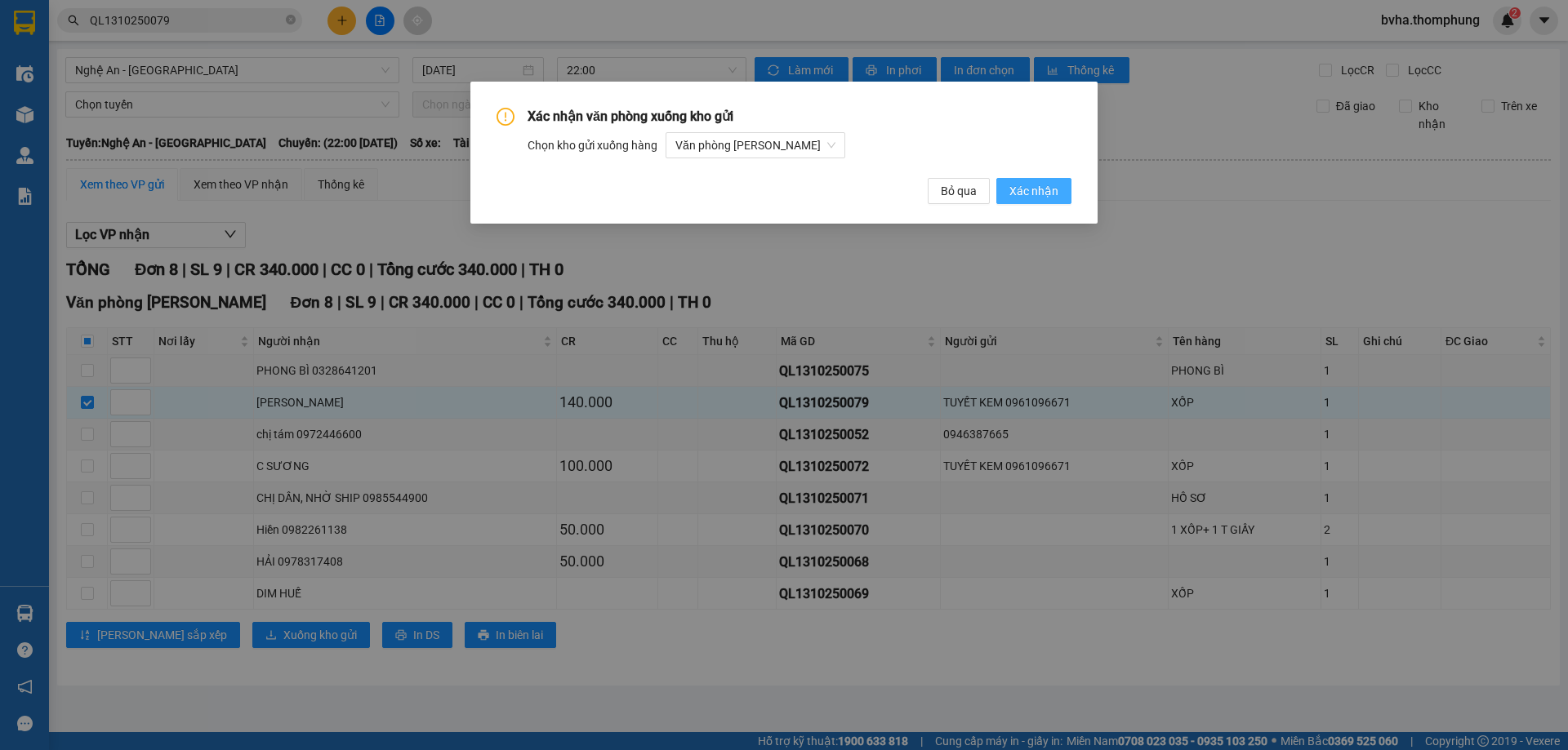
click at [1039, 186] on span "Xác nhận" at bounding box center [1033, 190] width 49 height 18
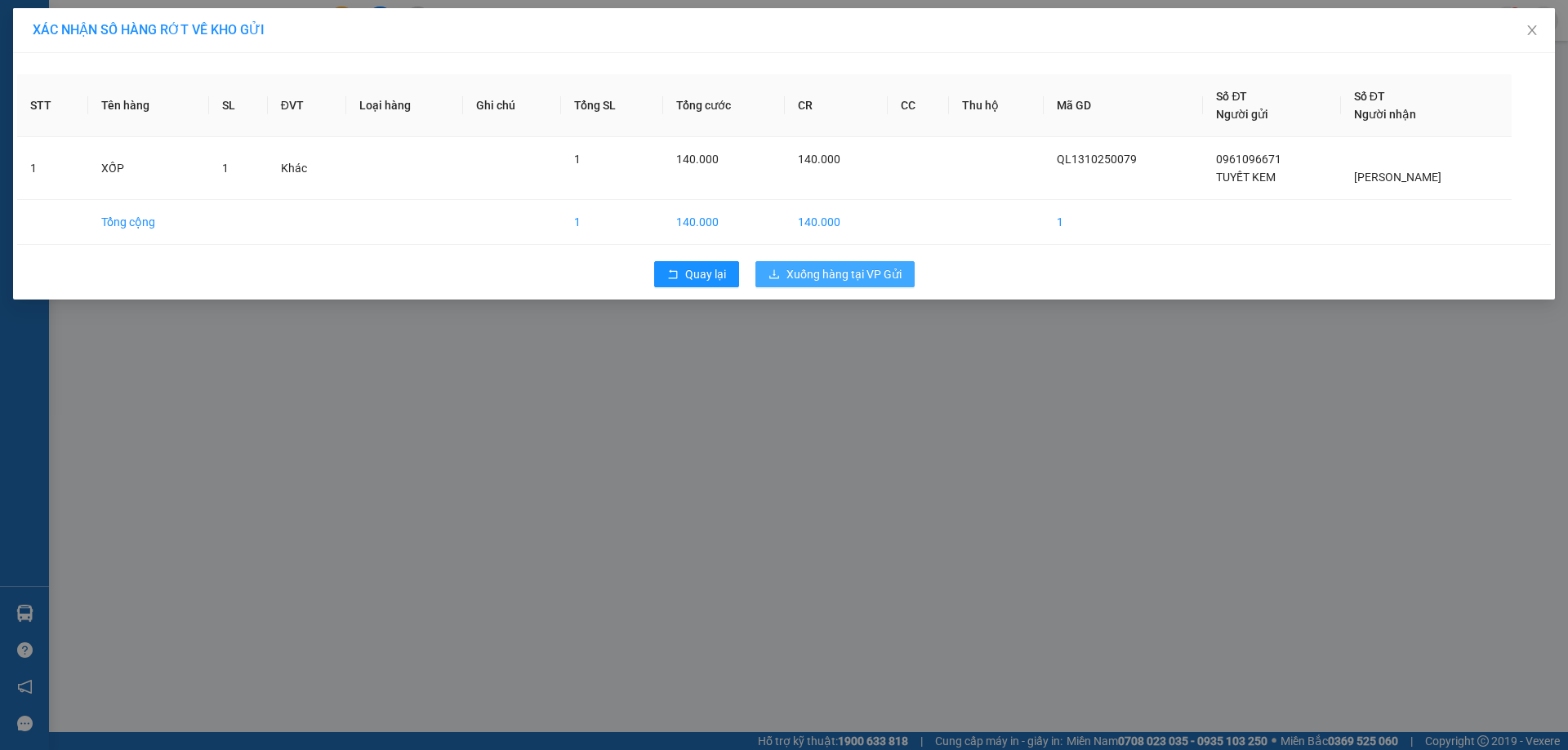
click at [806, 280] on span "Xuống hàng tại VP Gửi" at bounding box center [844, 273] width 115 height 18
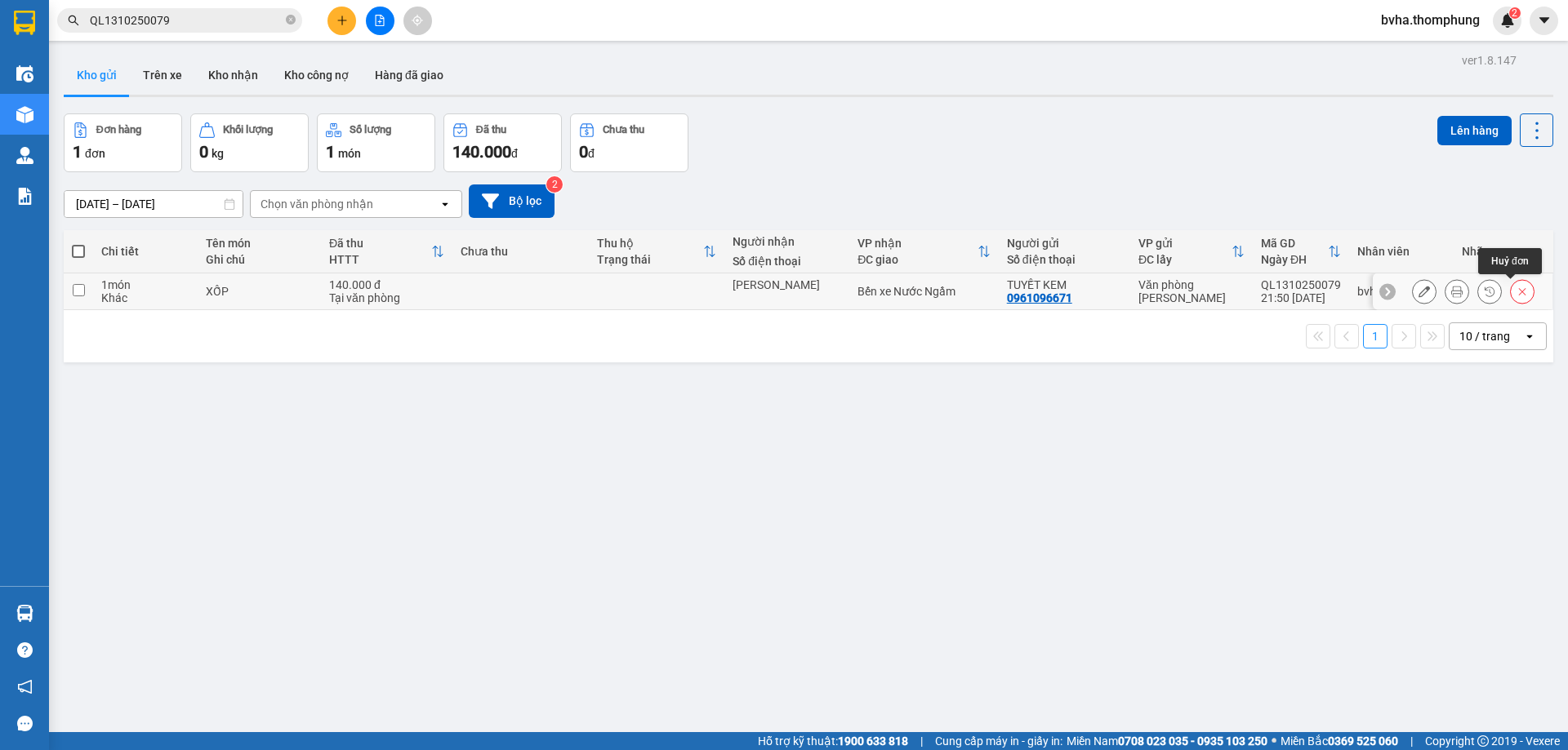
click at [1519, 288] on icon at bounding box center [1523, 292] width 7 height 7
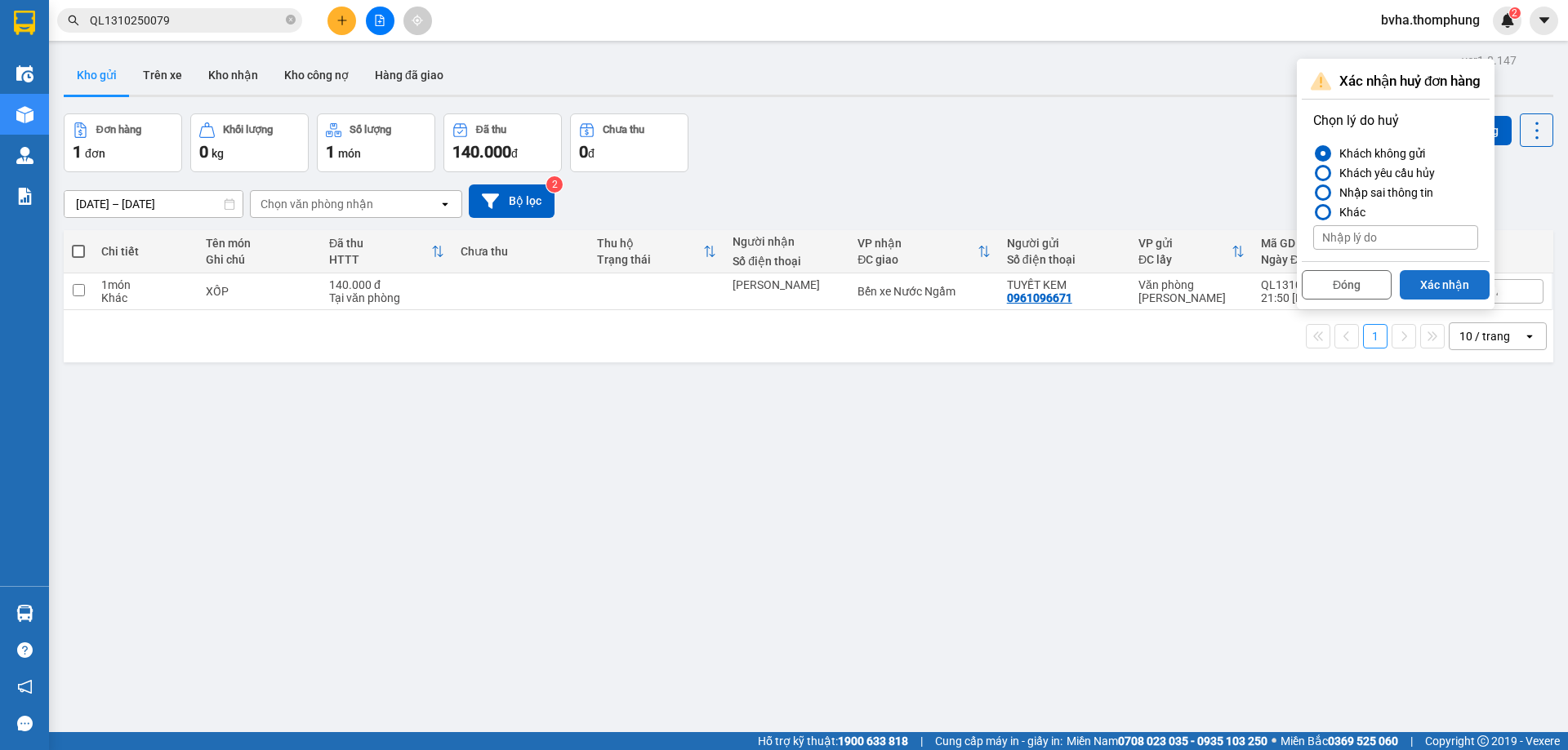
click at [1429, 289] on button "Xác nhận" at bounding box center [1444, 285] width 90 height 30
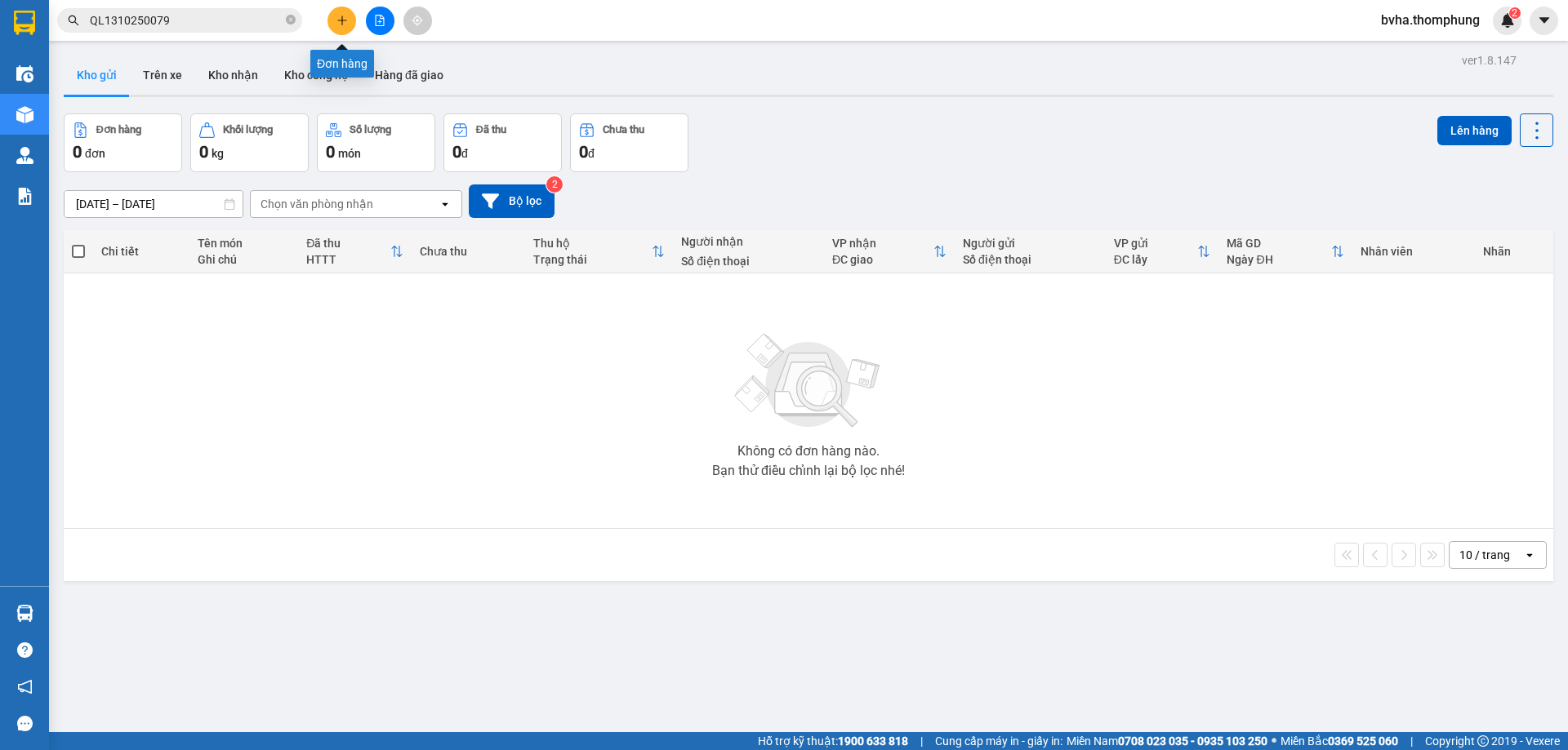
click at [342, 26] on button at bounding box center [341, 20] width 29 height 29
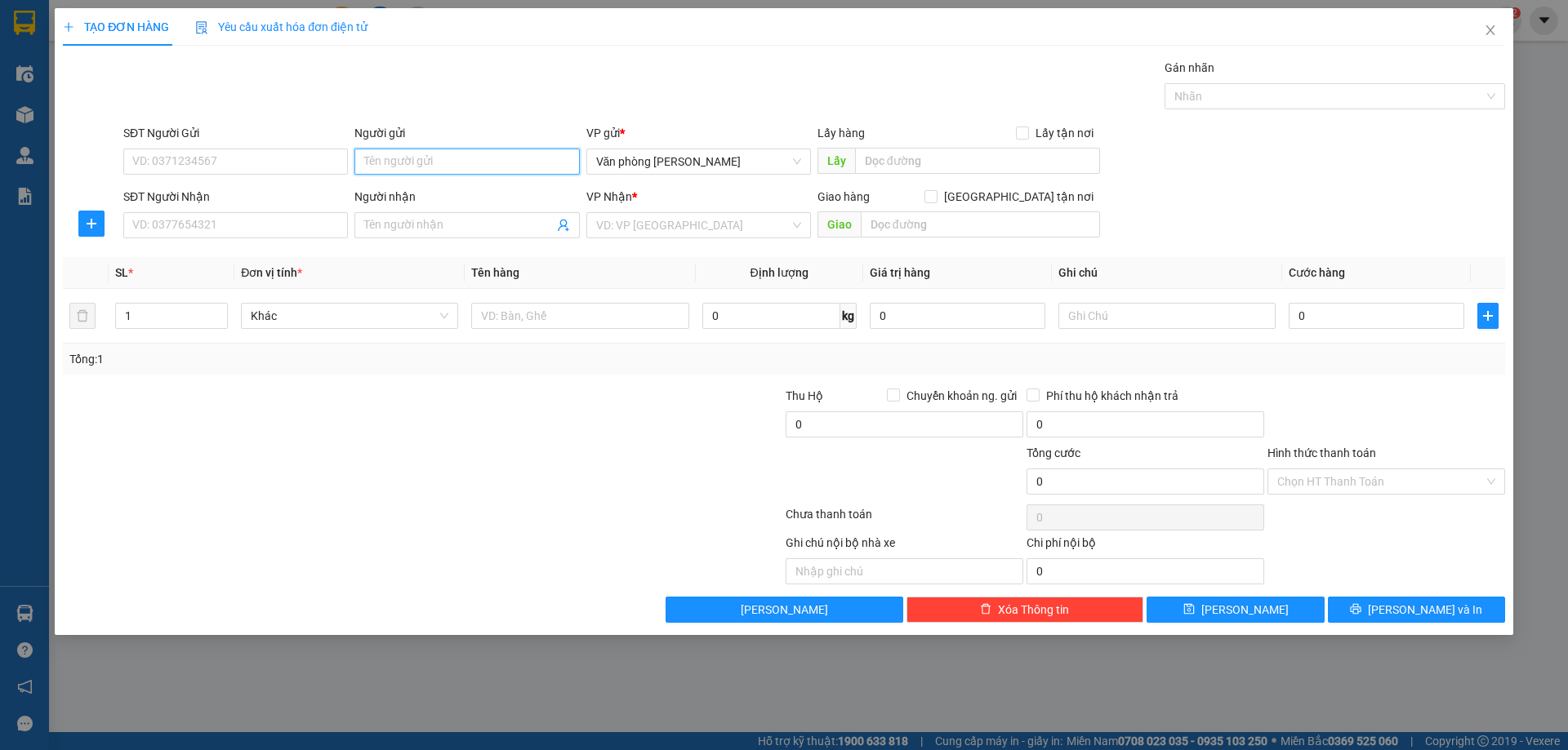
click at [400, 150] on input "Người gửi" at bounding box center [467, 162] width 225 height 26
type input "TUYẾT"
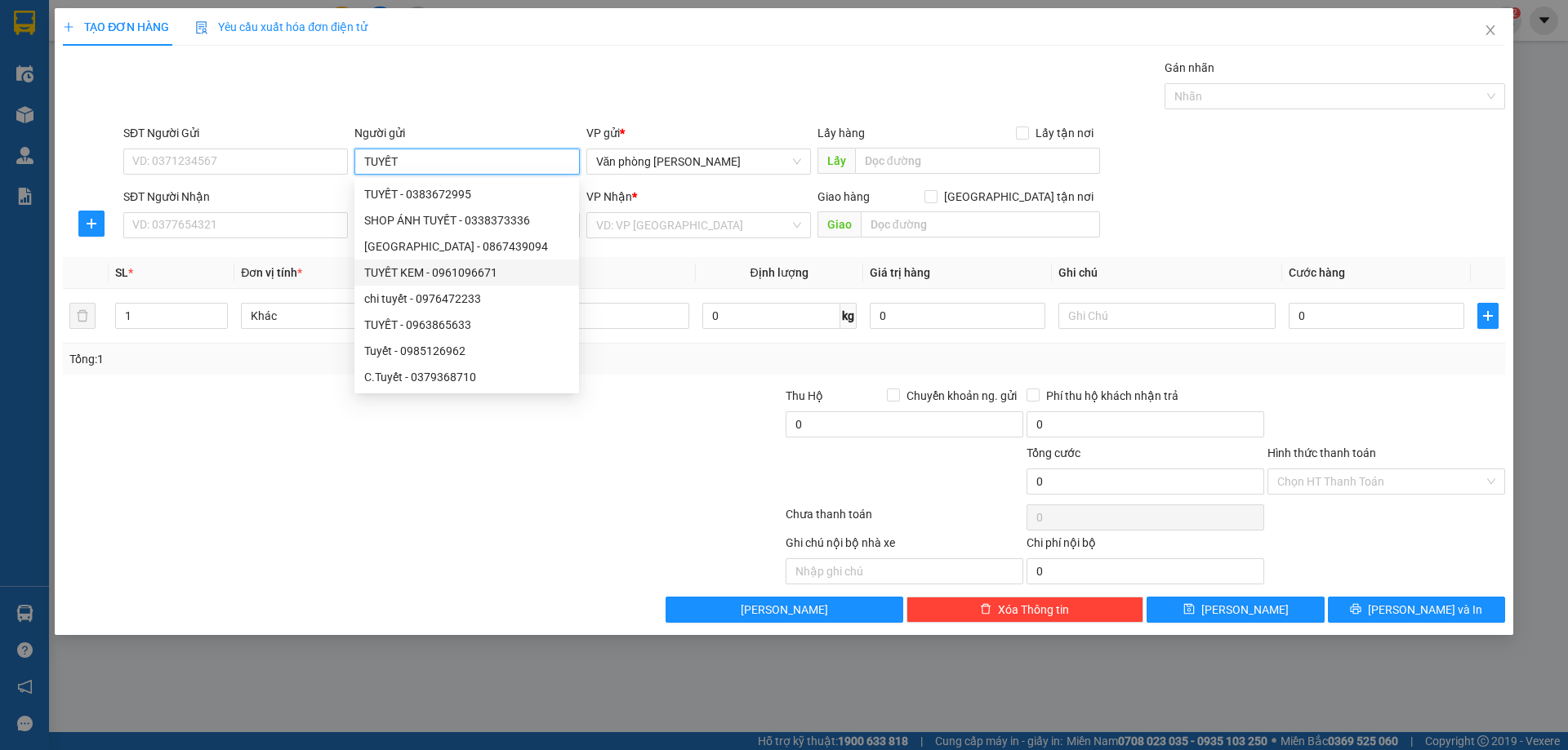
click at [419, 261] on div "TUYẾT KEM - 0961096671" at bounding box center [467, 272] width 225 height 26
type input "0961096671"
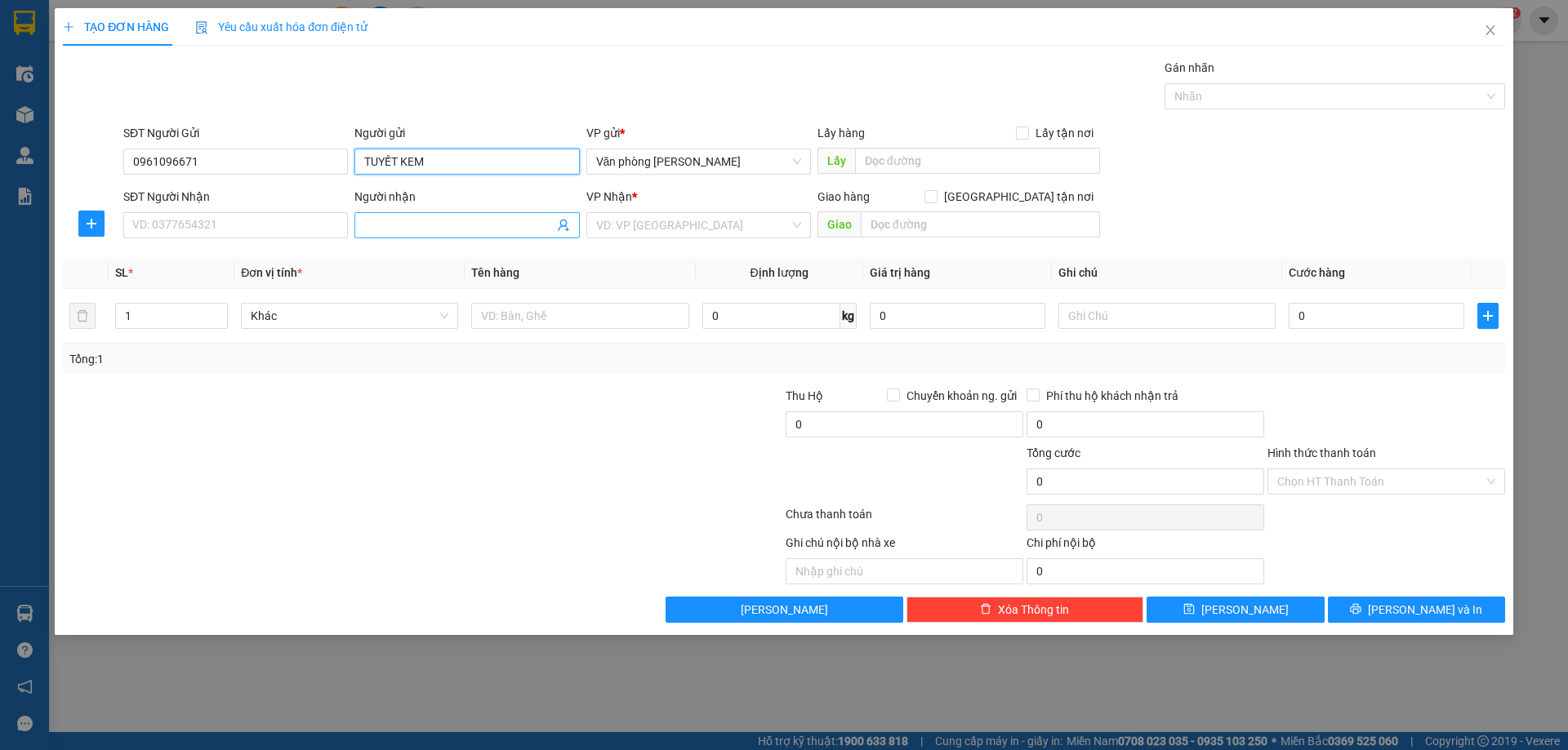
type input "TUYẾT KEM"
click at [480, 227] on input "Người nhận" at bounding box center [458, 224] width 188 height 18
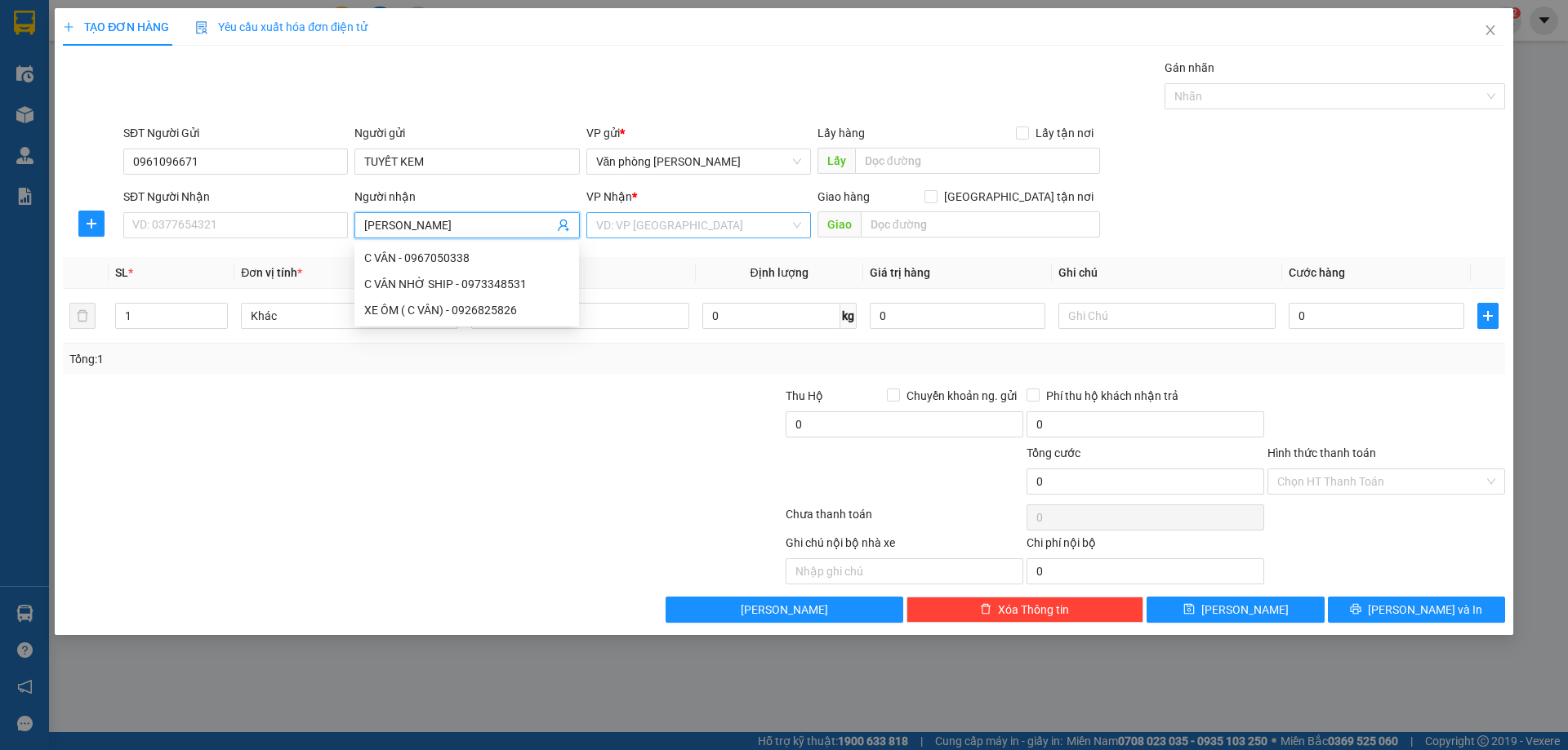
type input "[PERSON_NAME]"
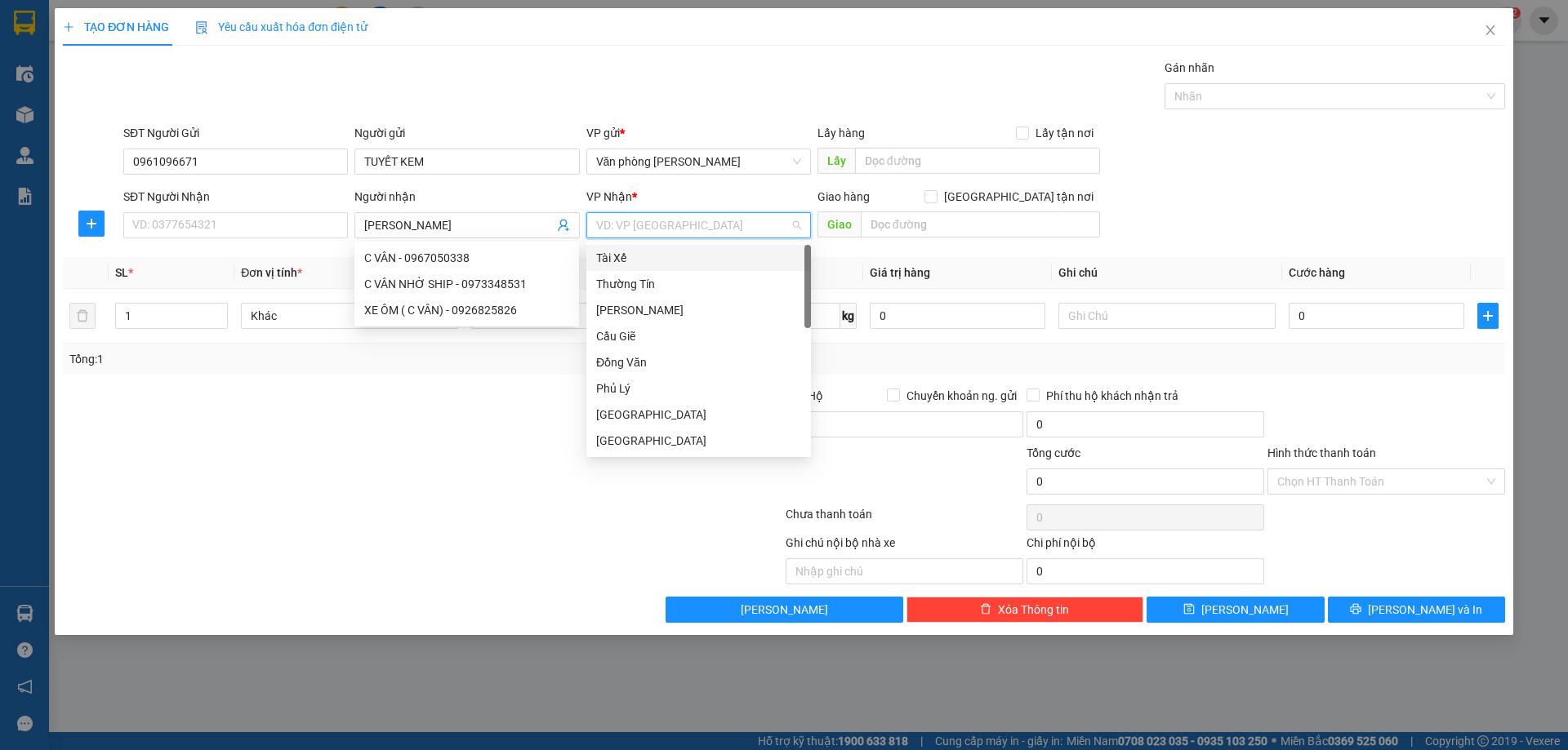
click at [665, 231] on input "search" at bounding box center [692, 225] width 193 height 25
type input "B"
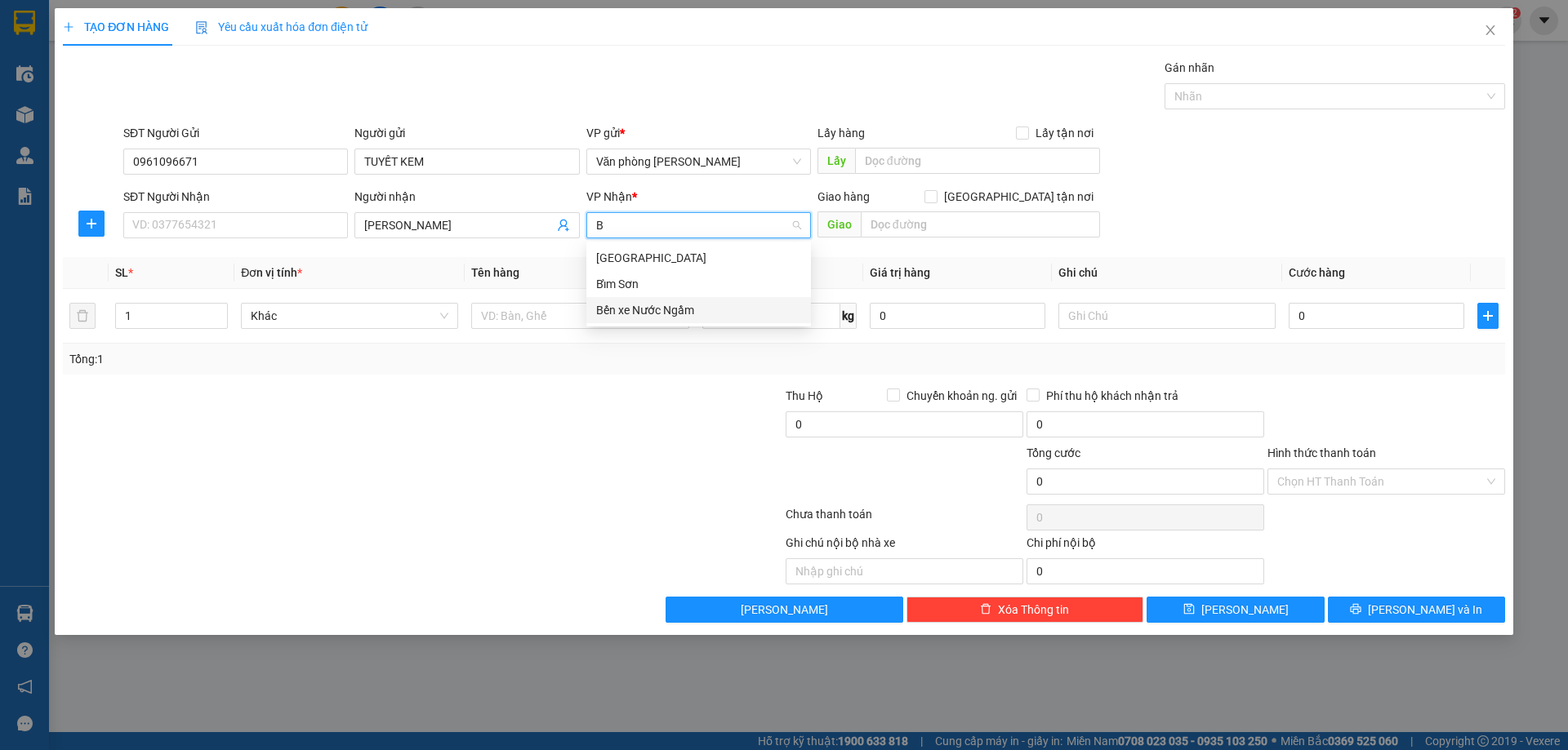
click at [601, 308] on div "Bến xe Nước Ngầm" at bounding box center [699, 309] width 205 height 18
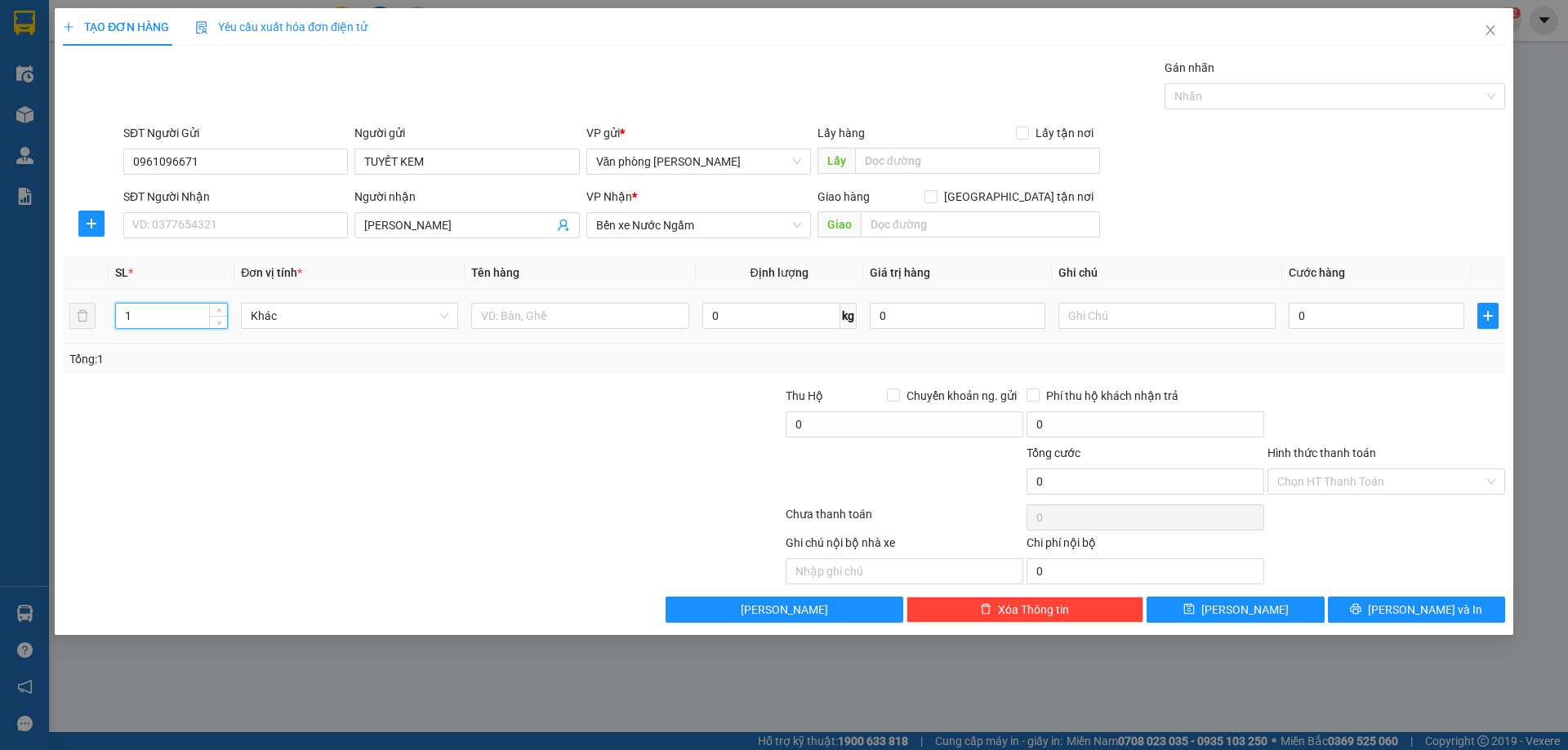
drag, startPoint x: 155, startPoint y: 306, endPoint x: 94, endPoint y: 327, distance: 64.5
click at [97, 327] on tr "1 Khác 0 kg 0 0" at bounding box center [784, 316] width 1442 height 54
type input "2"
click at [584, 321] on input "text" at bounding box center [579, 316] width 217 height 26
type input "XỐP"
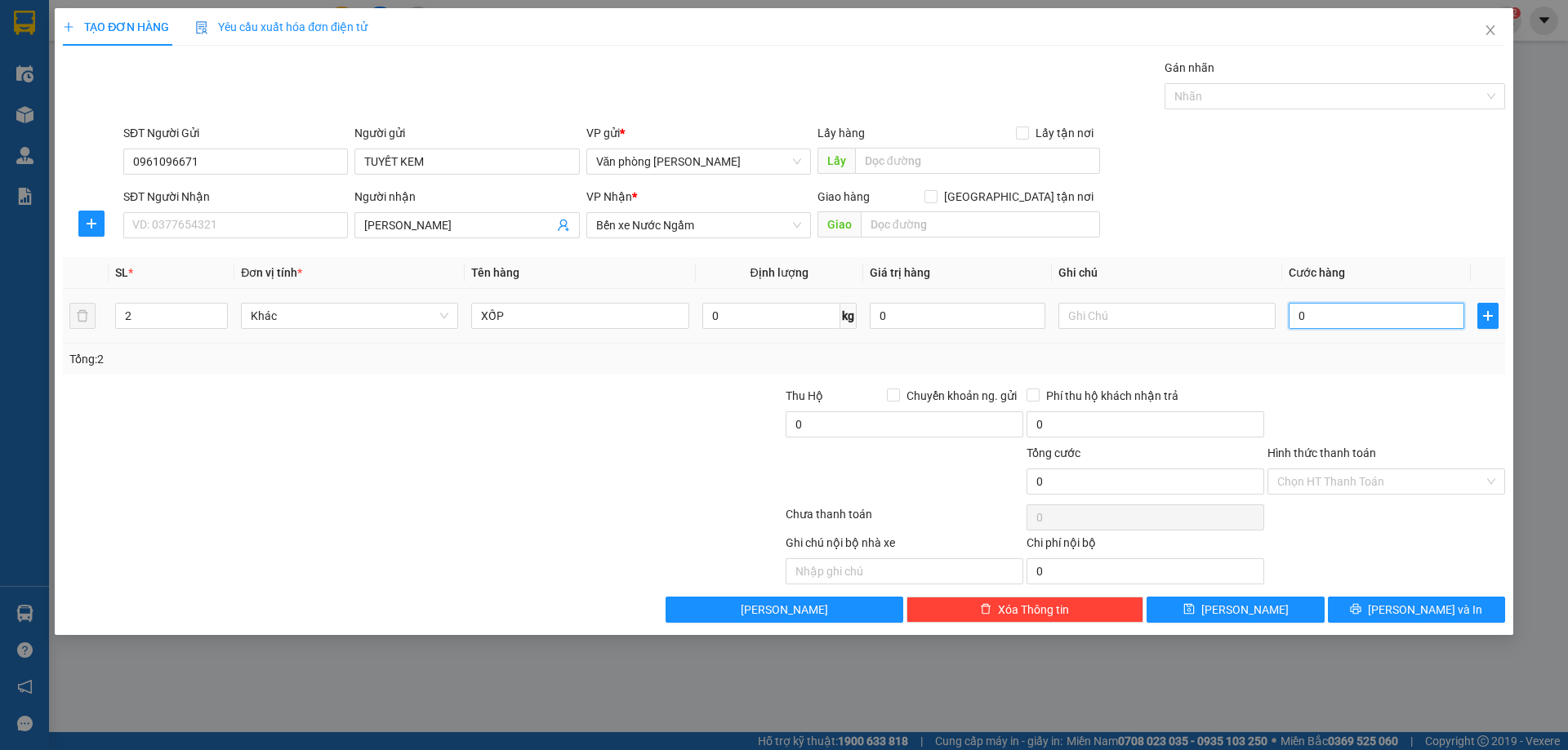
click at [1359, 305] on input "0" at bounding box center [1377, 316] width 176 height 26
type input "1"
type input "14"
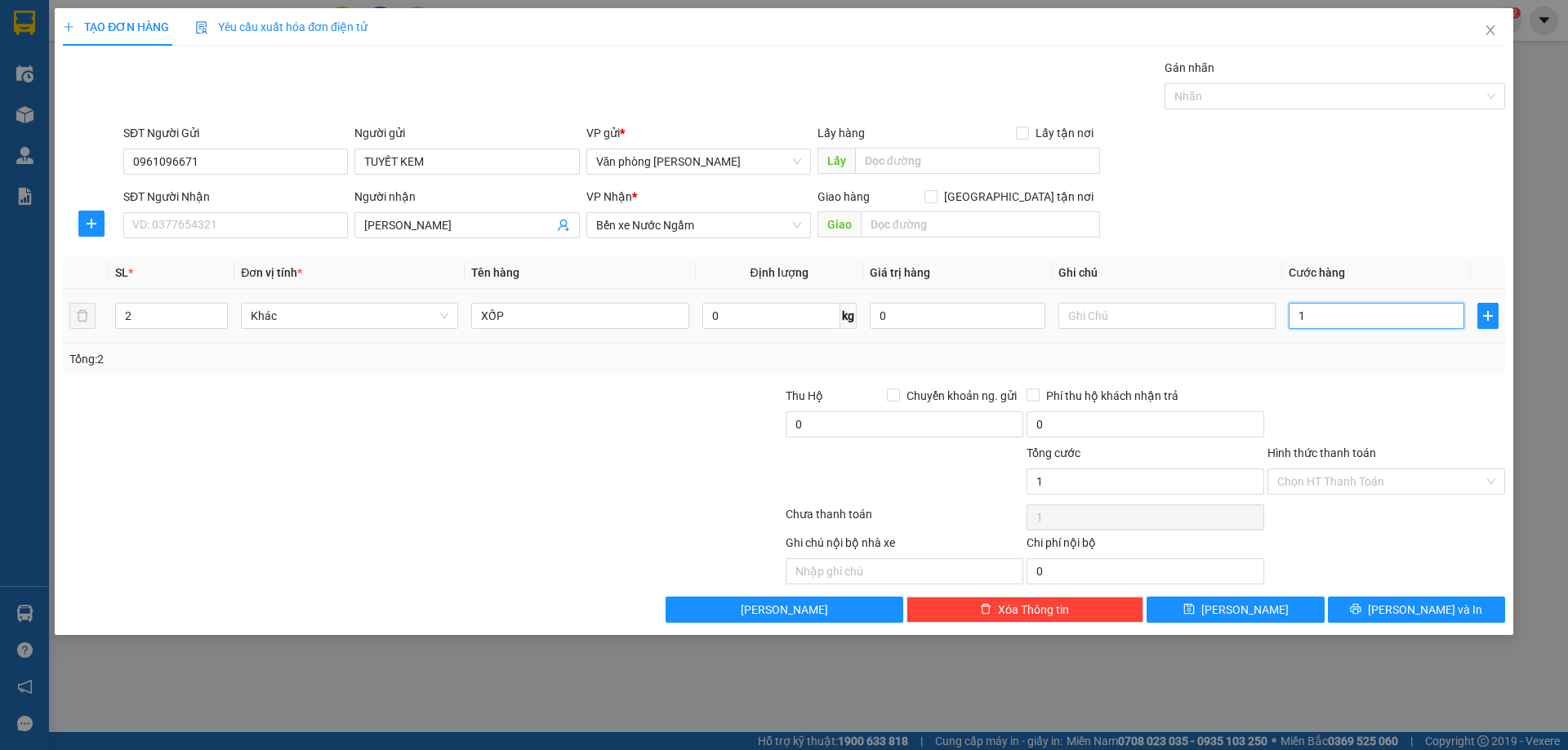
type input "14"
type input "140"
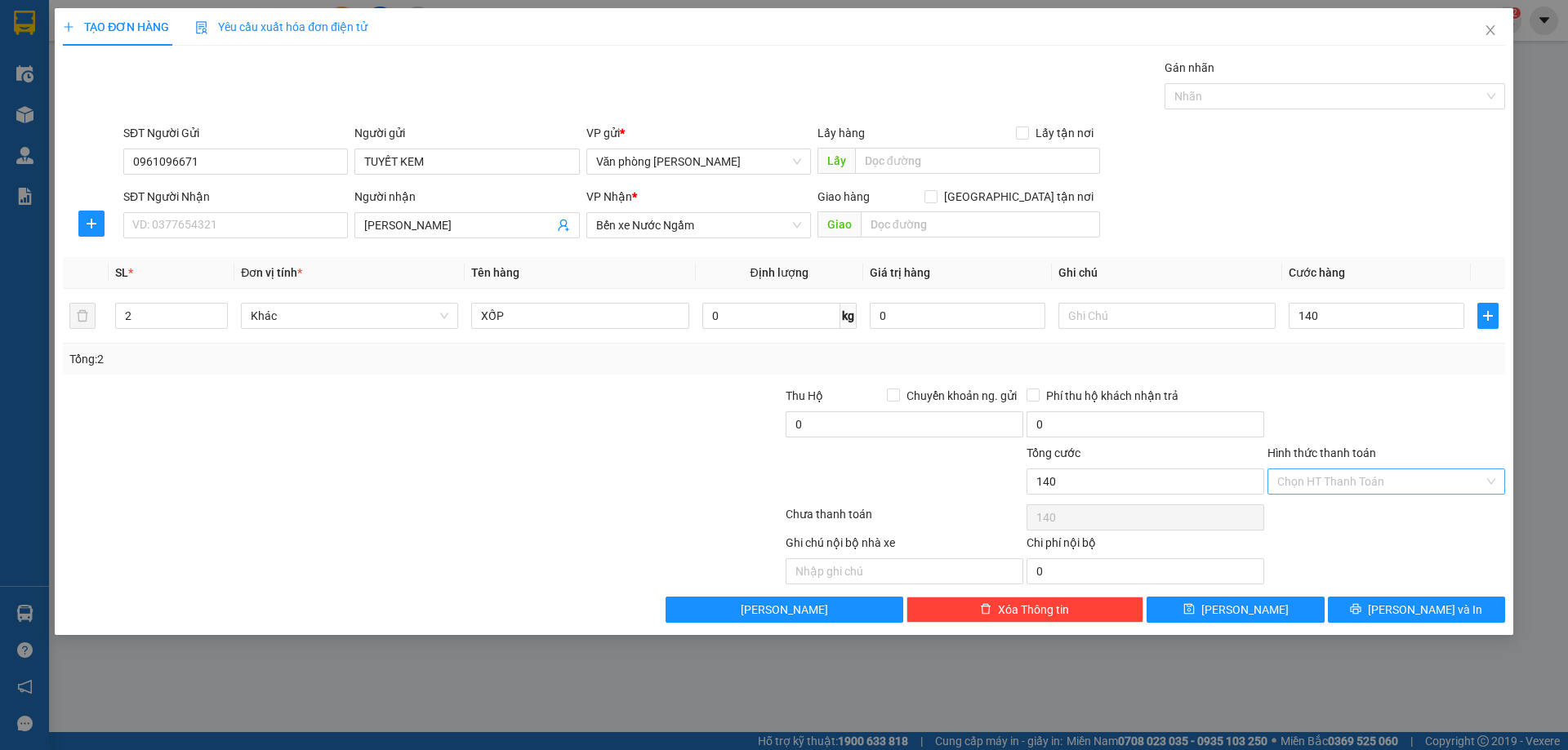
type input "140.000"
click at [1301, 479] on input "Hình thức thanh toán" at bounding box center [1380, 481] width 207 height 25
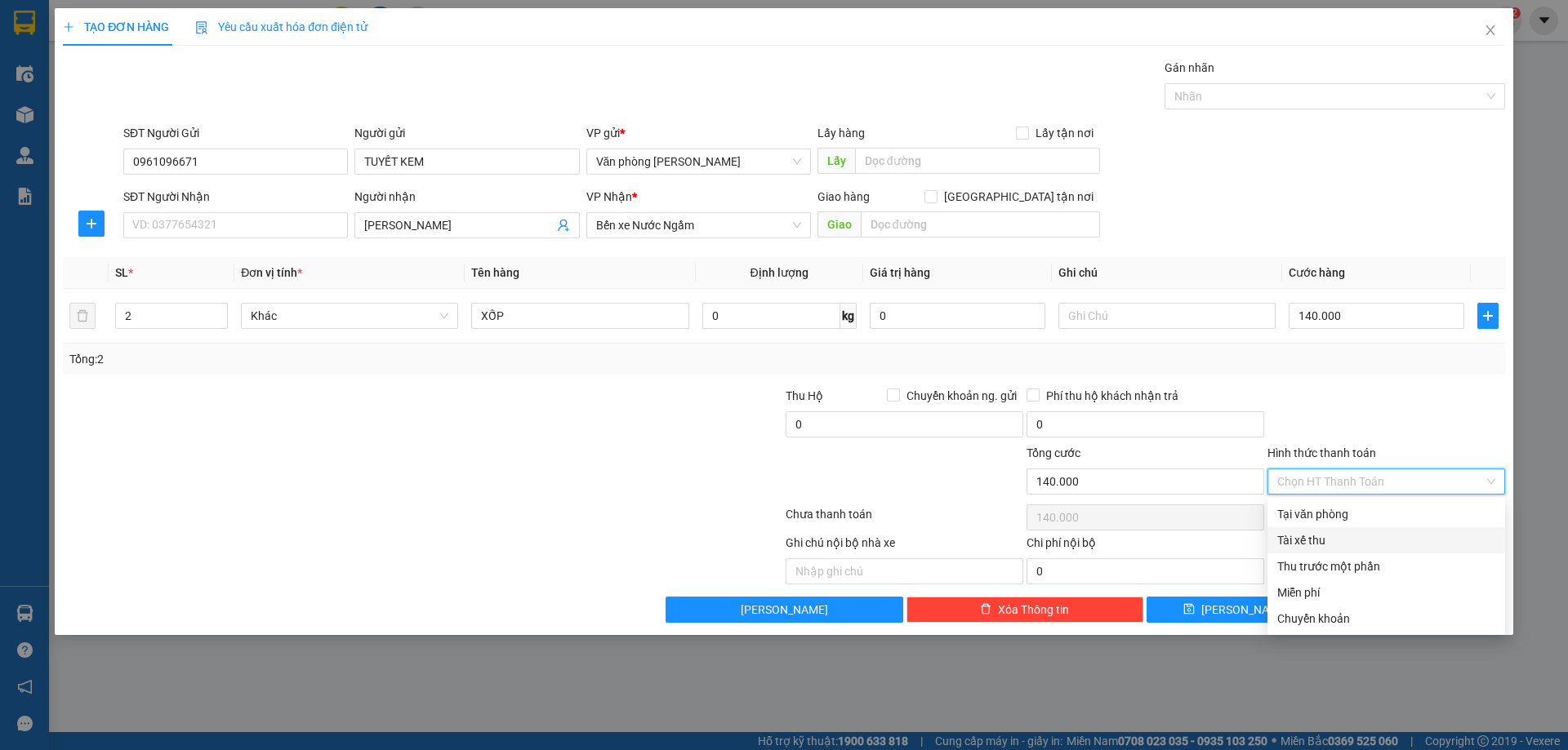
click at [1304, 540] on div "Tài xế thu" at bounding box center [1386, 539] width 218 height 18
type input "0"
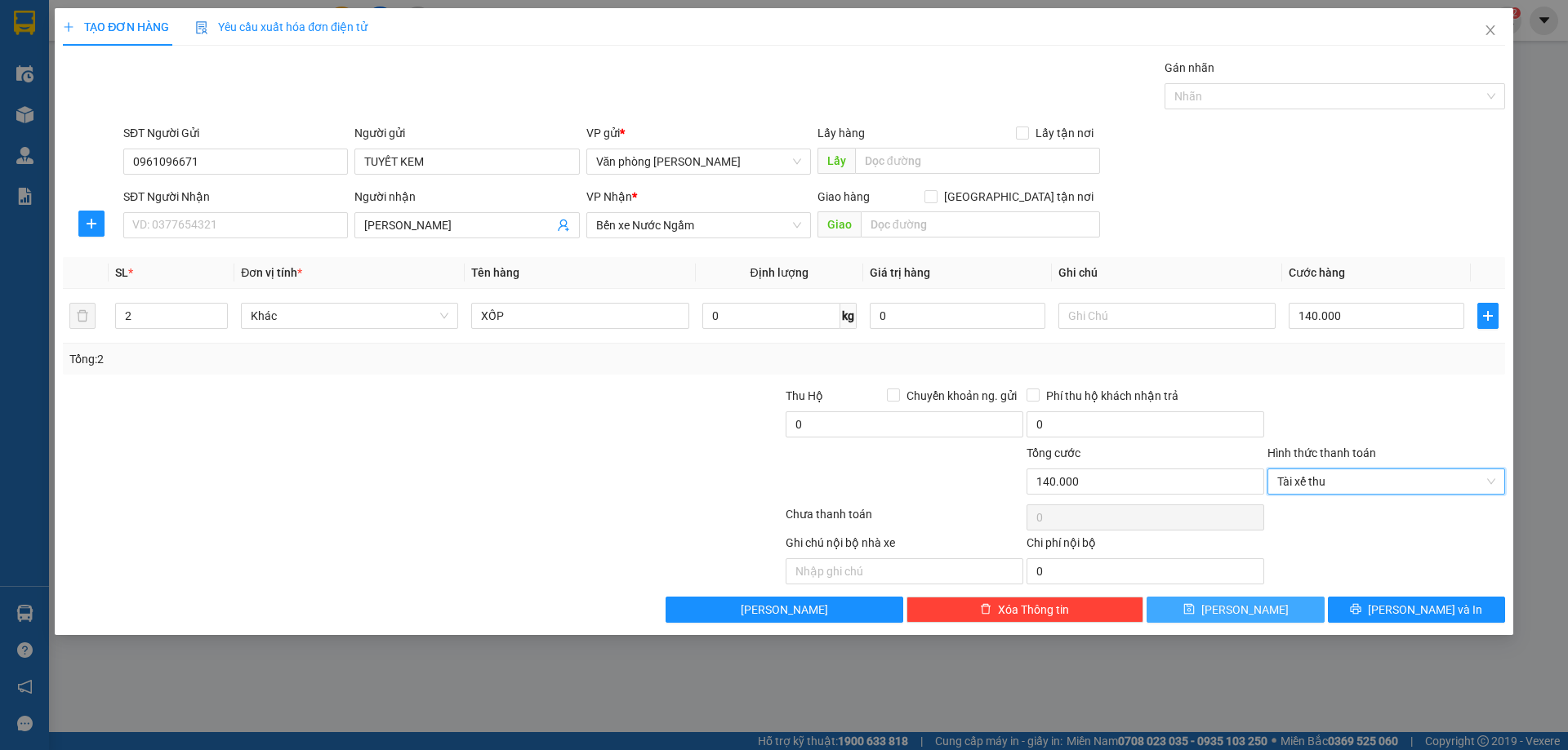
click at [1195, 611] on icon "save" at bounding box center [1189, 609] width 11 height 11
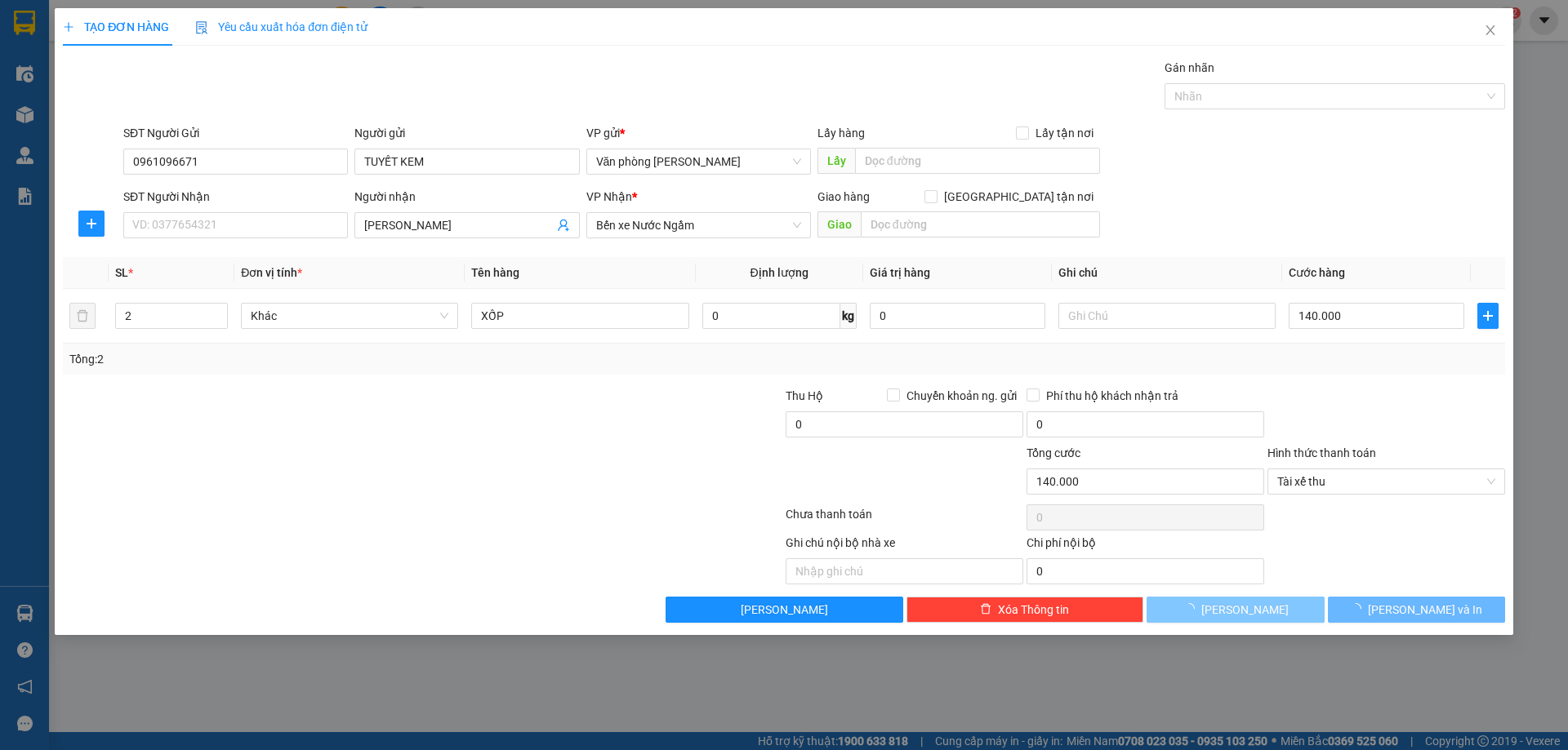
type input "1"
type input "0"
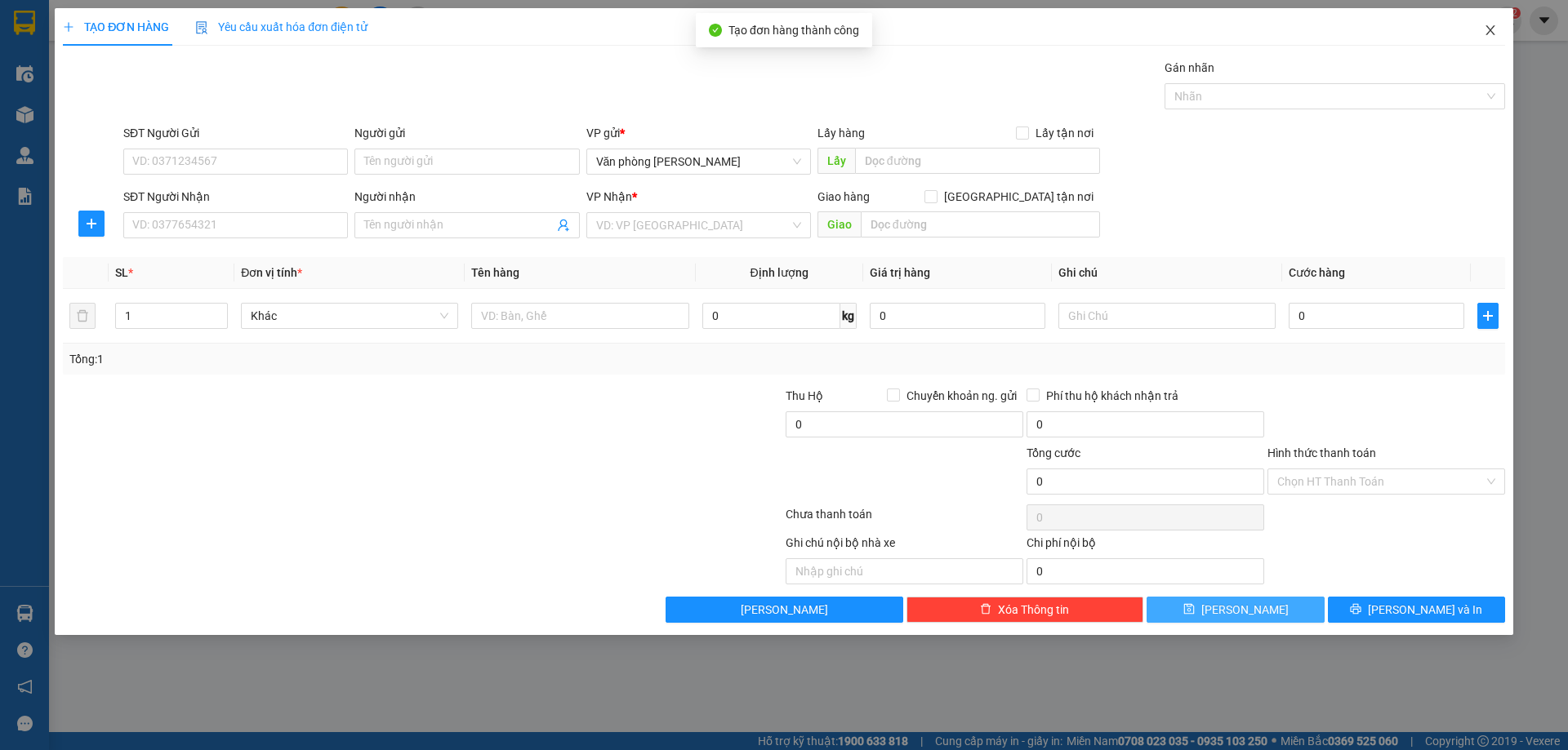
click at [1492, 31] on icon "close" at bounding box center [1490, 30] width 13 height 13
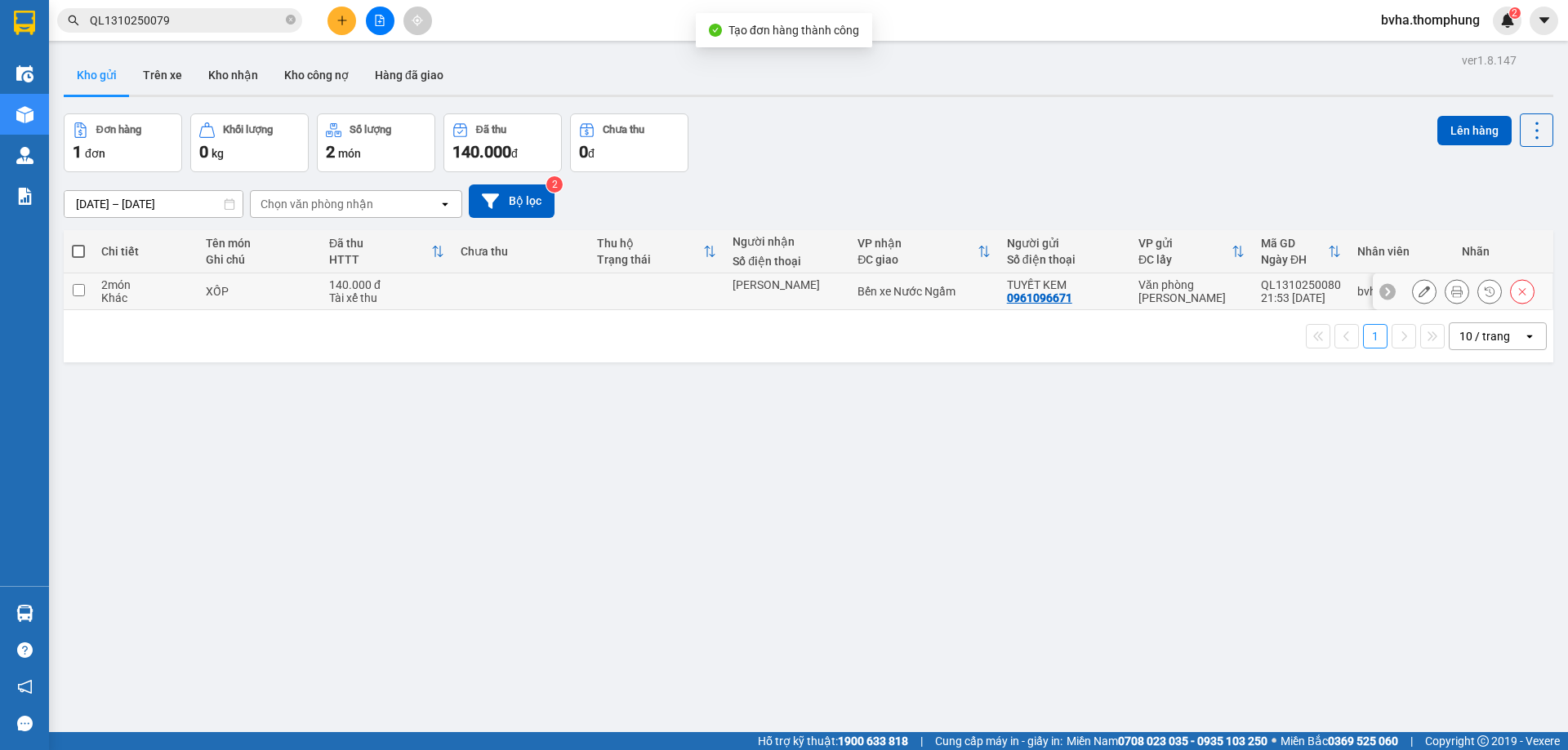
click at [297, 296] on div "XỐP" at bounding box center [260, 291] width 107 height 13
checkbox input "true"
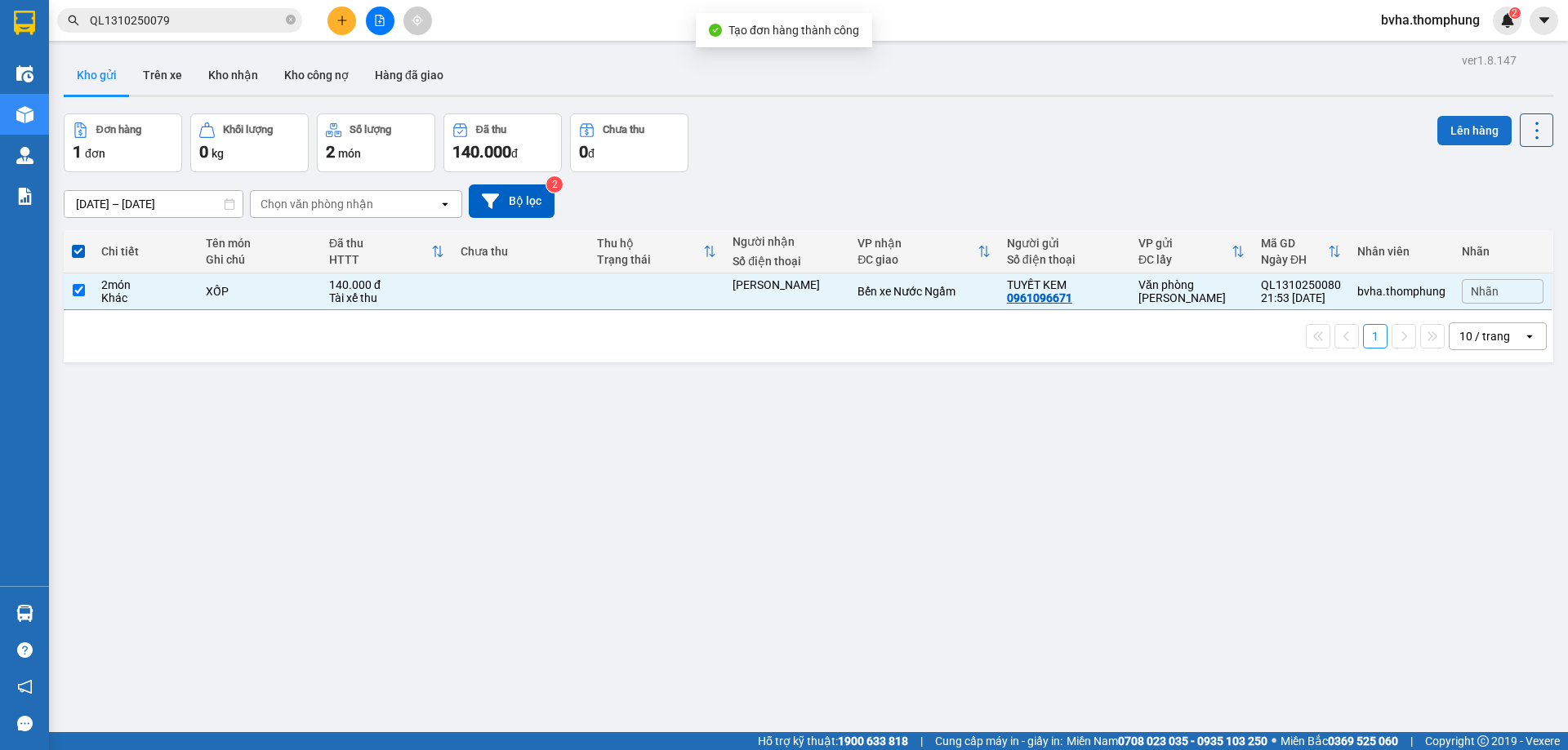
click at [1465, 130] on button "Lên hàng" at bounding box center [1474, 130] width 74 height 30
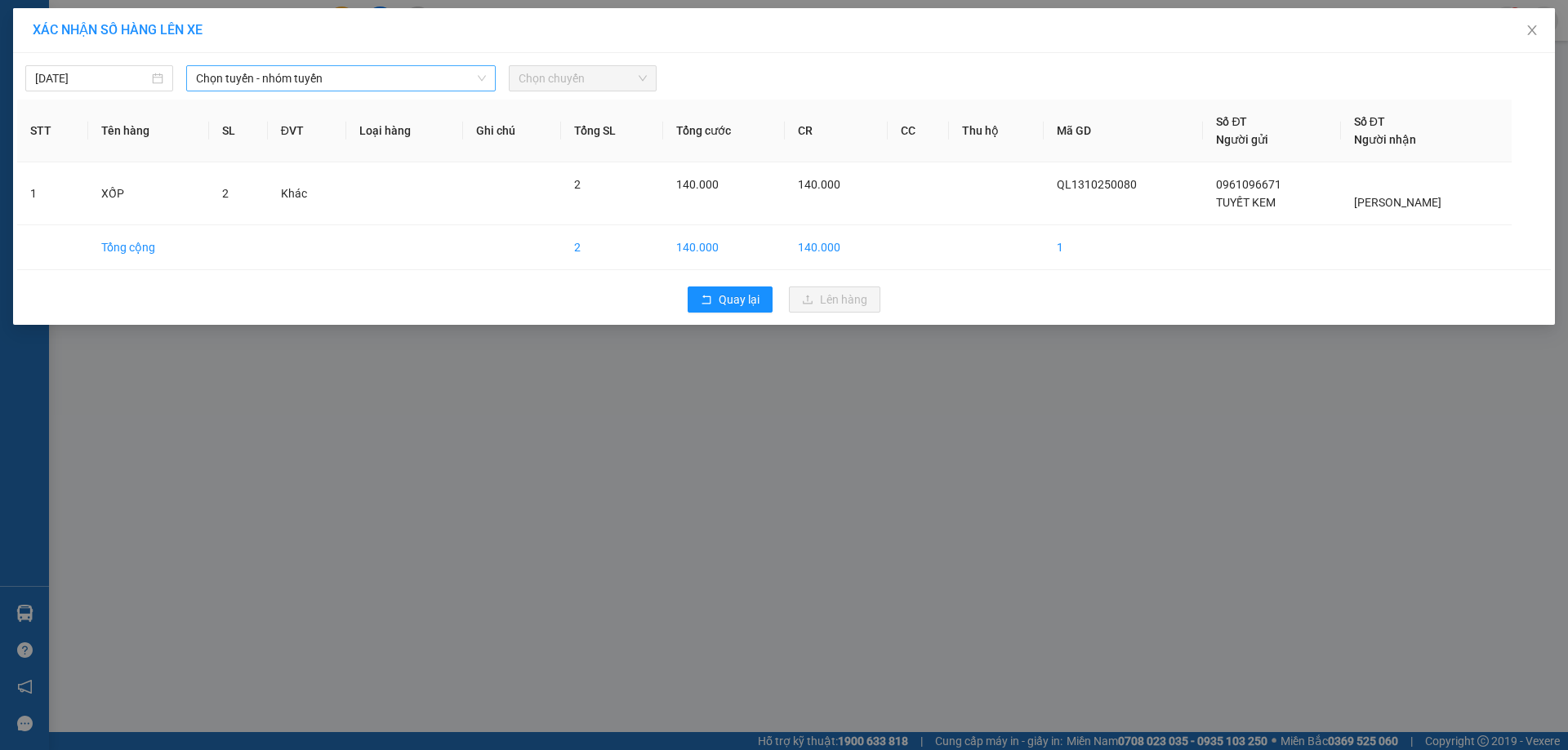
click at [432, 80] on span "Chọn tuyến - nhóm tuyến" at bounding box center [341, 79] width 290 height 25
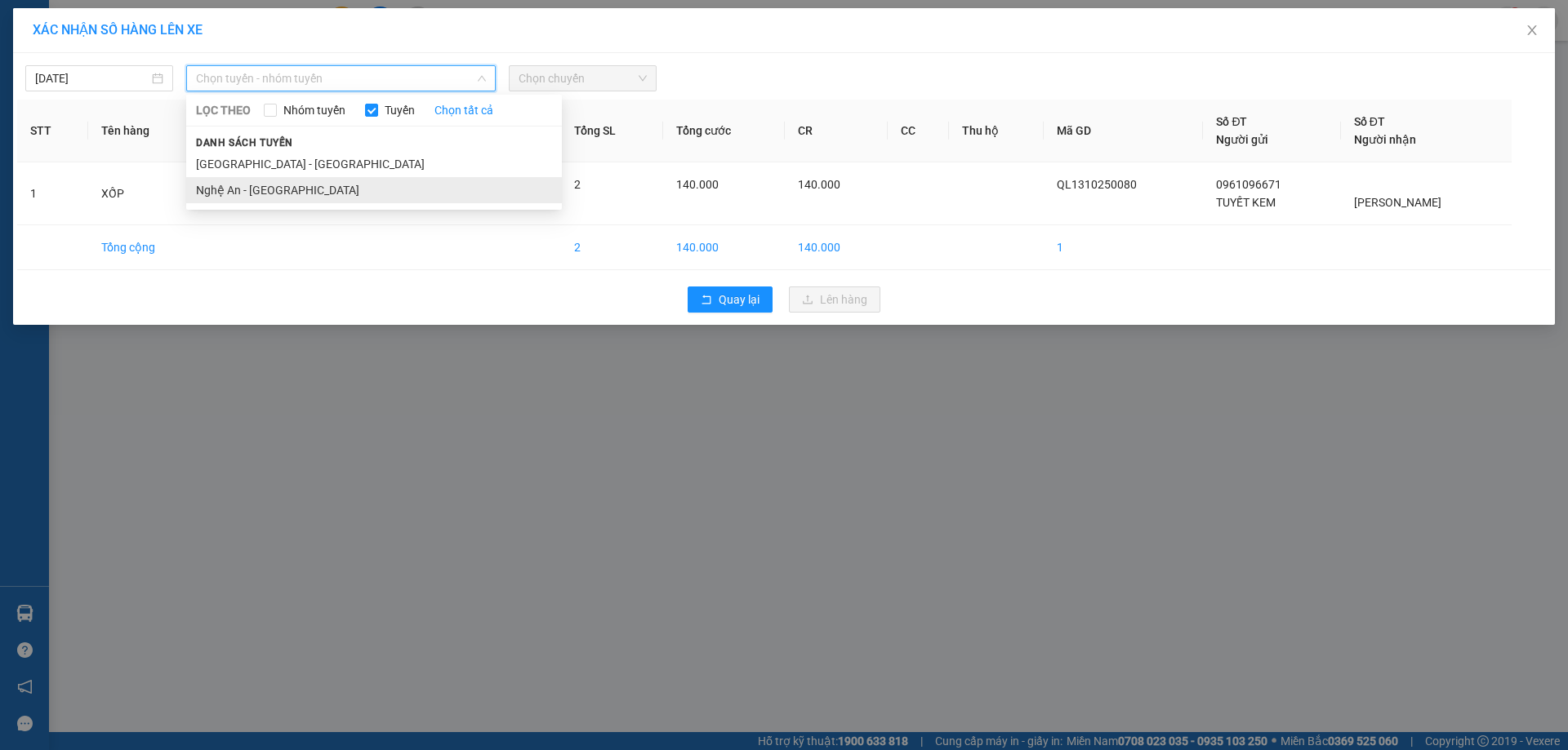
click at [337, 179] on li "Nghệ An - [GEOGRAPHIC_DATA]" at bounding box center [373, 190] width 376 height 26
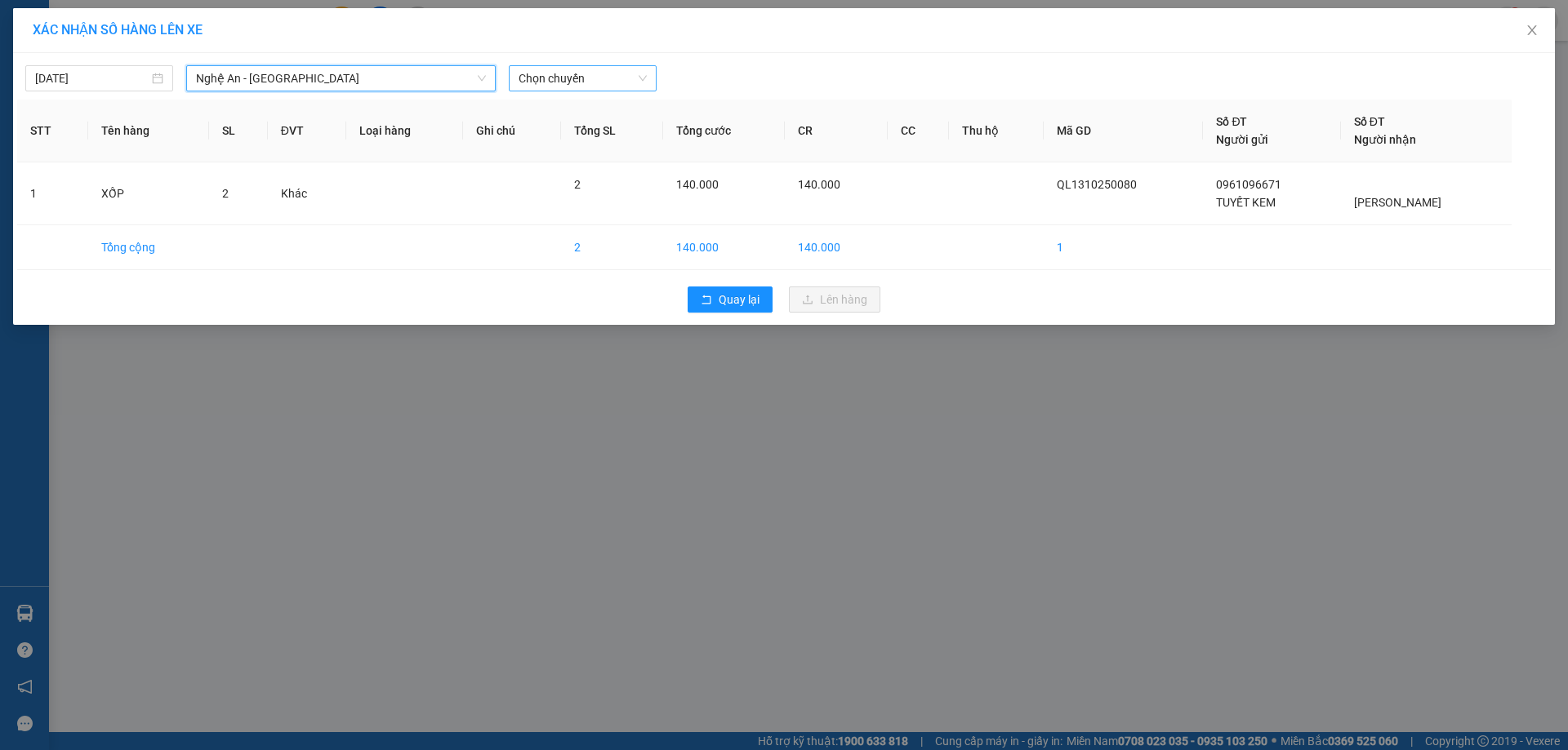
click at [616, 77] on span "Chọn chuyến" at bounding box center [582, 79] width 128 height 25
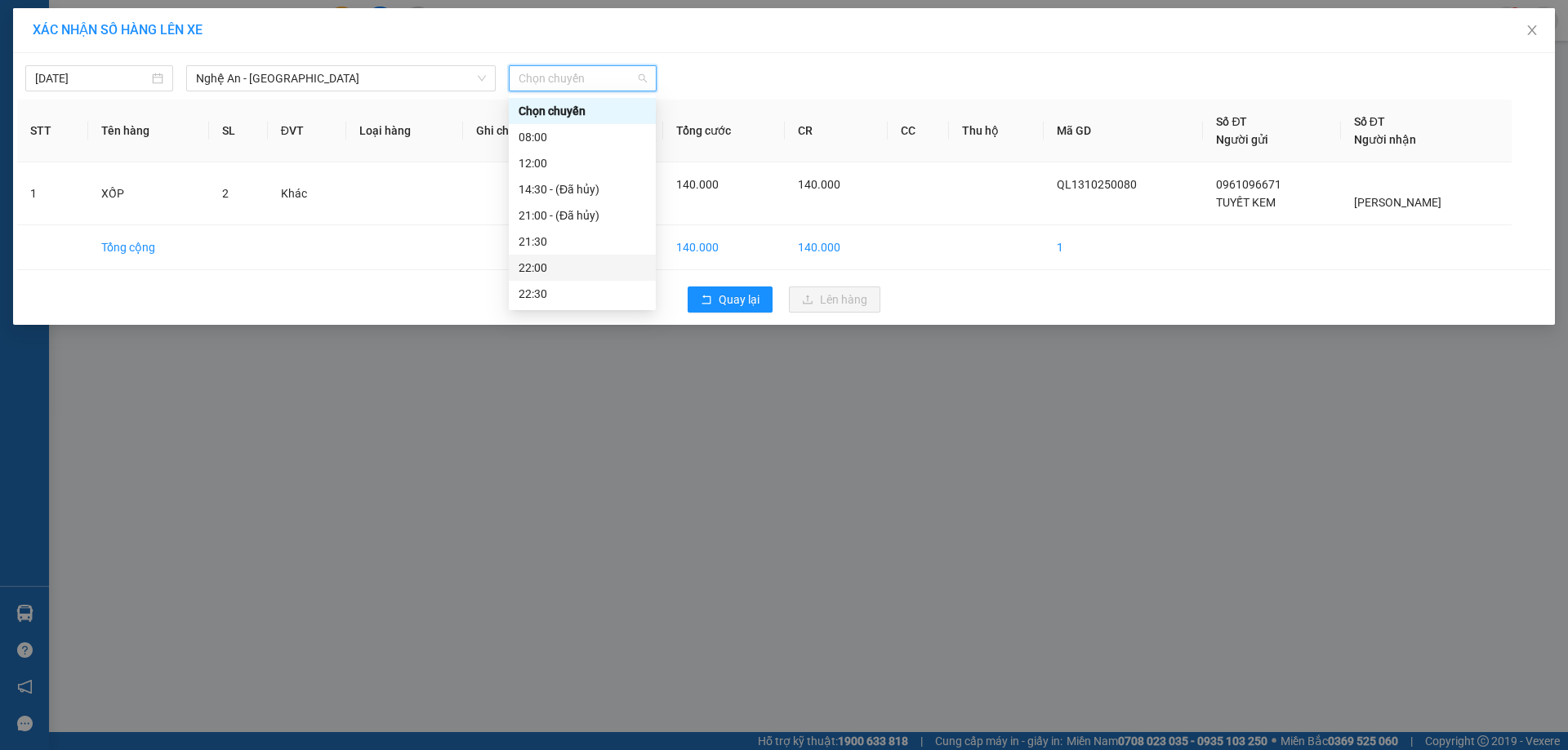
click at [550, 262] on div "22:00" at bounding box center [582, 267] width 128 height 18
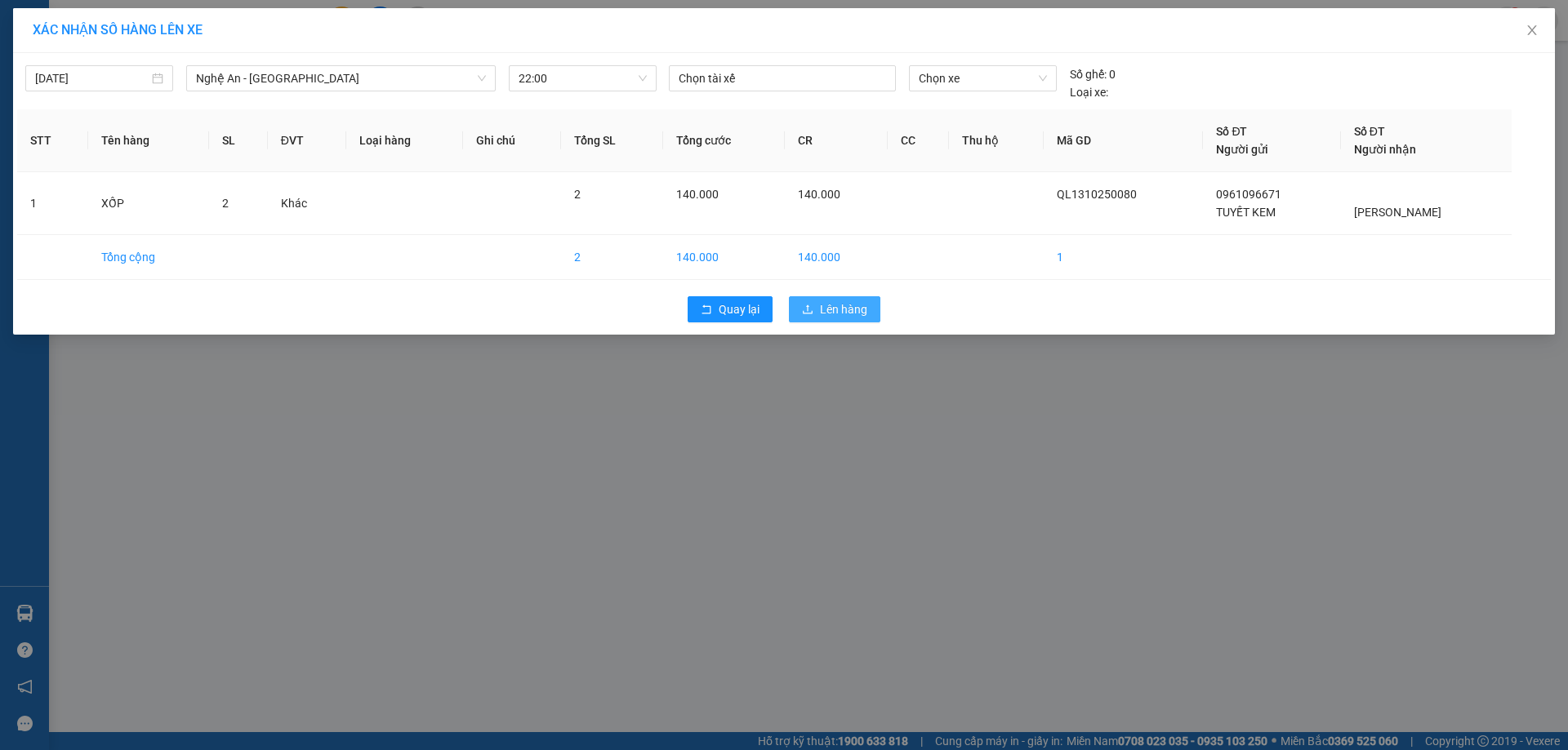
click at [818, 300] on button "Lên hàng" at bounding box center [834, 309] width 91 height 26
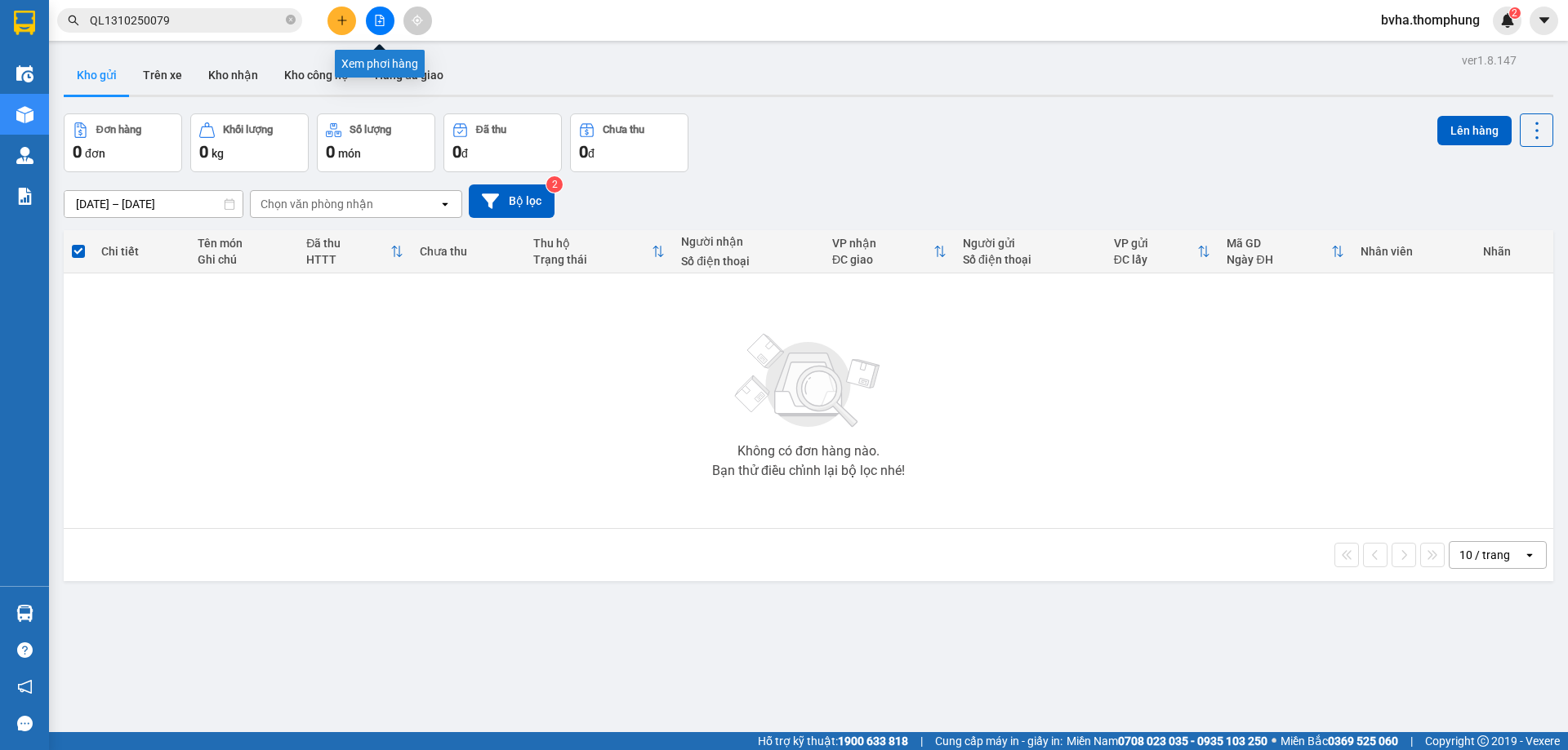
click at [381, 22] on icon "file-add" at bounding box center [381, 20] width 9 height 11
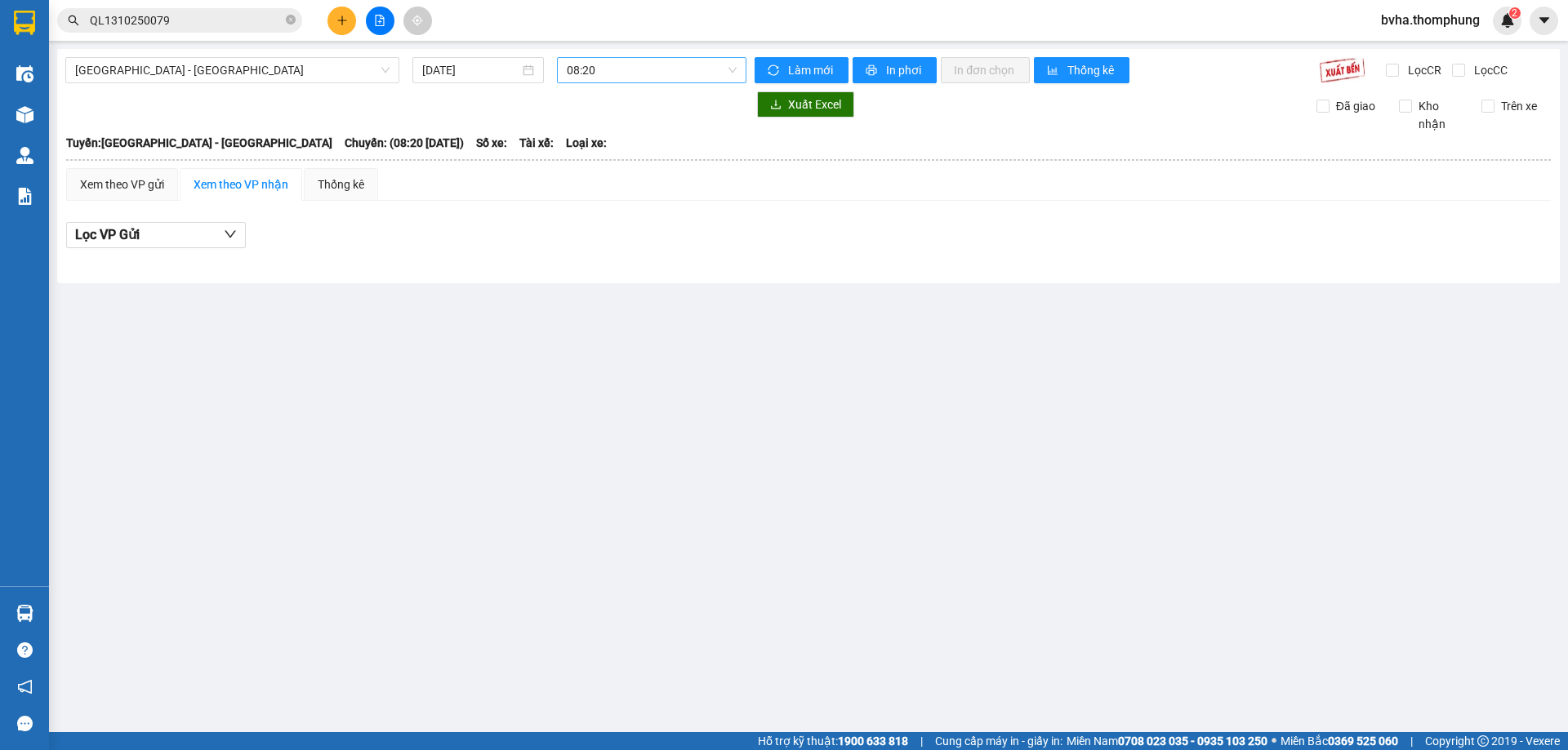
click at [635, 72] on span "08:20" at bounding box center [651, 70] width 170 height 25
click at [336, 74] on span "[GEOGRAPHIC_DATA] - [GEOGRAPHIC_DATA]" at bounding box center [232, 70] width 314 height 25
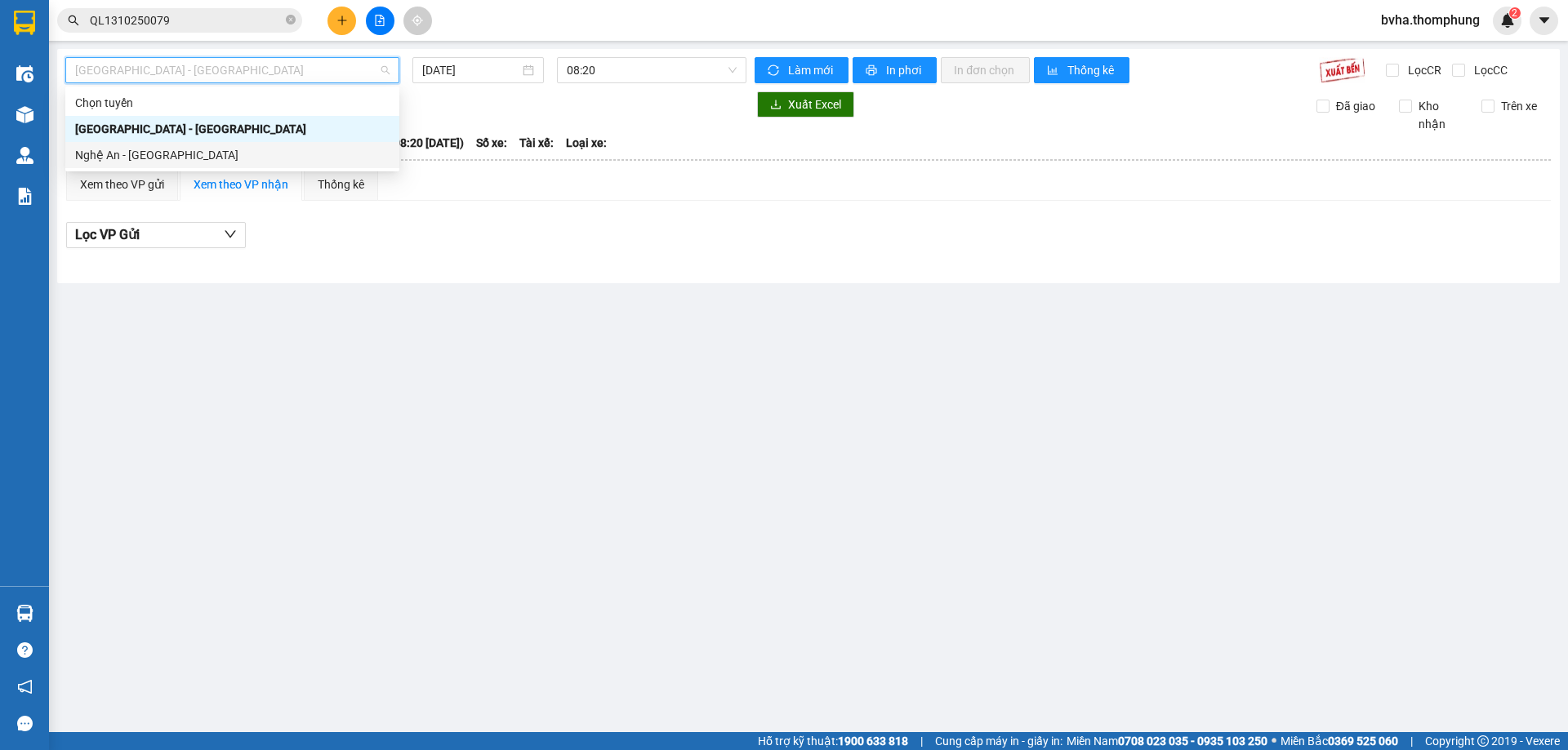
click at [178, 152] on div "Nghệ An - [GEOGRAPHIC_DATA]" at bounding box center [232, 154] width 314 height 18
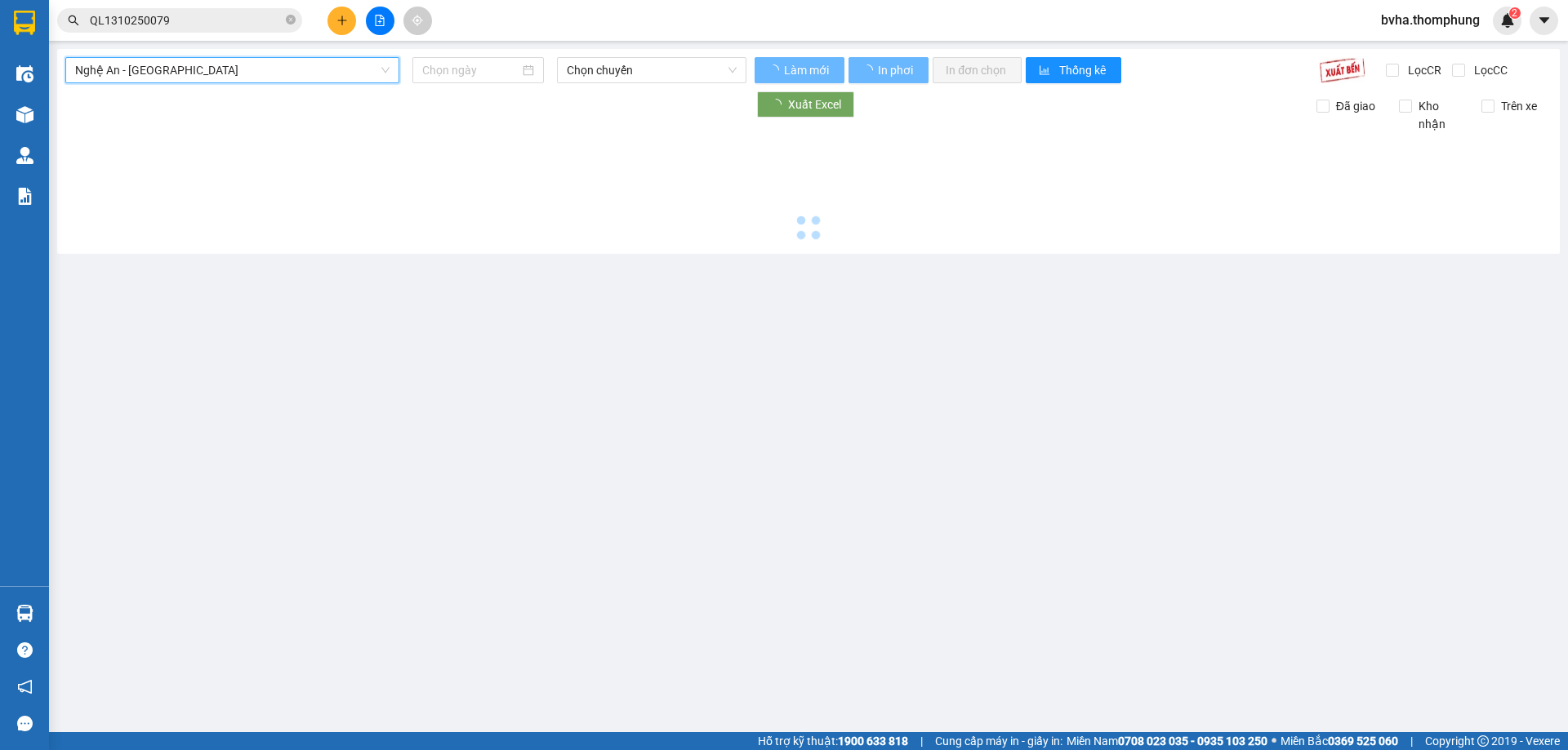
type input "[DATE]"
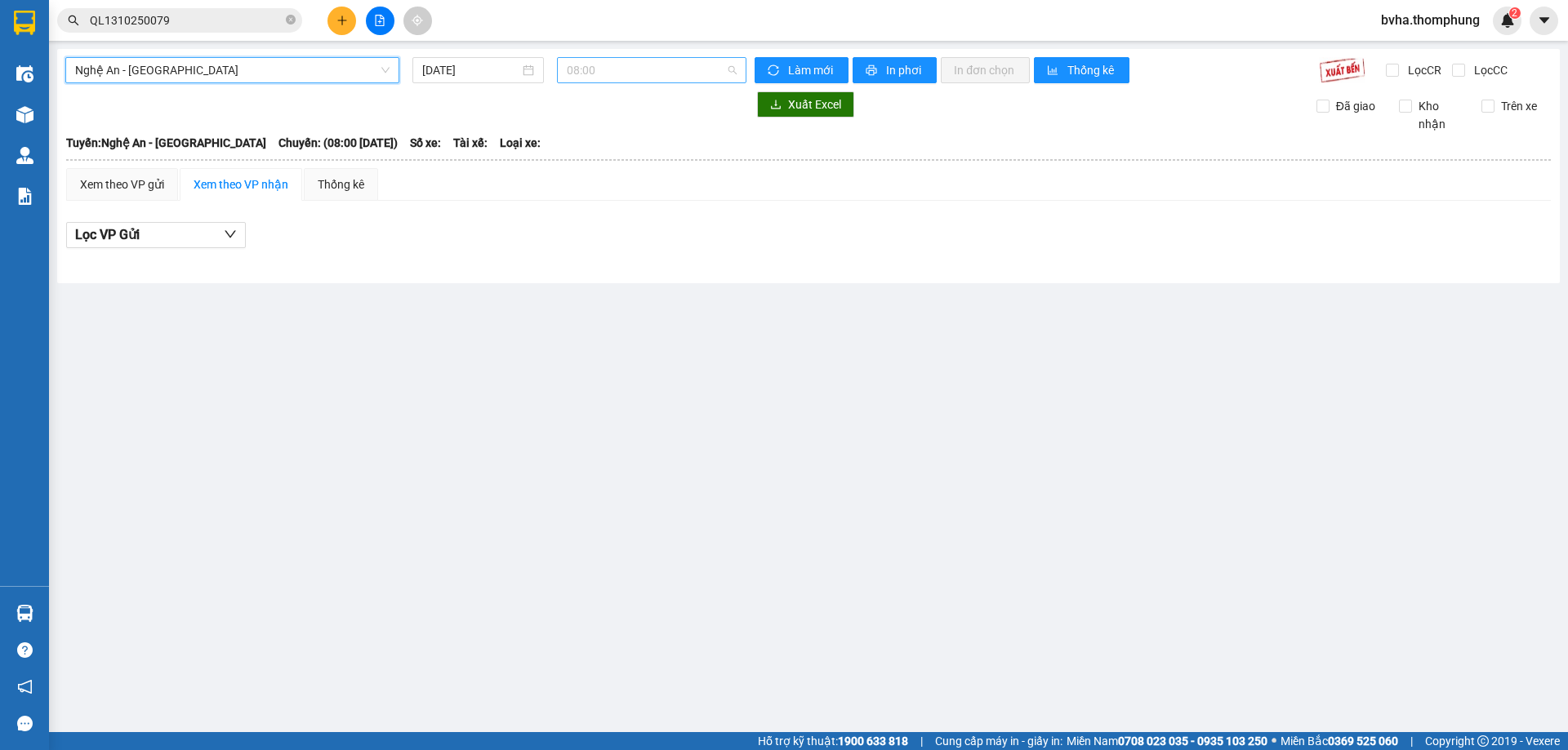
click at [622, 67] on span "08:00" at bounding box center [651, 70] width 170 height 25
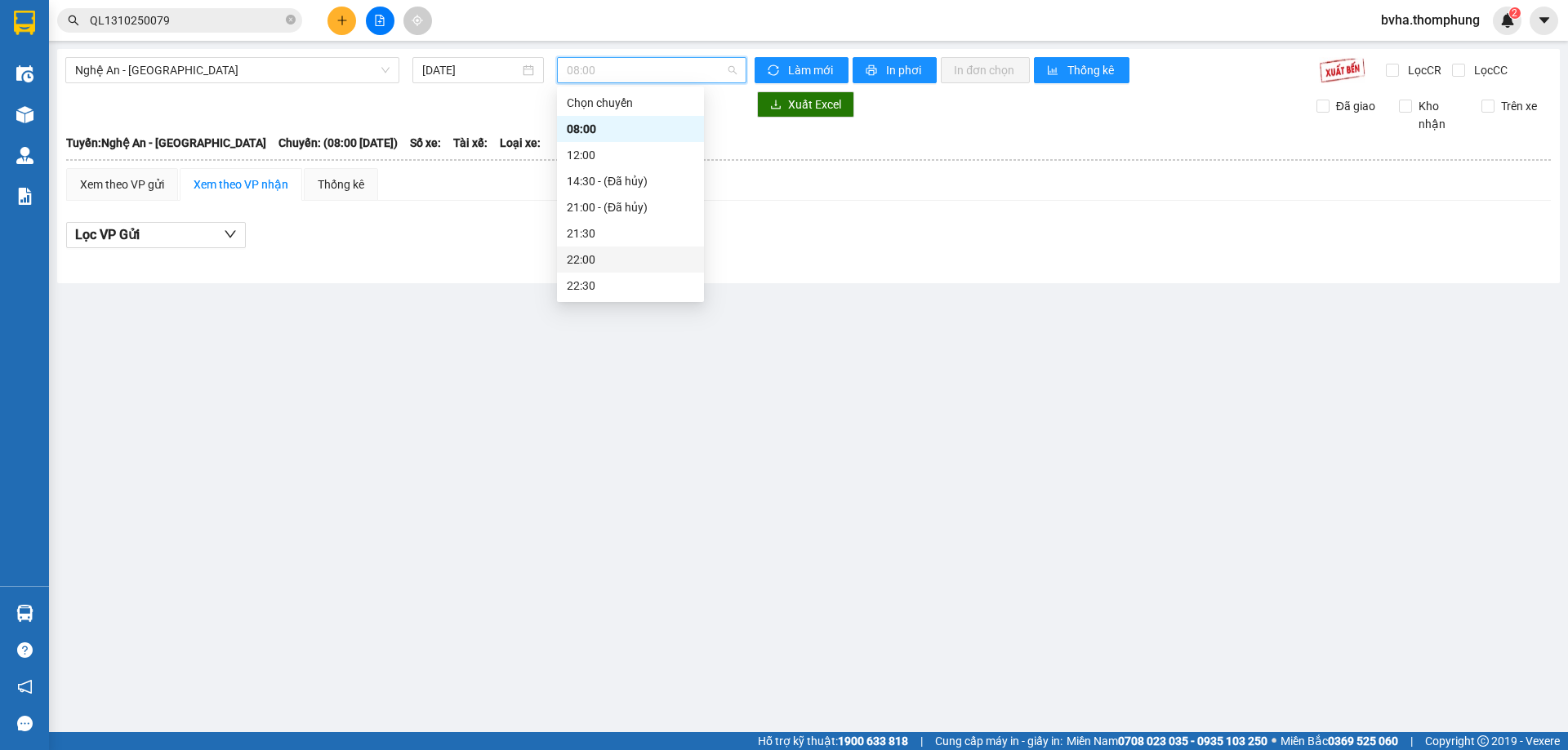
click at [591, 263] on div "22:00" at bounding box center [630, 259] width 128 height 18
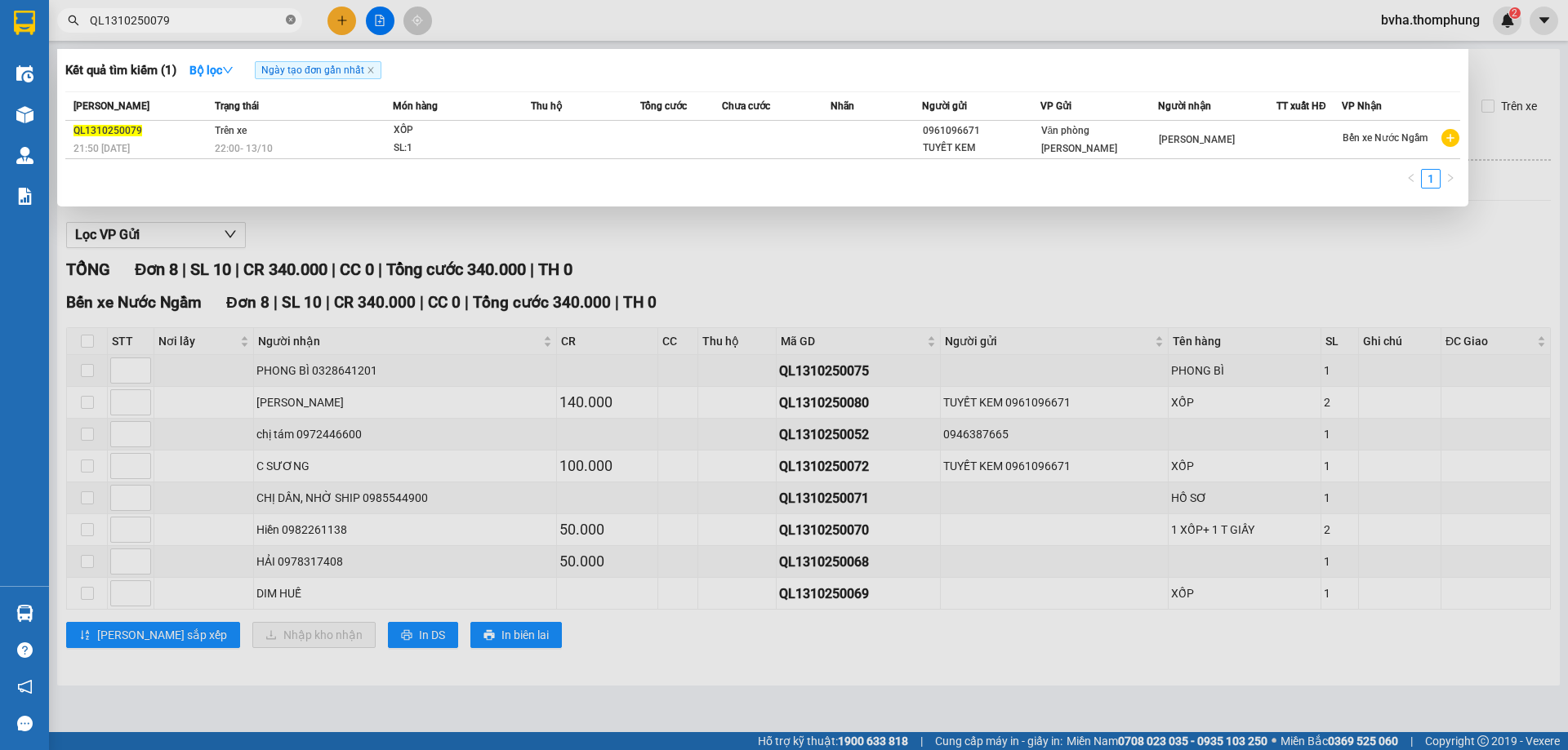
click at [291, 18] on icon "close-circle" at bounding box center [290, 19] width 10 height 10
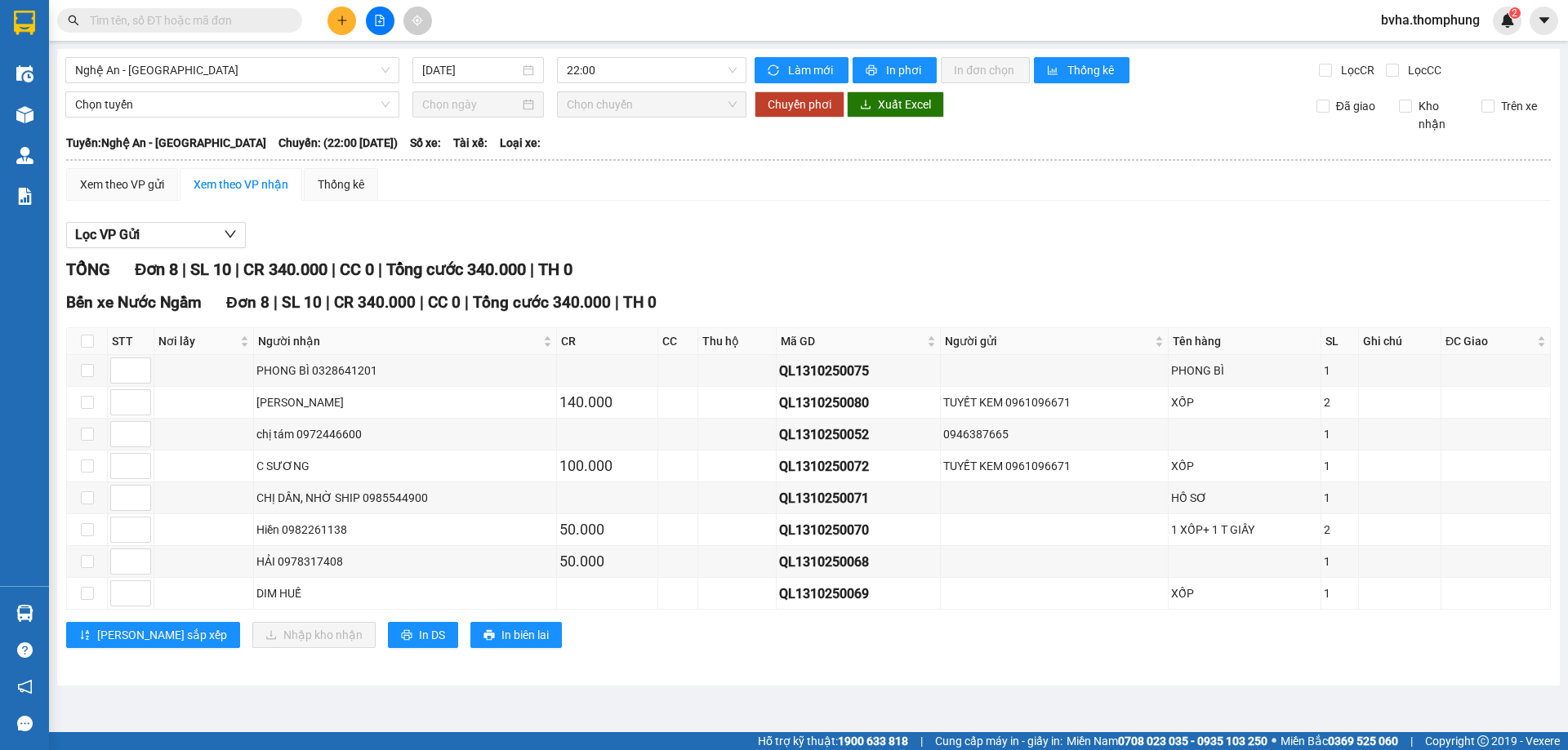
click at [576, 21] on div "Kết quả tìm kiếm ( 1 ) Bộ lọc Ngày tạo đơn gần nhất Mã ĐH Trạng thái Món hàng T…" at bounding box center [784, 20] width 1568 height 41
drag, startPoint x: 863, startPoint y: 595, endPoint x: 776, endPoint y: 602, distance: 87.3
click at [779, 602] on div "QL1310250069" at bounding box center [857, 594] width 158 height 20
copy div "QL1310250069"
click at [133, 16] on input "text" at bounding box center [186, 19] width 193 height 18
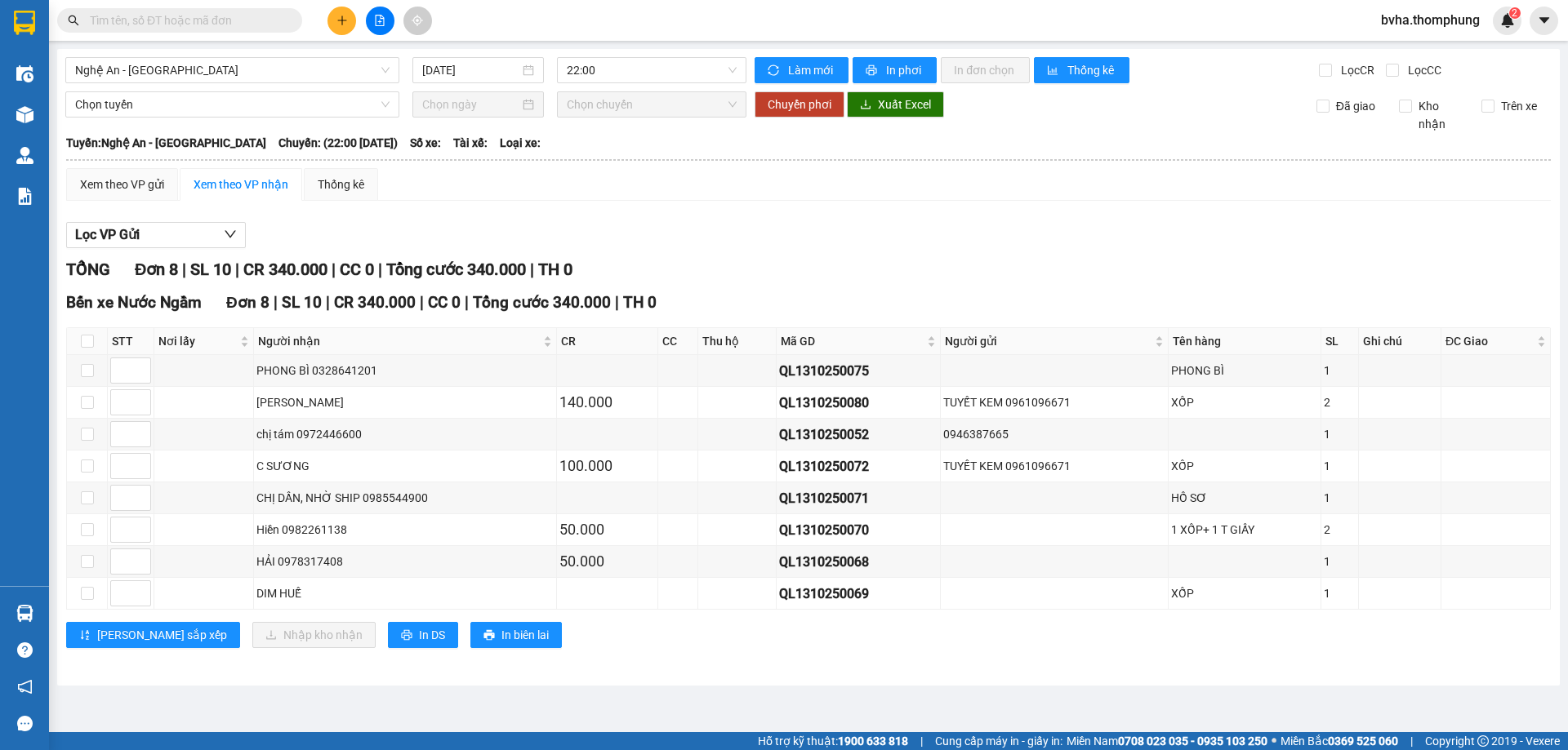
paste input "QL1310250069"
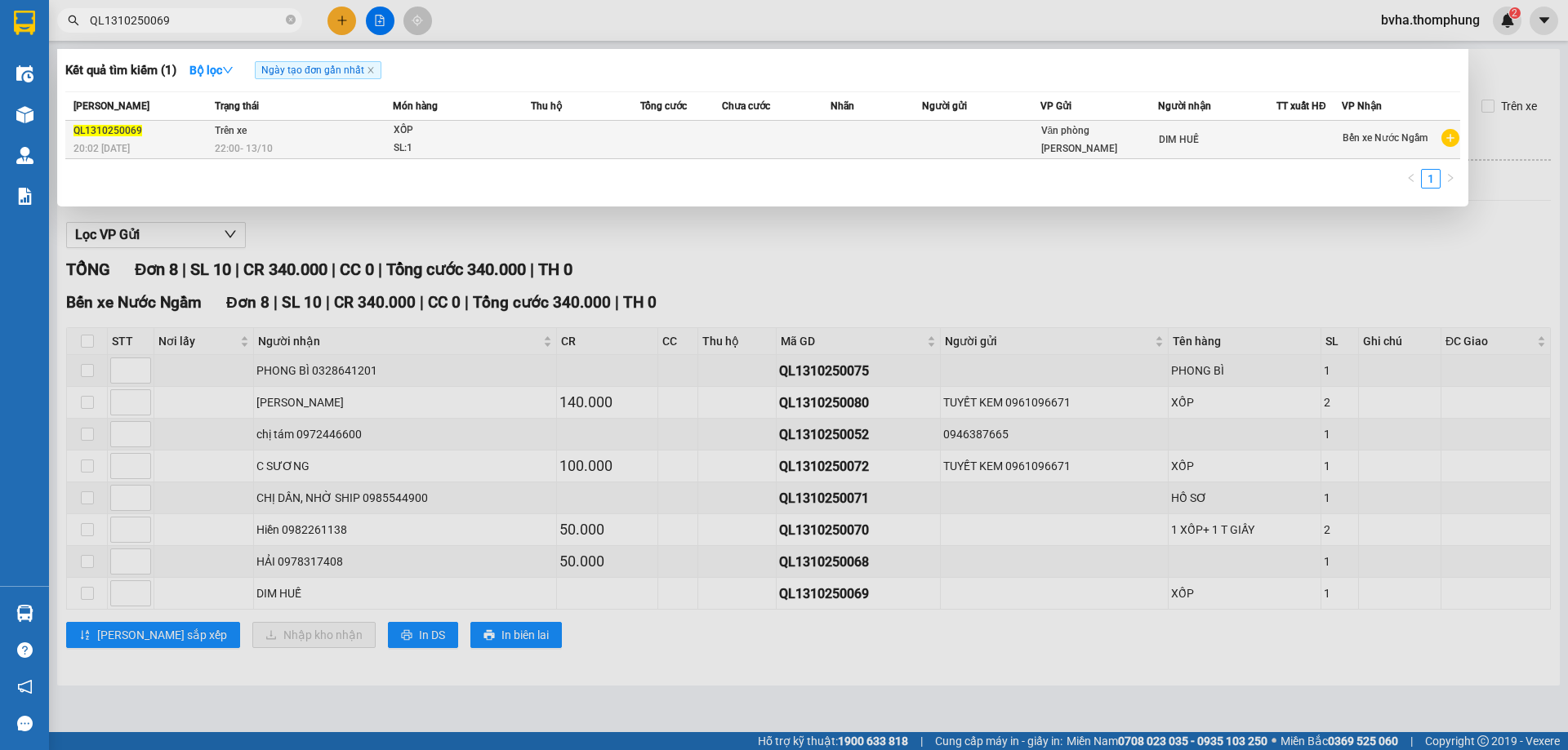
type input "QL1310250069"
click at [420, 146] on div "SL: 1" at bounding box center [455, 148] width 123 height 18
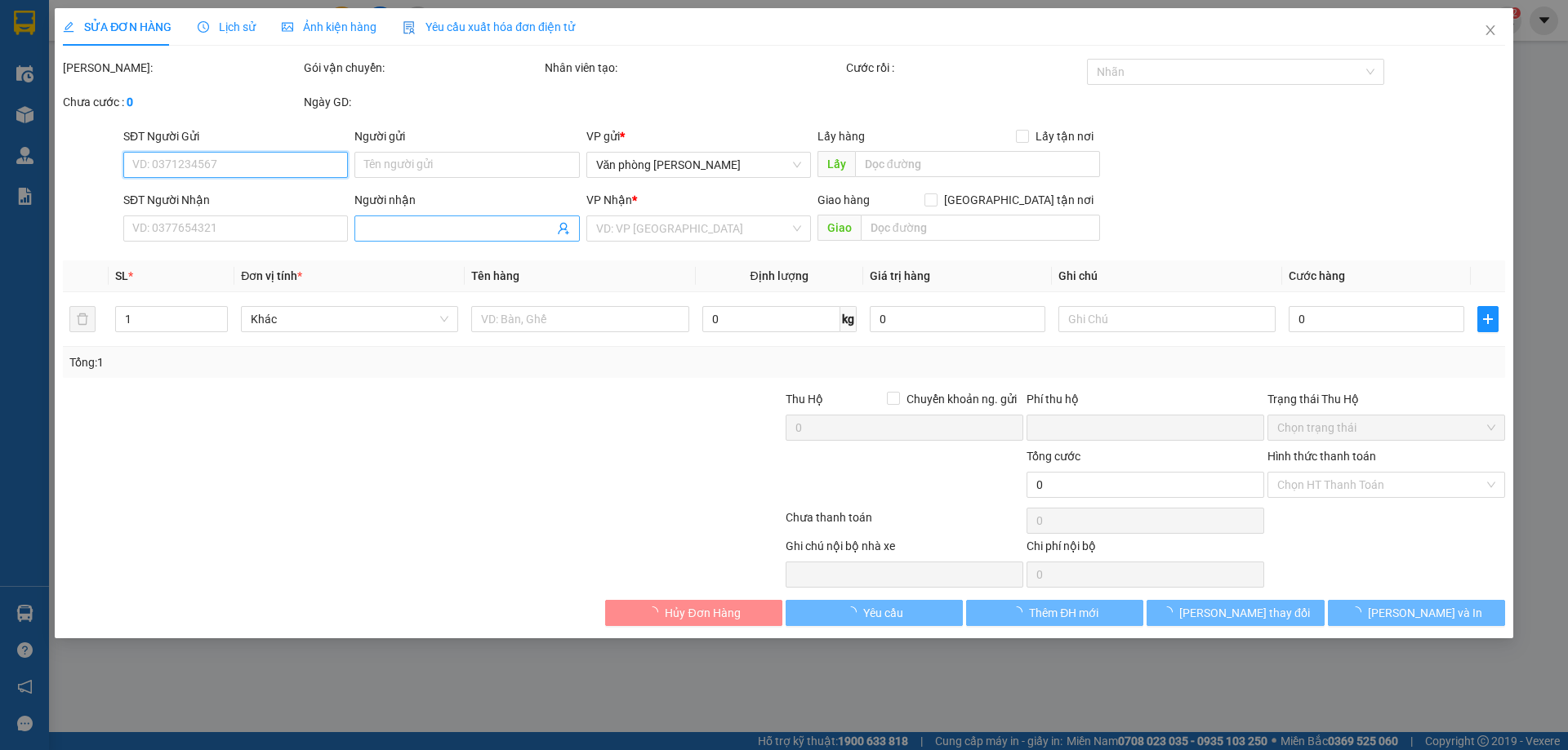
type input "DIM HUẾ"
type input "0"
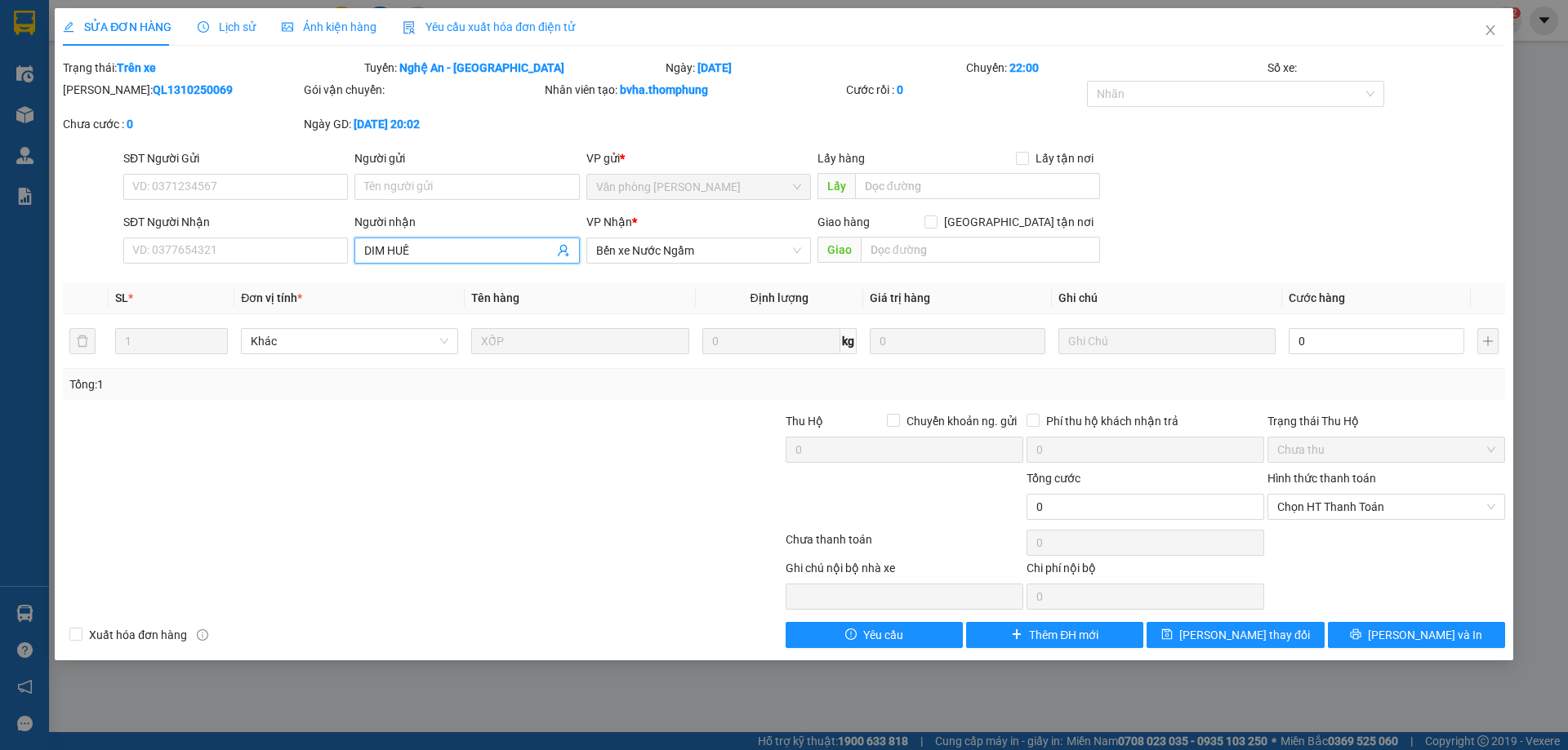
click at [458, 246] on input "DIM HUẾ" at bounding box center [458, 250] width 188 height 18
click at [585, 426] on div at bounding box center [663, 441] width 241 height 57
click at [1478, 36] on span "Close" at bounding box center [1489, 30] width 45 height 45
